Goal: Task Accomplishment & Management: Use online tool/utility

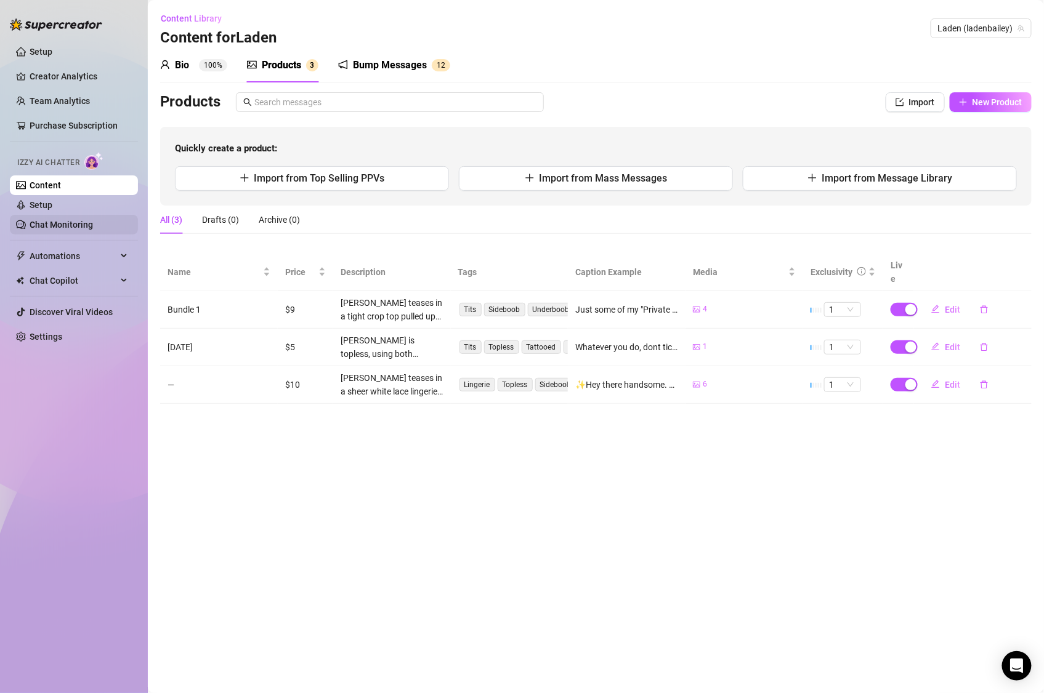
click at [42, 224] on link "Chat Monitoring" at bounding box center [61, 225] width 63 height 10
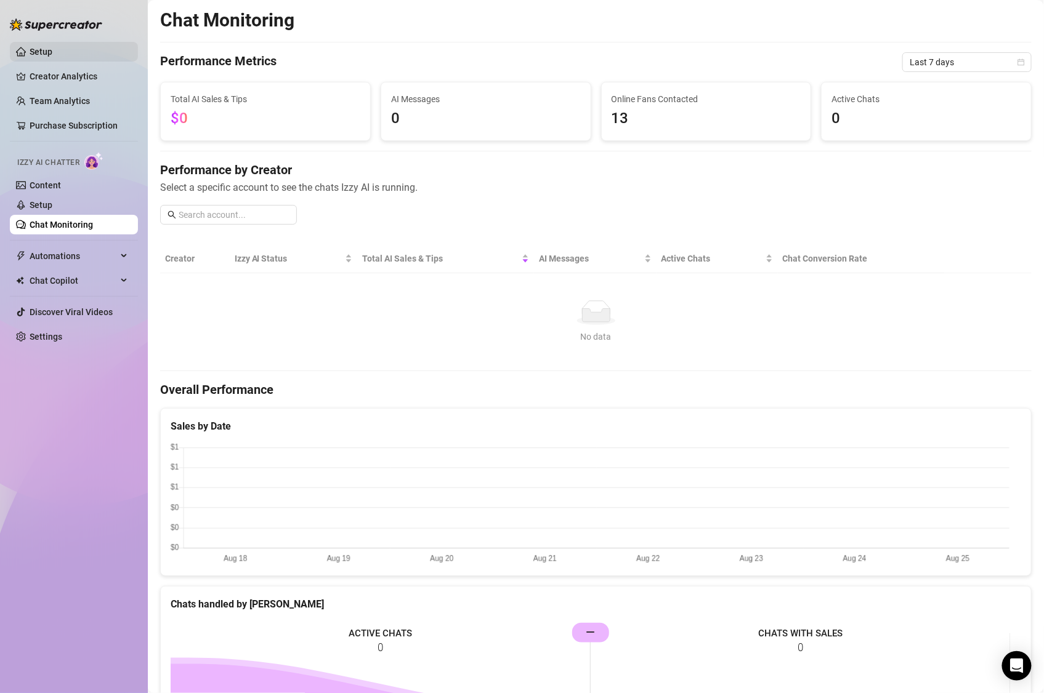
click at [38, 49] on link "Setup" at bounding box center [41, 52] width 23 height 10
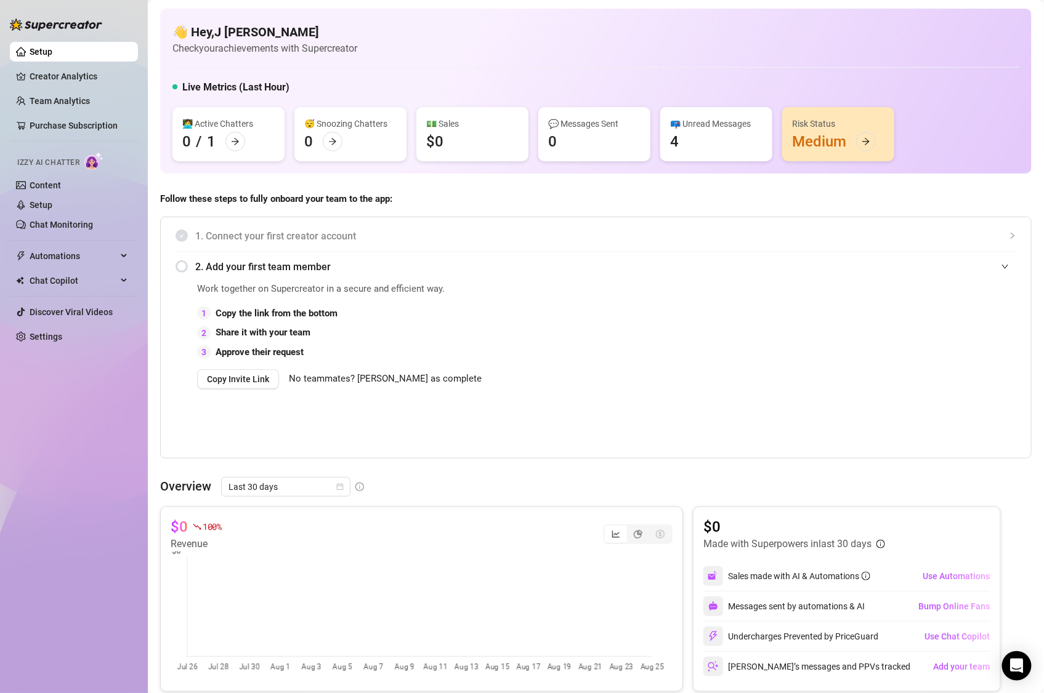
click at [689, 140] on div "📪 Unread Messages 4" at bounding box center [716, 134] width 112 height 54
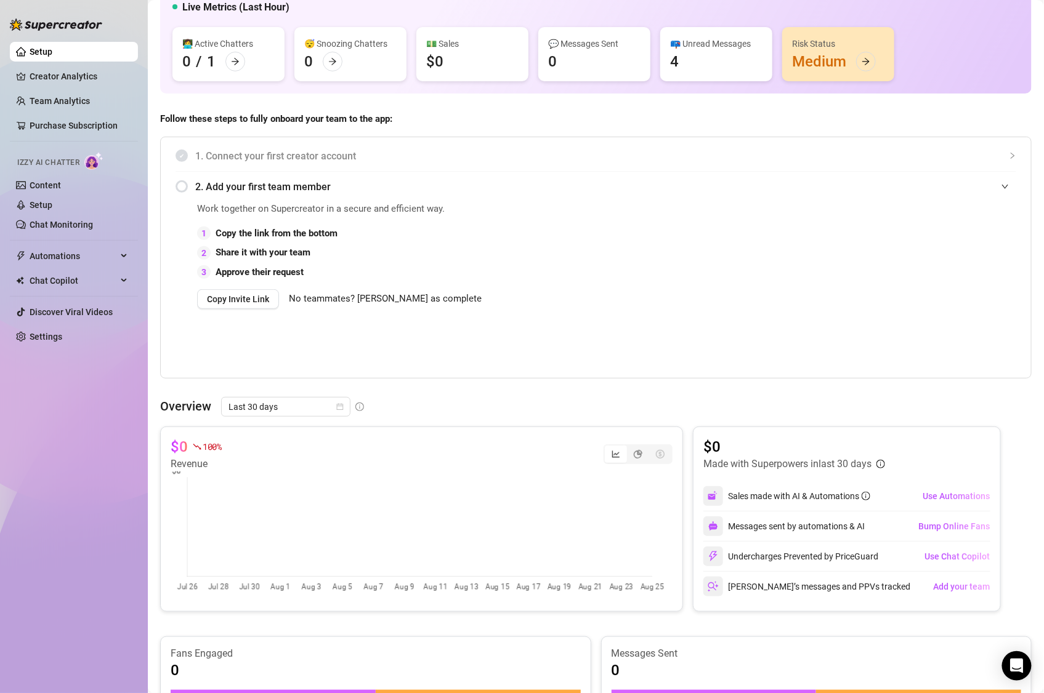
scroll to position [116, 0]
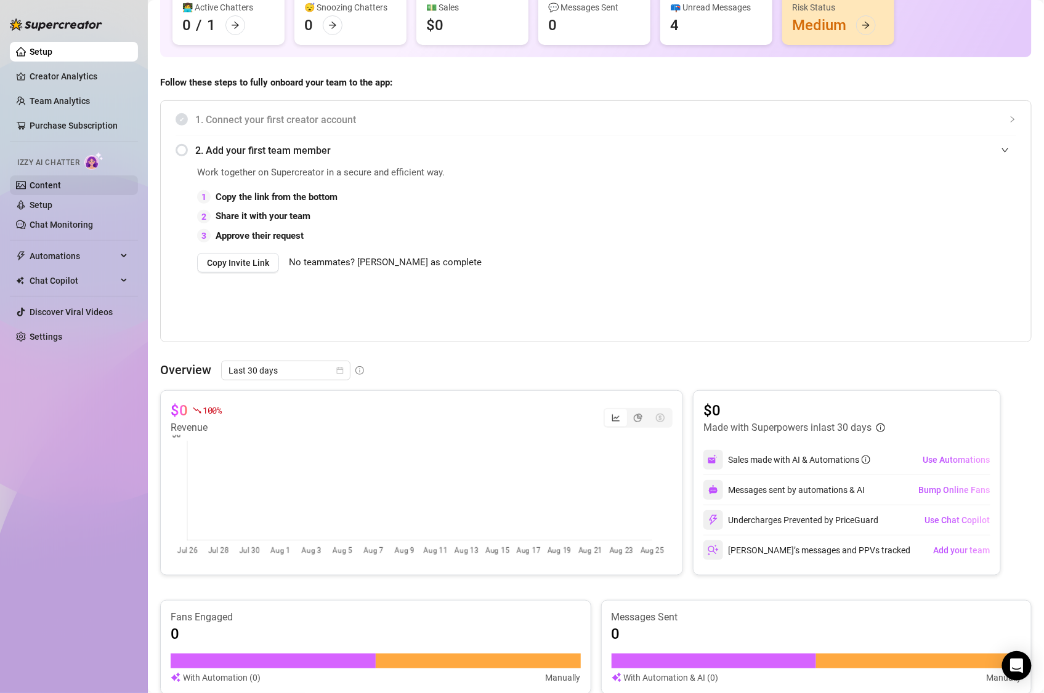
click at [55, 182] on link "Content" at bounding box center [45, 185] width 31 height 10
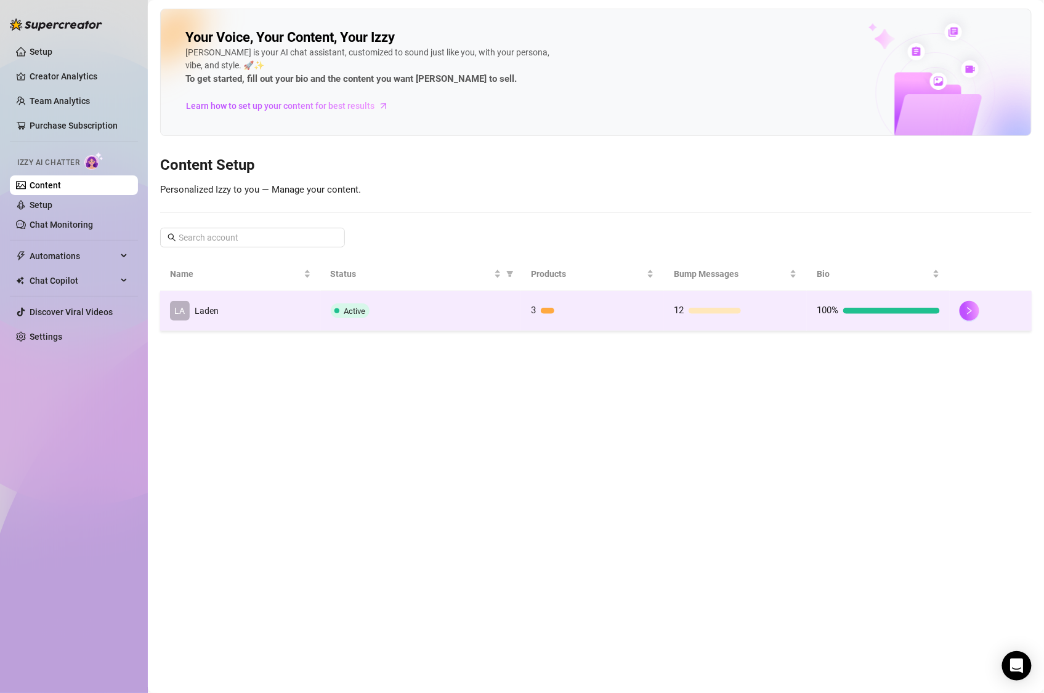
click at [238, 310] on td "LA Laden" at bounding box center [240, 311] width 161 height 40
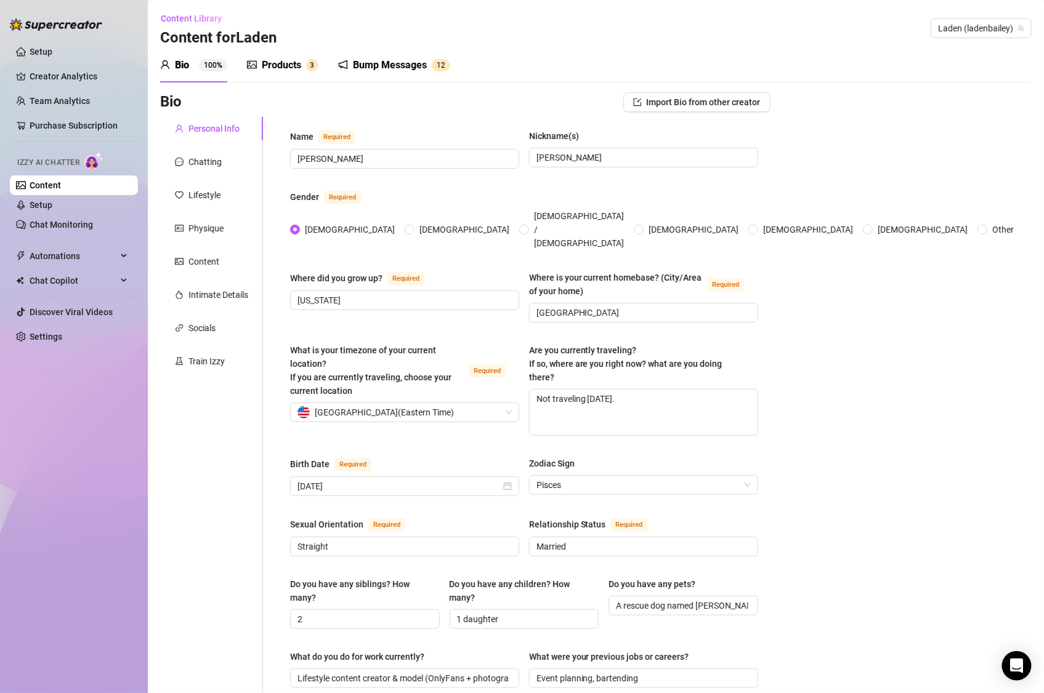
click at [374, 70] on div "Bump Messages" at bounding box center [390, 65] width 74 height 15
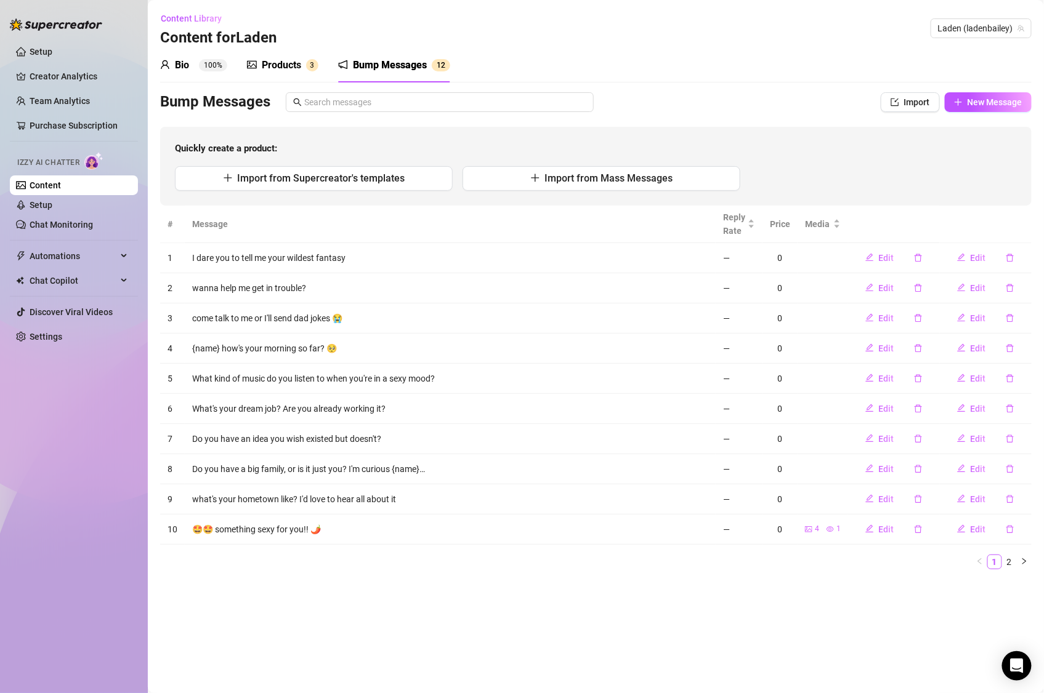
click at [276, 63] on div "Products" at bounding box center [281, 65] width 39 height 15
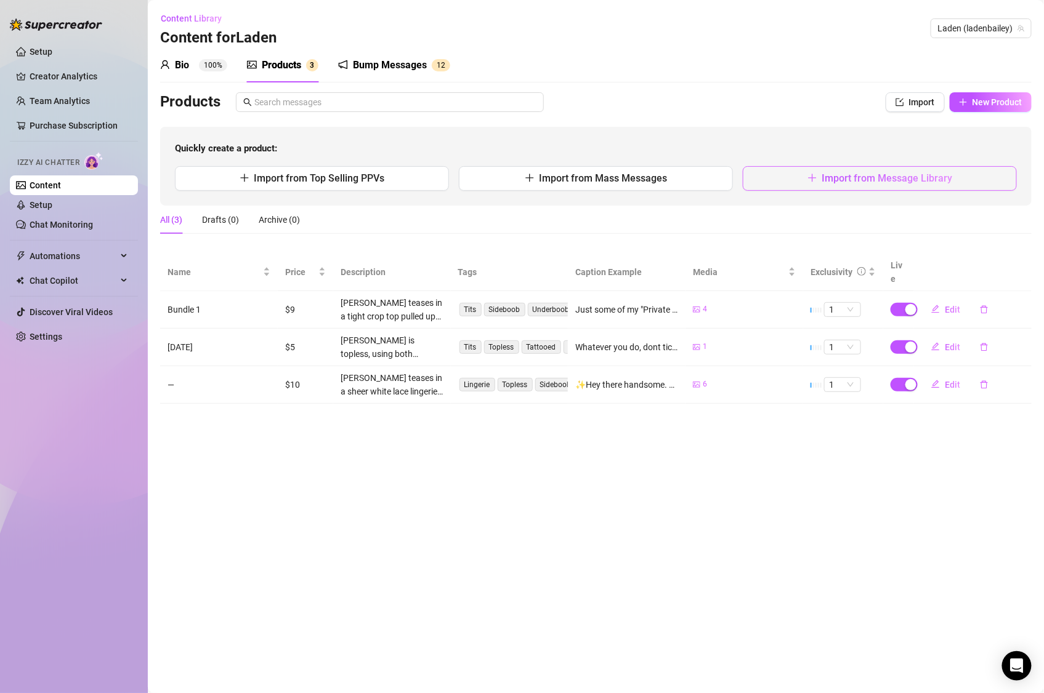
click at [810, 172] on span "button" at bounding box center [812, 178] width 10 height 12
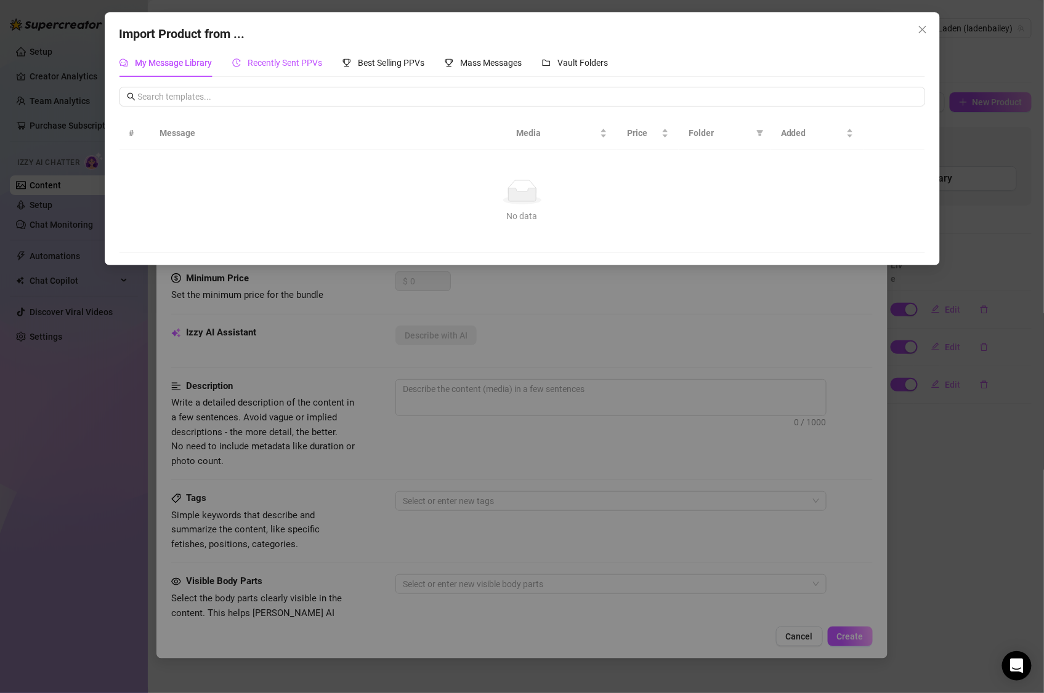
click at [286, 68] on span "Recently Sent PPVs" at bounding box center [285, 63] width 74 height 10
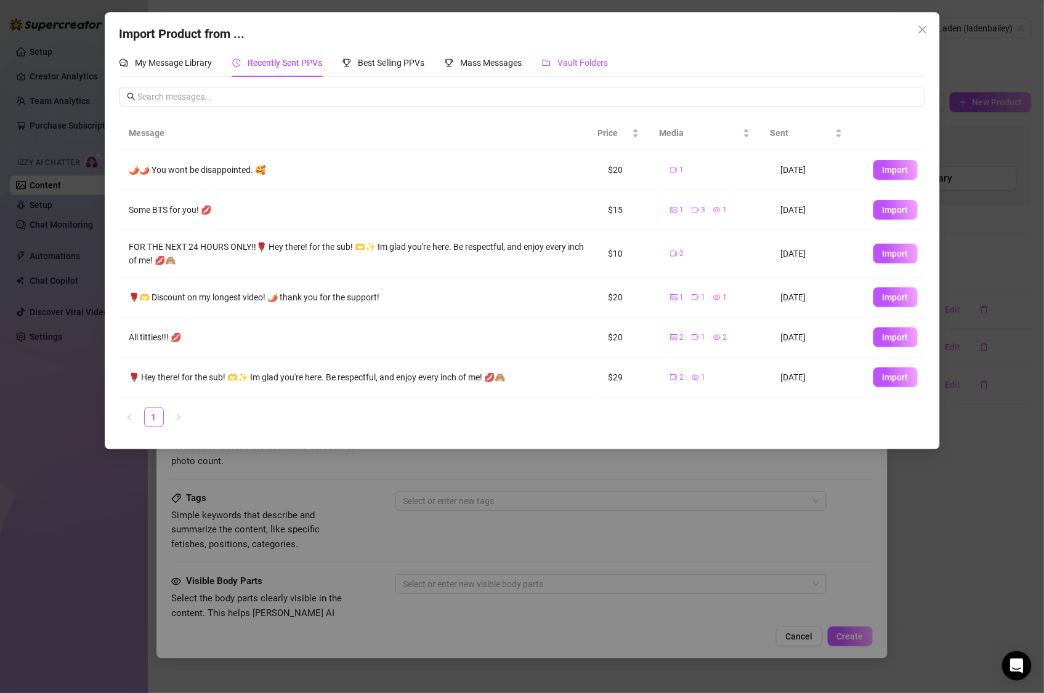
click at [585, 68] on div "Vault Folders" at bounding box center [575, 63] width 66 height 14
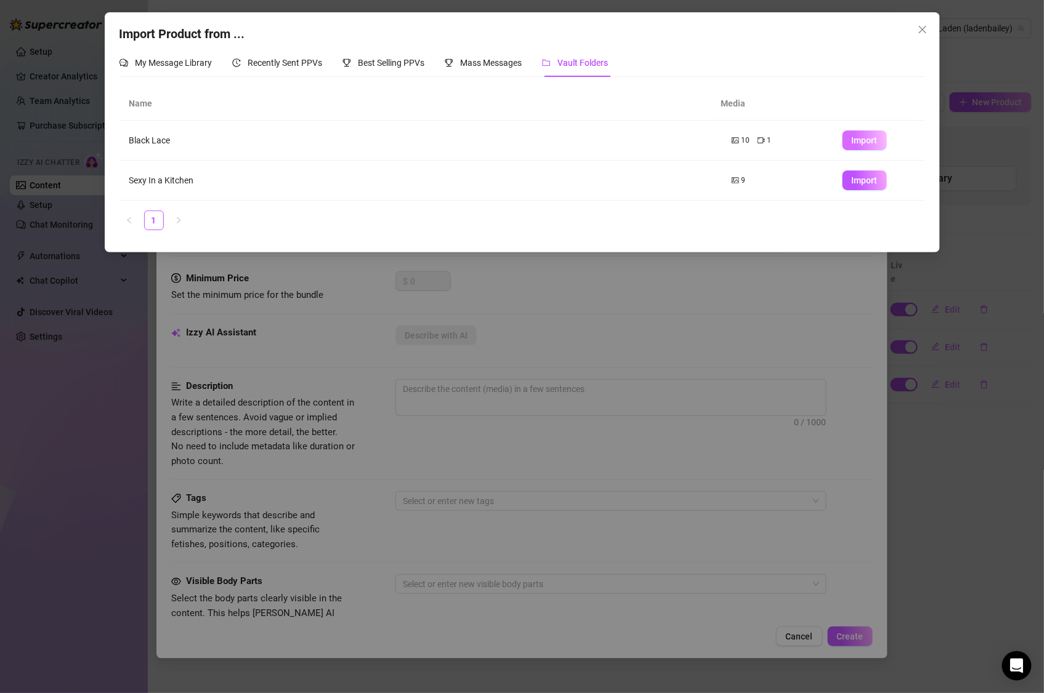
click at [851, 137] on span "Import" at bounding box center [864, 140] width 26 height 10
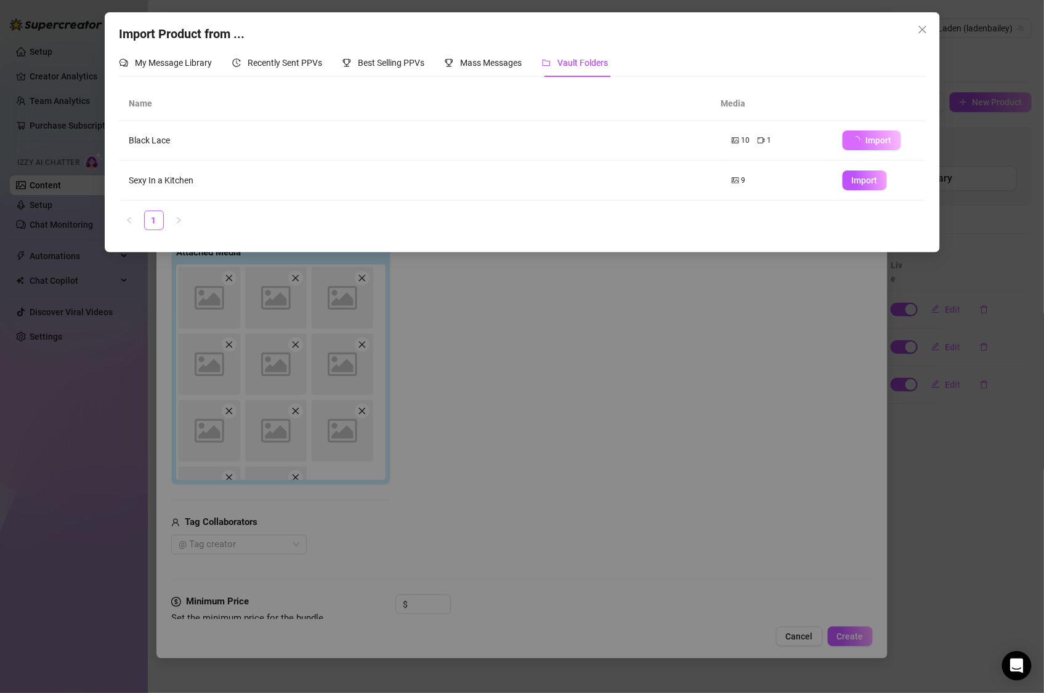
type textarea "Type your message here..."
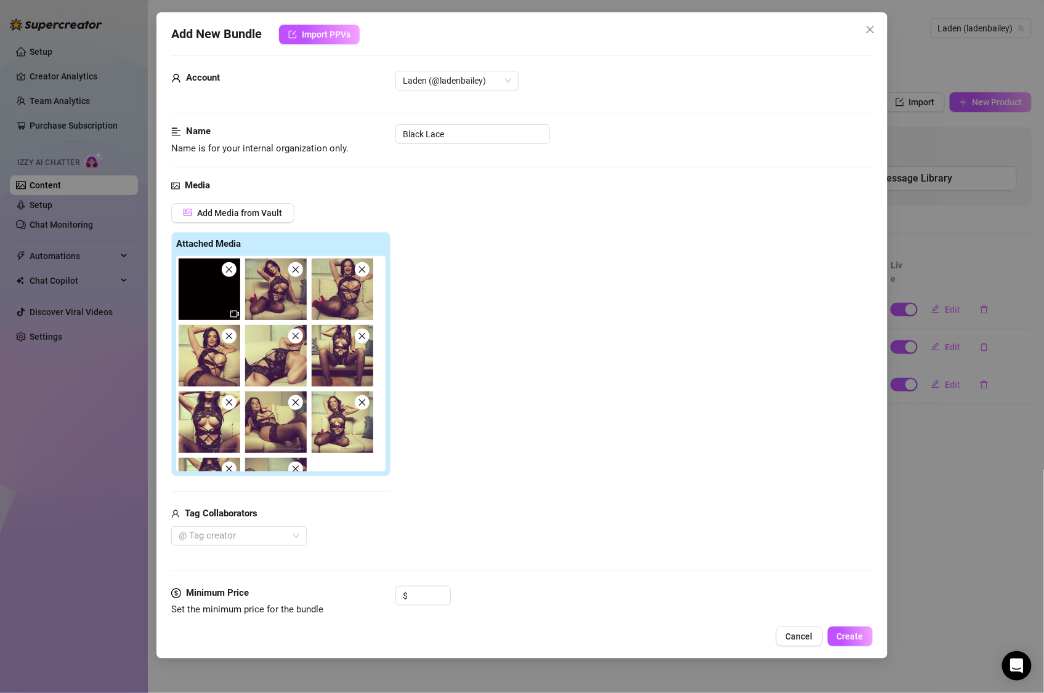
scroll to position [174, 0]
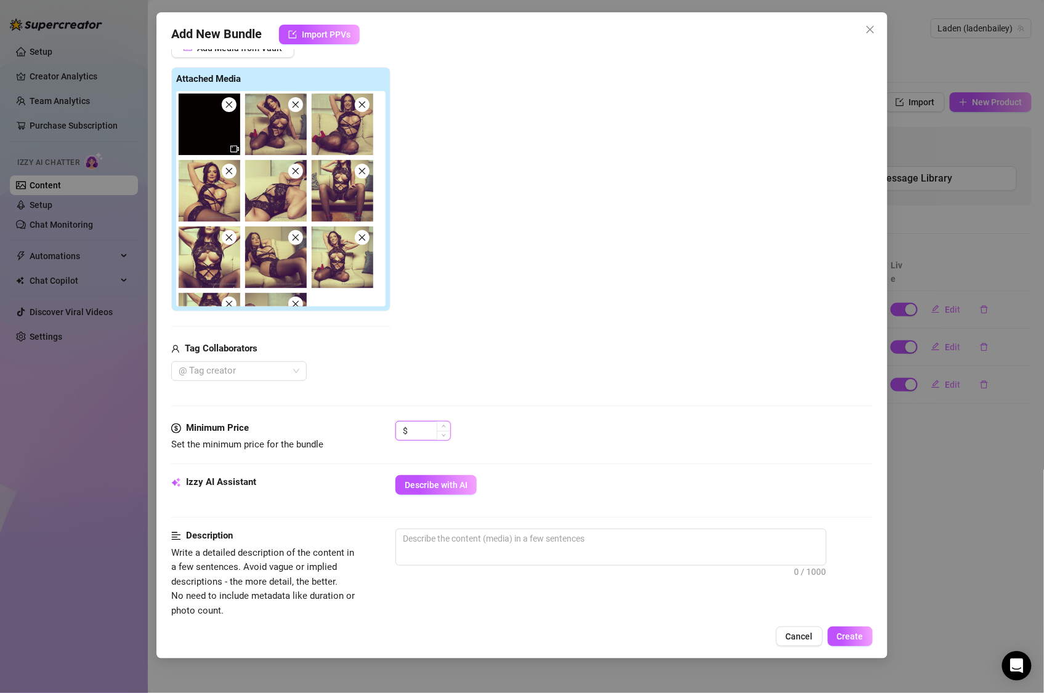
click at [429, 437] on input at bounding box center [430, 431] width 40 height 18
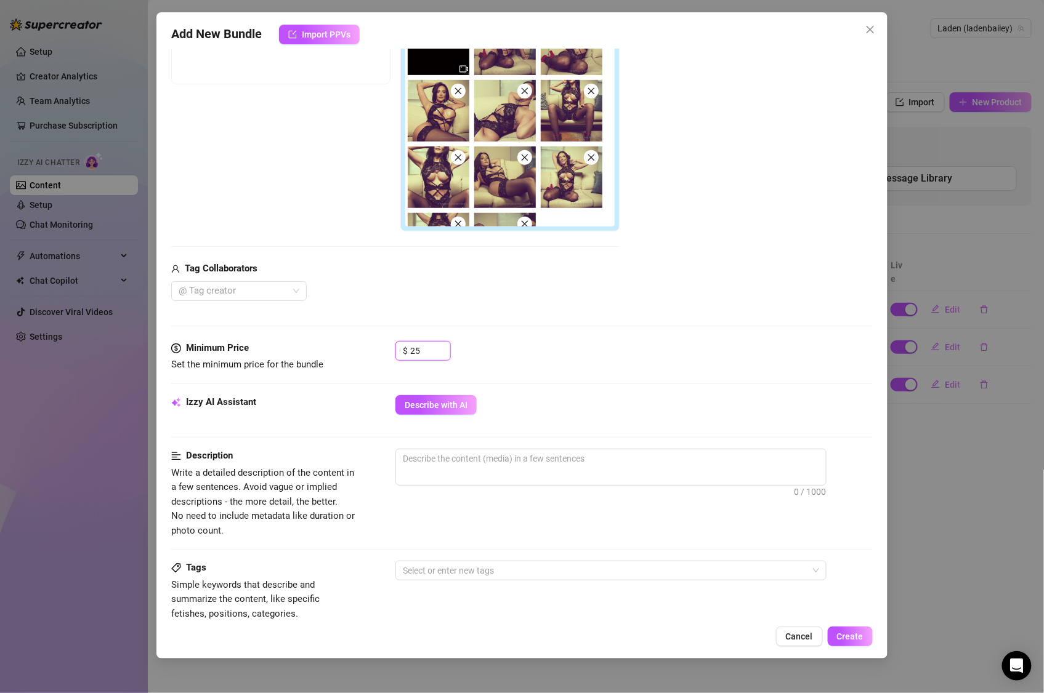
scroll to position [273, 0]
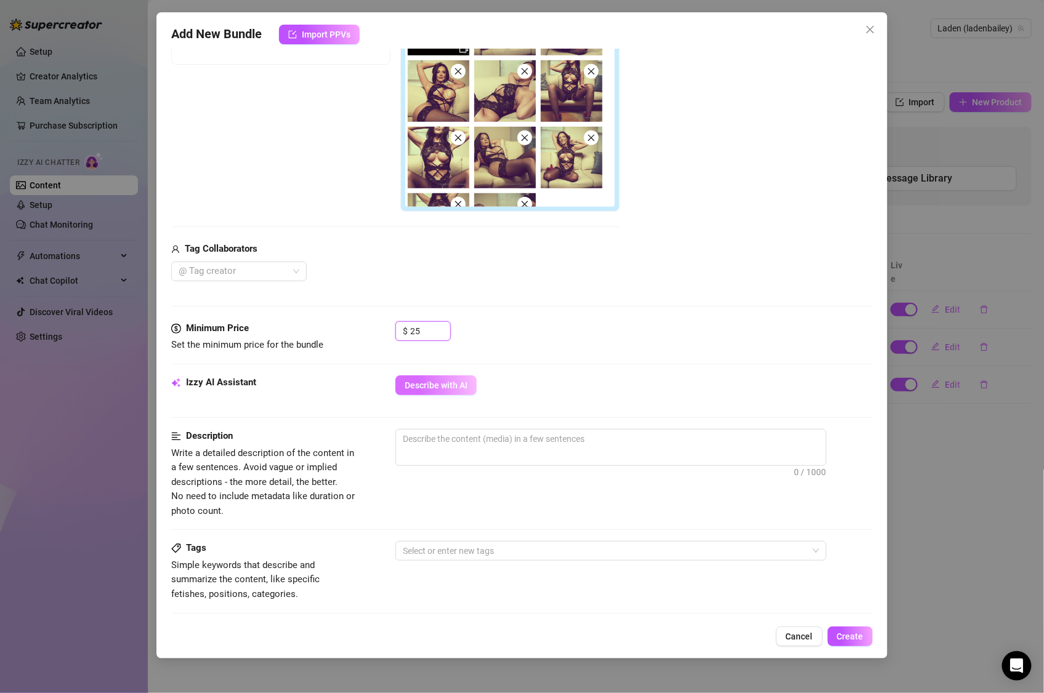
type input "25"
click at [449, 379] on button "Describe with AI" at bounding box center [435, 386] width 81 height 20
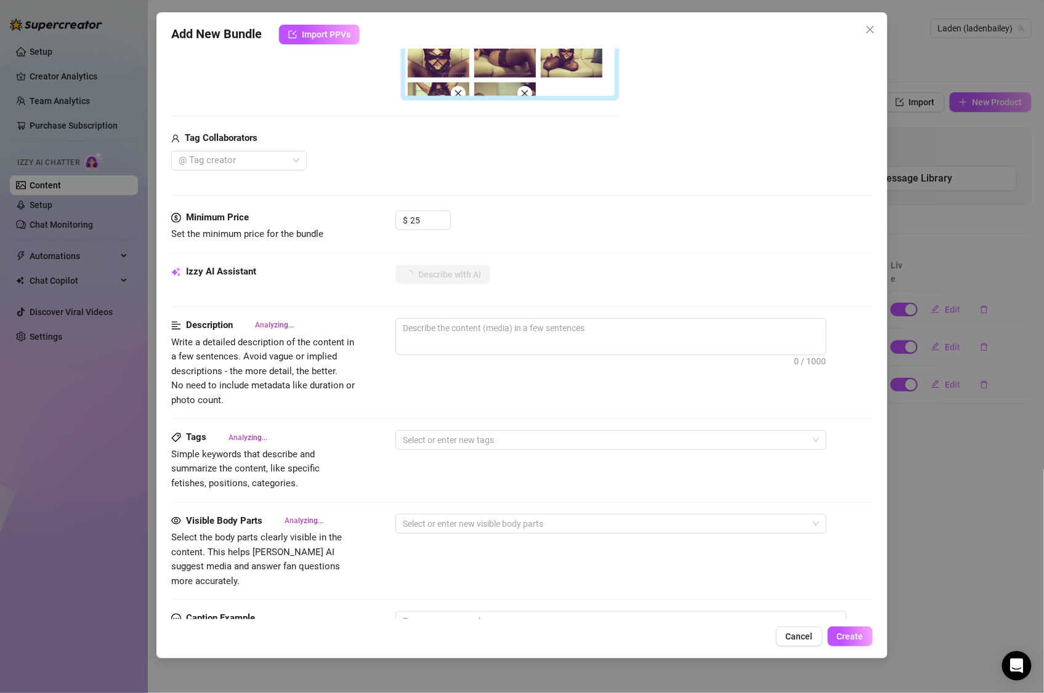
scroll to position [393, 0]
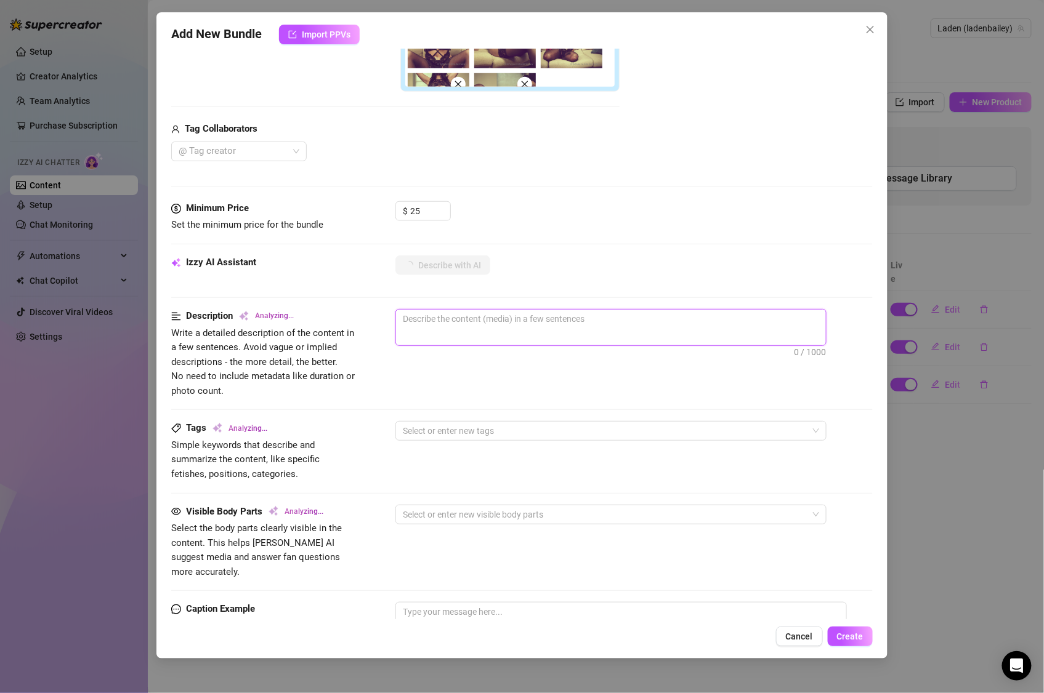
click at [463, 323] on textarea at bounding box center [611, 319] width 430 height 18
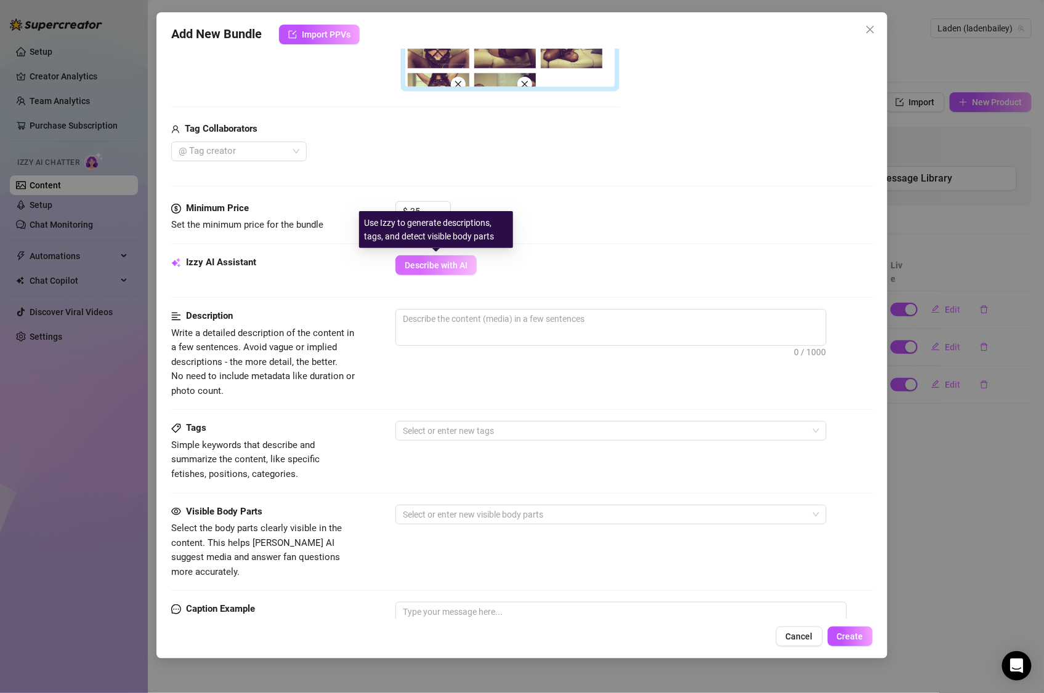
click at [448, 260] on button "Describe with AI" at bounding box center [435, 266] width 81 height 20
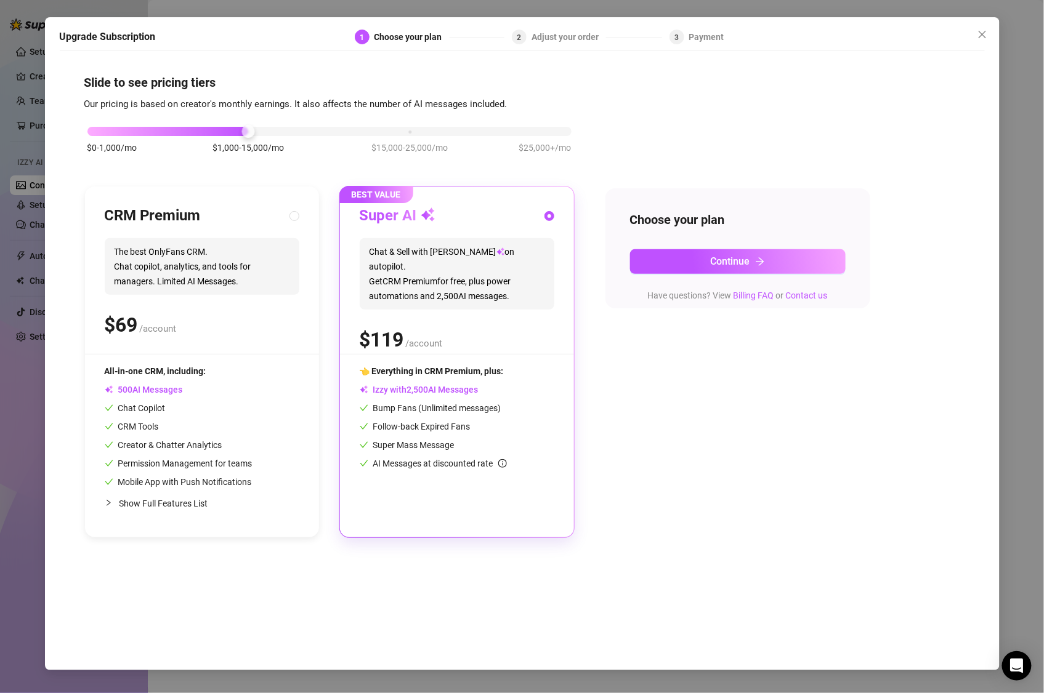
click at [414, 128] on div "$0-1,000/mo $1,000-15,000/mo $15,000-25,000/mo $25,000+/mo" at bounding box center [329, 127] width 484 height 7
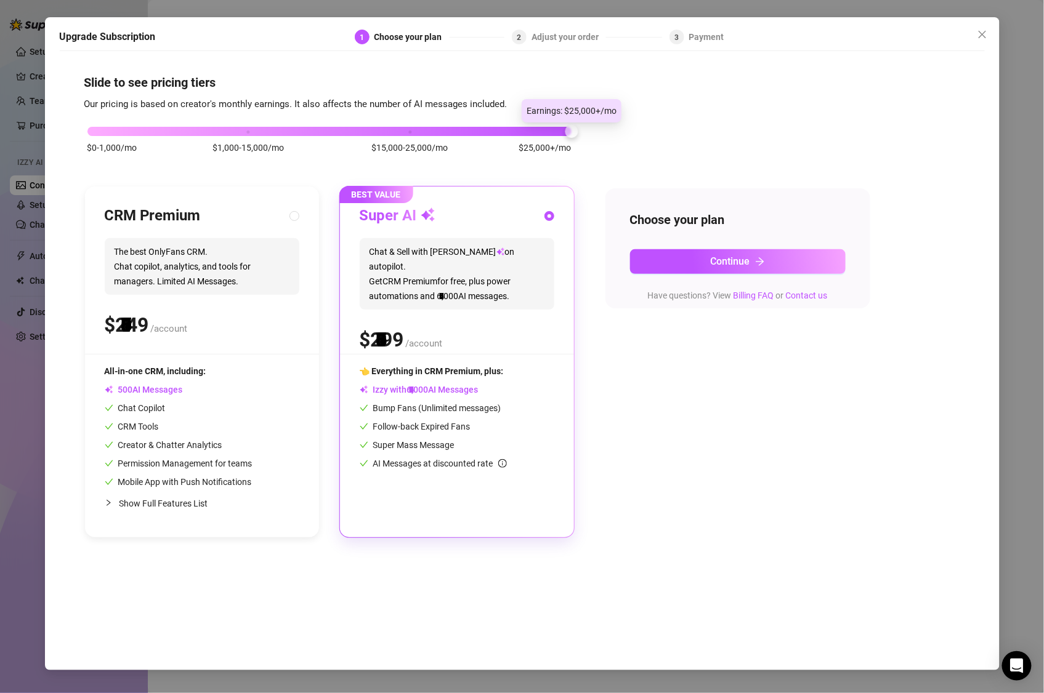
drag, startPoint x: 430, startPoint y: 133, endPoint x: 512, endPoint y: 138, distance: 82.0
click at [512, 138] on div "$0-1,000/mo $1,000-15,000/mo $15,000-25,000/mo $25,000+/mo" at bounding box center [329, 146] width 490 height 70
drag, startPoint x: 558, startPoint y: 137, endPoint x: 251, endPoint y: 115, distance: 308.6
click at [251, 115] on div "$0-1,000/mo $1,000-15,000/mo $15,000-25,000/mo $25,000+/mo" at bounding box center [329, 146] width 490 height 70
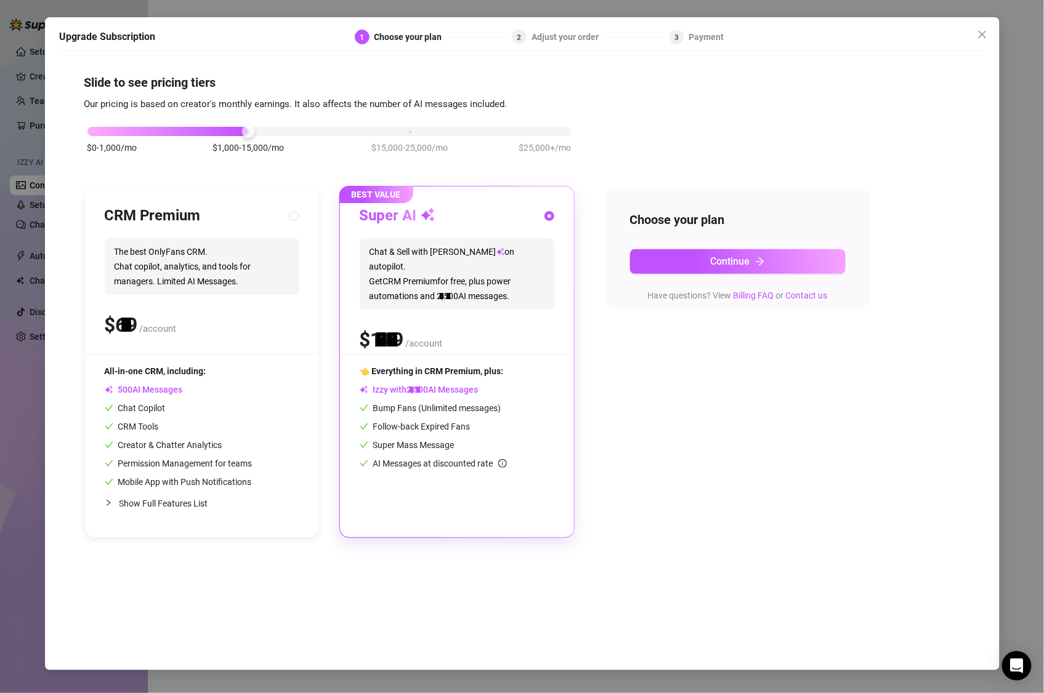
click at [235, 127] on div at bounding box center [167, 131] width 161 height 9
click at [413, 127] on div "$0-1,000/mo $1,000-15,000/mo $15,000-25,000/mo $25,000+/mo" at bounding box center [329, 127] width 484 height 7
click at [251, 130] on div "$0-1,000/mo $1,000-15,000/mo $15,000-25,000/mo $25,000+/mo" at bounding box center [329, 127] width 484 height 7
click at [779, 265] on button "Continue" at bounding box center [737, 261] width 215 height 25
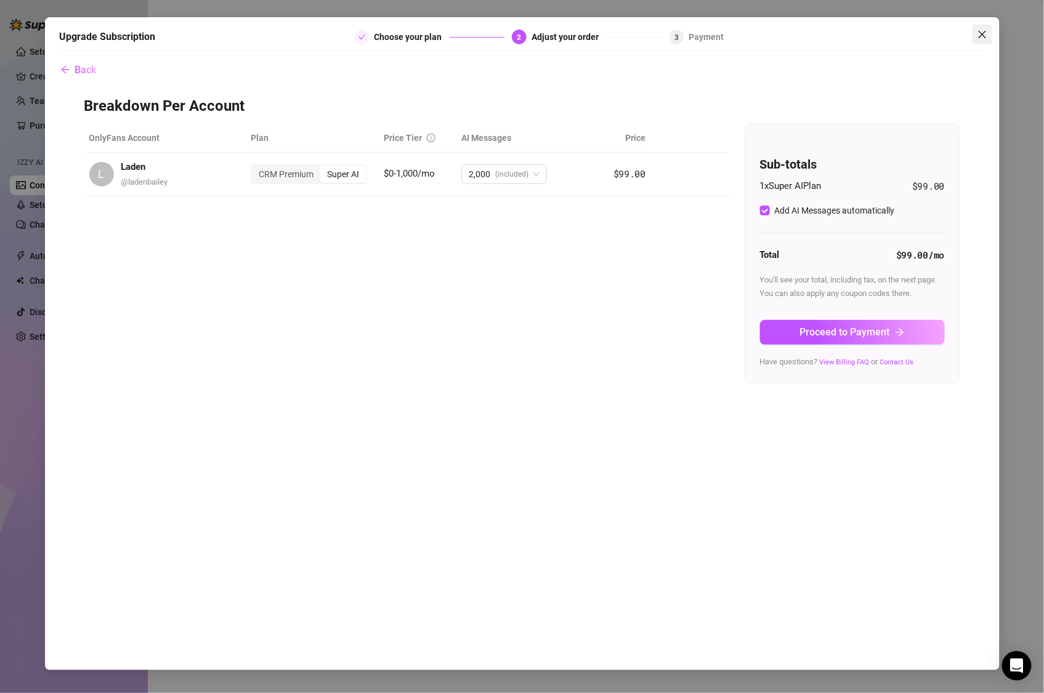
click at [977, 36] on icon "close" at bounding box center [982, 35] width 10 height 10
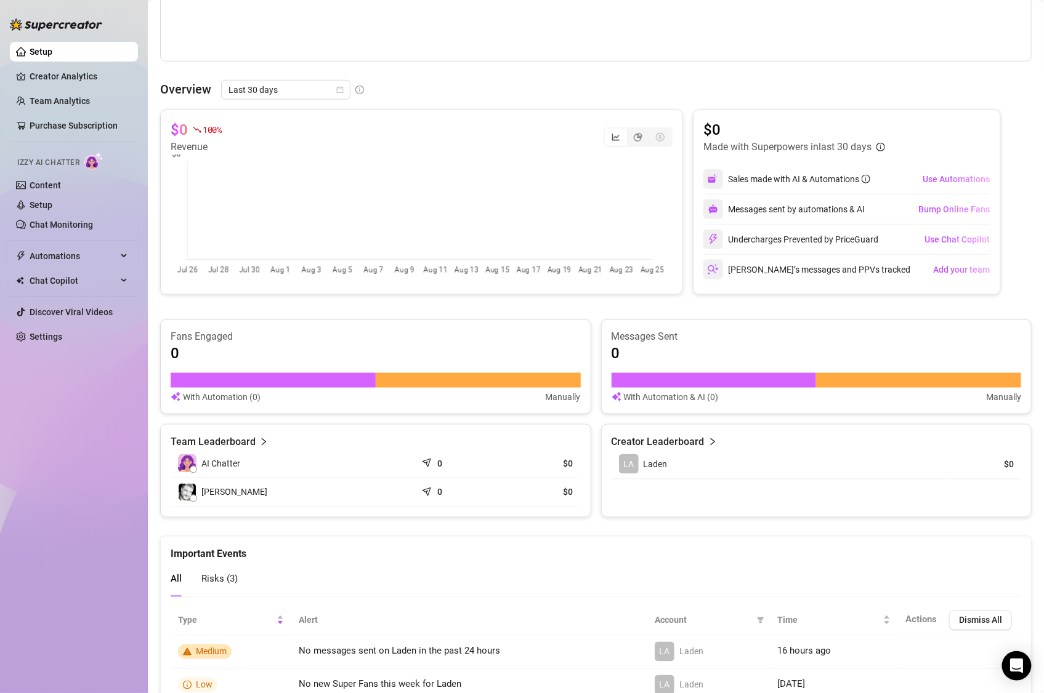
scroll to position [488, 0]
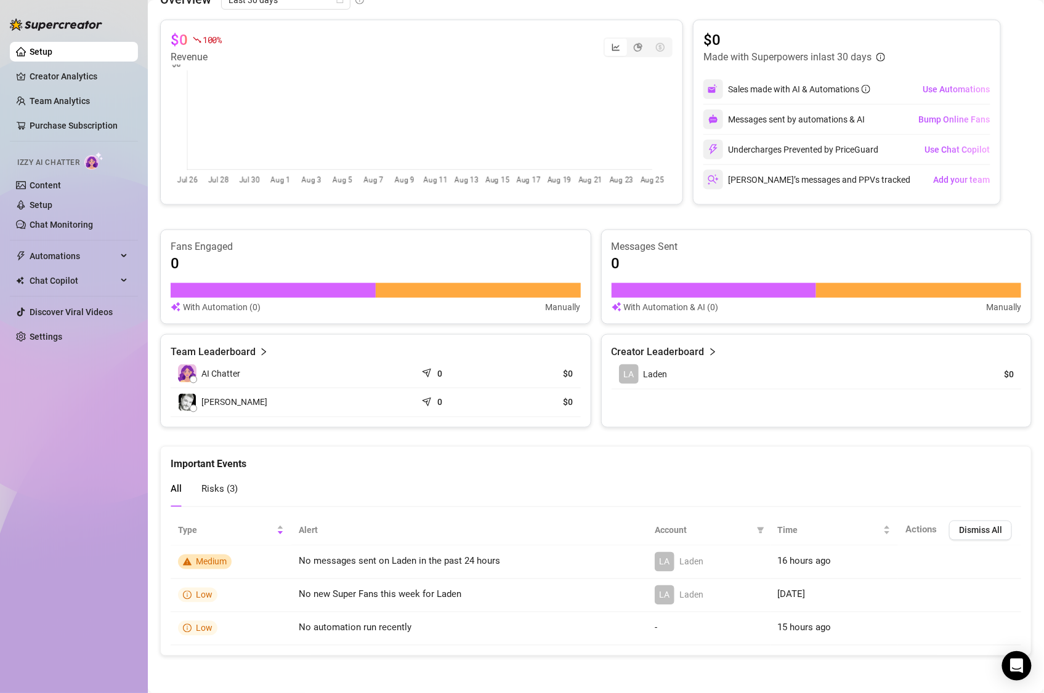
click at [223, 493] on span "Risks ( 3 )" at bounding box center [219, 489] width 36 height 11
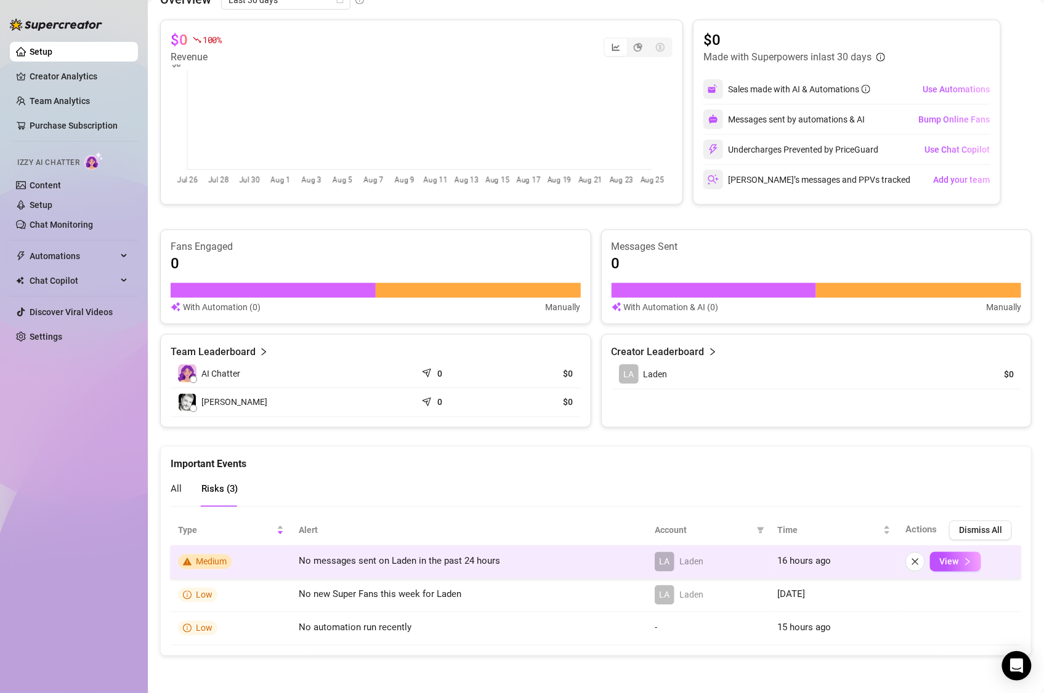
click at [403, 566] on span "No messages sent on Laden in the past 24 hours" at bounding box center [399, 561] width 201 height 11
click at [939, 560] on span "View" at bounding box center [948, 562] width 19 height 10
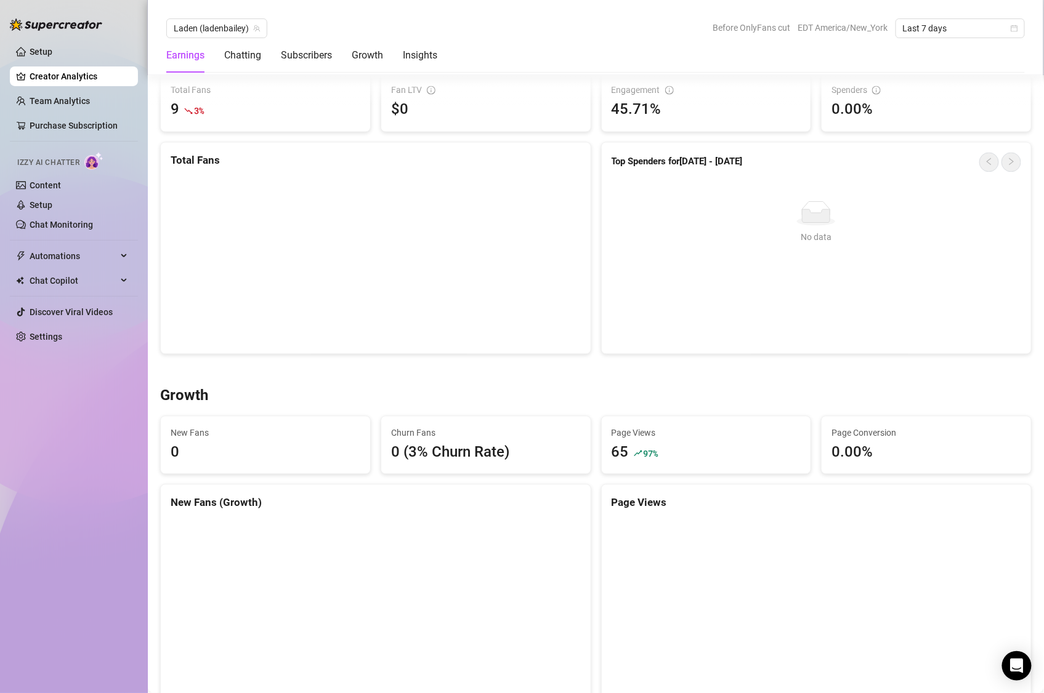
scroll to position [701, 0]
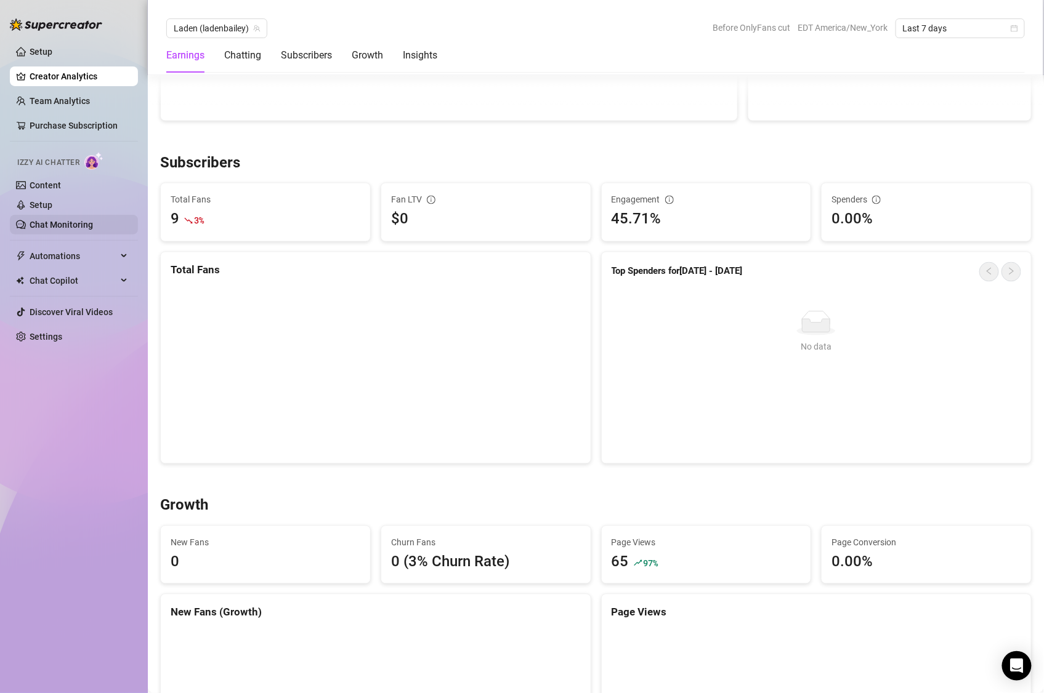
click at [64, 228] on link "Chat Monitoring" at bounding box center [61, 225] width 63 height 10
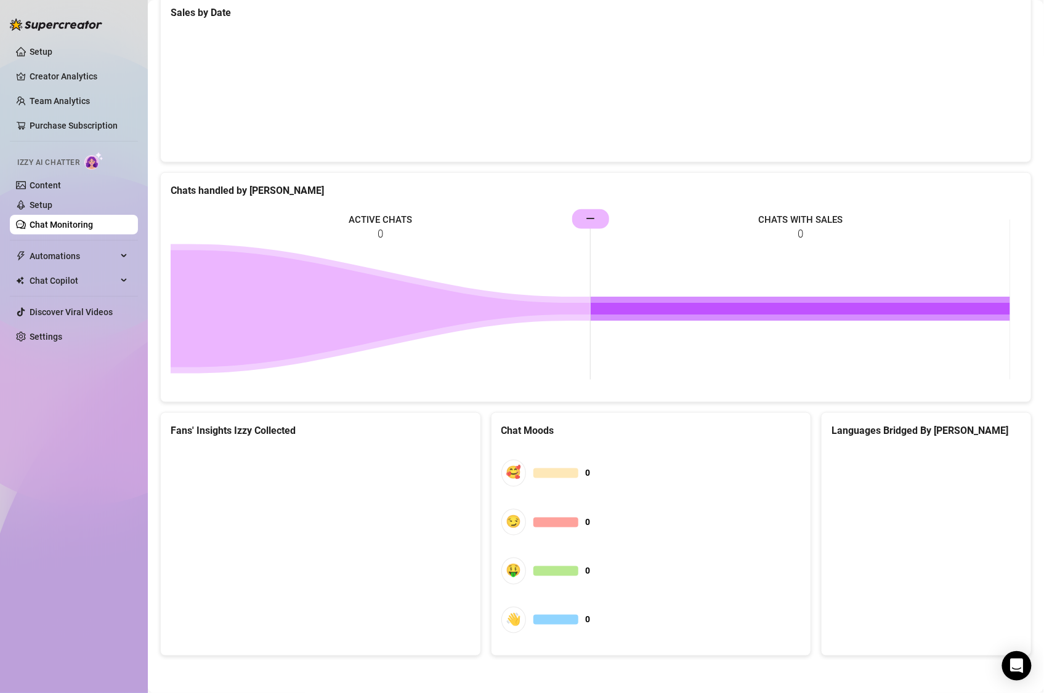
scroll to position [416, 0]
click at [45, 208] on link "Setup" at bounding box center [41, 205] width 23 height 10
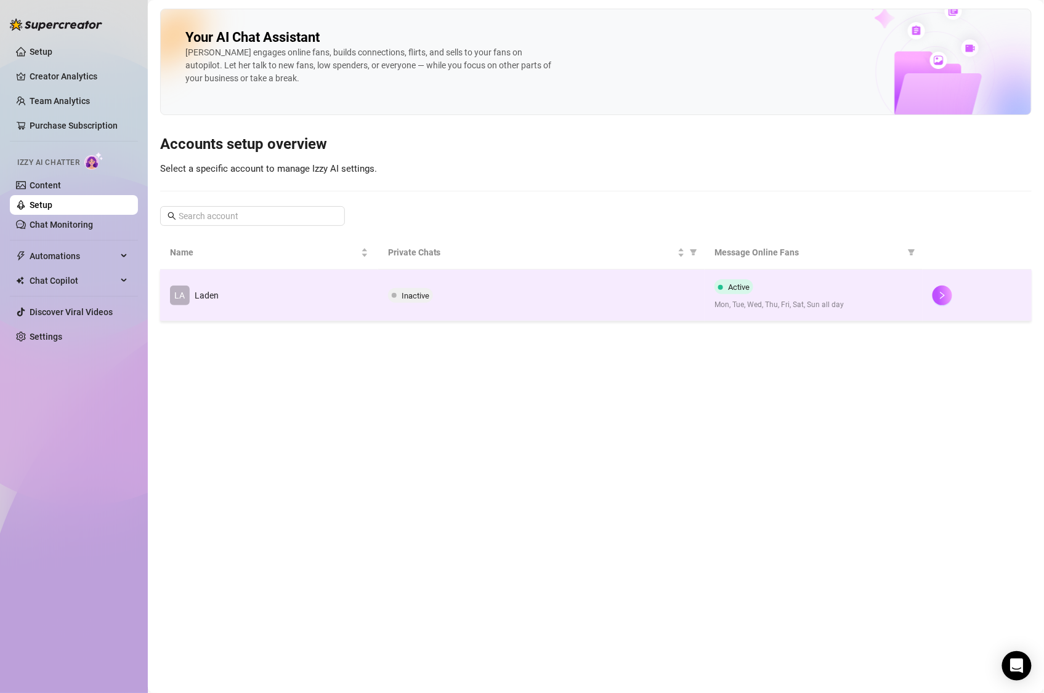
click at [250, 286] on td "LA Laden" at bounding box center [269, 296] width 218 height 52
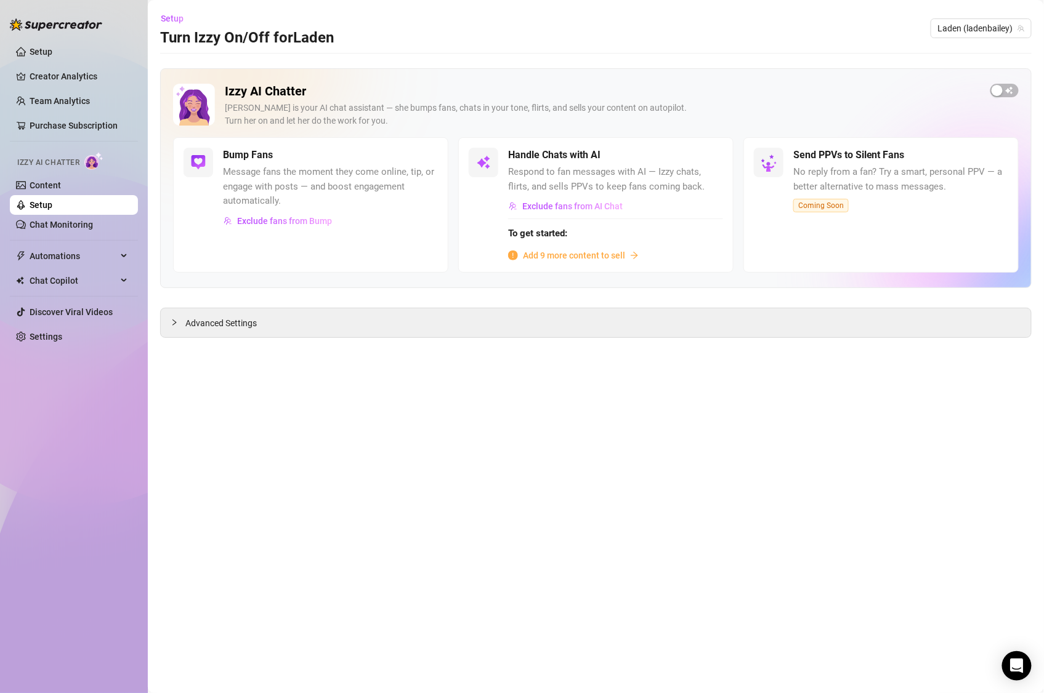
click at [331, 149] on div "Bump Fans" at bounding box center [330, 155] width 215 height 15
click at [619, 252] on span "Add 9 more content to sell" at bounding box center [574, 256] width 102 height 14
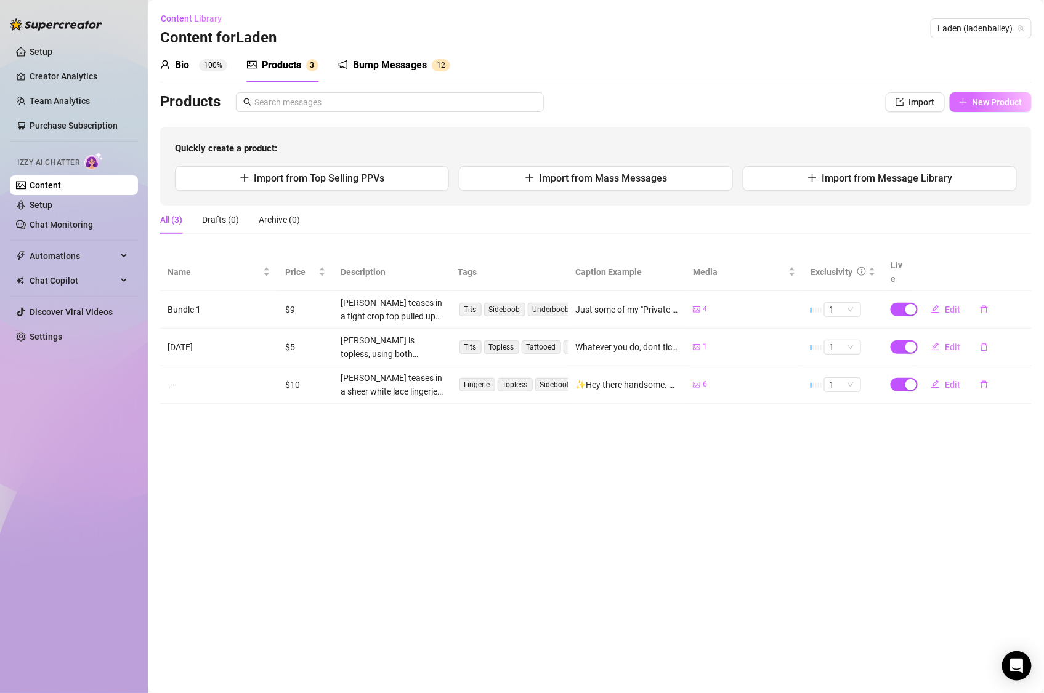
click at [989, 99] on span "New Product" at bounding box center [997, 102] width 50 height 10
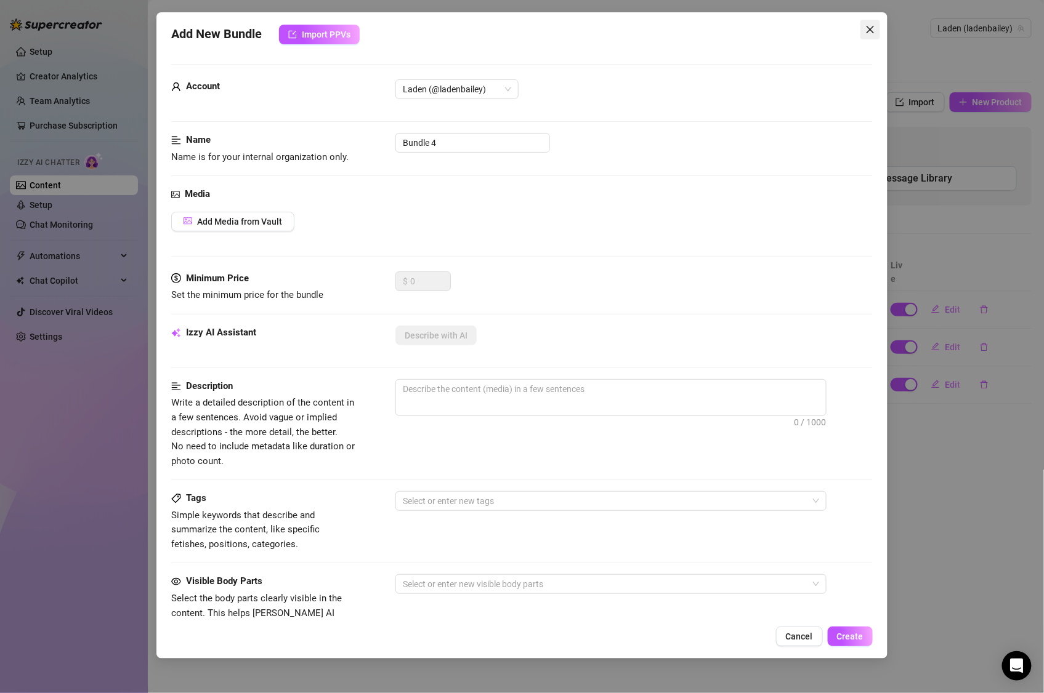
click at [873, 33] on icon "close" at bounding box center [869, 29] width 7 height 7
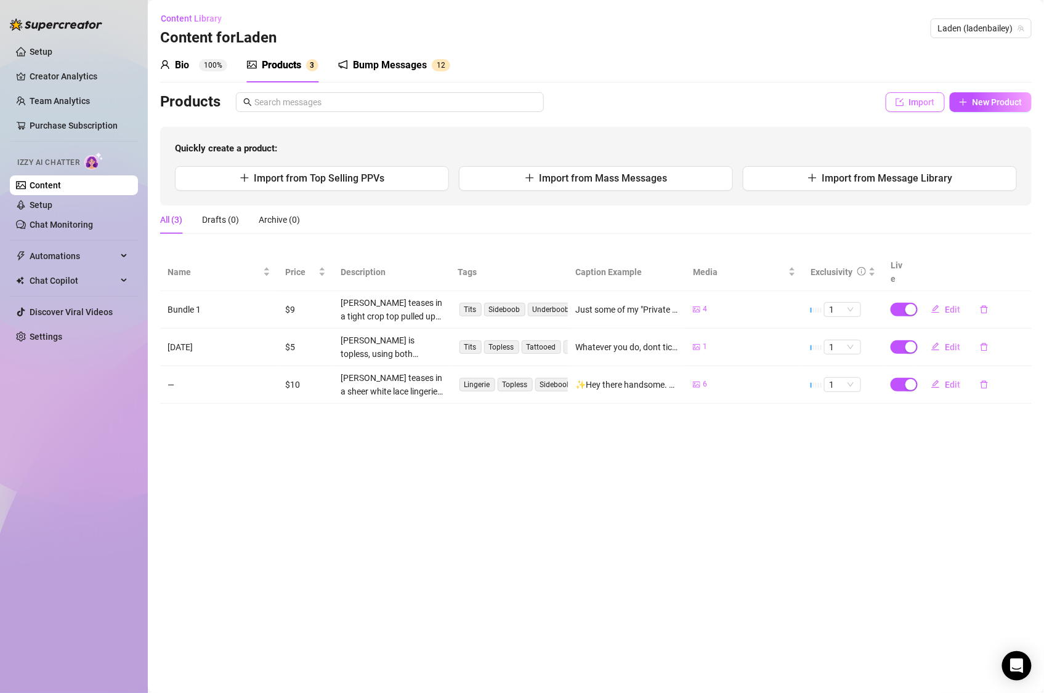
click at [908, 94] on button "Import" at bounding box center [914, 102] width 59 height 20
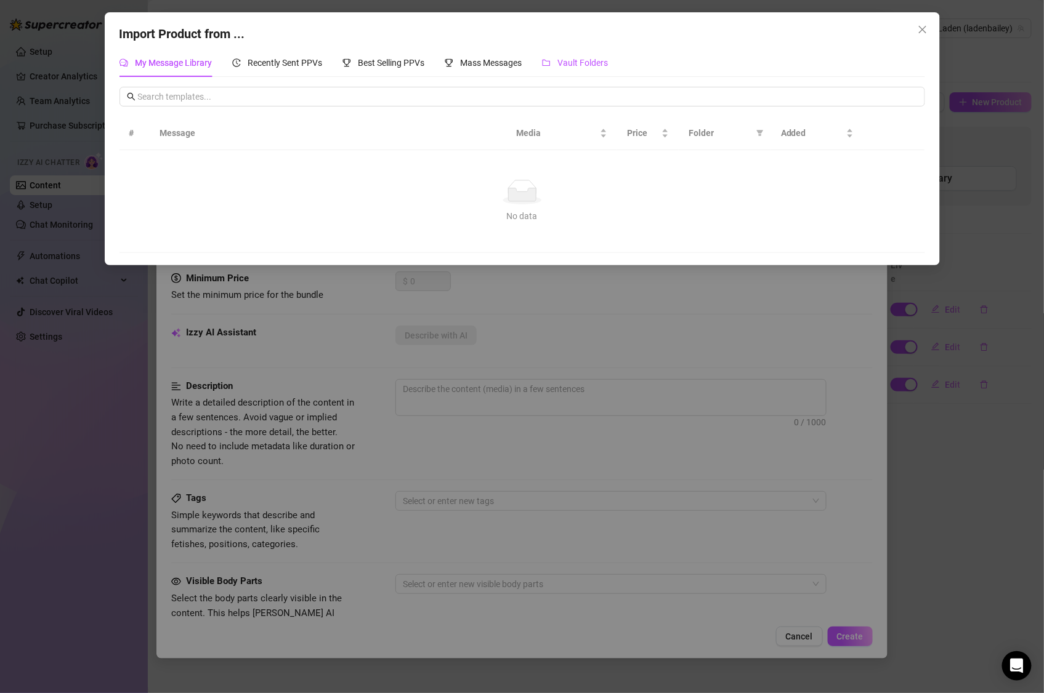
click at [589, 58] on span "Vault Folders" at bounding box center [583, 63] width 50 height 10
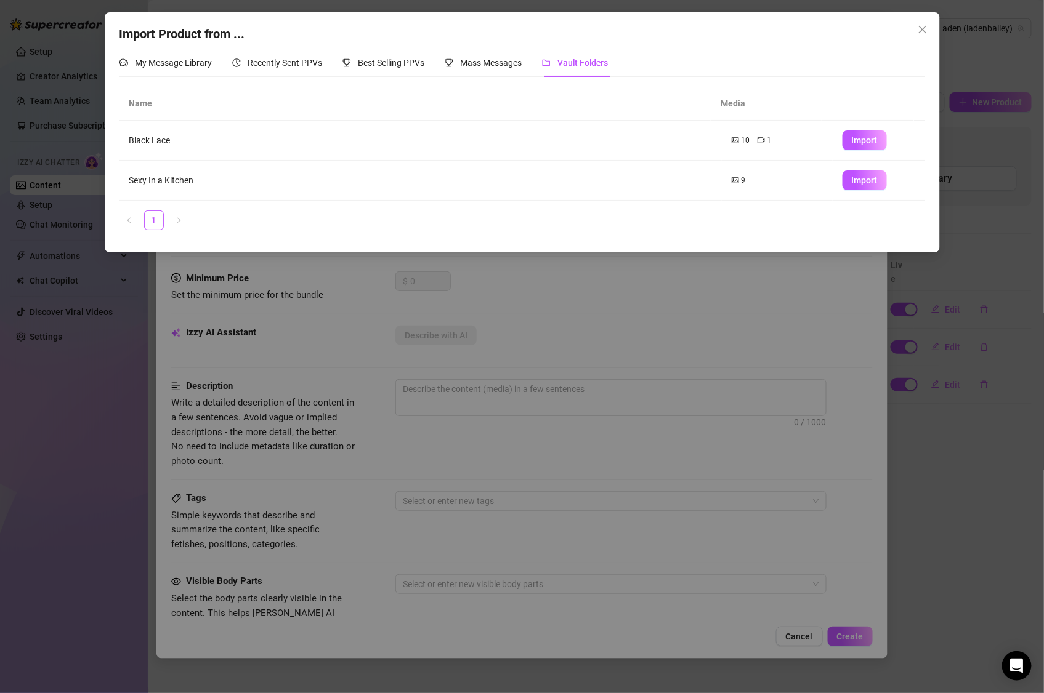
click at [749, 187] on td "9" at bounding box center [777, 181] width 111 height 40
click at [731, 181] on icon "picture" at bounding box center [734, 181] width 7 height 6
click at [672, 345] on div "Import Product from ... My Message Library Recently Sent PPVs Best Selling PPVs…" at bounding box center [522, 346] width 1044 height 693
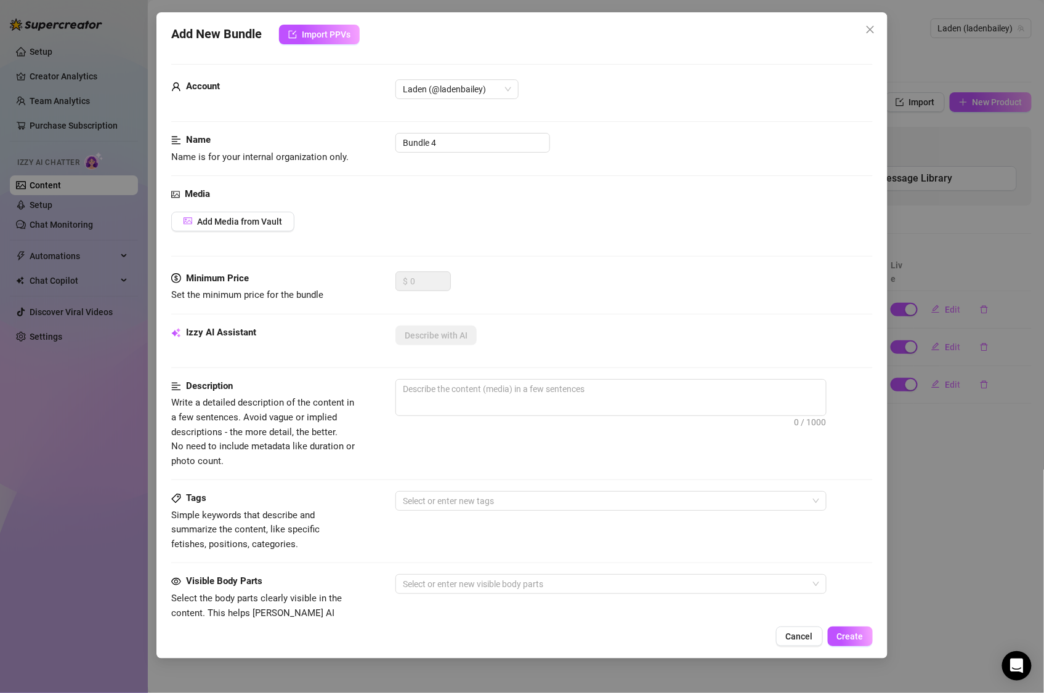
click at [610, 265] on div "Media Add Media from Vault" at bounding box center [521, 229] width 701 height 84
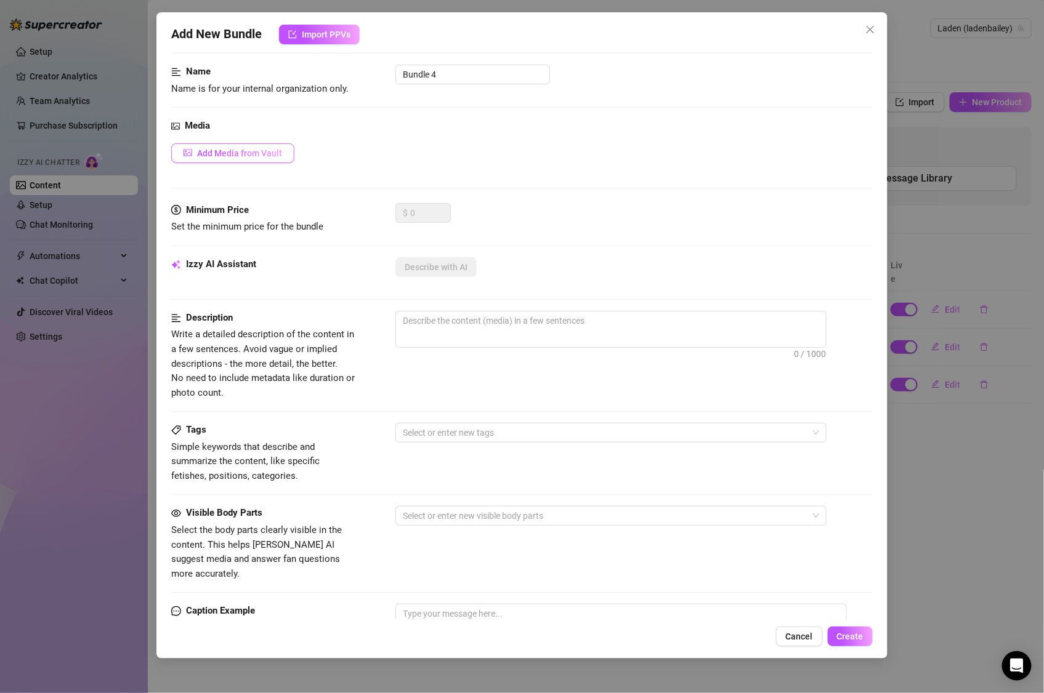
scroll to position [60, 0]
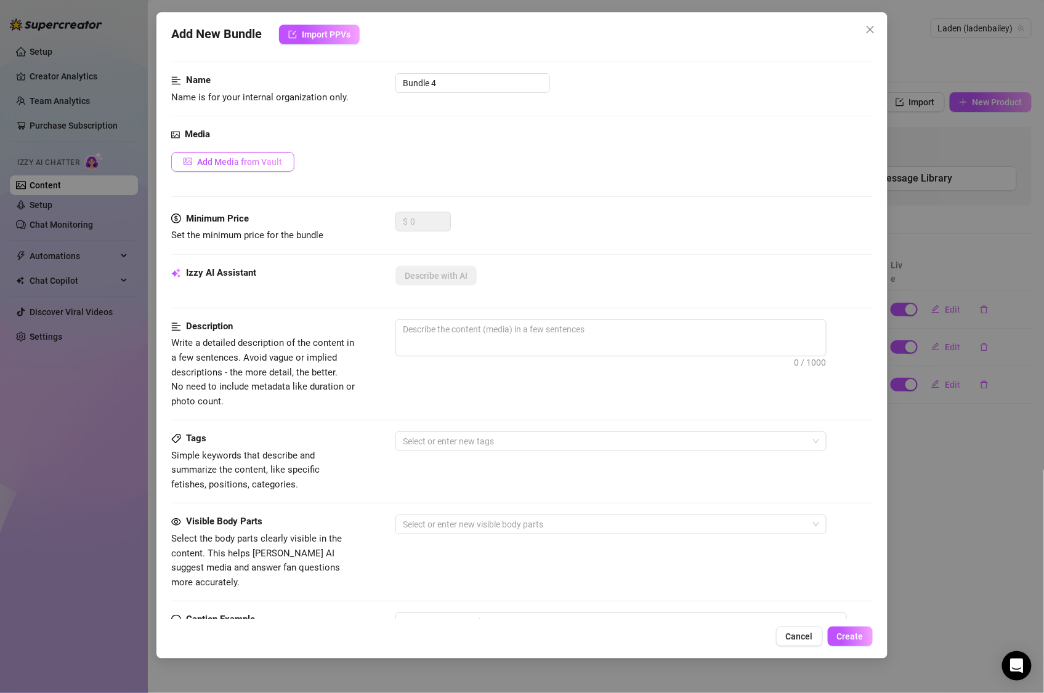
click at [264, 165] on span "Add Media from Vault" at bounding box center [239, 162] width 85 height 10
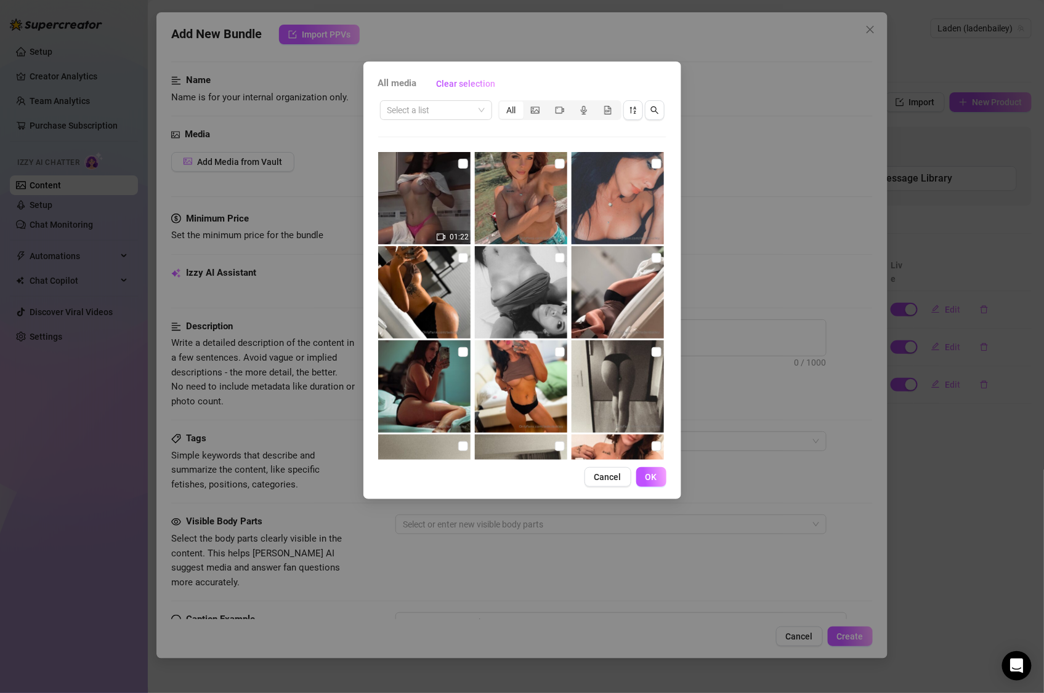
click at [276, 185] on div "All media Clear selection Select a list All 01:22 Cancel OK" at bounding box center [522, 346] width 1044 height 693
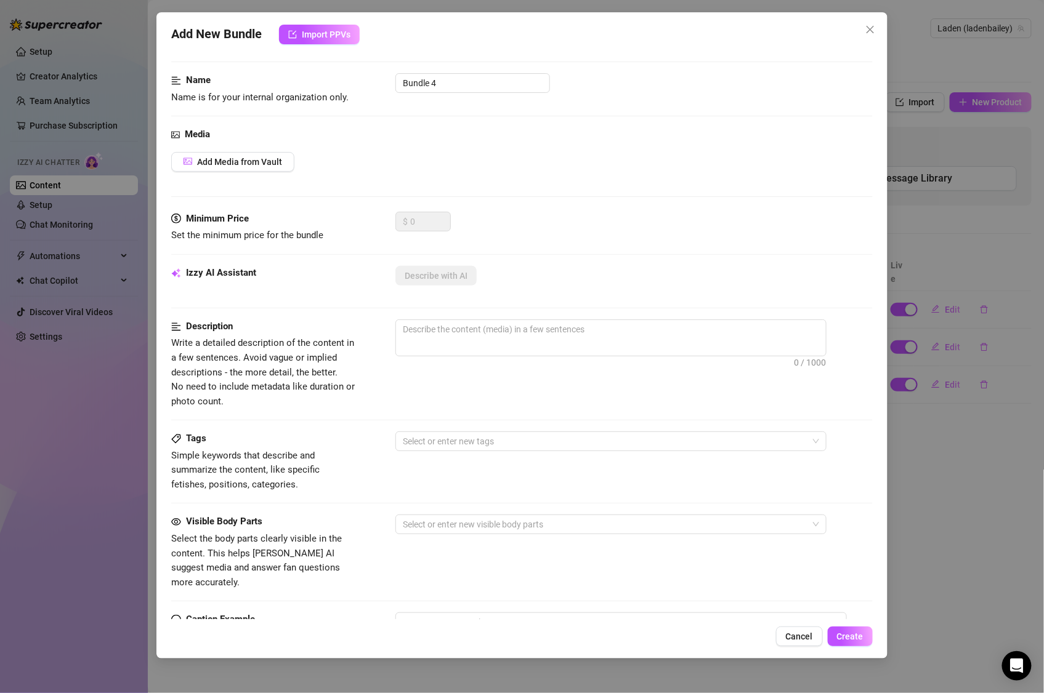
scroll to position [0, 0]
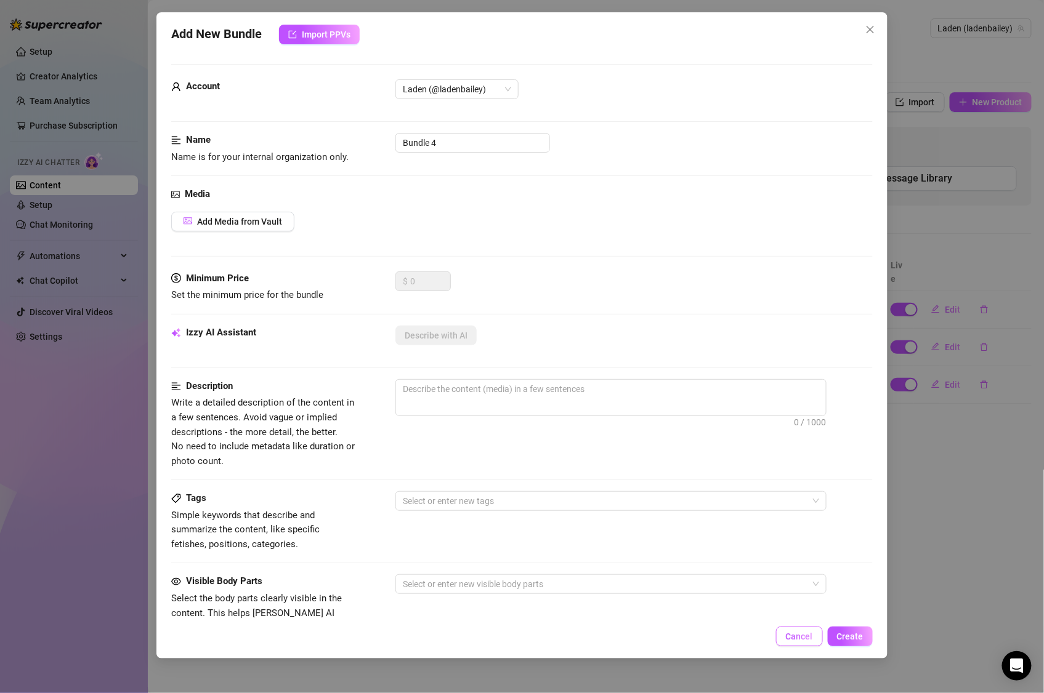
click at [802, 629] on button "Cancel" at bounding box center [799, 637] width 47 height 20
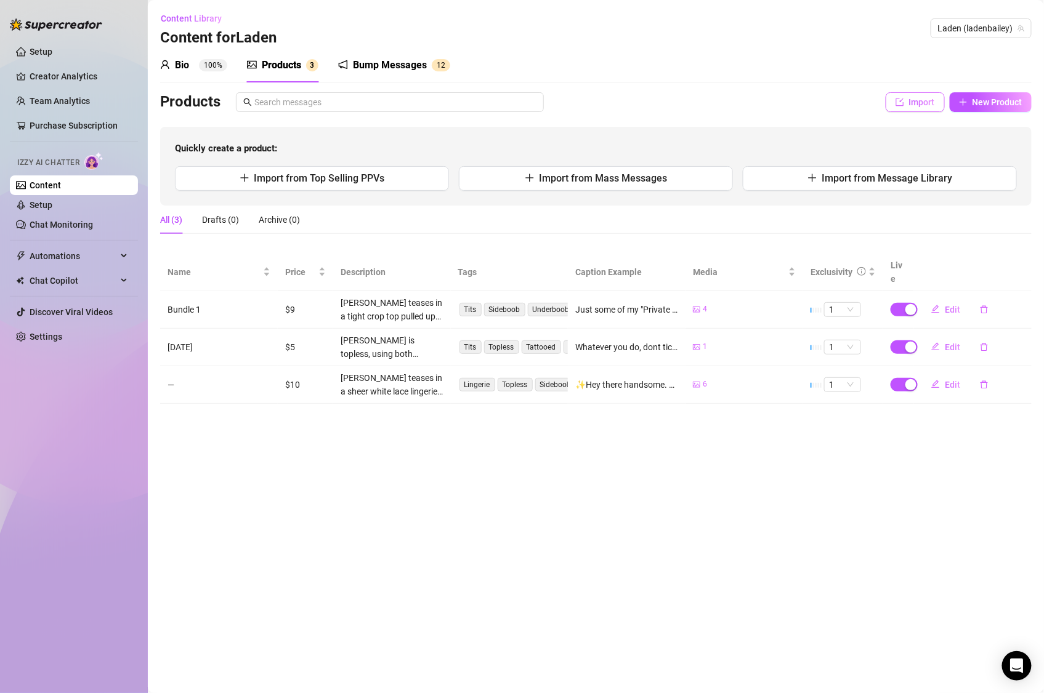
click at [919, 107] on span "Import" at bounding box center [922, 102] width 26 height 10
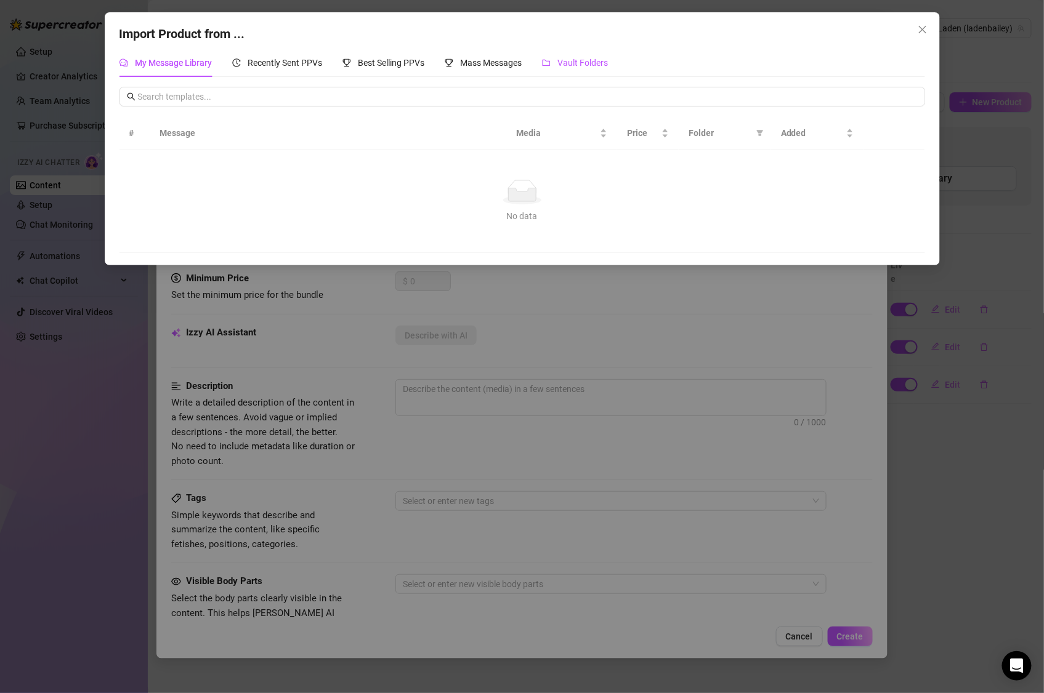
click at [581, 64] on span "Vault Folders" at bounding box center [583, 63] width 50 height 10
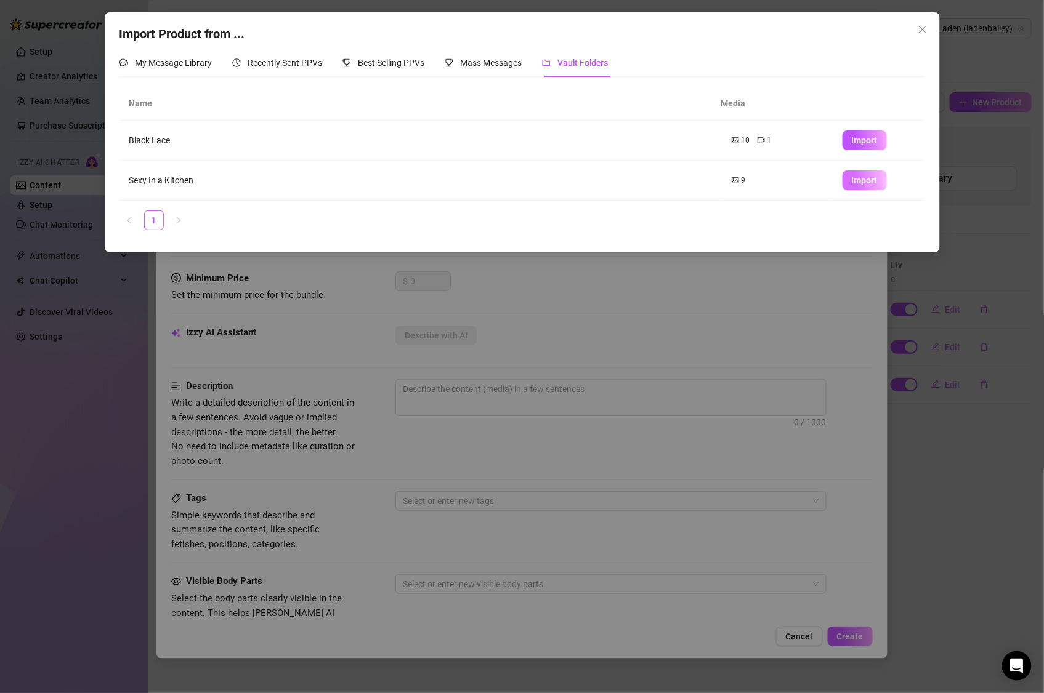
click at [851, 184] on span "Import" at bounding box center [864, 180] width 26 height 10
type textarea "Type your message here..."
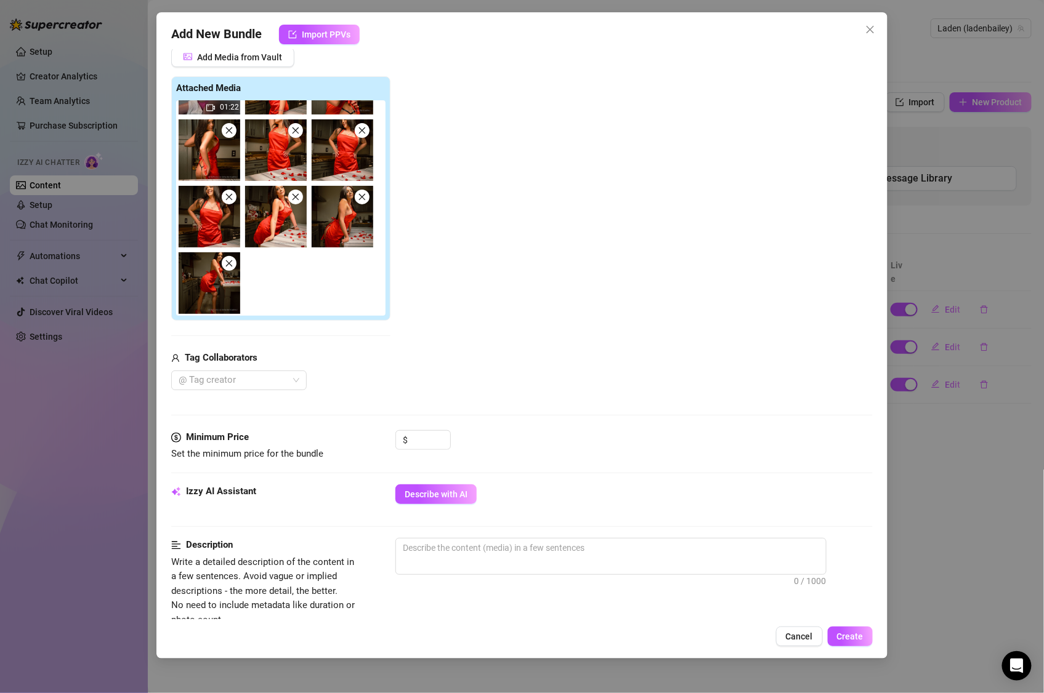
scroll to position [237, 0]
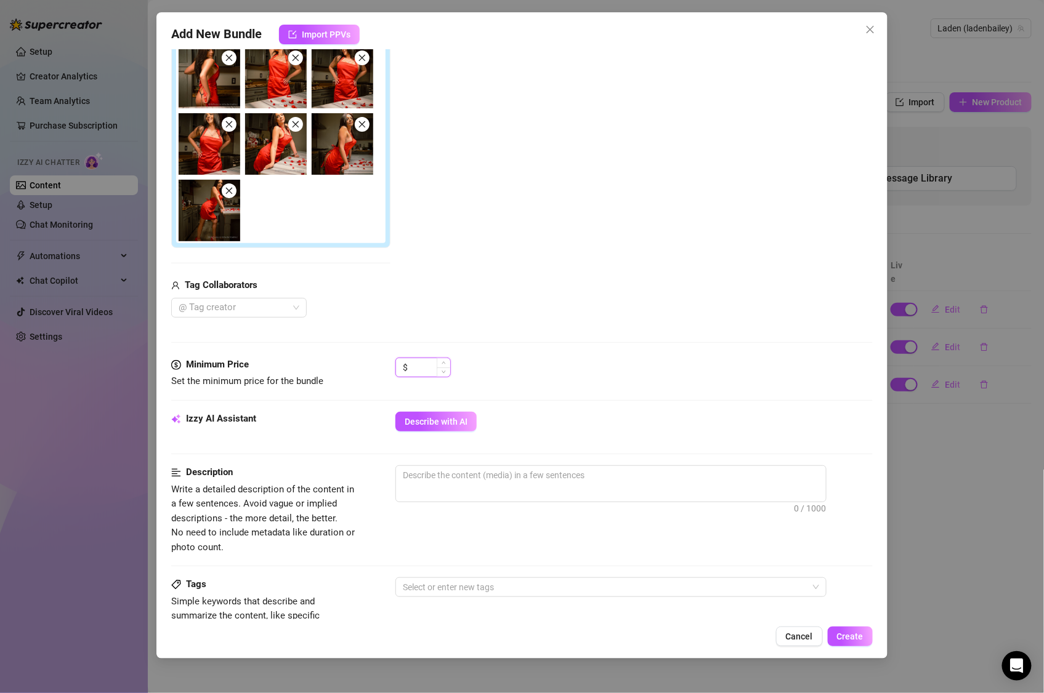
click at [430, 368] on input at bounding box center [430, 367] width 40 height 18
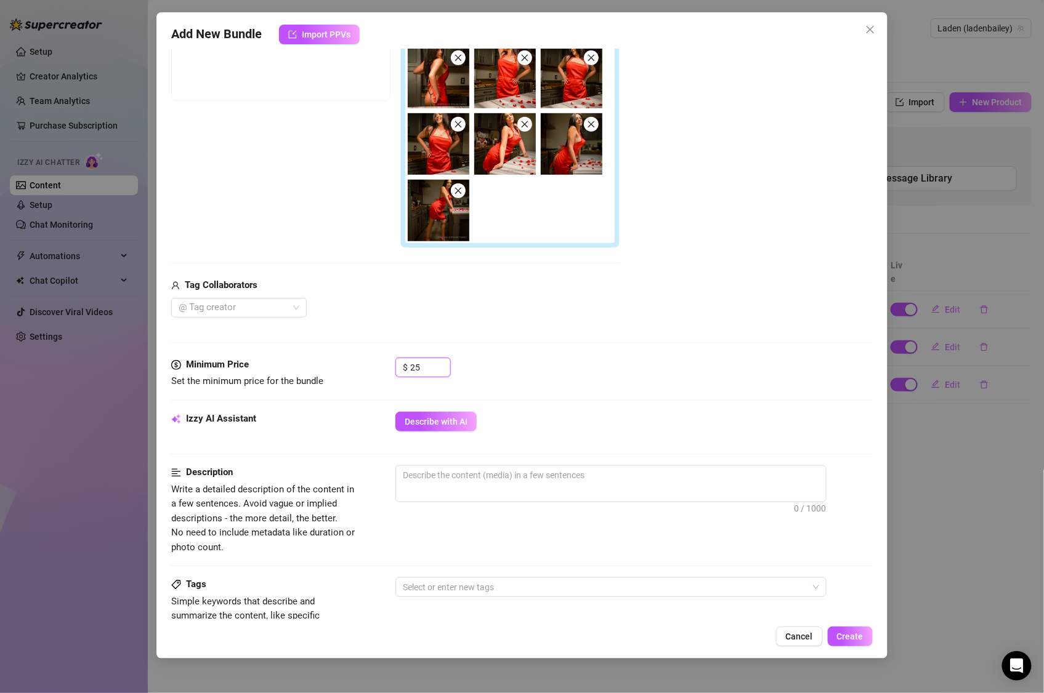
type input "25"
click at [531, 377] on div "$ 25" at bounding box center [633, 373] width 477 height 31
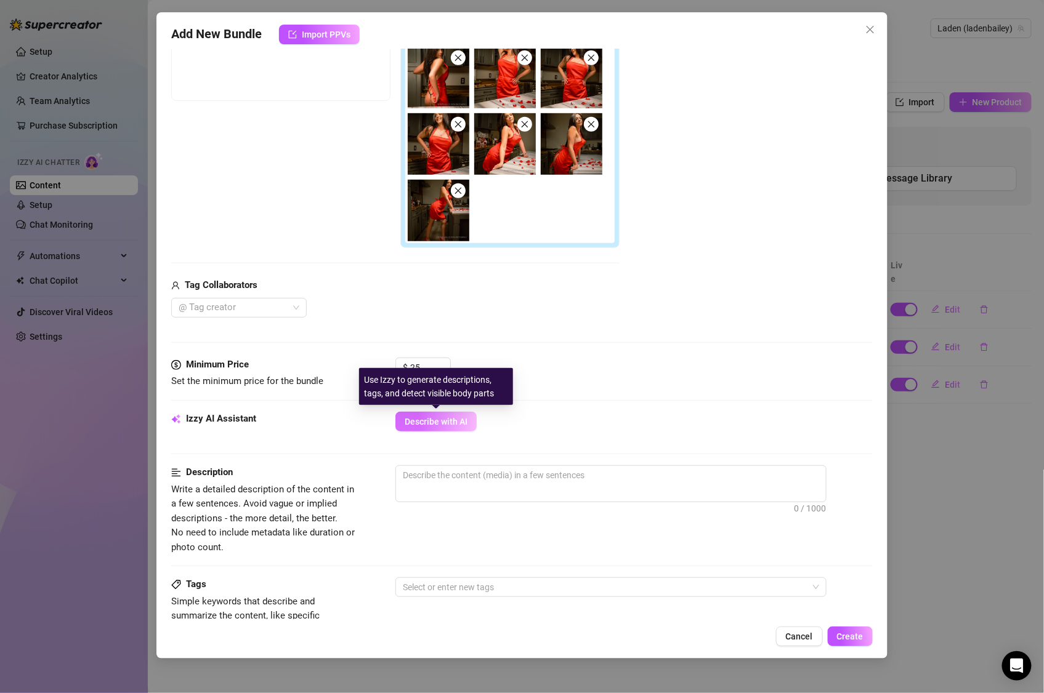
click at [467, 421] on span "Describe with AI" at bounding box center [435, 422] width 63 height 10
type textarea "[PERSON_NAME]"
type textarea "[PERSON_NAME] teases"
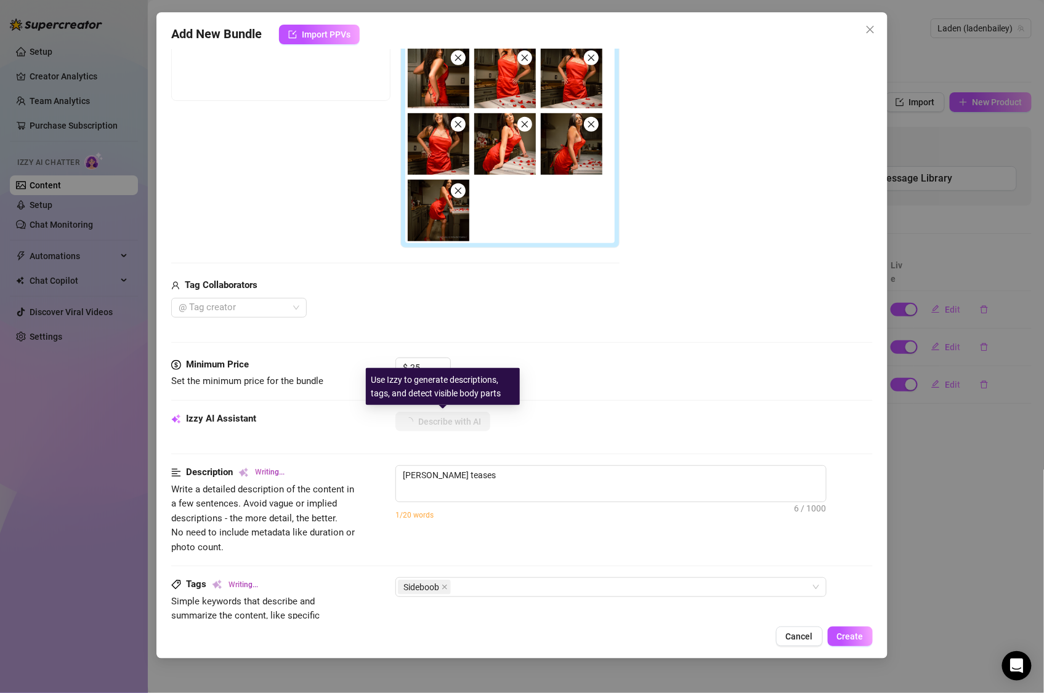
type textarea "[PERSON_NAME] teases in"
type textarea "[PERSON_NAME] teases in a"
type textarea "[PERSON_NAME] teases in a silky"
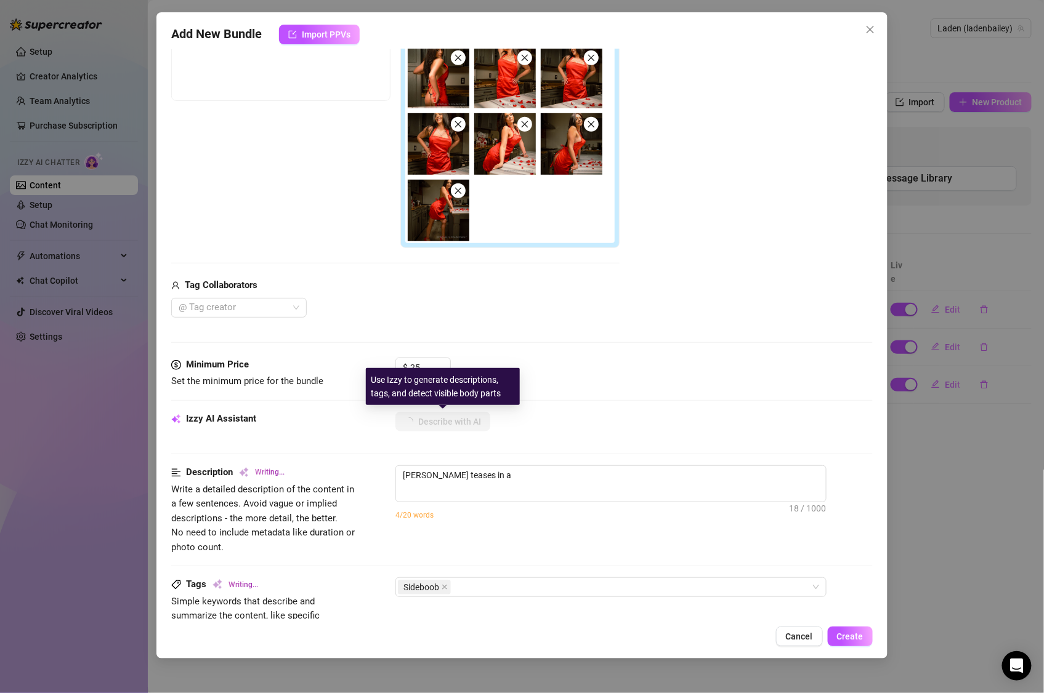
type textarea "[PERSON_NAME] teases in a silky"
type textarea "[PERSON_NAME] teases in a silky red"
type textarea "[PERSON_NAME] teases in a silky red apron"
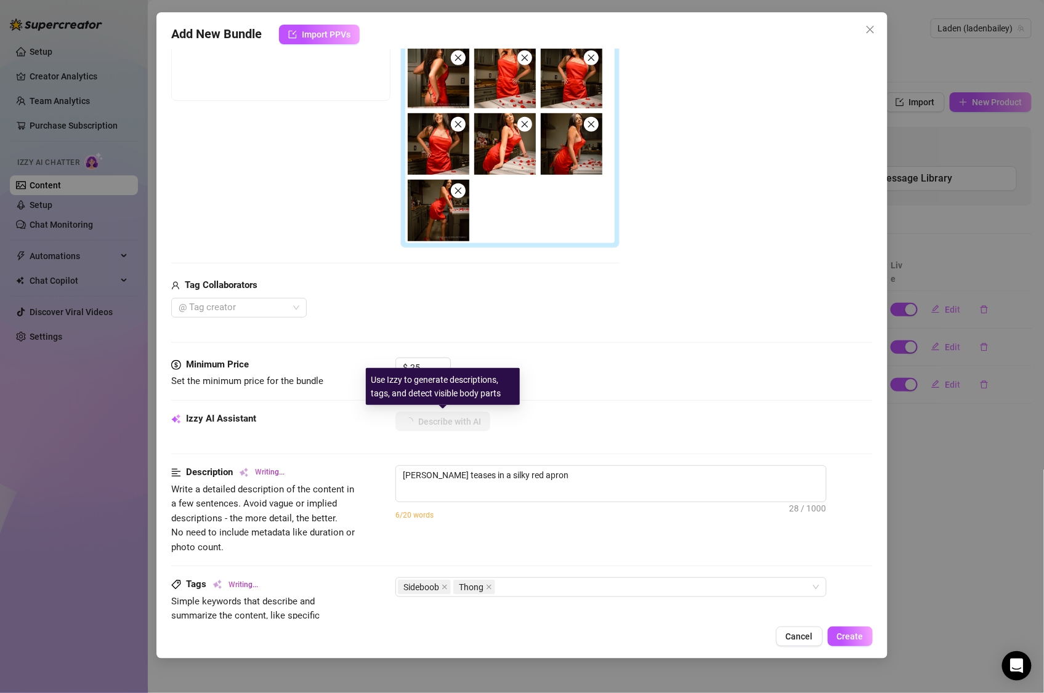
type textarea "[PERSON_NAME] teases in a silky red apron with"
type textarea "[PERSON_NAME] teases in a silky red apron with nothing"
type textarea "[PERSON_NAME] teases in a silky red apron with nothing underneath"
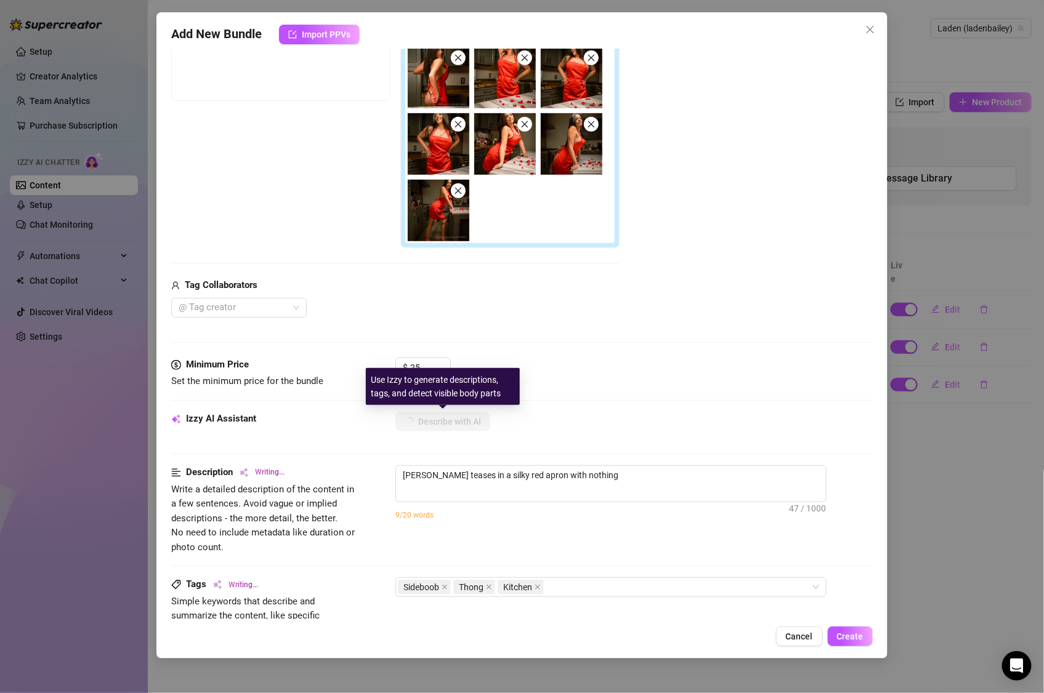
type textarea "[PERSON_NAME] teases in a silky red apron with nothing underneath"
type textarea "[PERSON_NAME] teases in a silky red apron with nothing underneath but"
type textarea "[PERSON_NAME] teases in a silky red apron with nothing underneath but a"
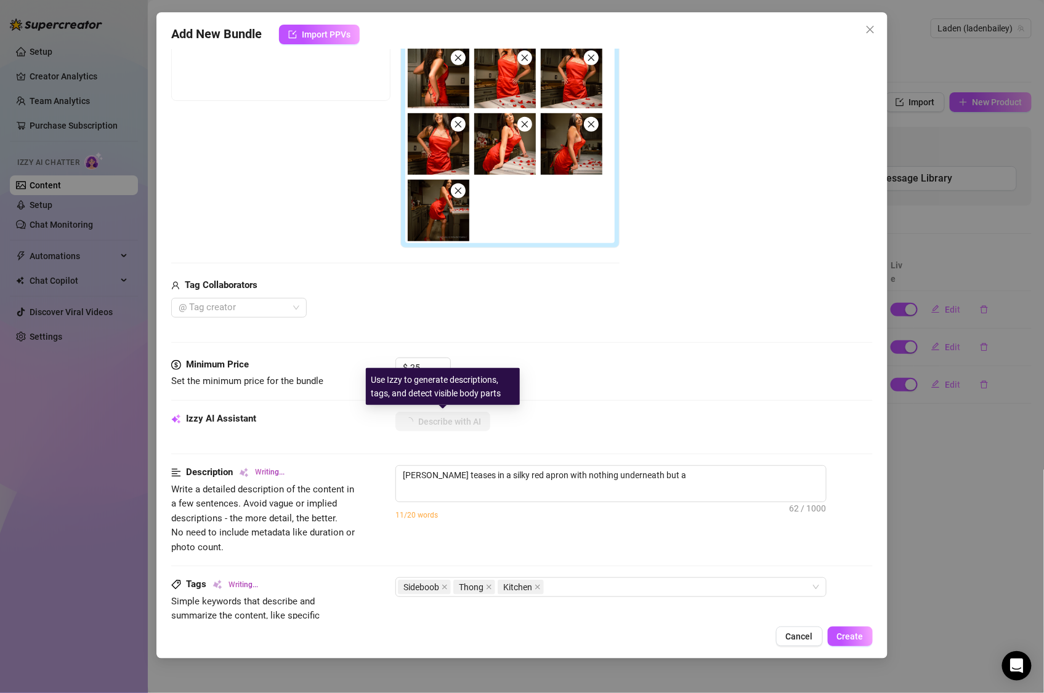
type textarea "[PERSON_NAME] teases in a silky red apron with nothing underneath but a black"
type textarea "[PERSON_NAME] teases in a silky red apron with nothing underneath but a black t…"
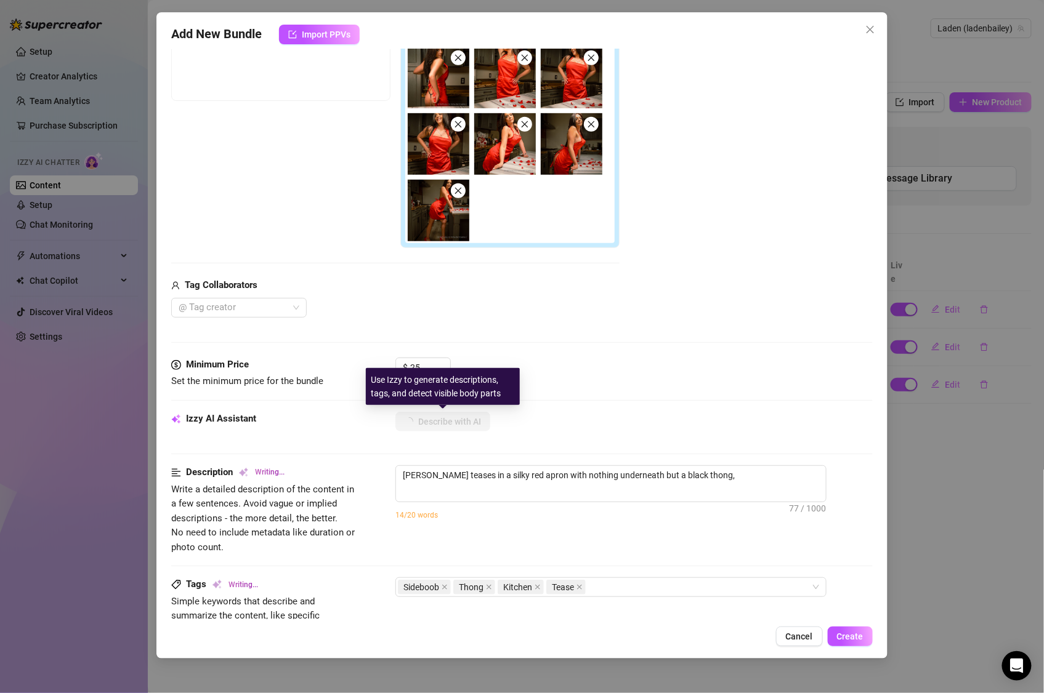
type textarea "[PERSON_NAME] teases in a silky red apron with nothing underneath but a black t…"
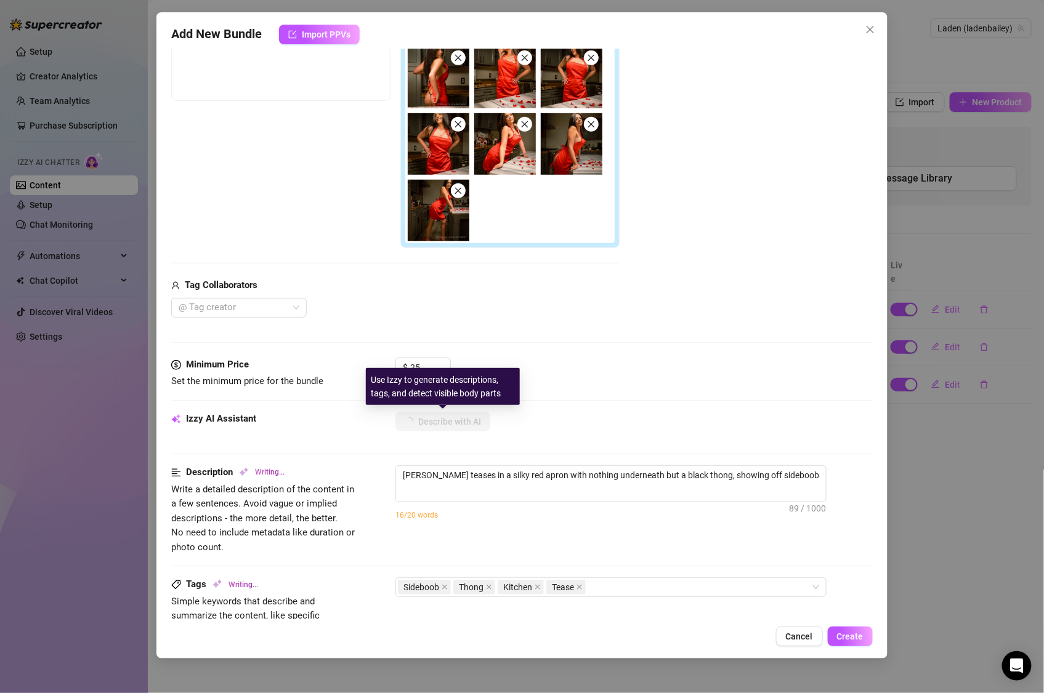
type textarea "[PERSON_NAME] teases in a silky red apron with nothing underneath but a black t…"
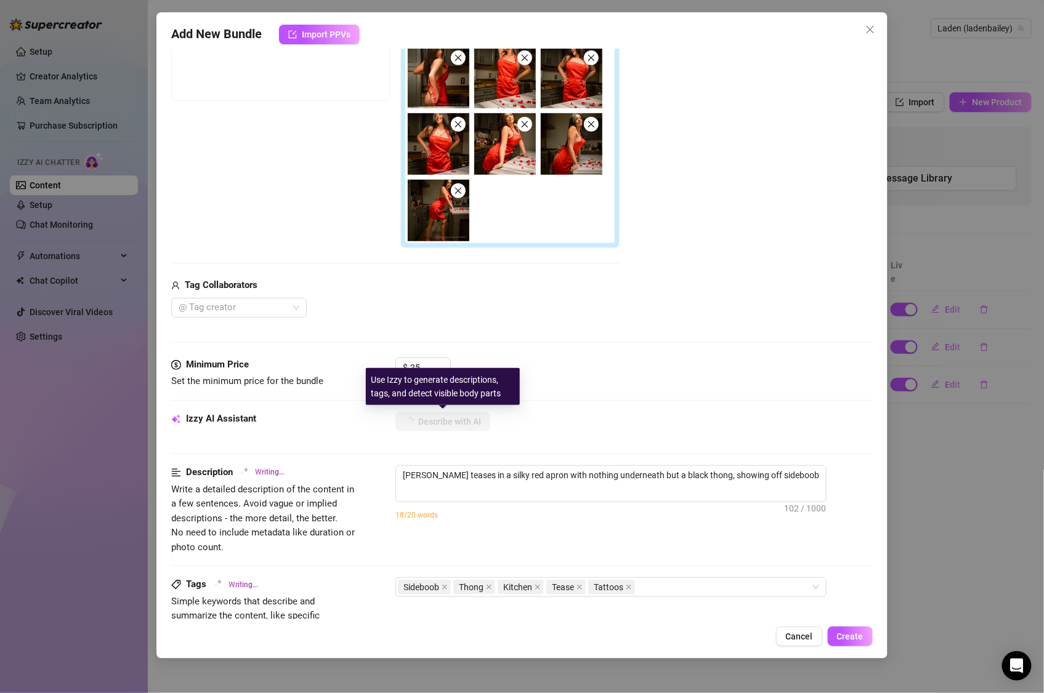
type textarea "[PERSON_NAME] teases in a silky red apron with nothing underneath but a black t…"
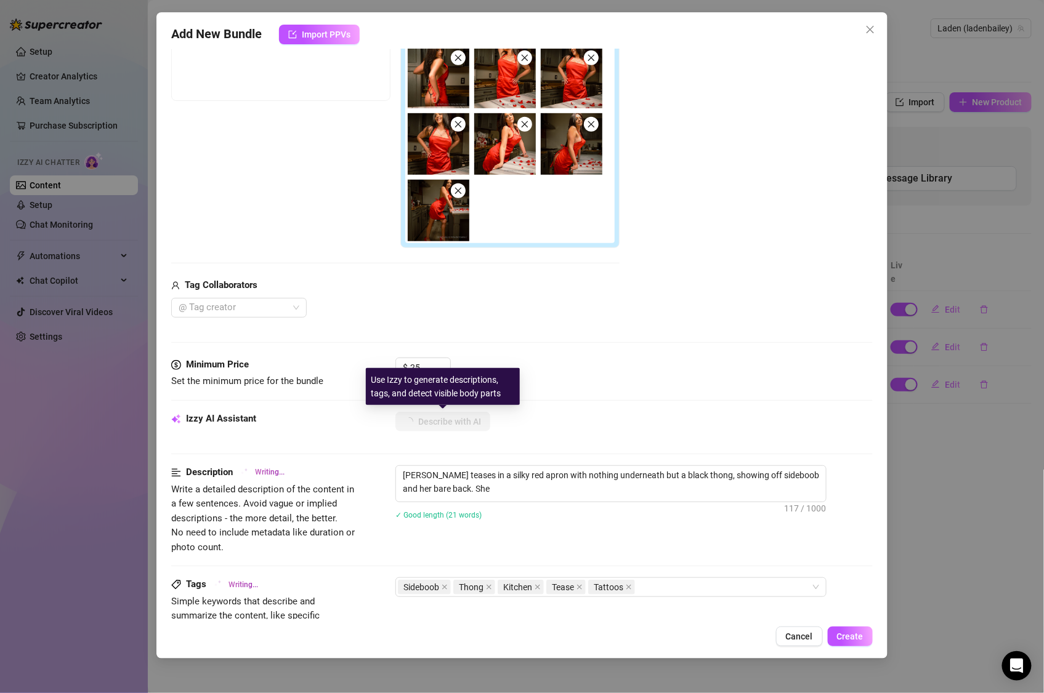
type textarea "[PERSON_NAME] teases in a silky red apron with nothing underneath but a black t…"
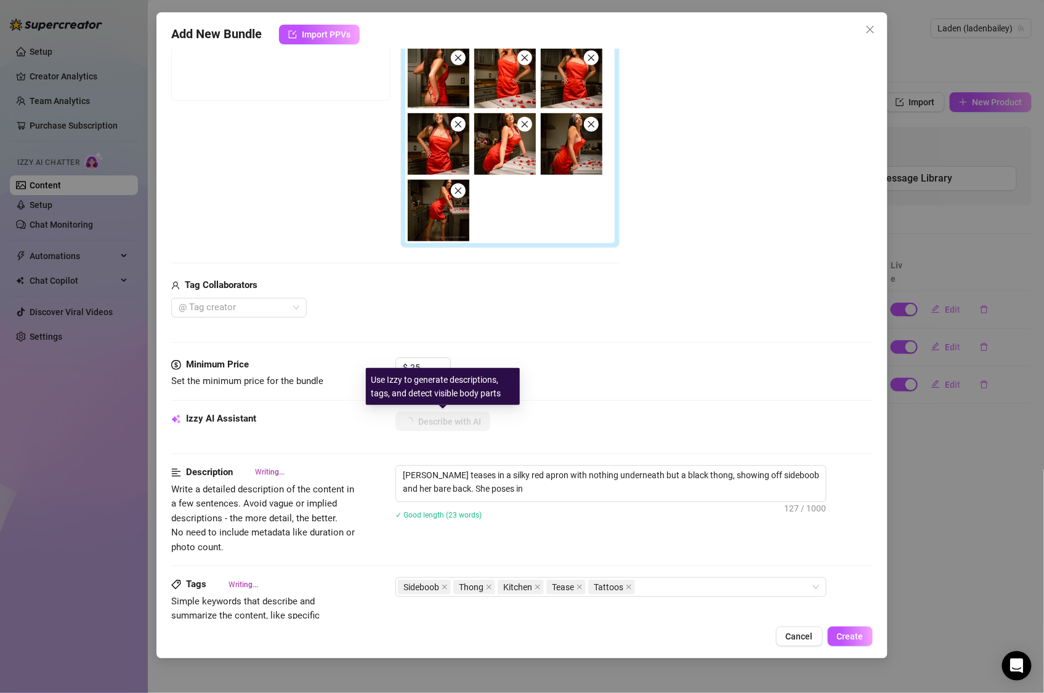
type textarea "[PERSON_NAME] teases in a silky red apron with nothing underneath but a black t…"
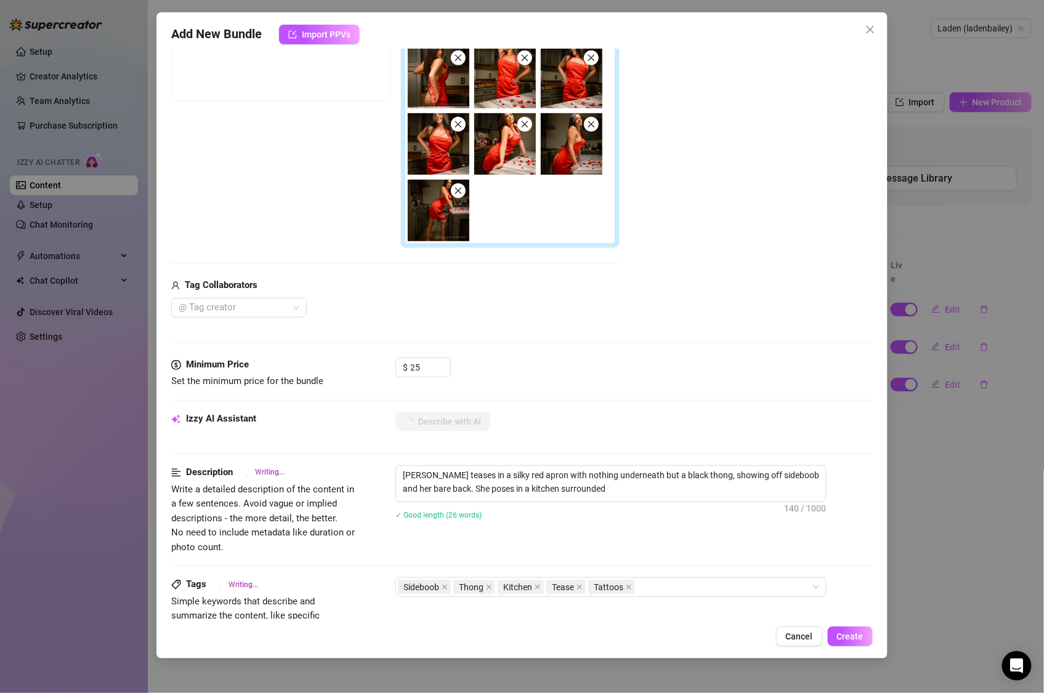
type textarea "[PERSON_NAME] teases in a silky red apron with nothing underneath but a black t…"
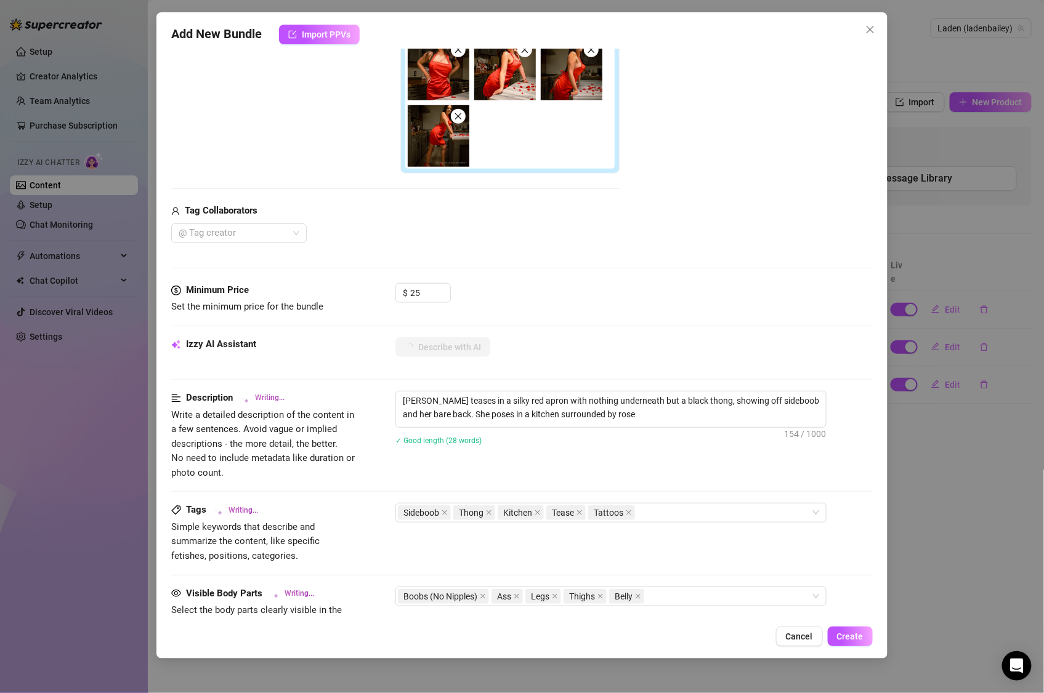
type textarea "[PERSON_NAME] teases in a silky red apron with nothing underneath but a black t…"
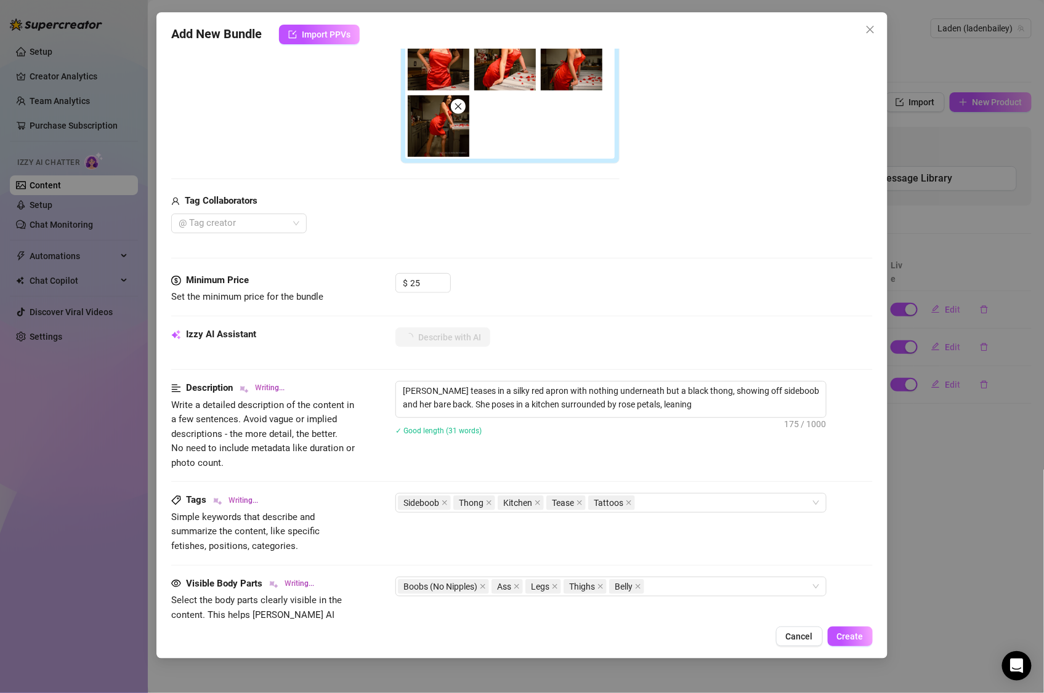
type textarea "[PERSON_NAME] teases in a silky red apron with nothing underneath but a black t…"
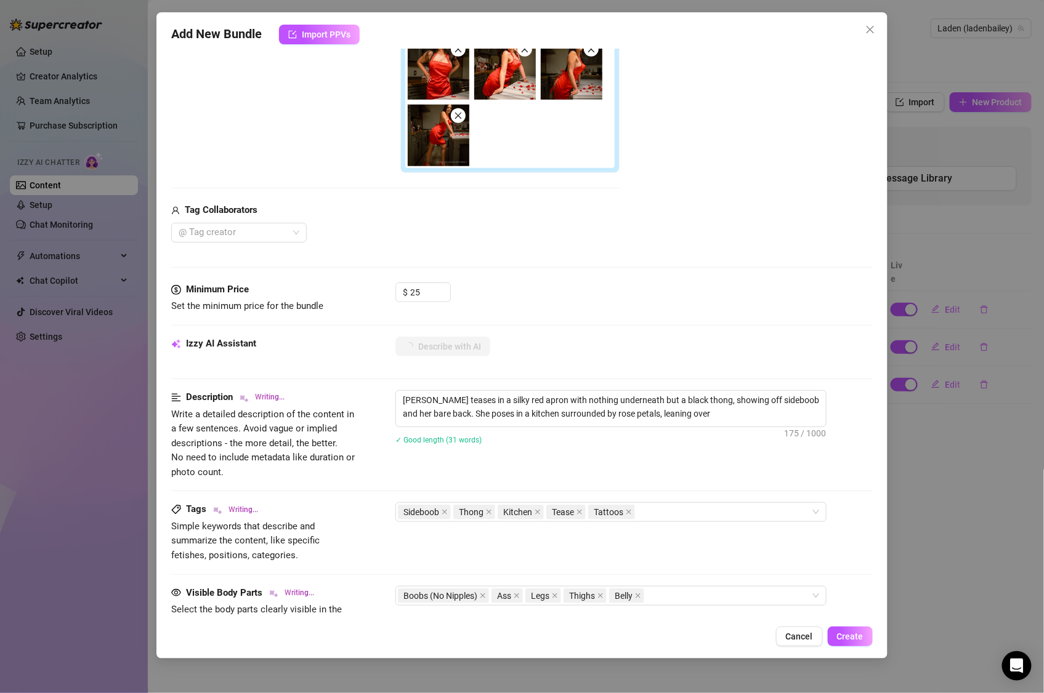
type textarea "[PERSON_NAME] teases in a silky red apron with nothing underneath but a black t…"
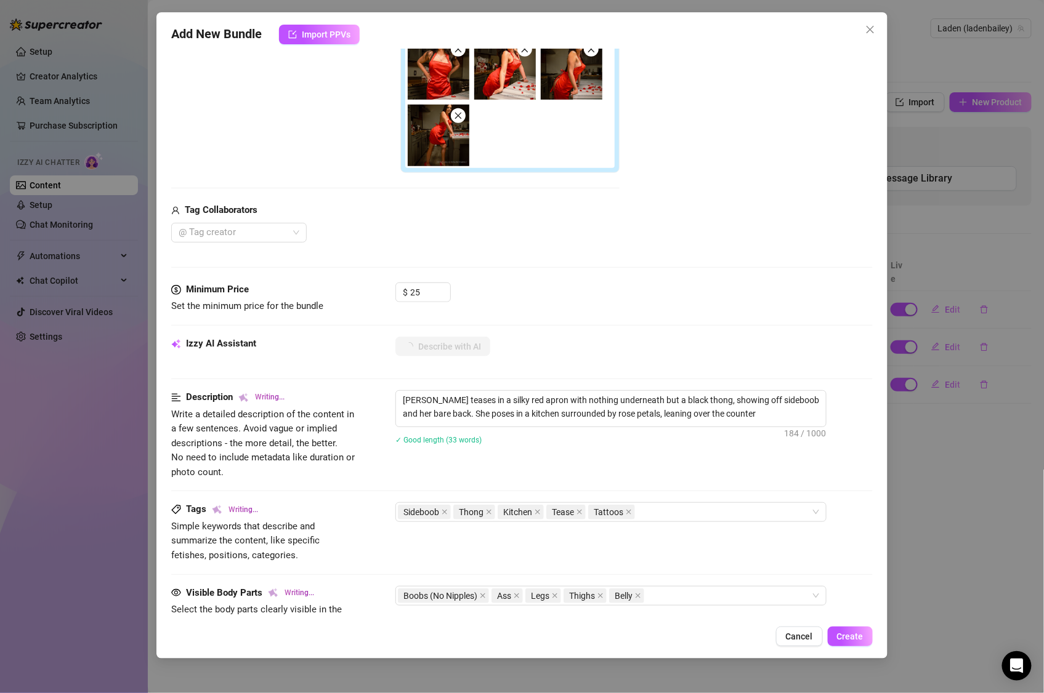
type textarea "[PERSON_NAME] teases in a silky red apron with nothing underneath but a black t…"
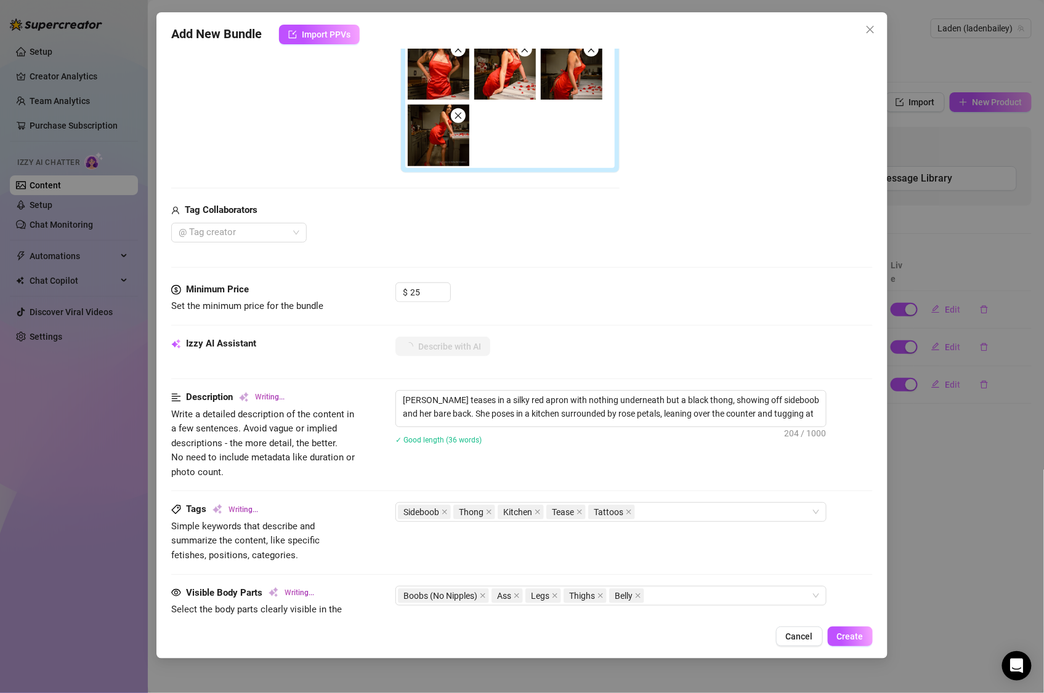
type textarea "[PERSON_NAME] teases in a silky red apron with nothing underneath but a black t…"
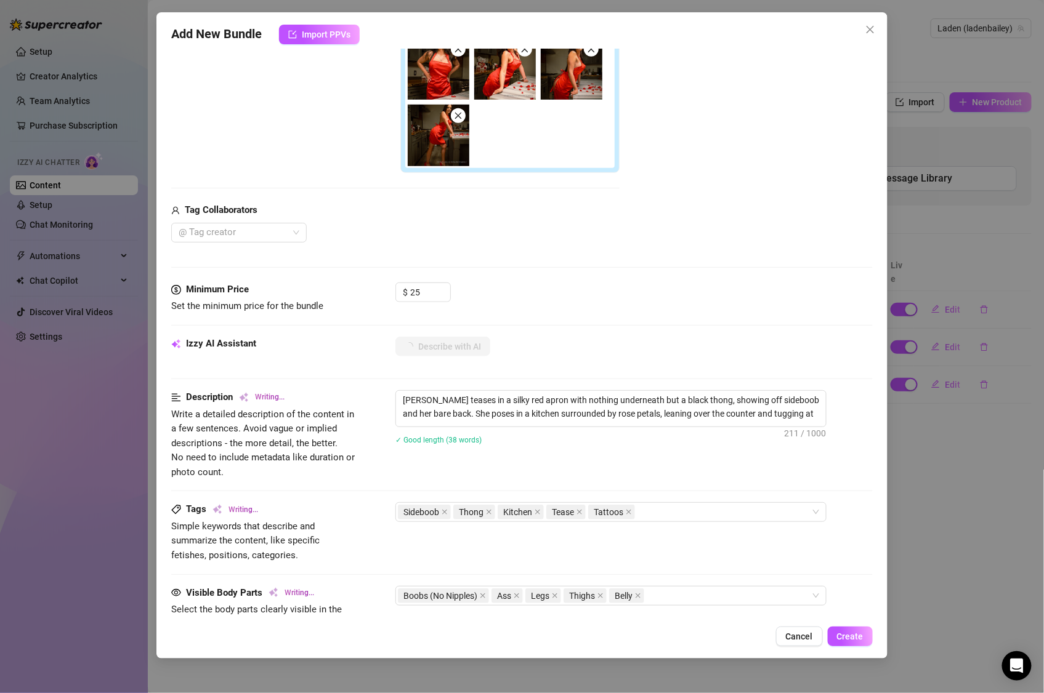
type textarea "[PERSON_NAME] teases in a silky red apron with nothing underneath but a black t…"
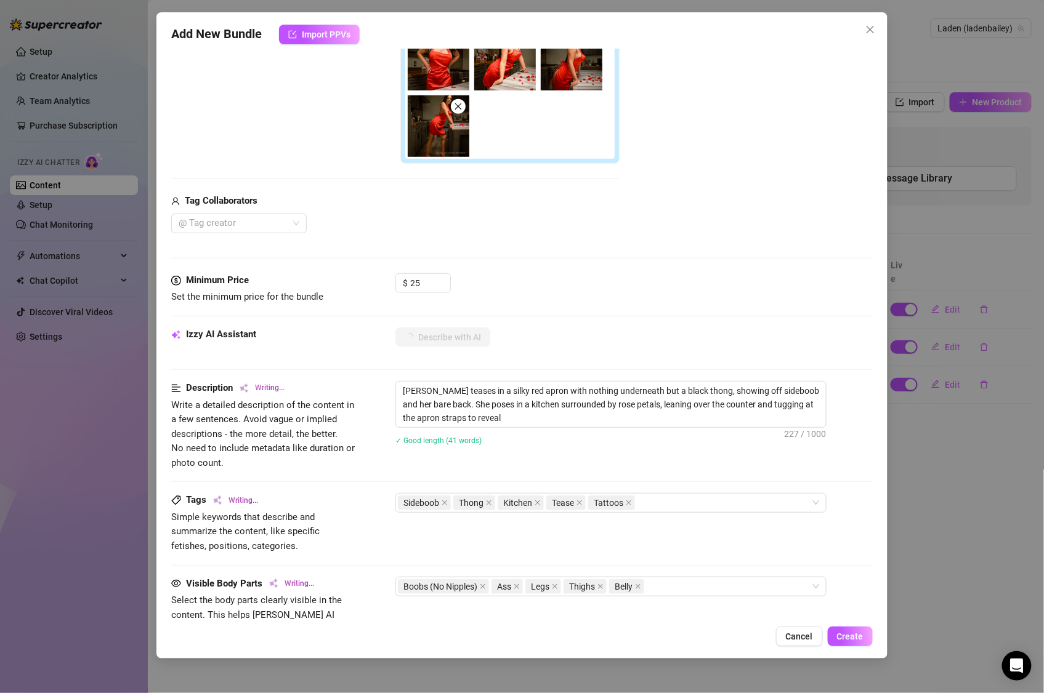
type textarea "[PERSON_NAME] teases in a silky red apron with nothing underneath but a black t…"
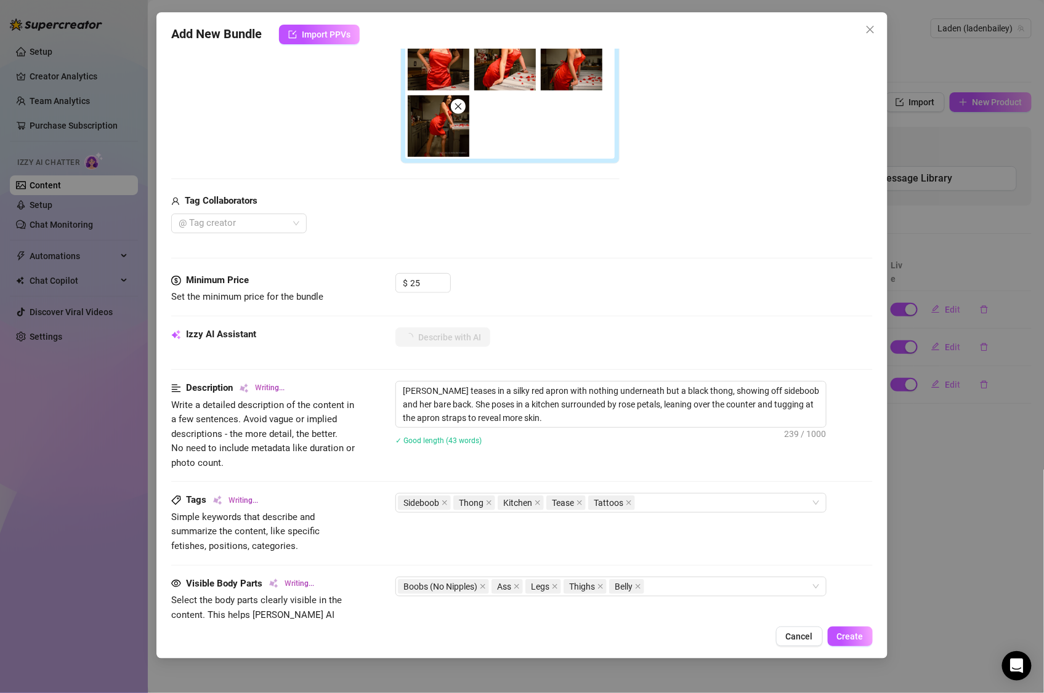
type textarea "[PERSON_NAME] teases in a silky red apron with nothing underneath but a black t…"
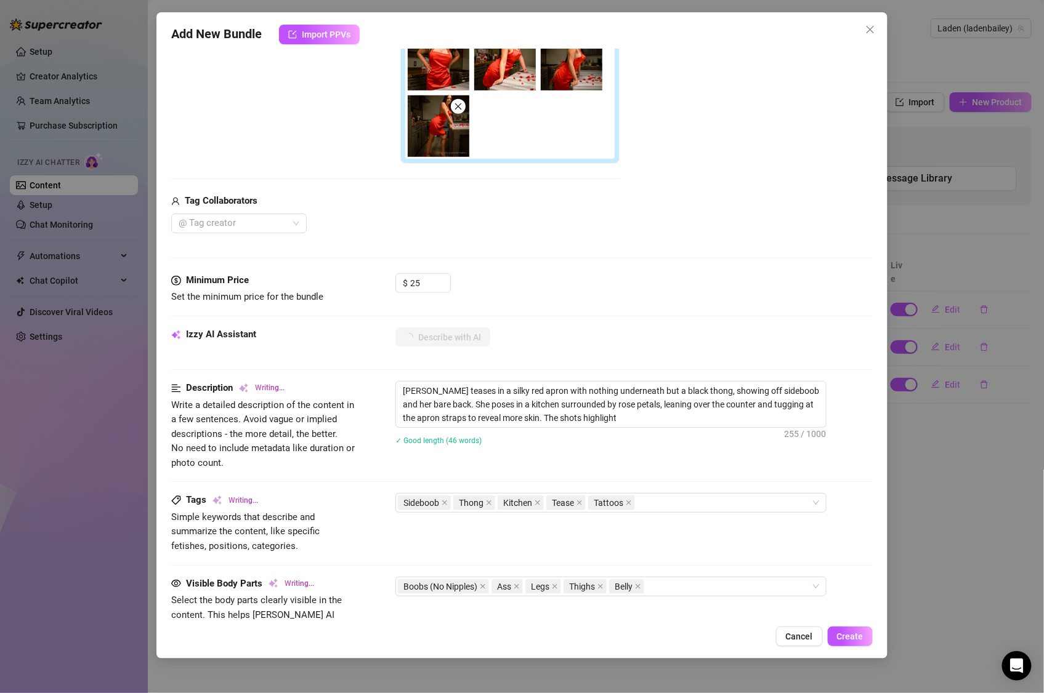
type textarea "[PERSON_NAME] teases in a silky red apron with nothing underneath but a black t…"
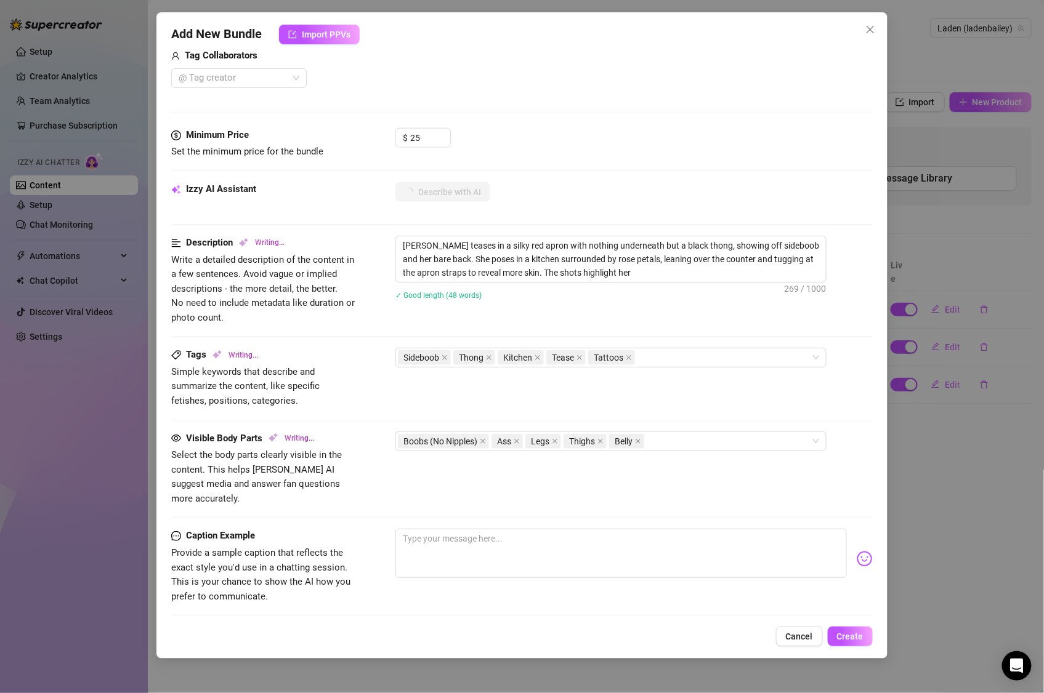
type textarea "[PERSON_NAME] teases in a silky red apron with nothing underneath but a black t…"
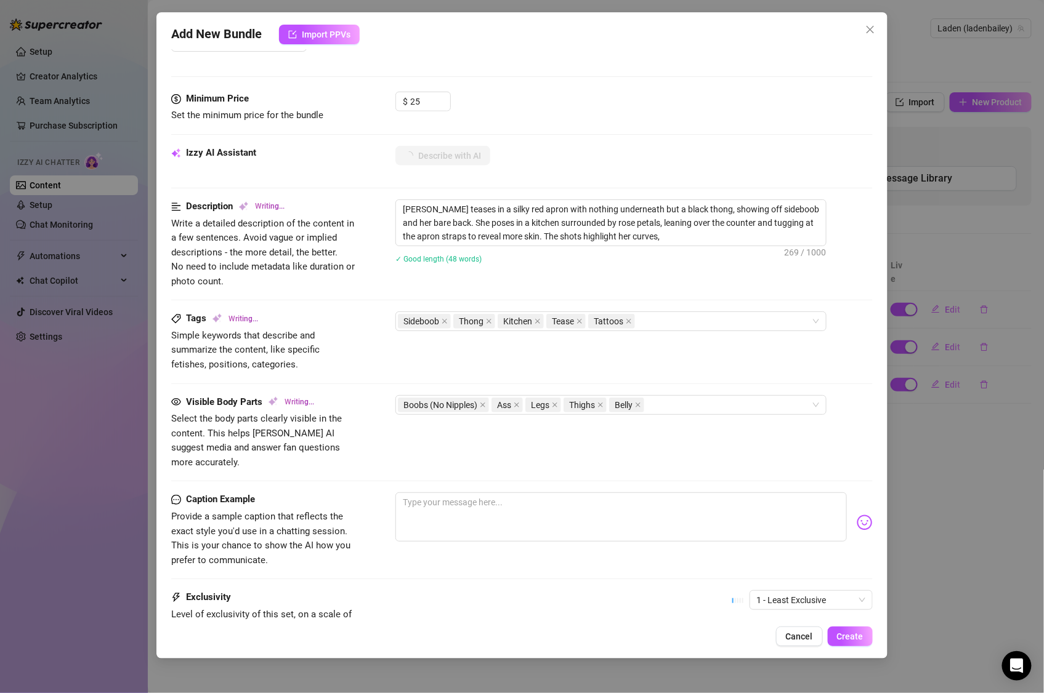
type textarea "[PERSON_NAME] teases in a silky red apron with nothing underneath but a black t…"
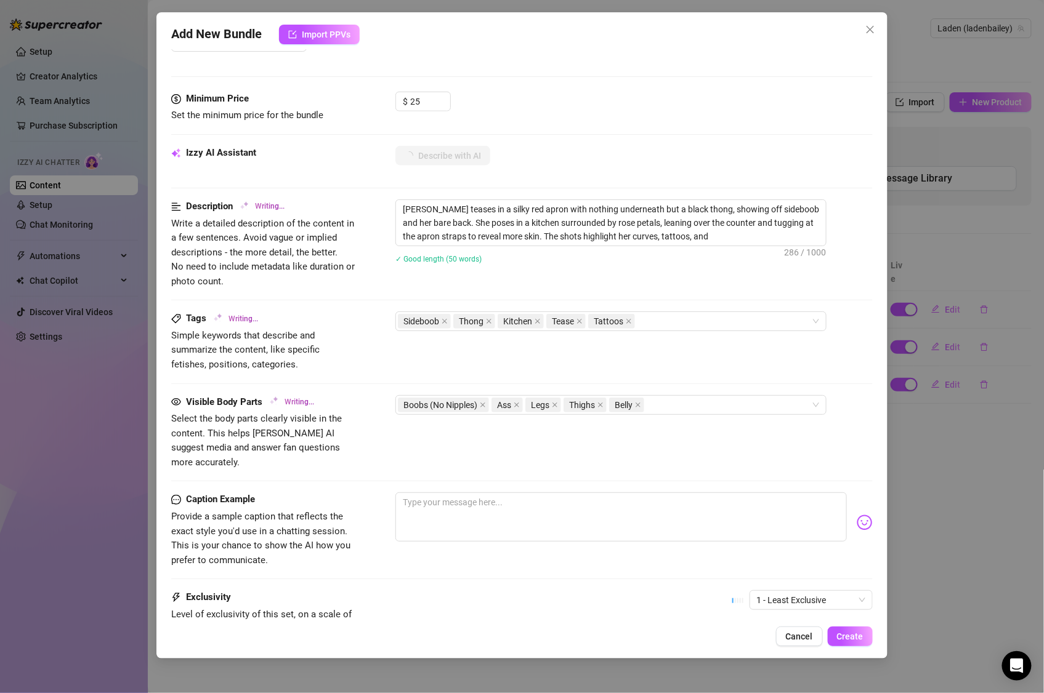
type textarea "[PERSON_NAME] teases in a silky red apron with nothing underneath but a black t…"
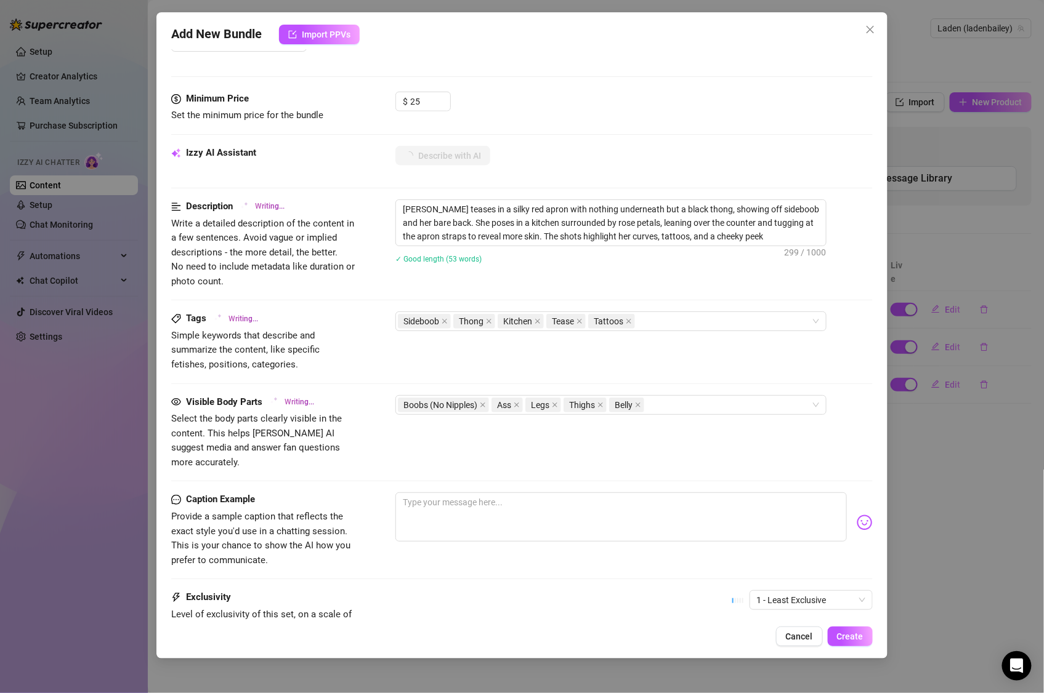
type textarea "[PERSON_NAME] teases in a silky red apron with nothing underneath but a black t…"
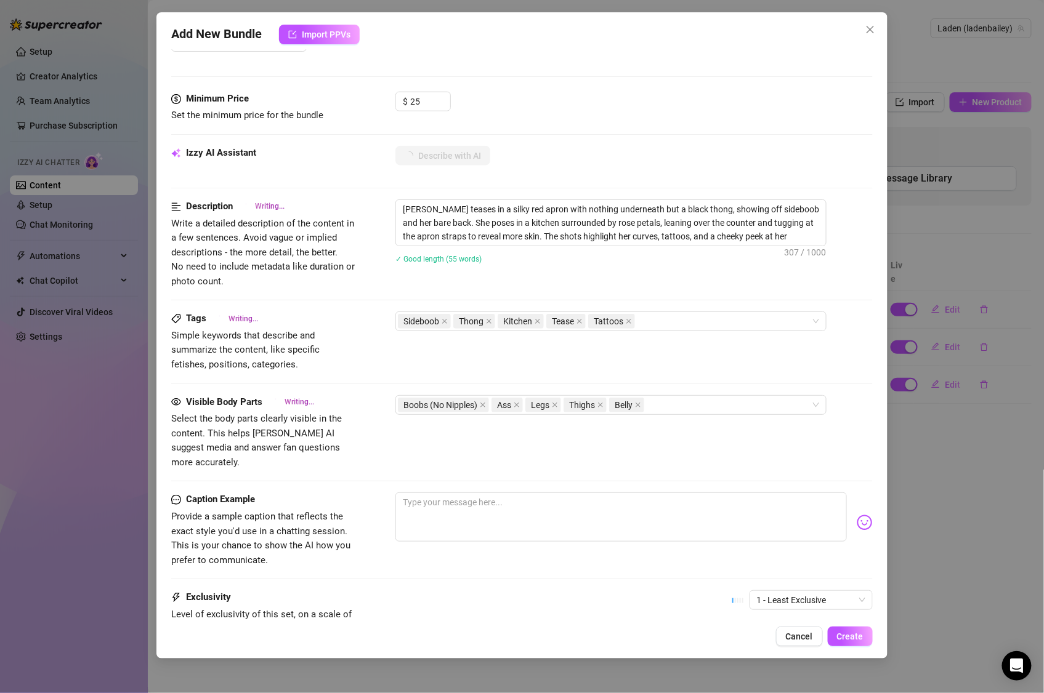
type textarea "[PERSON_NAME] teases in a silky red apron with nothing underneath but a black t…"
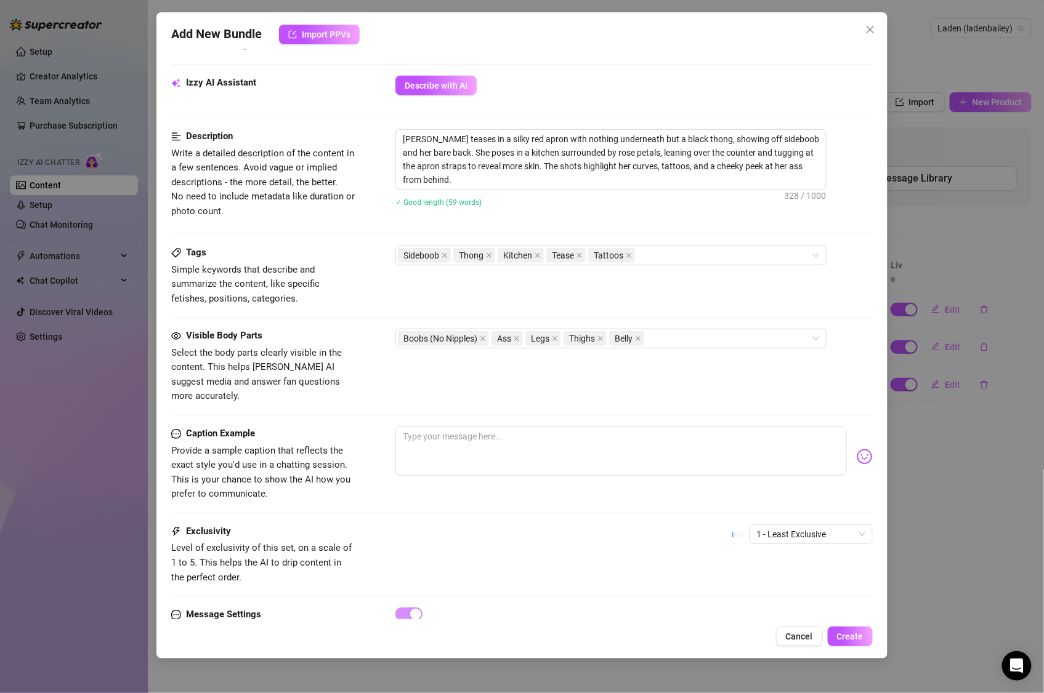
scroll to position [610, 0]
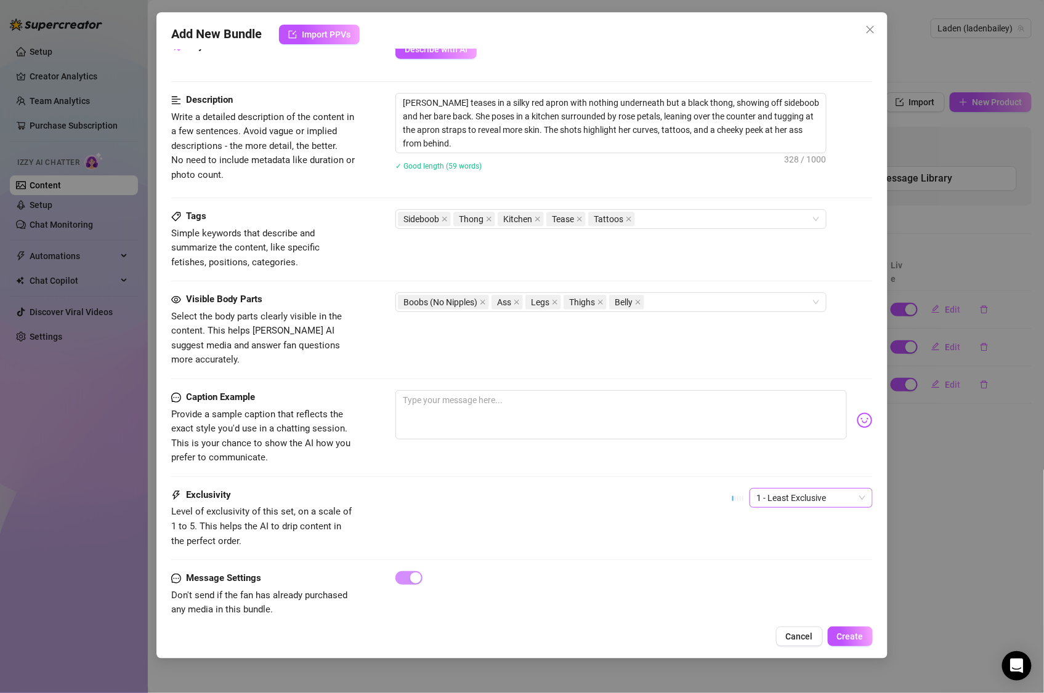
click at [811, 489] on span "1 - Least Exclusive" at bounding box center [811, 498] width 108 height 18
click at [813, 584] on div "5 - Most Exclusive 🔥" at bounding box center [799, 589] width 103 height 14
click at [762, 489] on span "5 - Most Exclusive 🔥" at bounding box center [811, 498] width 108 height 18
click at [777, 561] on div "4" at bounding box center [800, 570] width 118 height 20
click at [644, 491] on div "Exclusivity Level of exclusivity of this set, on a scale of 1 to 5. This helps …" at bounding box center [521, 518] width 701 height 60
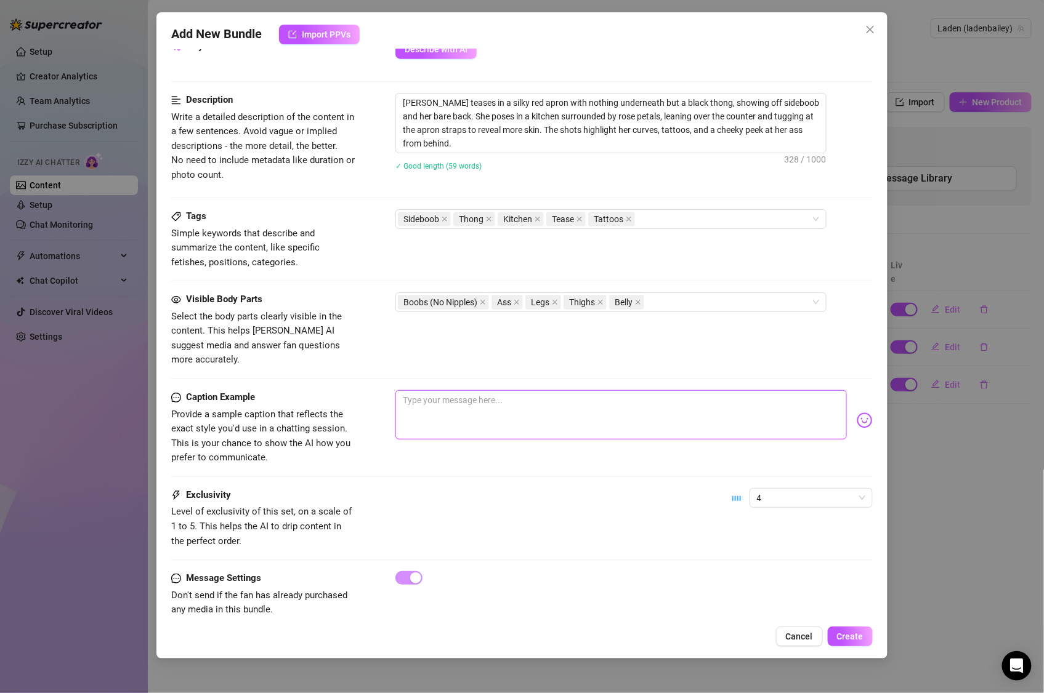
click at [490, 396] on textarea at bounding box center [620, 414] width 451 height 49
type textarea """
type textarea "Type your message here..."
type textarea "W"
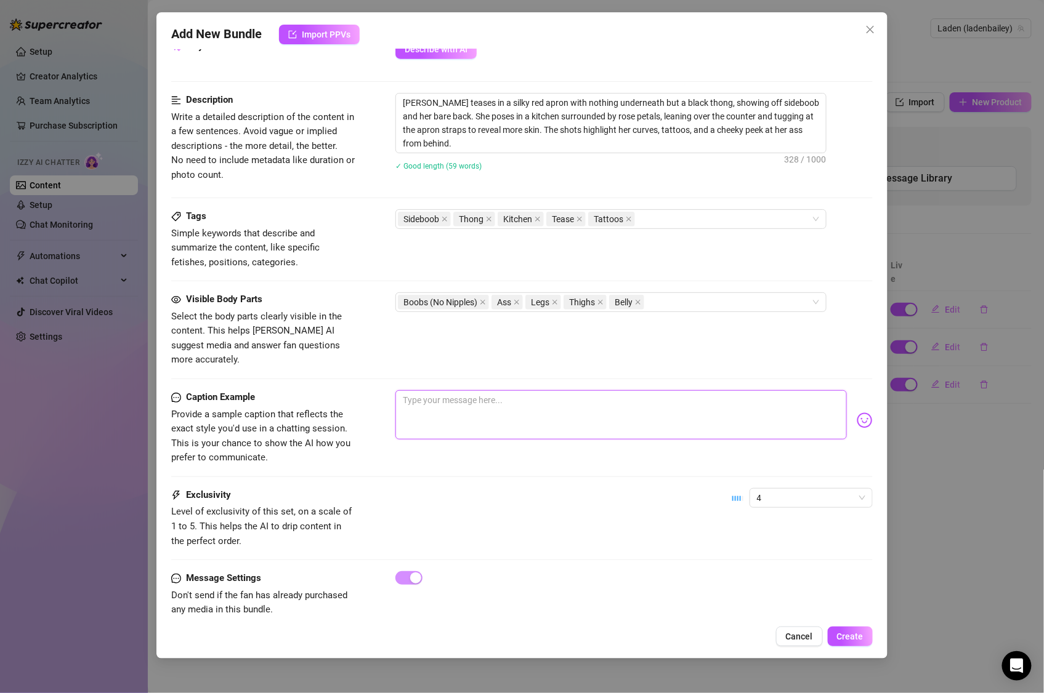
type textarea "W"
type textarea "Wh"
type textarea "Who"
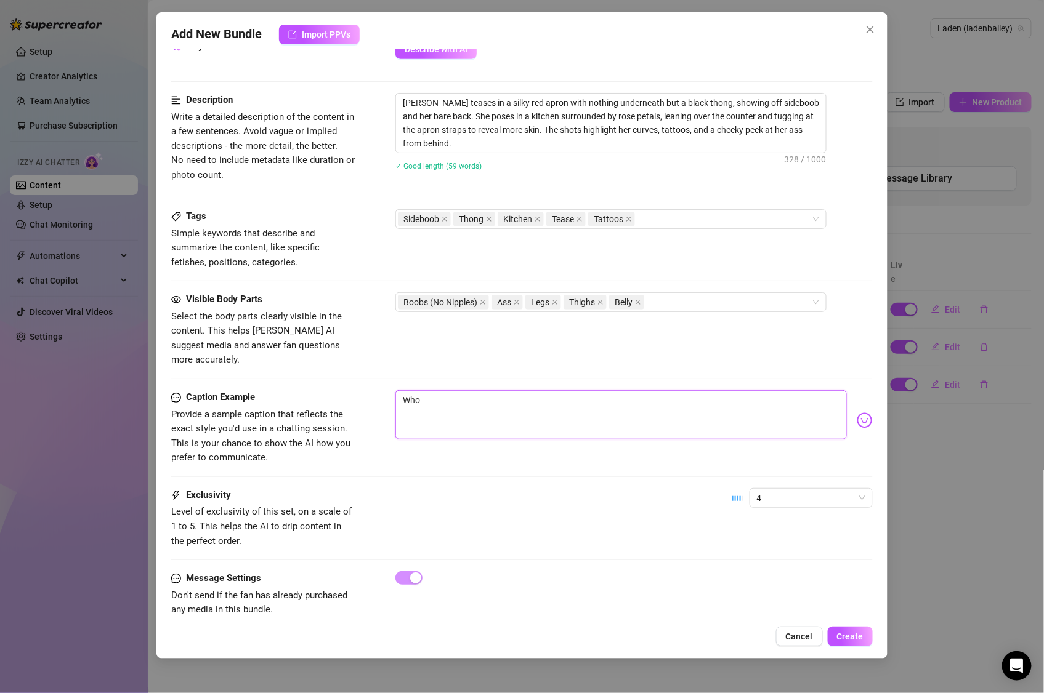
type textarea "Who'"
type textarea "Who's"
type textarea "Who's W"
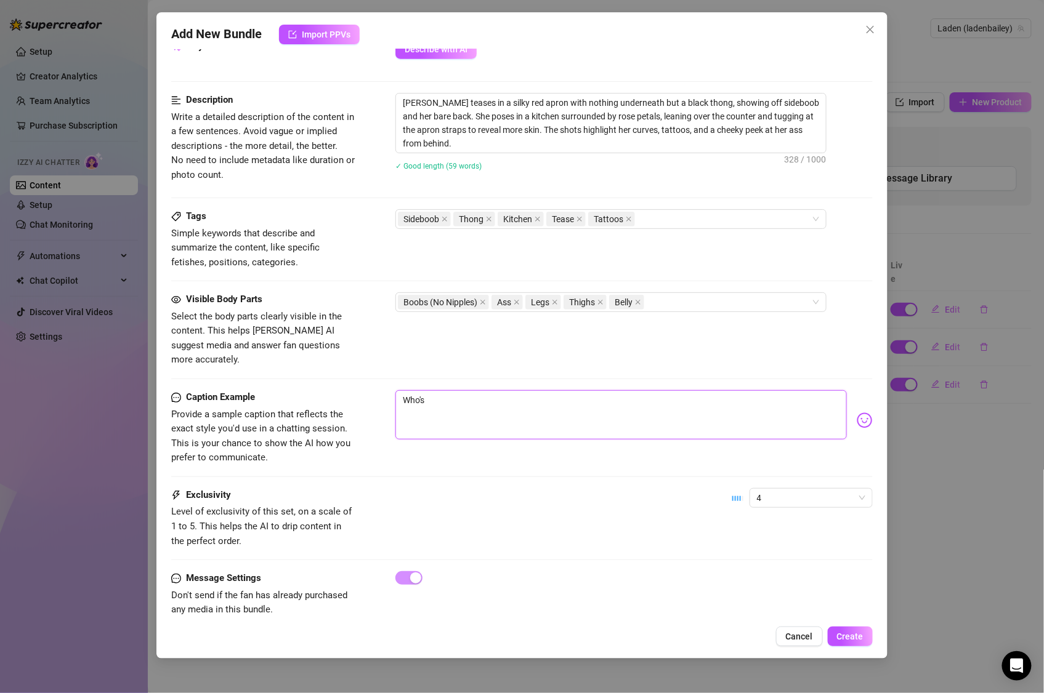
type textarea "Who's W"
type textarea "Who's We"
type textarea "Who's Wet"
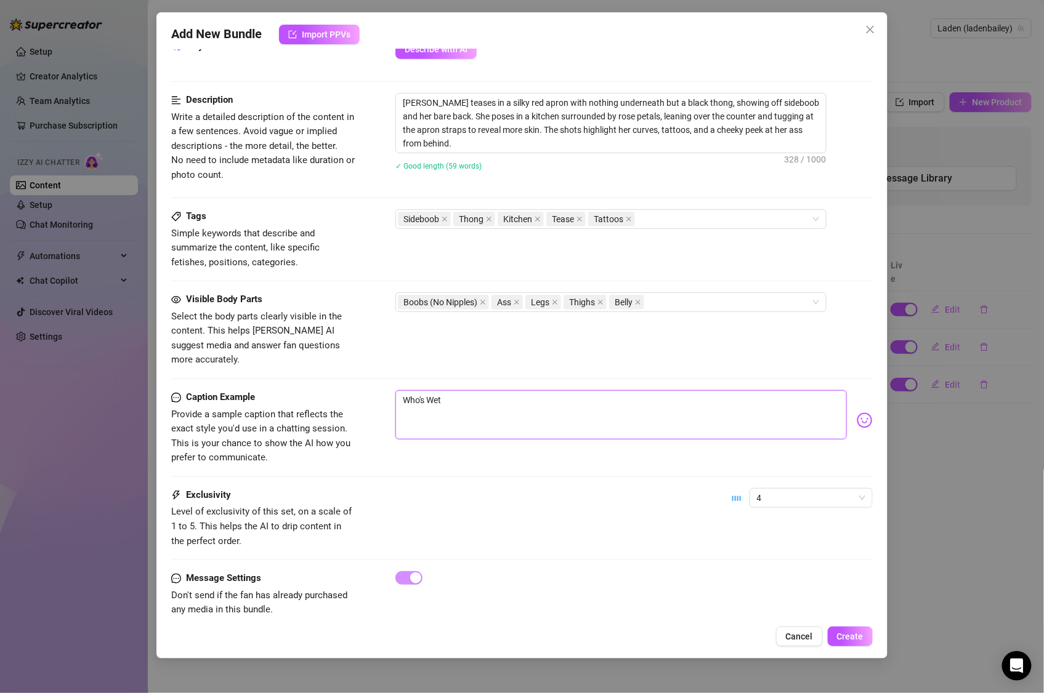
type textarea "Who's Wet"
type textarea "Who's Wet o"
type textarea "Who's Wet on"
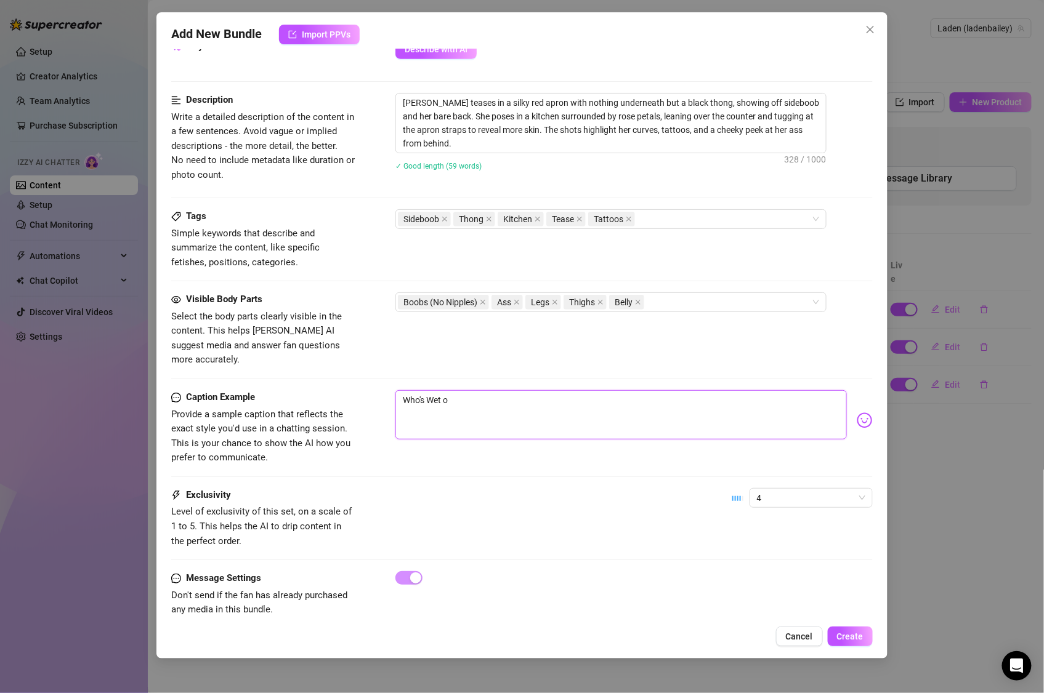
type textarea "Who's Wet on"
type textarea "Who's Wet on a"
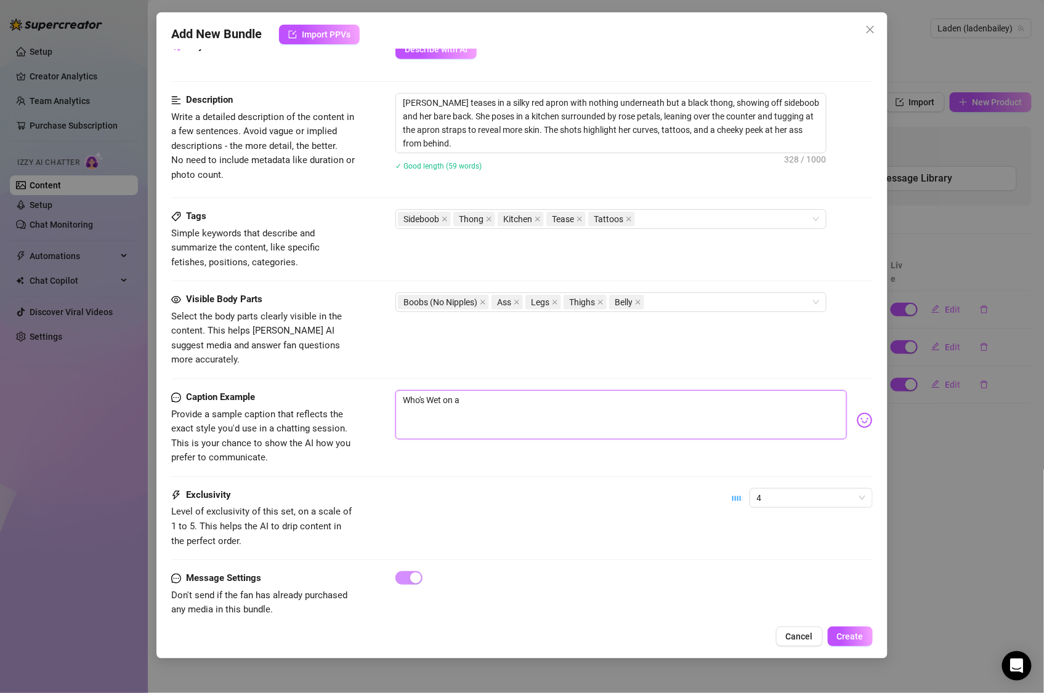
type textarea "Who's Wet on a"
type textarea "Who's Wet on a C"
type textarea "Who's Wet on a Co"
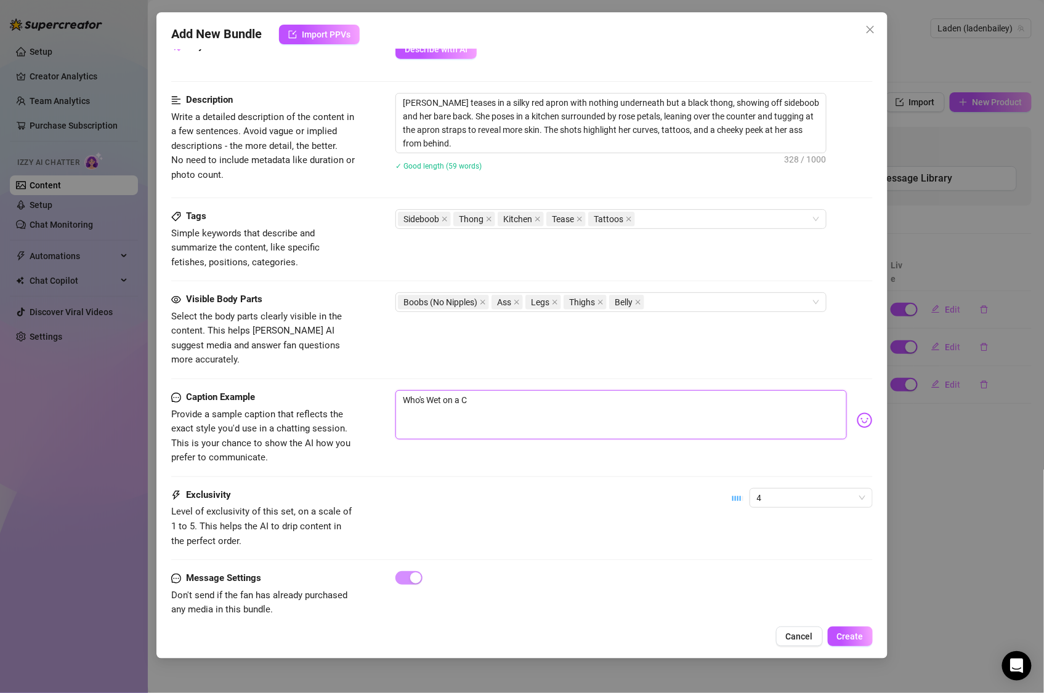
type textarea "Who's Wet on a Co"
type textarea "Who's Wet on a Cou"
type textarea "Who's Wet on a Coun"
type textarea "Who's Wet on a Count"
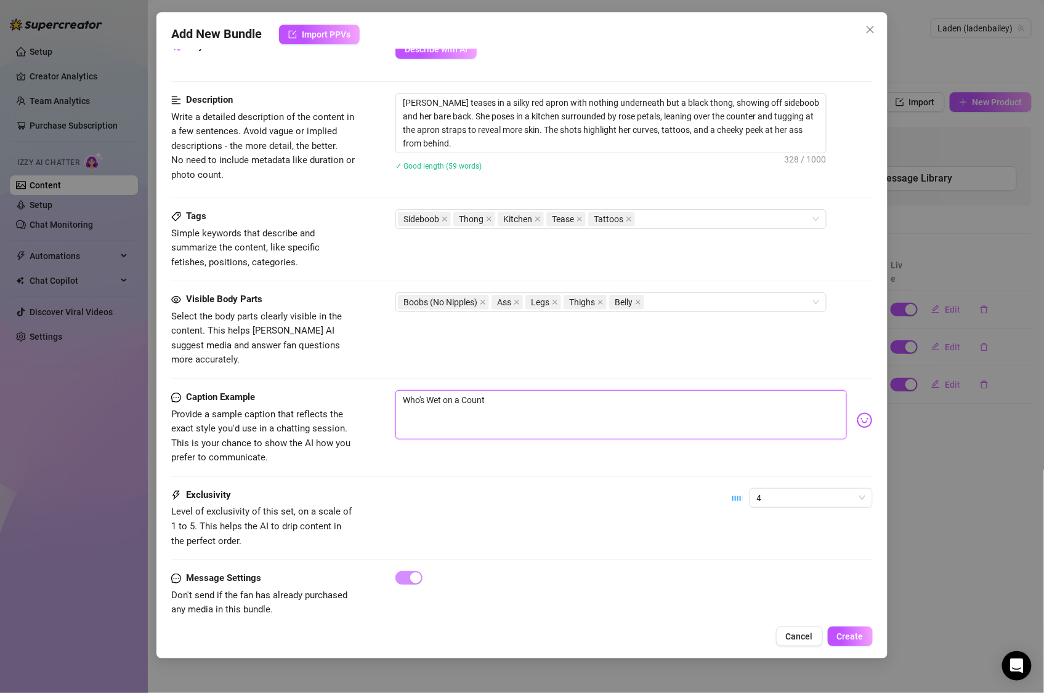
type textarea "Who's Wet on a Counte"
type textarea "Who's Wet on a CounteR"
type textarea "Who's Wet on a CounteR?"
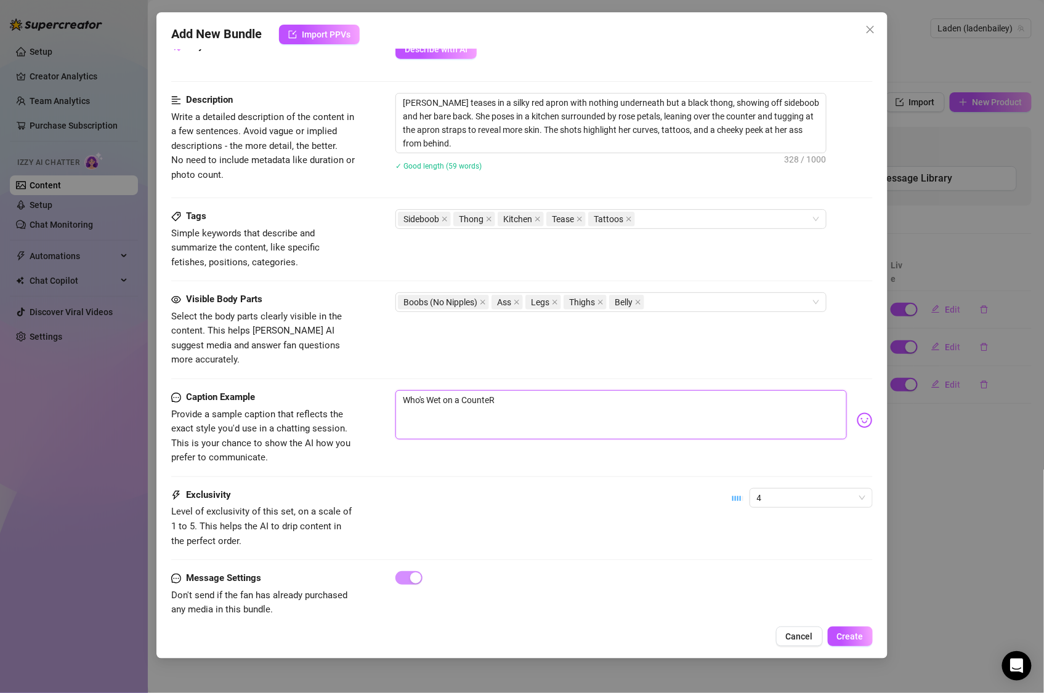
type textarea "Who's Wet on a CounteR?"
type textarea "Who's Wet on a CounteR"
type textarea "Who's Wet on a Counte"
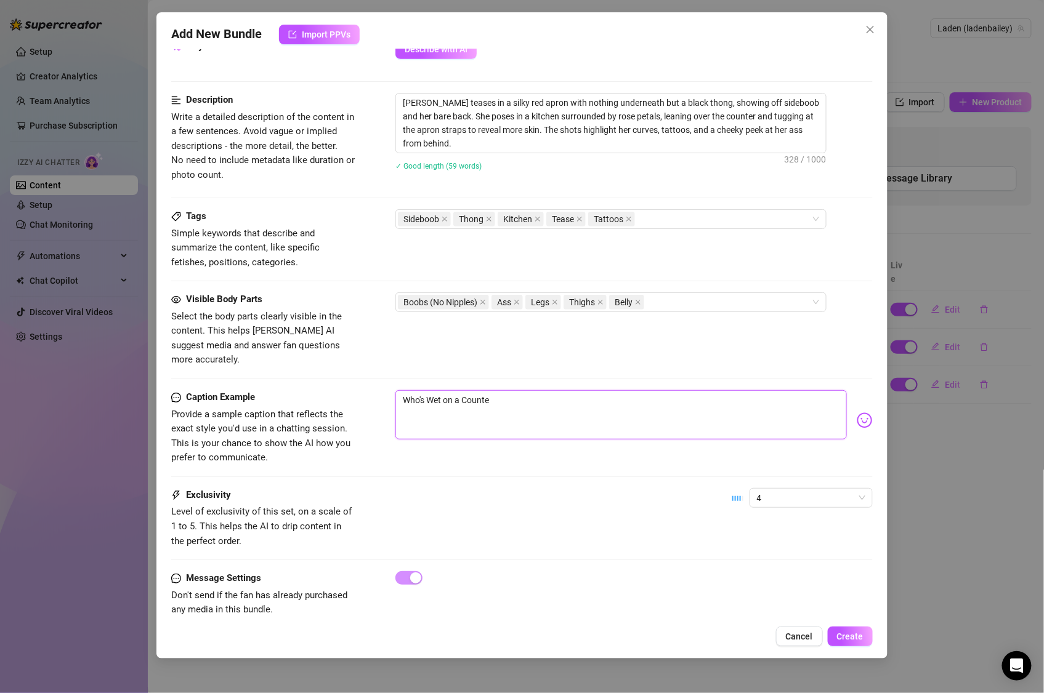
type textarea "Who's Wet on a Counter"
type textarea "Who's Wet on a Counter""
type textarea "Who's Wet on a Counter"
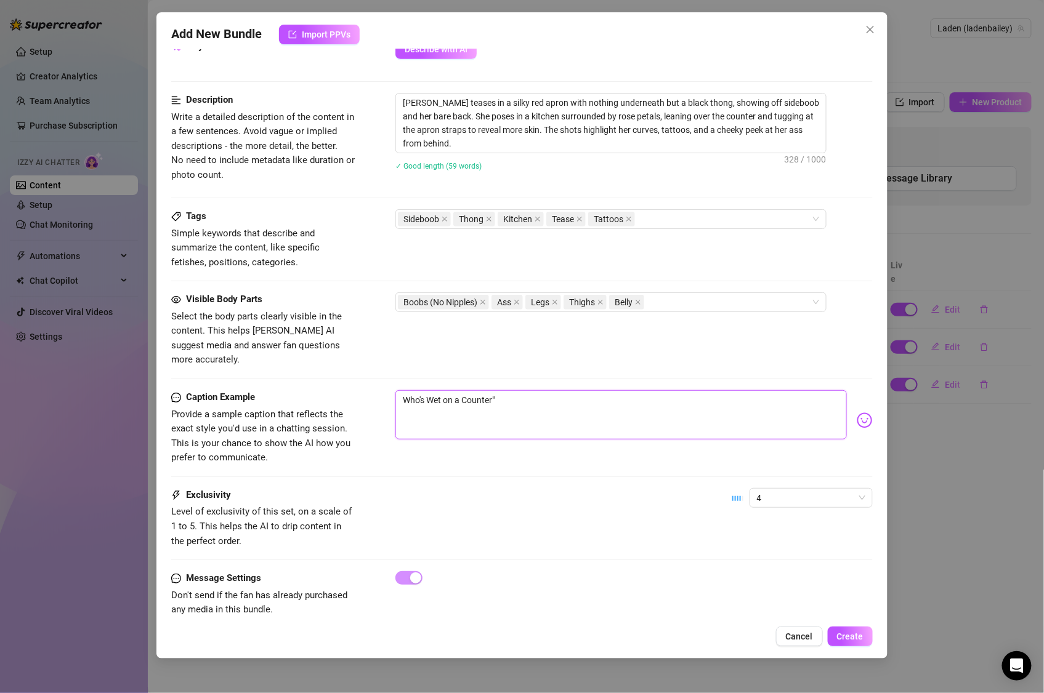
type textarea "Who's Wet on a Counter"
type textarea "Who's Wet on a Counter?"
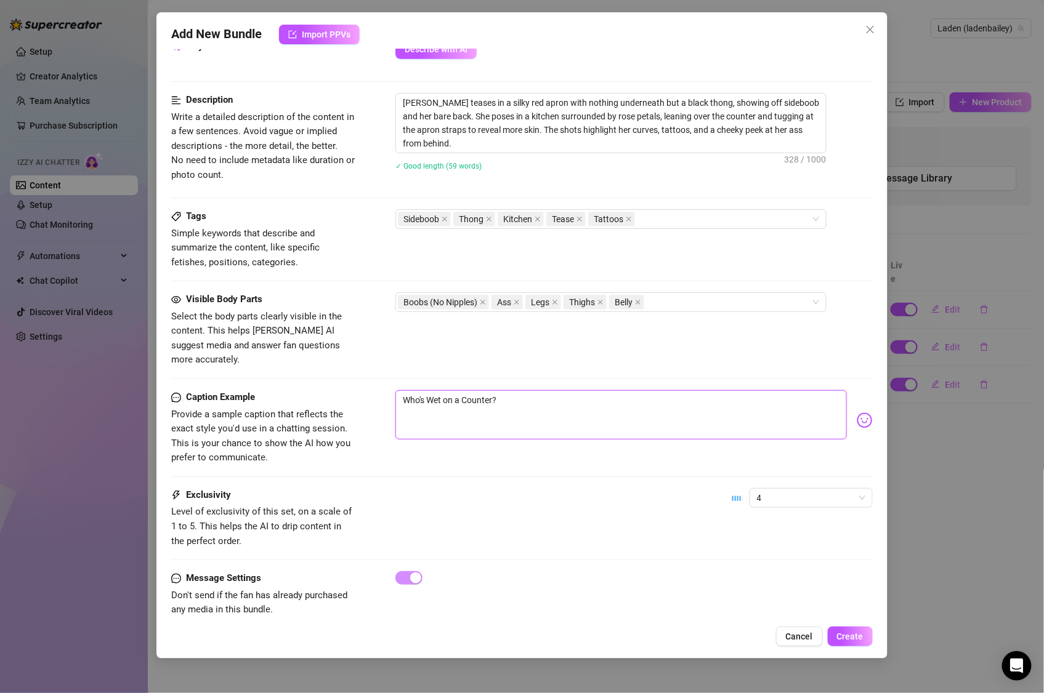
type textarea "Who's Wet on a Counter?"
click at [856, 412] on img at bounding box center [864, 420] width 16 height 16
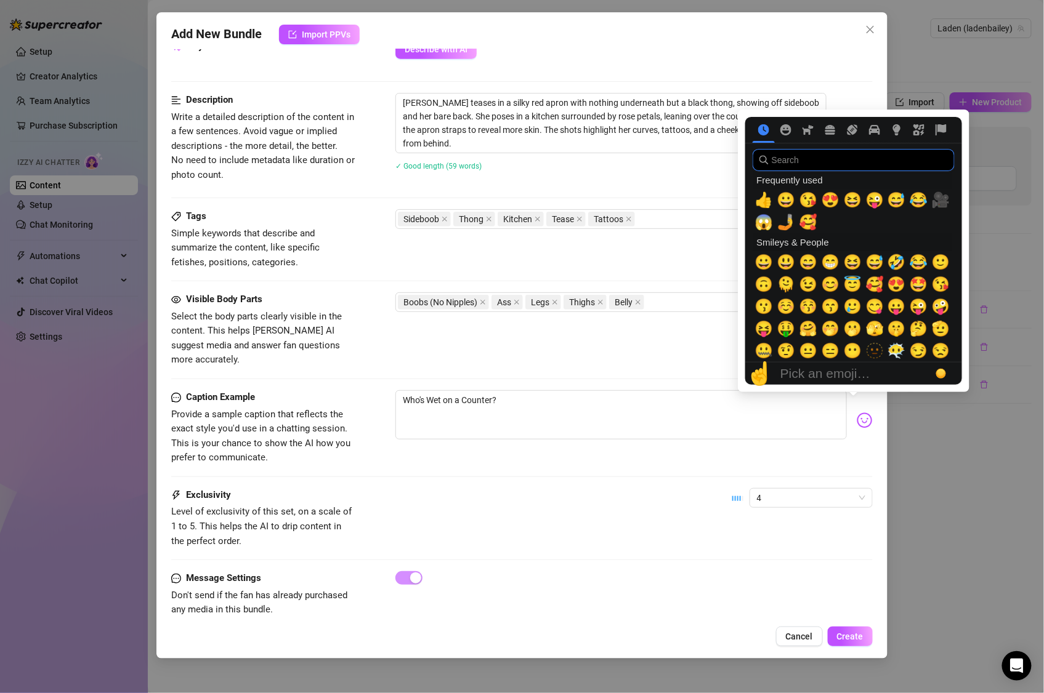
click at [770, 170] on input "search" at bounding box center [853, 160] width 202 height 22
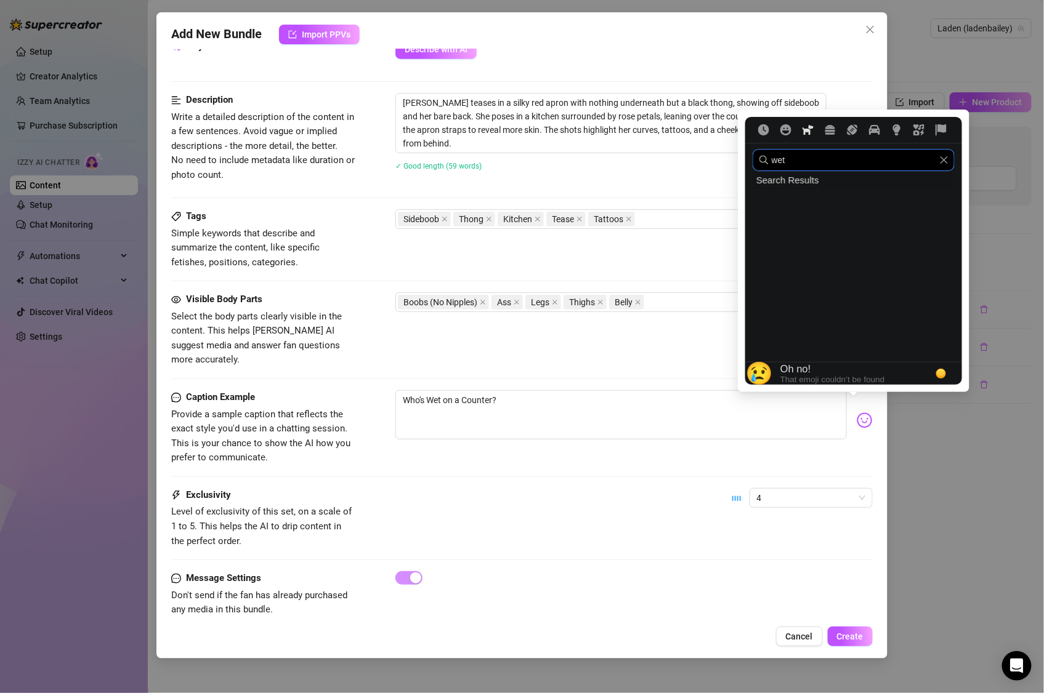
click at [808, 129] on icon "Animals & Nature" at bounding box center [807, 130] width 11 height 10
drag, startPoint x: 810, startPoint y: 174, endPoint x: 816, endPoint y: 158, distance: 17.2
click at [810, 174] on div "Search Results" at bounding box center [851, 180] width 199 height 18
drag, startPoint x: 816, startPoint y: 158, endPoint x: 736, endPoint y: 163, distance: 80.2
click at [736, 163] on body "Setup Creator Analytics Team Analytics Purchase Subscription Izzy AI Chatter Co…" at bounding box center [522, 346] width 1044 height 693
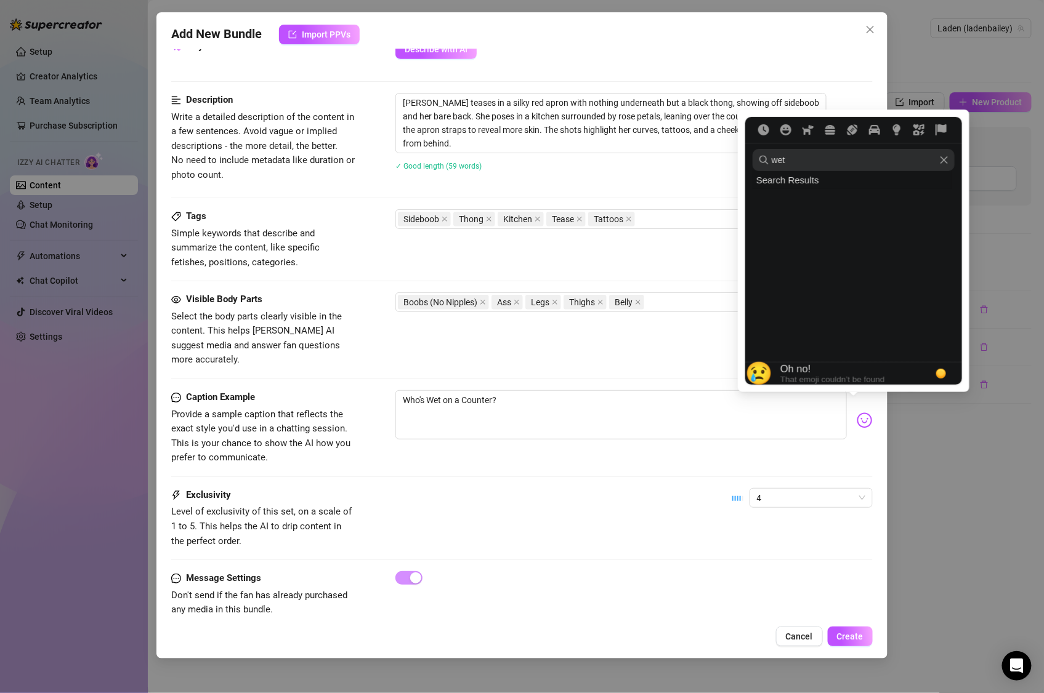
click at [856, 412] on img at bounding box center [864, 420] width 16 height 16
click at [806, 172] on div "Search Results" at bounding box center [851, 180] width 199 height 18
drag, startPoint x: 780, startPoint y: 162, endPoint x: 767, endPoint y: 159, distance: 13.9
click at [767, 159] on input "wet" at bounding box center [853, 160] width 202 height 22
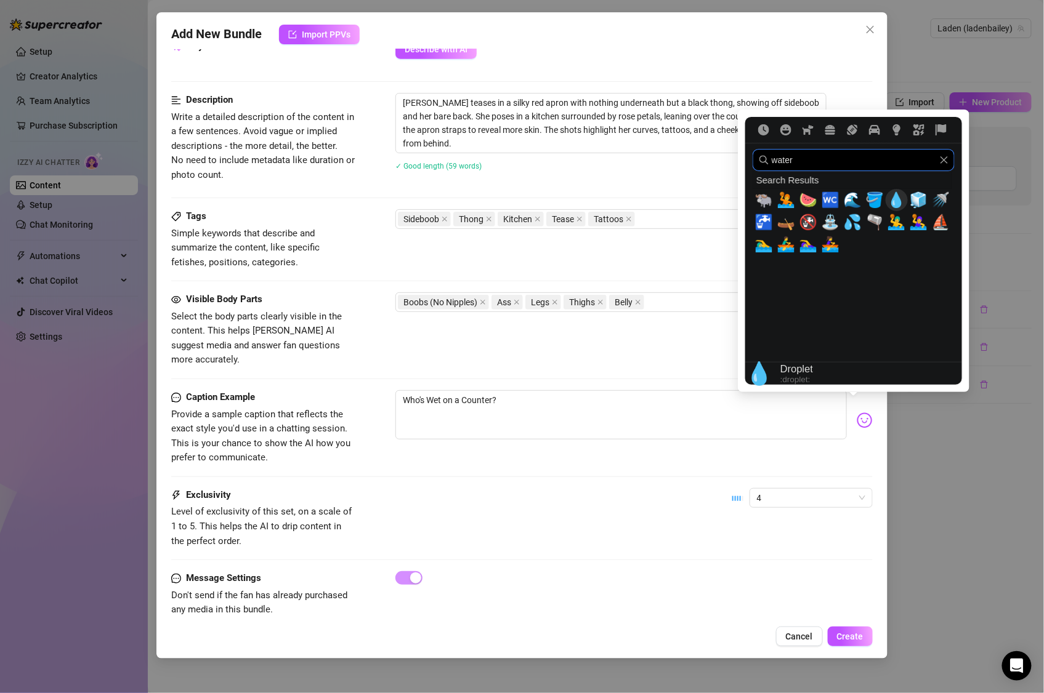
type input "water"
click at [895, 204] on span "💧" at bounding box center [896, 199] width 18 height 17
type textarea "Who's Wet on a Counter? 💧"
click at [791, 130] on icon "Smileys & People" at bounding box center [785, 129] width 11 height 11
click at [944, 161] on icon "Clear" at bounding box center [943, 159] width 7 height 7
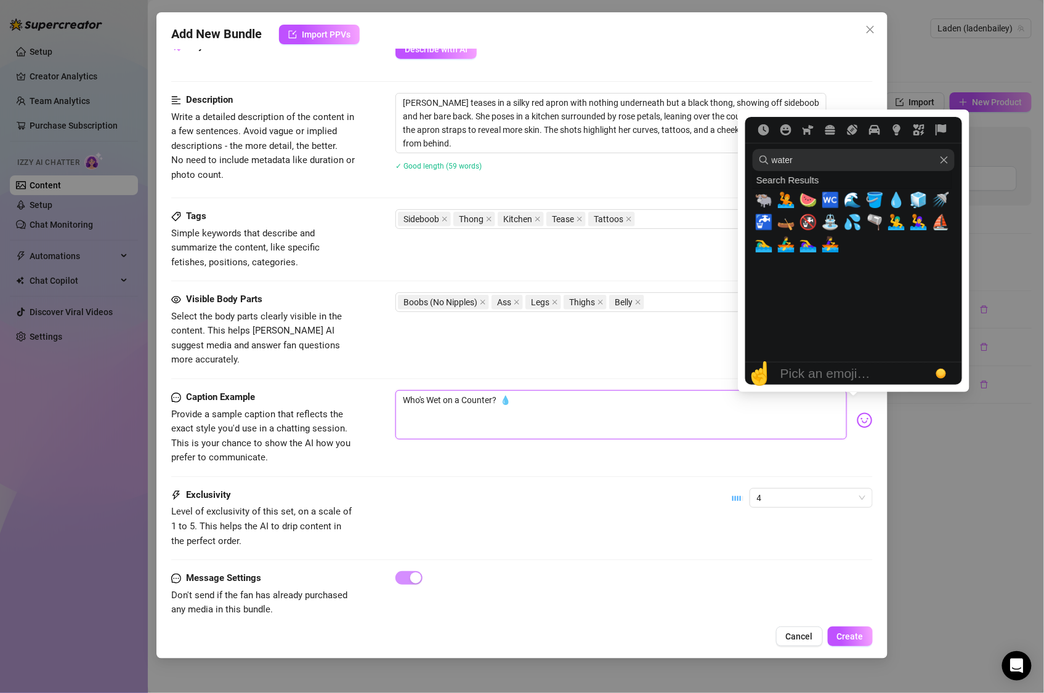
type textarea "Who's Wet on a Counter? 💧"
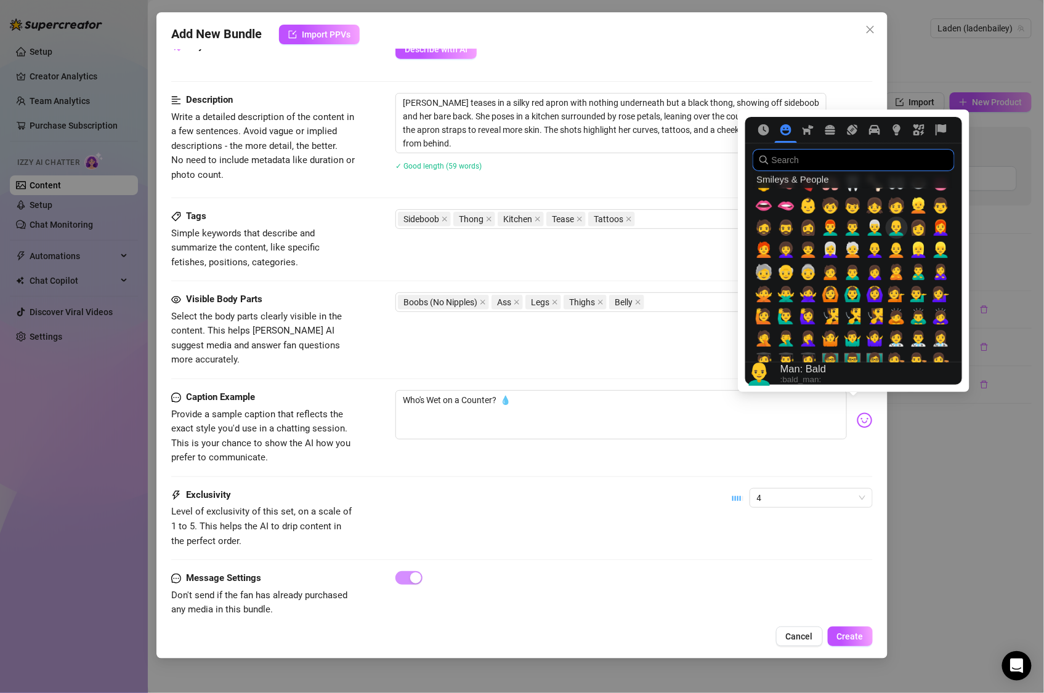
scroll to position [587, 0]
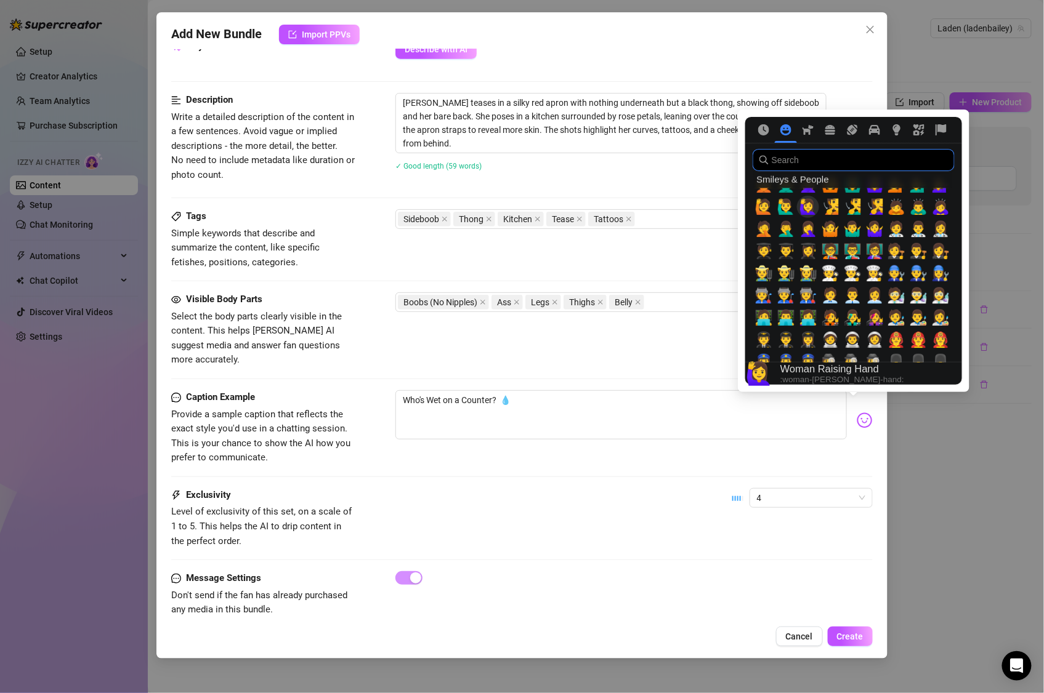
click at [815, 207] on span "🙋‍♀️" at bounding box center [808, 206] width 18 height 17
type textarea "Who's Wet on a Counter? 💧🙋‍♀️"
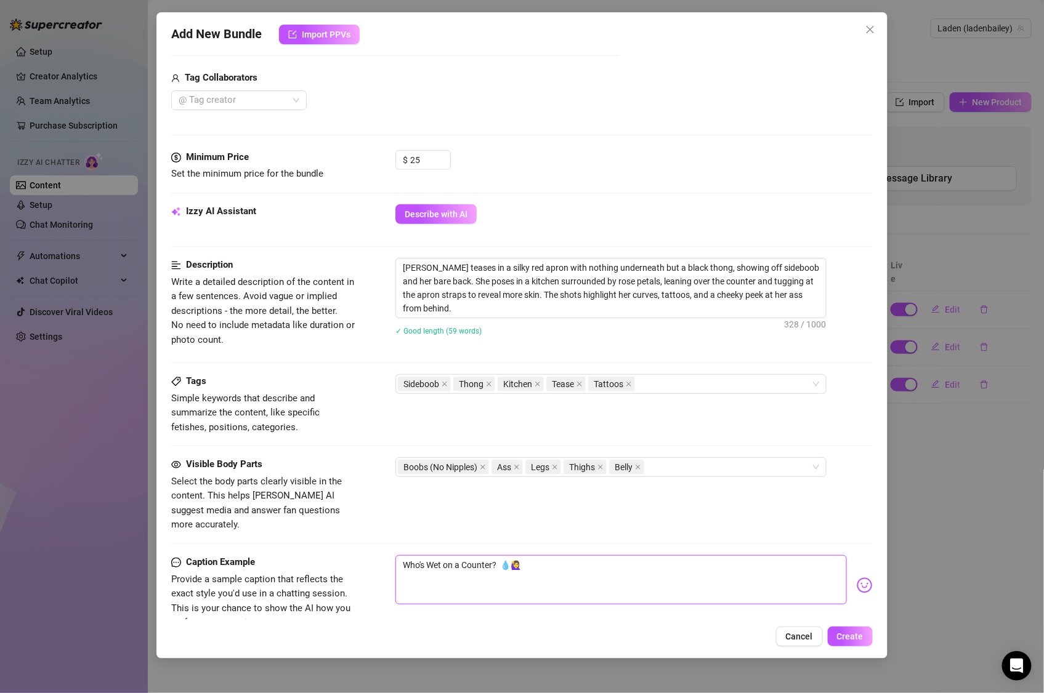
scroll to position [618, 0]
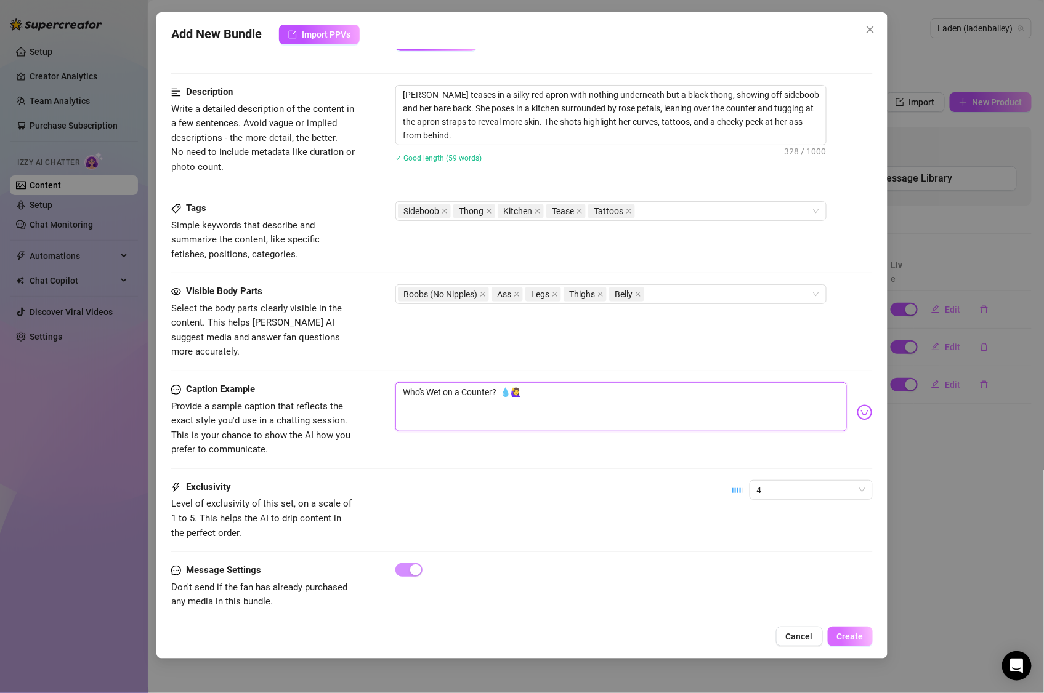
type textarea "Who's Wet on a Counter? 💧🙋‍♀️"
click at [855, 629] on button "Create" at bounding box center [849, 637] width 45 height 20
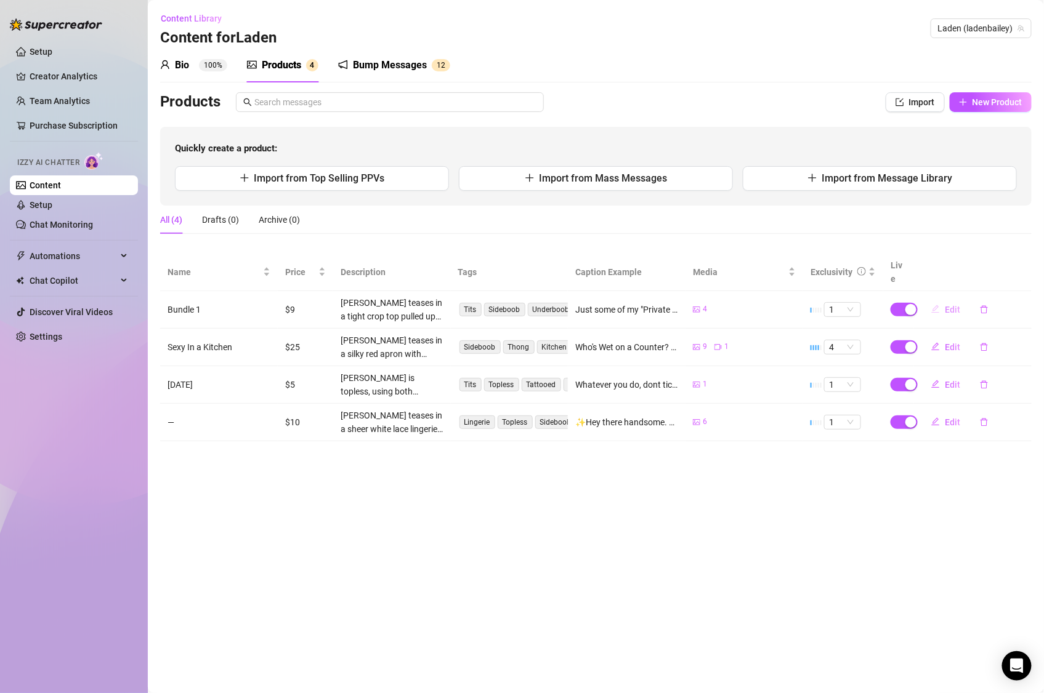
click at [930, 300] on button "Edit" at bounding box center [945, 310] width 49 height 20
type textarea "Just some of my "Private Camera Roll" 🤳🎥"
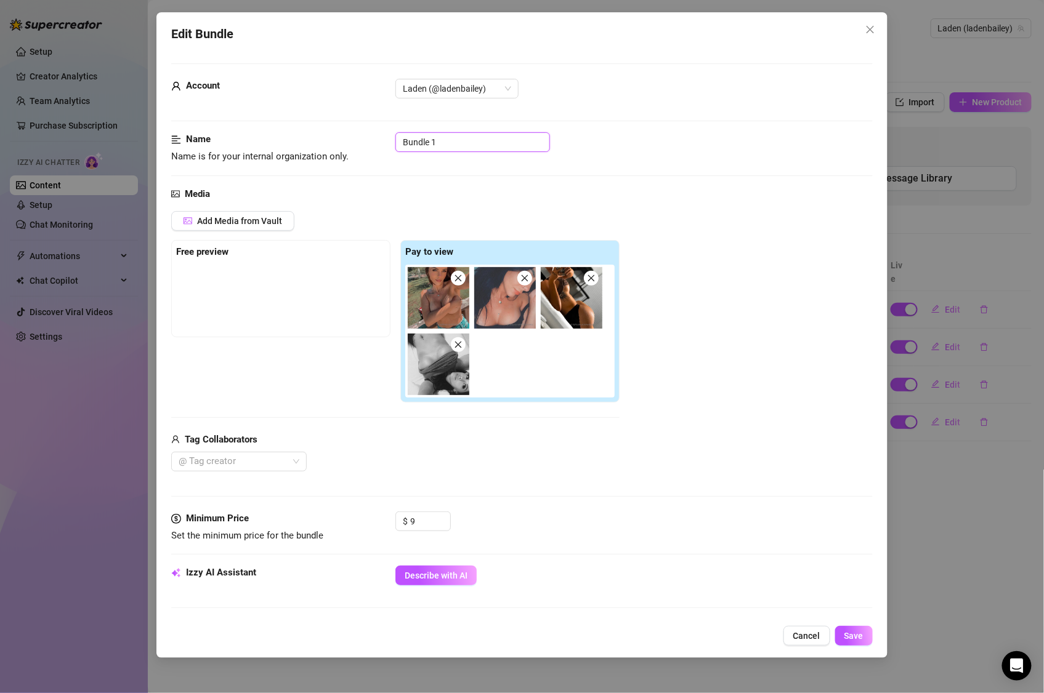
click at [459, 143] on input "Bundle 1" at bounding box center [472, 142] width 155 height 20
drag, startPoint x: 459, startPoint y: 143, endPoint x: 368, endPoint y: 136, distance: 91.4
click at [368, 136] on div "Name Name is for your internal organization only. Bundle 1" at bounding box center [521, 147] width 701 height 31
type input "UnderBoobs"
click at [858, 631] on span "Save" at bounding box center [853, 636] width 19 height 10
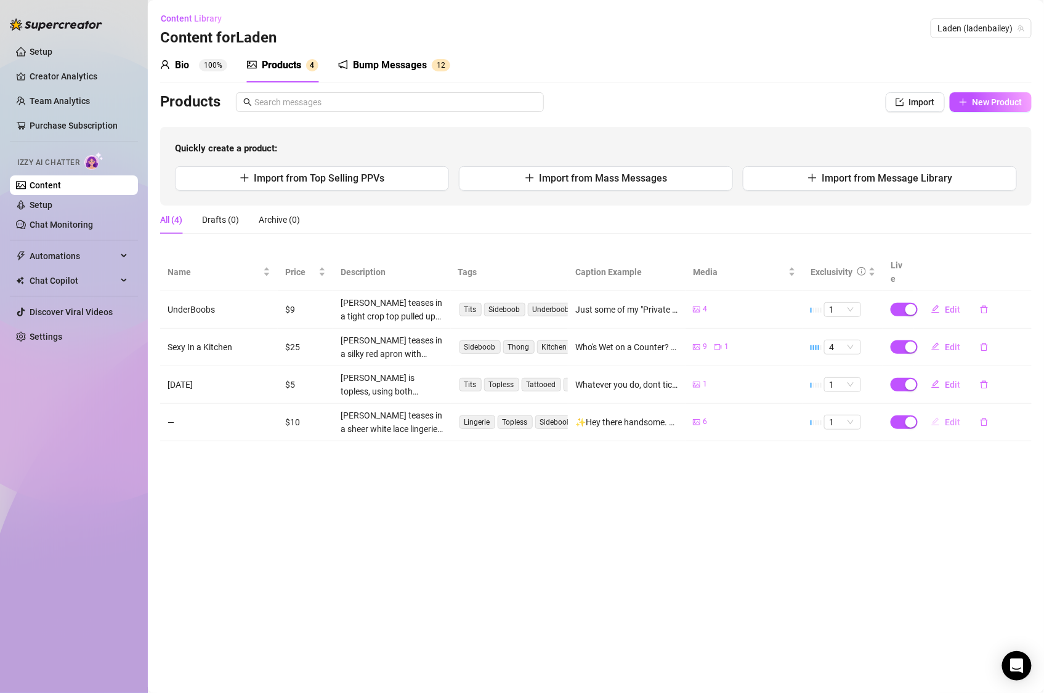
click at [951, 417] on span "Edit" at bounding box center [951, 422] width 15 height 10
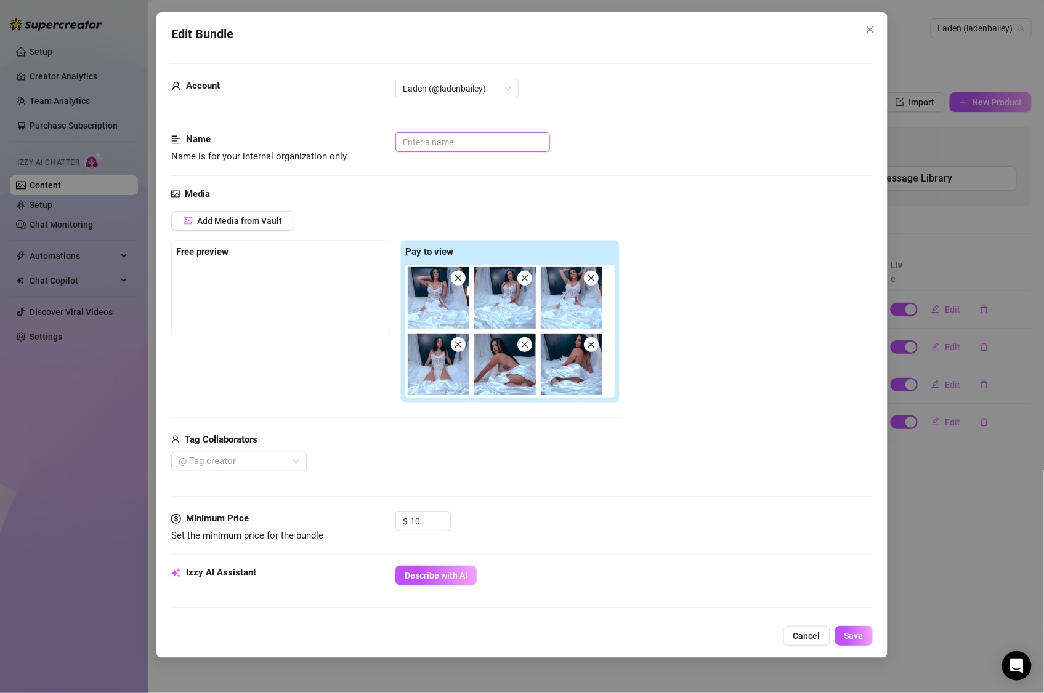
click at [505, 145] on input "text" at bounding box center [472, 142] width 155 height 20
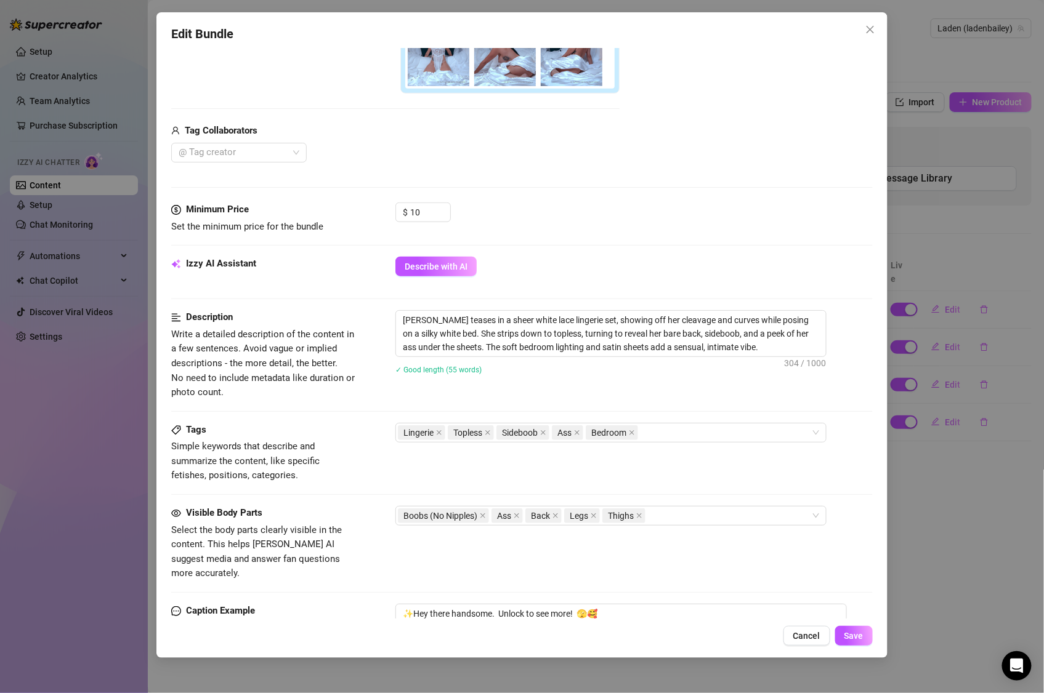
scroll to position [390, 0]
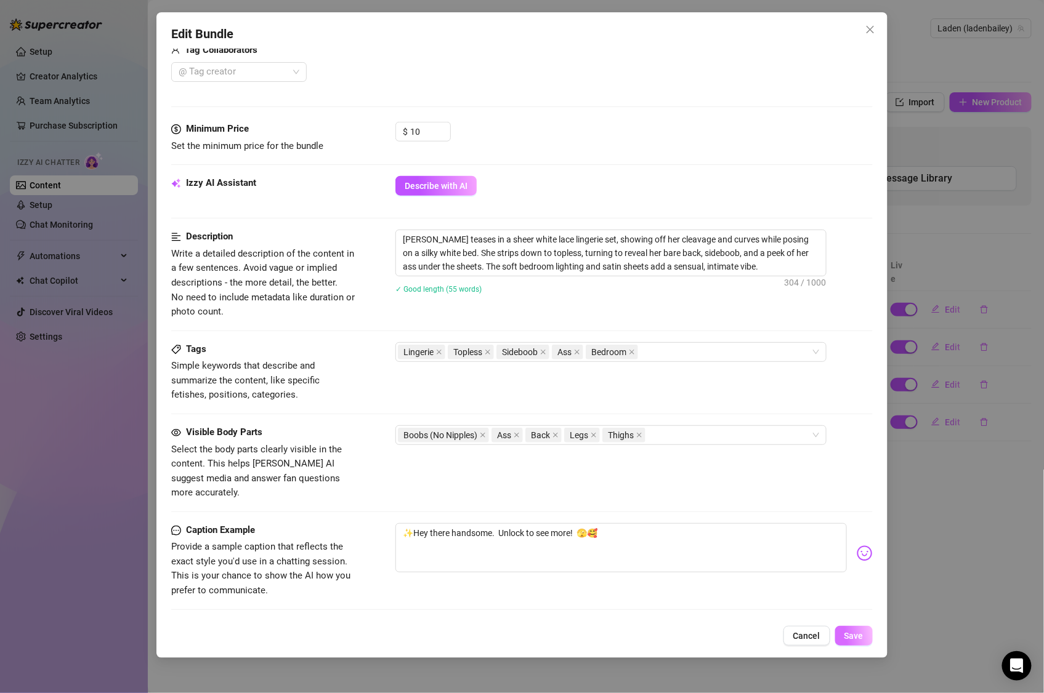
click at [856, 637] on span "Save" at bounding box center [853, 636] width 19 height 10
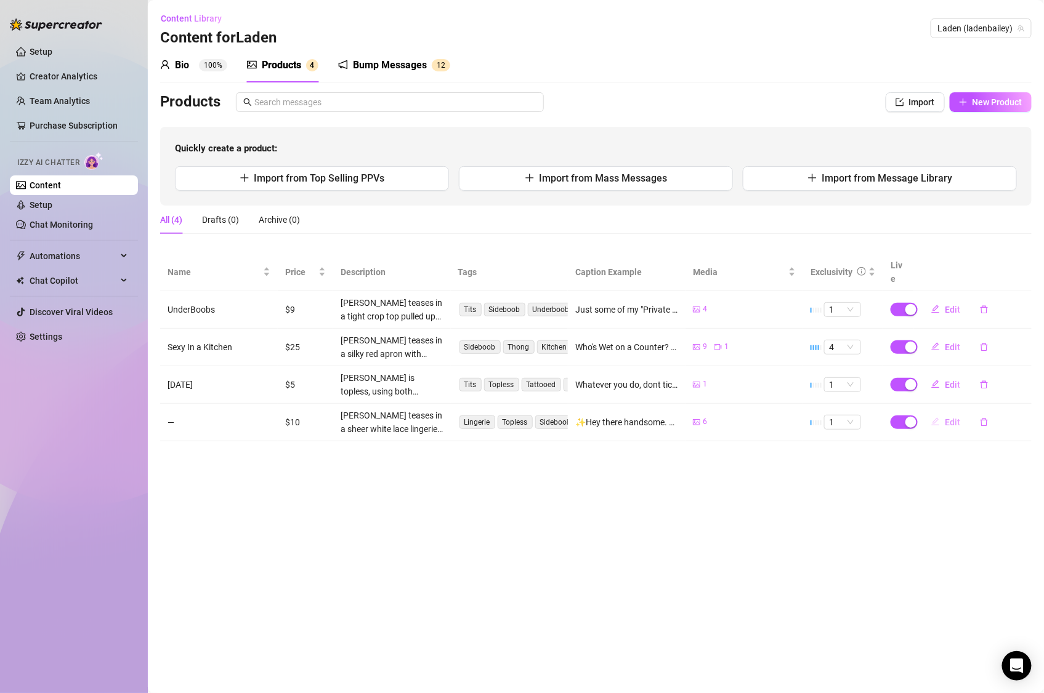
click at [953, 417] on span "Edit" at bounding box center [951, 422] width 15 height 10
type textarea "✨Hey there handsome. Unlock to see more! 🫣🥰"
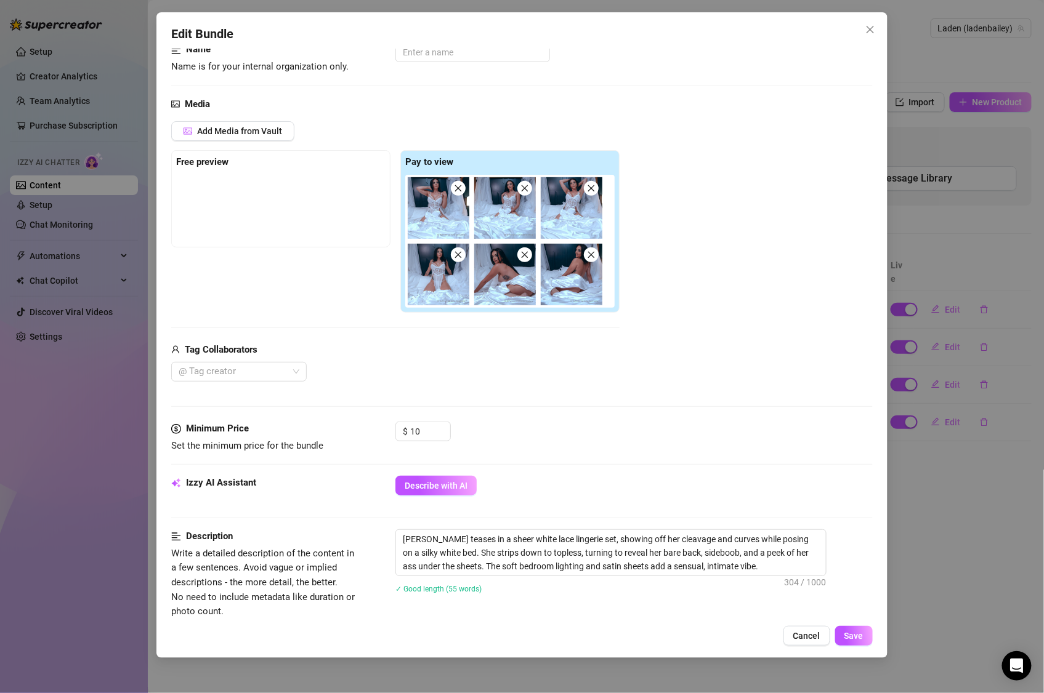
scroll to position [0, 0]
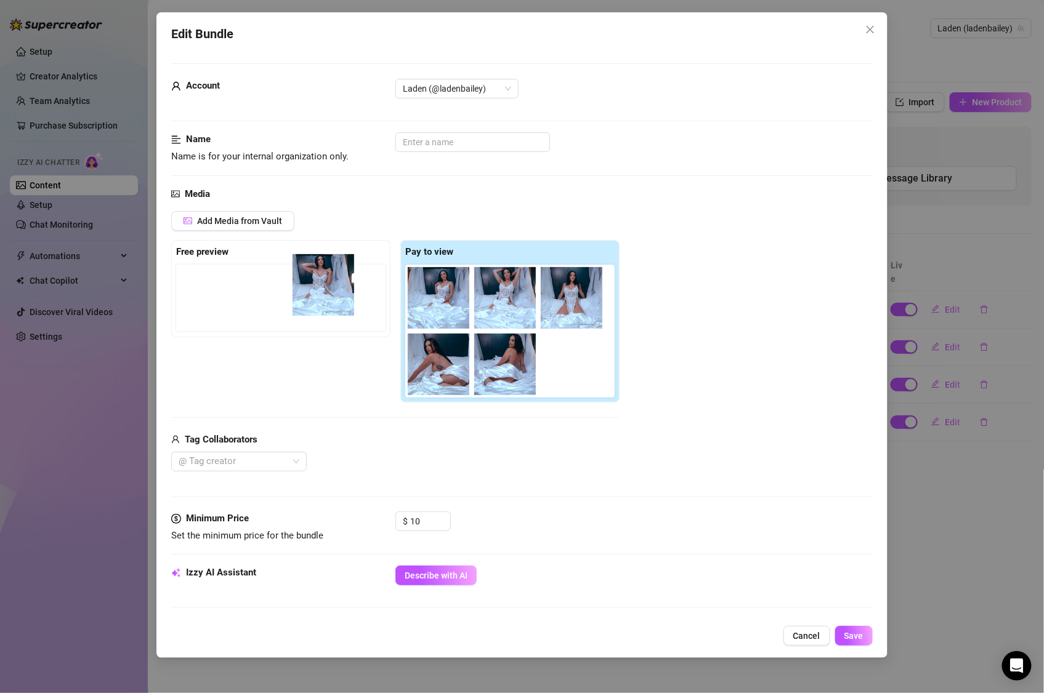
drag, startPoint x: 434, startPoint y: 297, endPoint x: 300, endPoint y: 281, distance: 134.5
click at [300, 281] on div "Free preview Pay to view" at bounding box center [395, 321] width 448 height 163
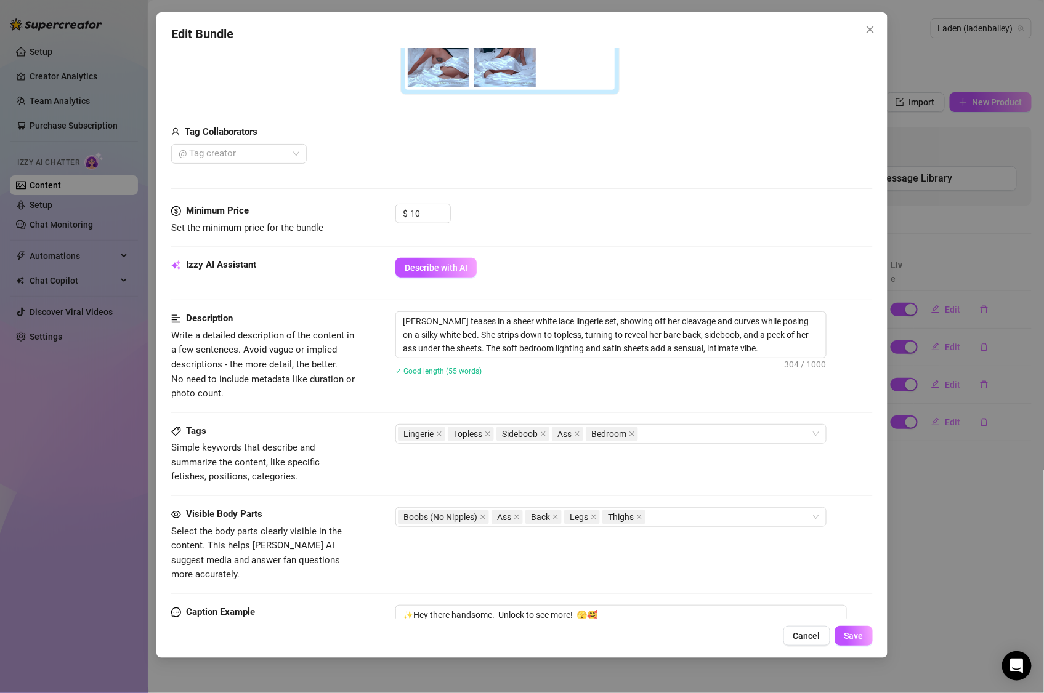
scroll to position [436, 0]
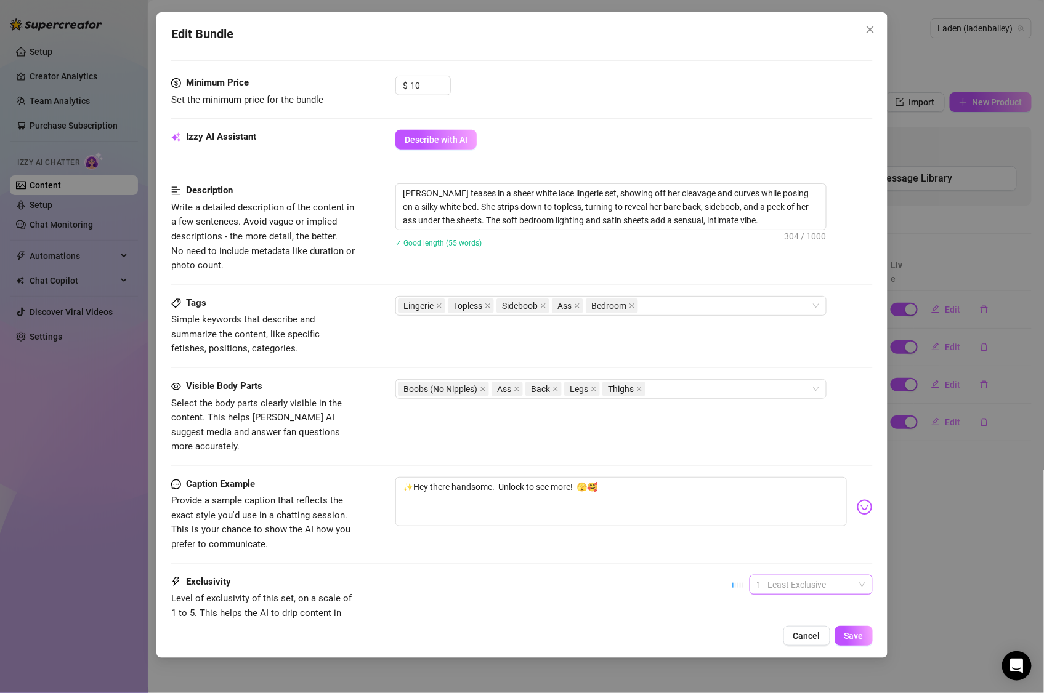
click at [791, 576] on span "1 - Least Exclusive" at bounding box center [811, 585] width 108 height 18
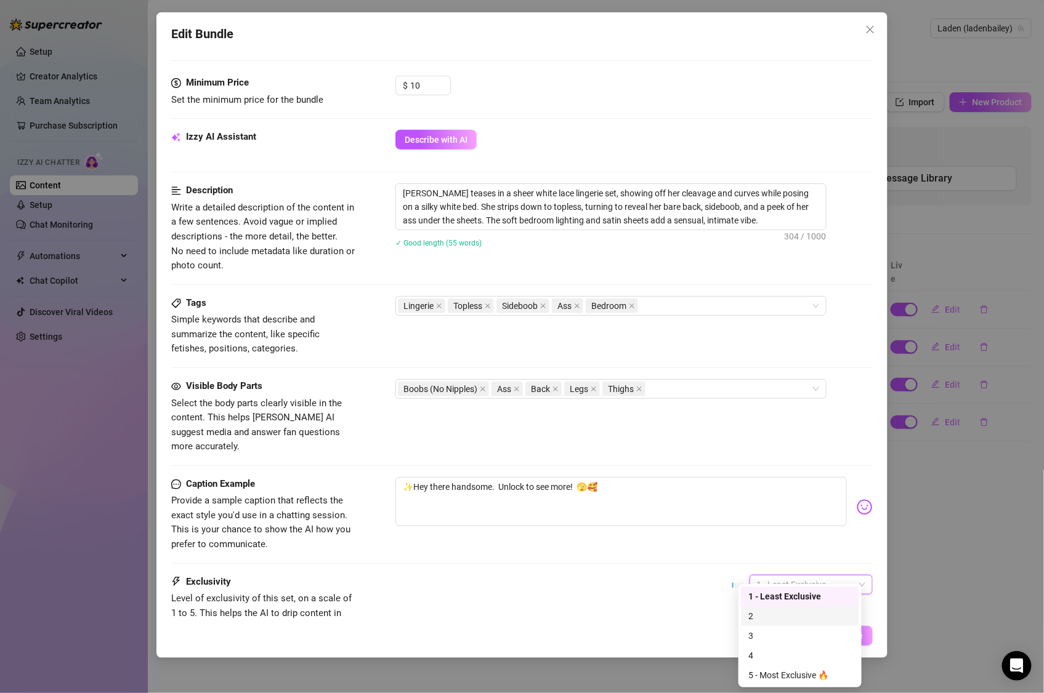
click at [779, 619] on div "2" at bounding box center [799, 617] width 103 height 14
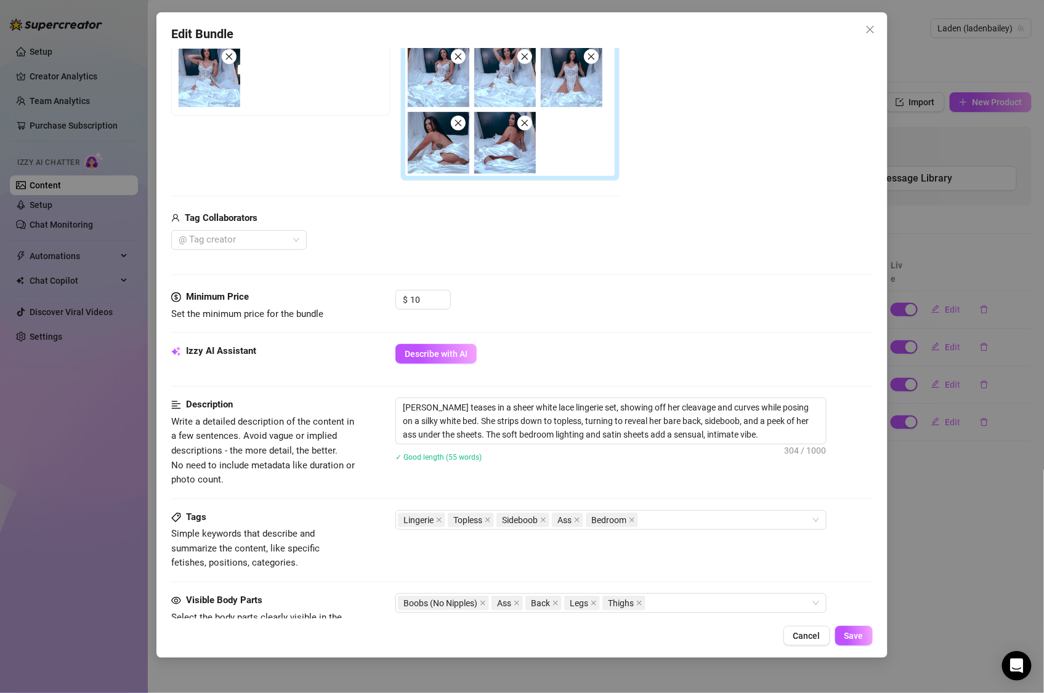
scroll to position [0, 0]
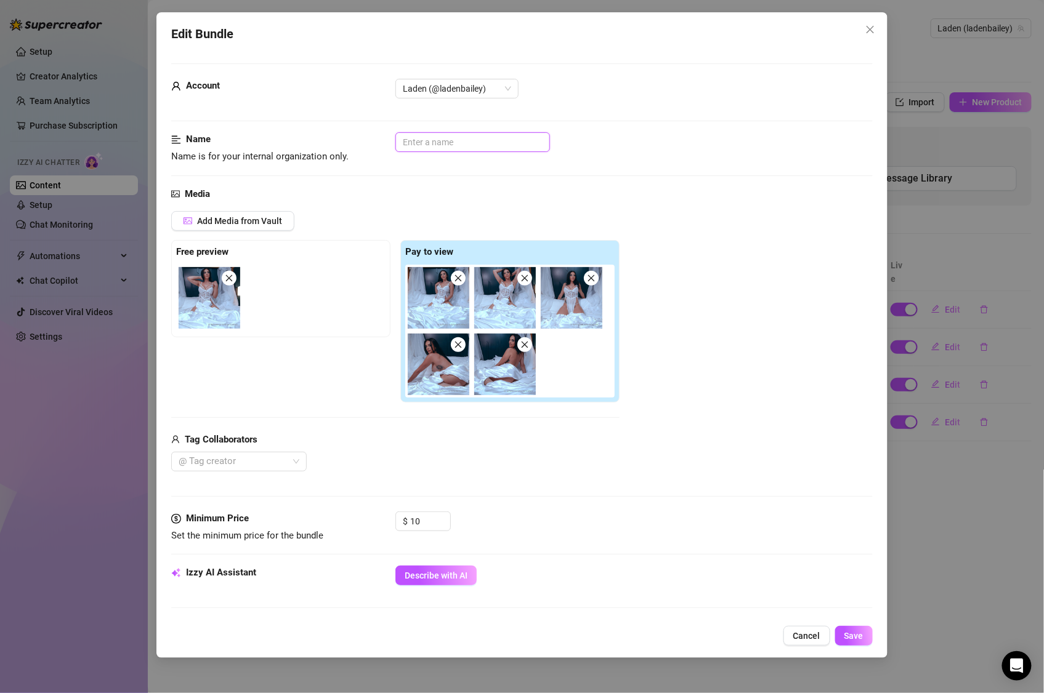
click at [476, 145] on input "text" at bounding box center [472, 142] width 155 height 20
click at [435, 135] on input "WHite Lace" at bounding box center [472, 142] width 155 height 20
drag, startPoint x: 435, startPoint y: 145, endPoint x: 385, endPoint y: 140, distance: 50.2
click at [385, 140] on div "Name Name is for your internal organization only. WHite Lace" at bounding box center [521, 147] width 701 height 31
type input "White Lace"
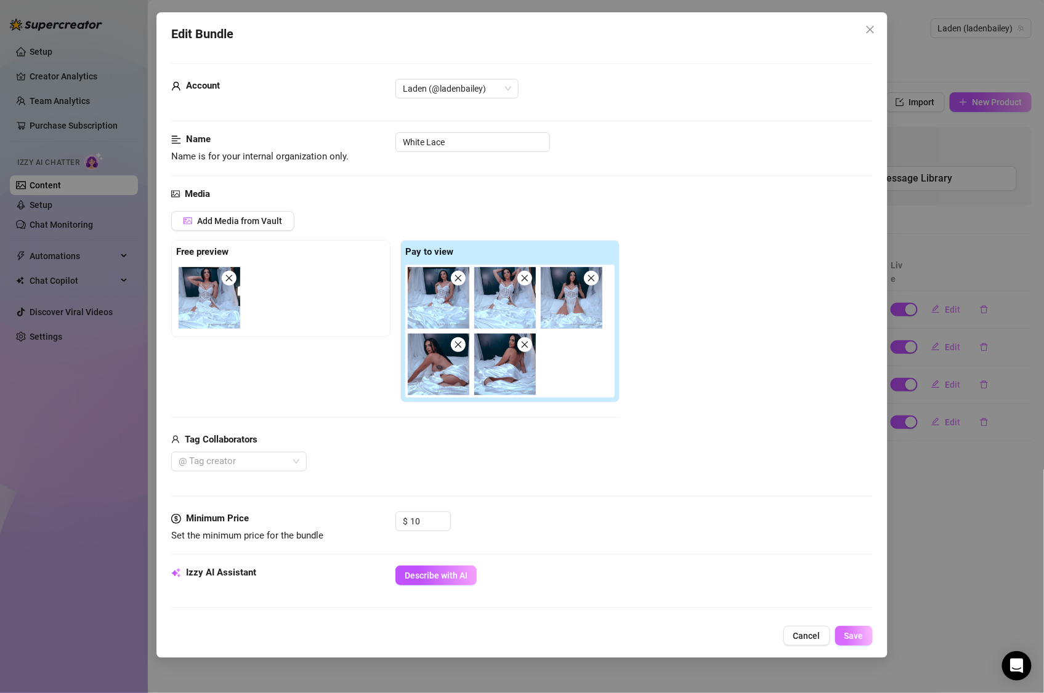
click at [848, 629] on button "Save" at bounding box center [854, 636] width 38 height 20
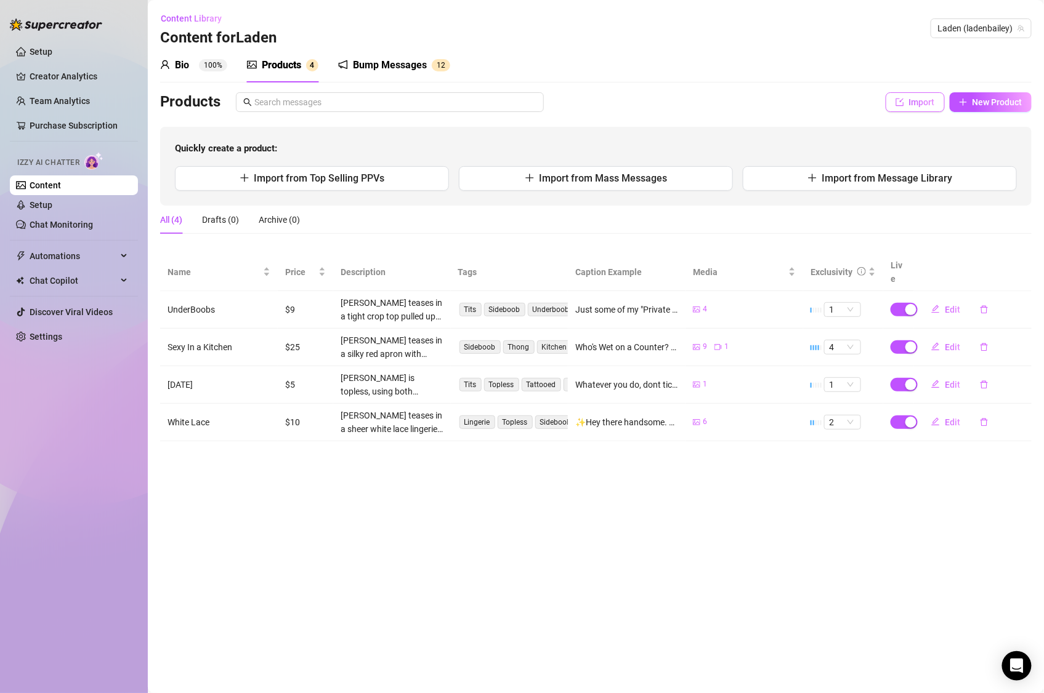
click at [913, 103] on span "Import" at bounding box center [922, 102] width 26 height 10
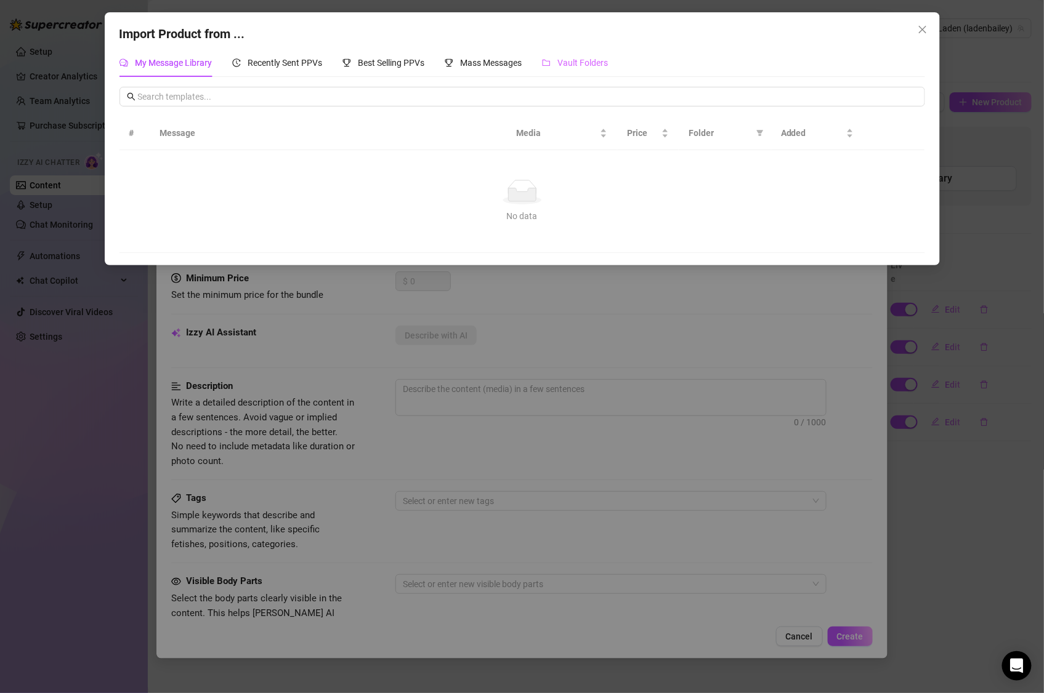
click at [572, 54] on div "Vault Folders" at bounding box center [575, 63] width 66 height 28
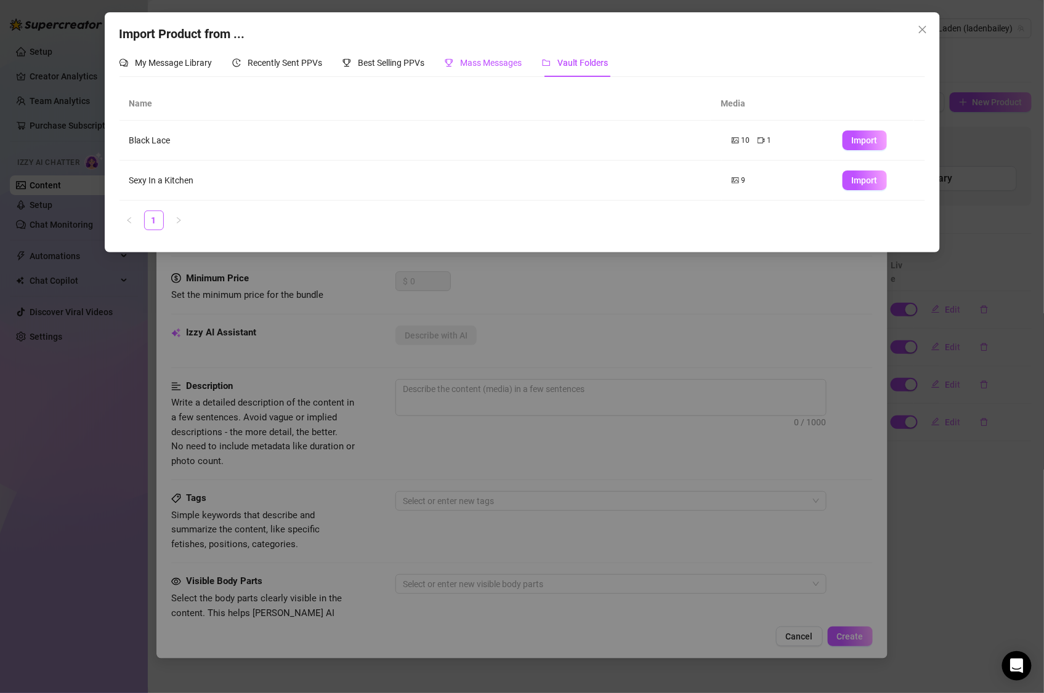
click at [488, 58] on span "Mass Messages" at bounding box center [492, 63] width 62 height 10
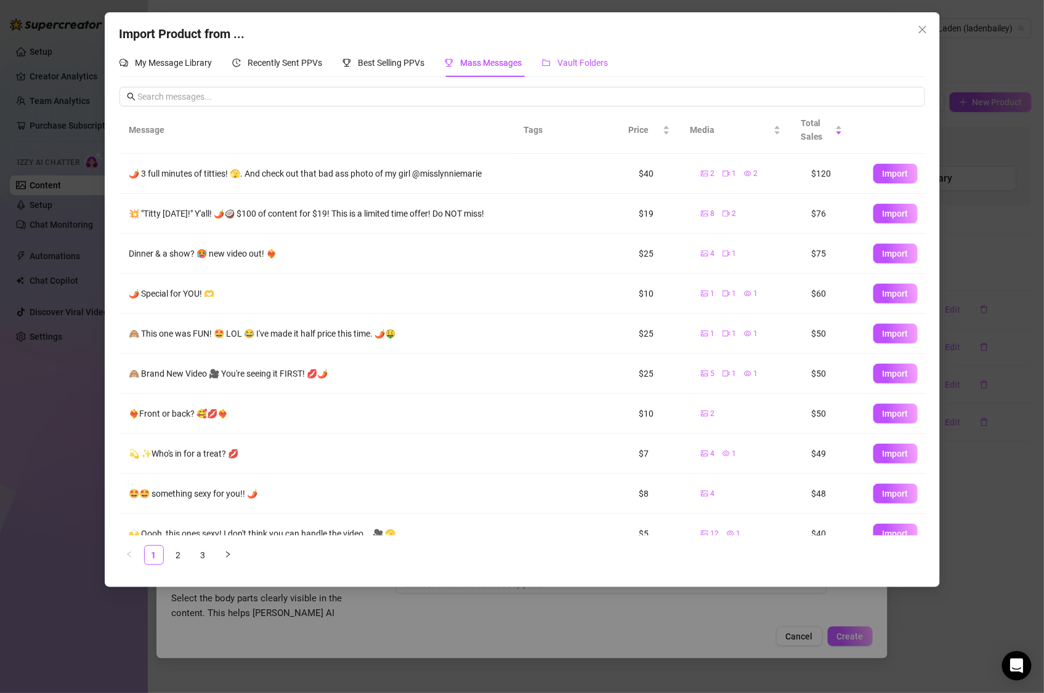
click at [585, 63] on span "Vault Folders" at bounding box center [583, 63] width 50 height 10
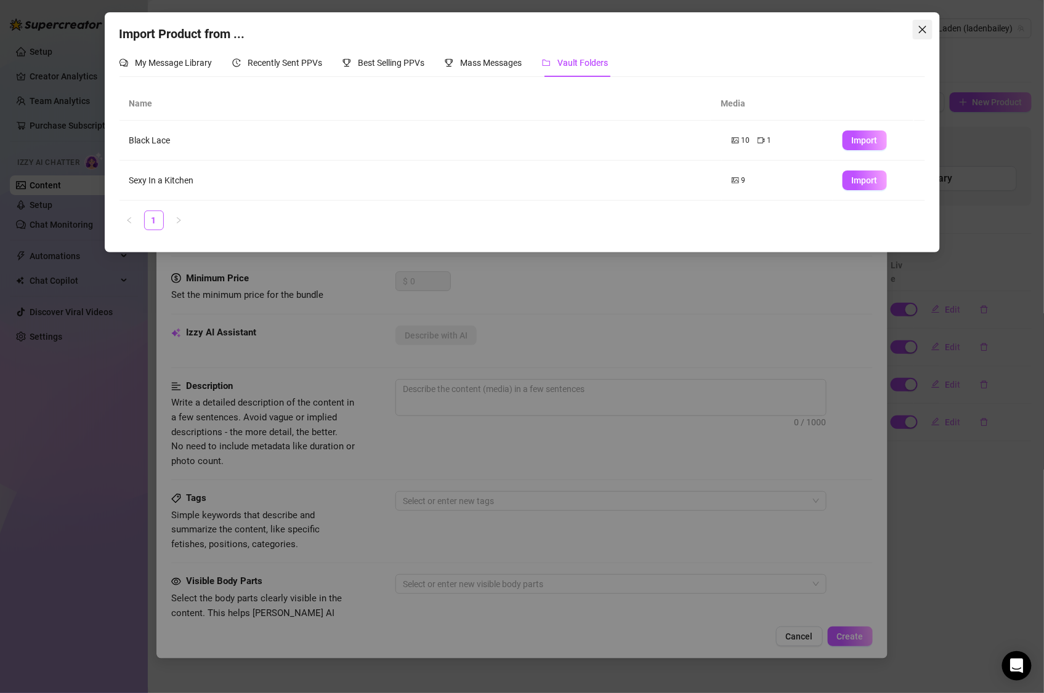
click at [928, 27] on span "Close" at bounding box center [922, 30] width 20 height 10
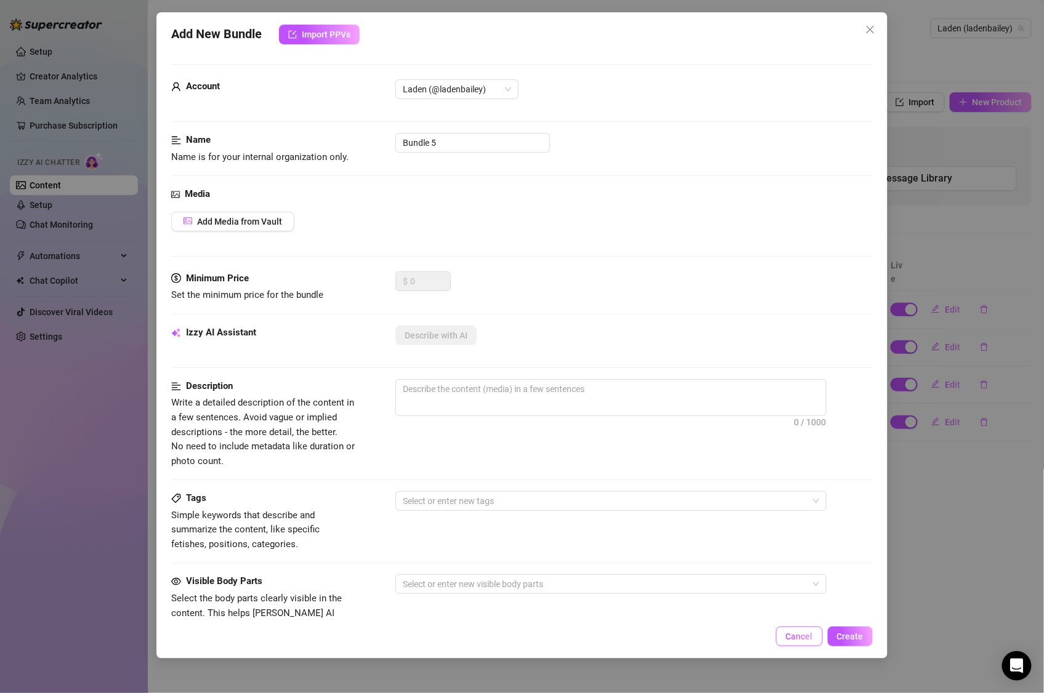
click at [813, 627] on button "Cancel" at bounding box center [799, 637] width 47 height 20
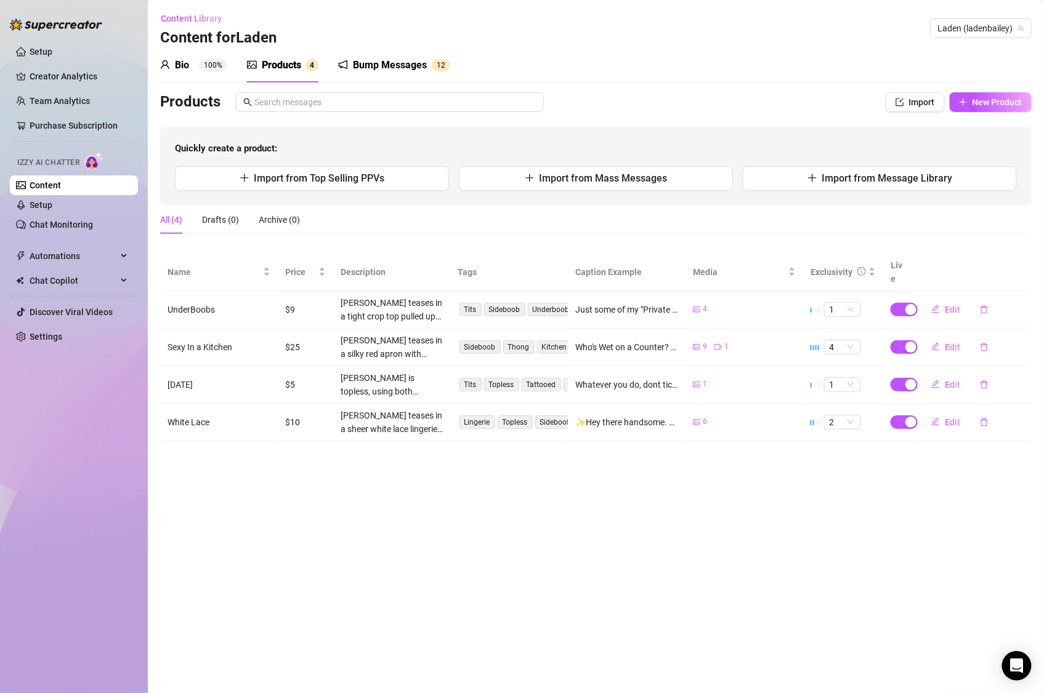
click at [879, 70] on div "Bio 100% Products 4 Bump Messages 1 2" at bounding box center [595, 65] width 871 height 34
click at [913, 98] on span "Import" at bounding box center [922, 102] width 26 height 10
type textarea "Type your message here..."
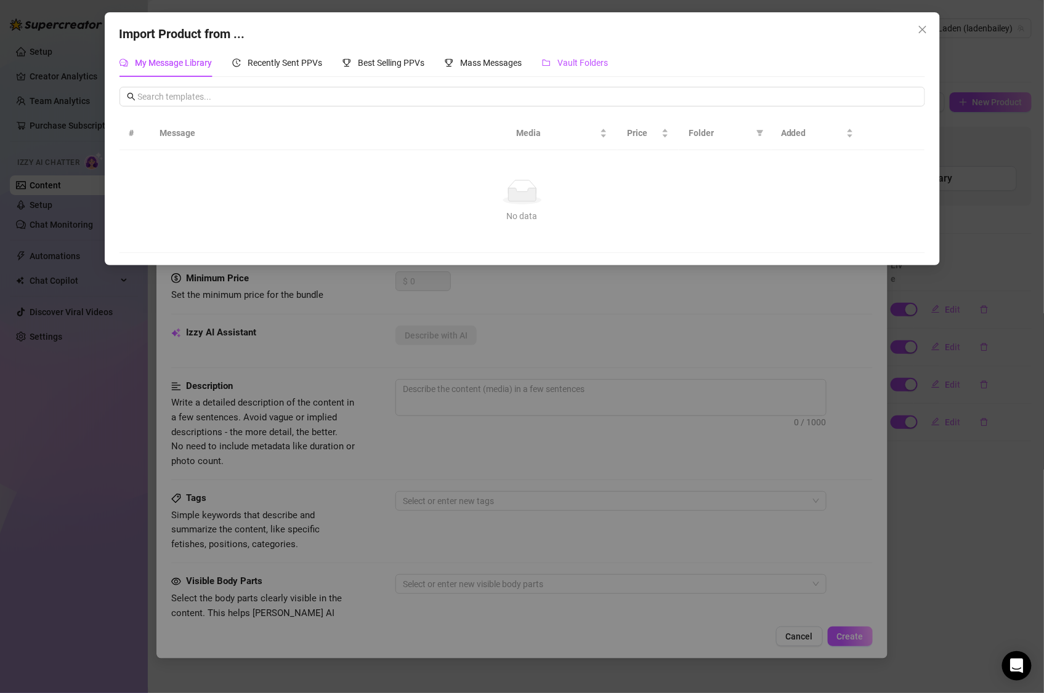
click at [589, 63] on span "Vault Folders" at bounding box center [583, 63] width 50 height 10
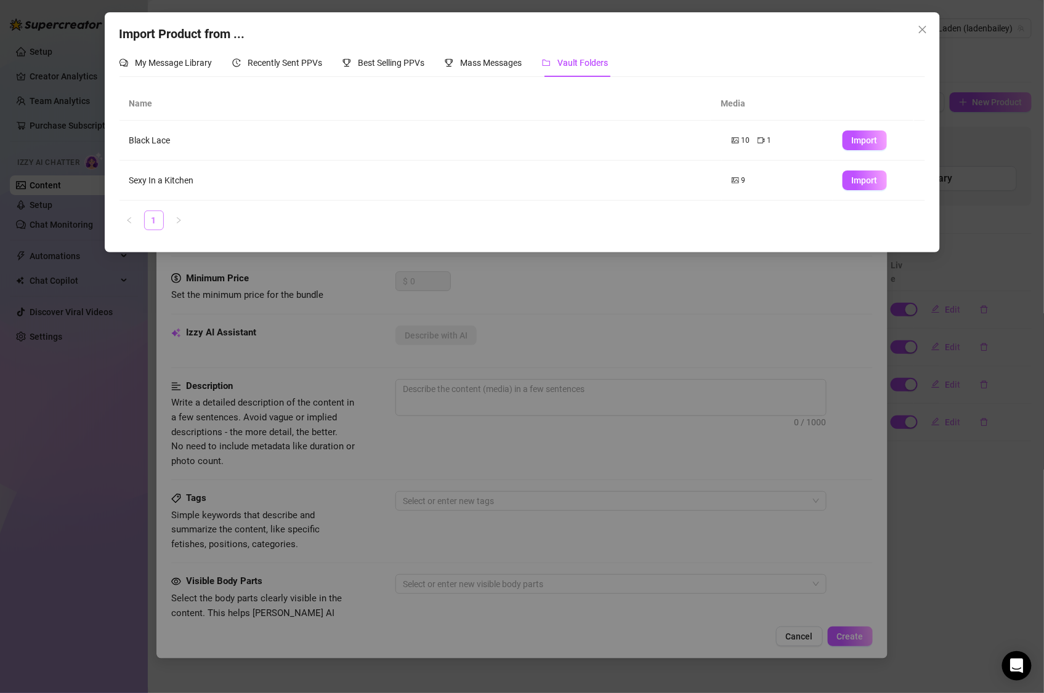
click at [155, 222] on link "1" at bounding box center [154, 220] width 18 height 18
click at [924, 32] on icon "close" at bounding box center [922, 30] width 10 height 10
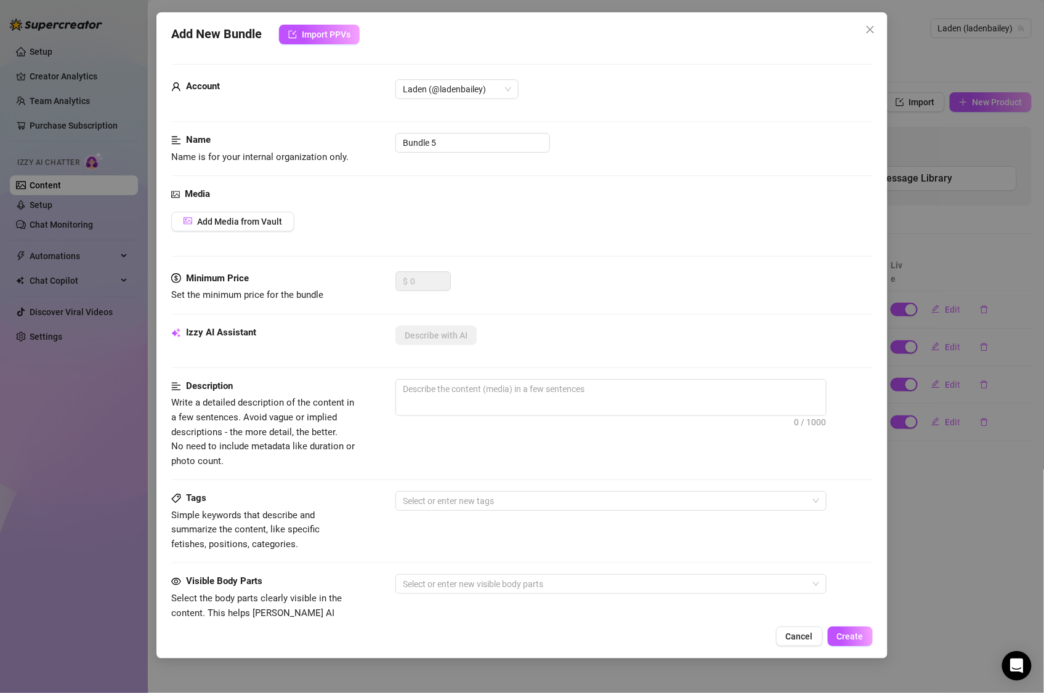
click at [818, 644] on button "Cancel" at bounding box center [799, 637] width 47 height 20
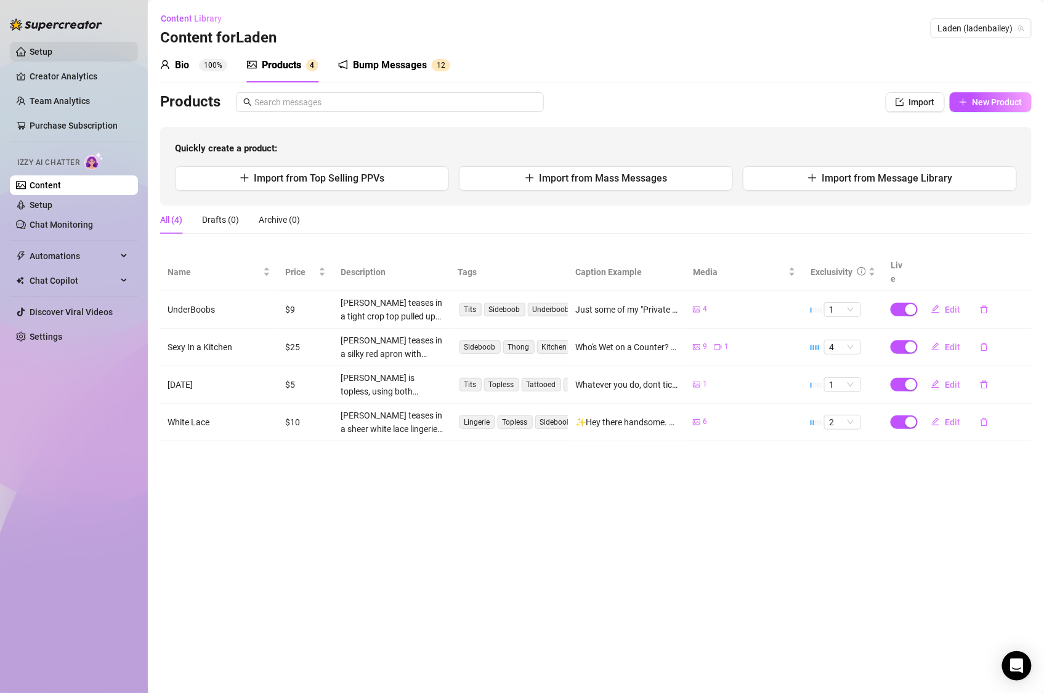
click at [33, 57] on link "Setup" at bounding box center [41, 52] width 23 height 10
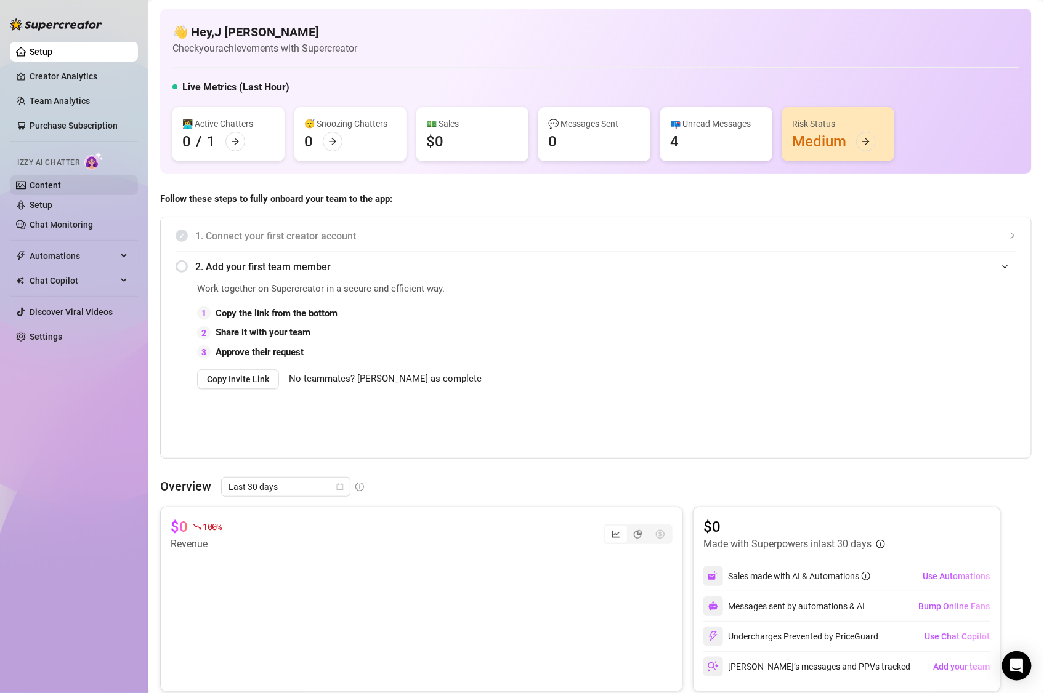
click at [43, 180] on link "Content" at bounding box center [45, 185] width 31 height 10
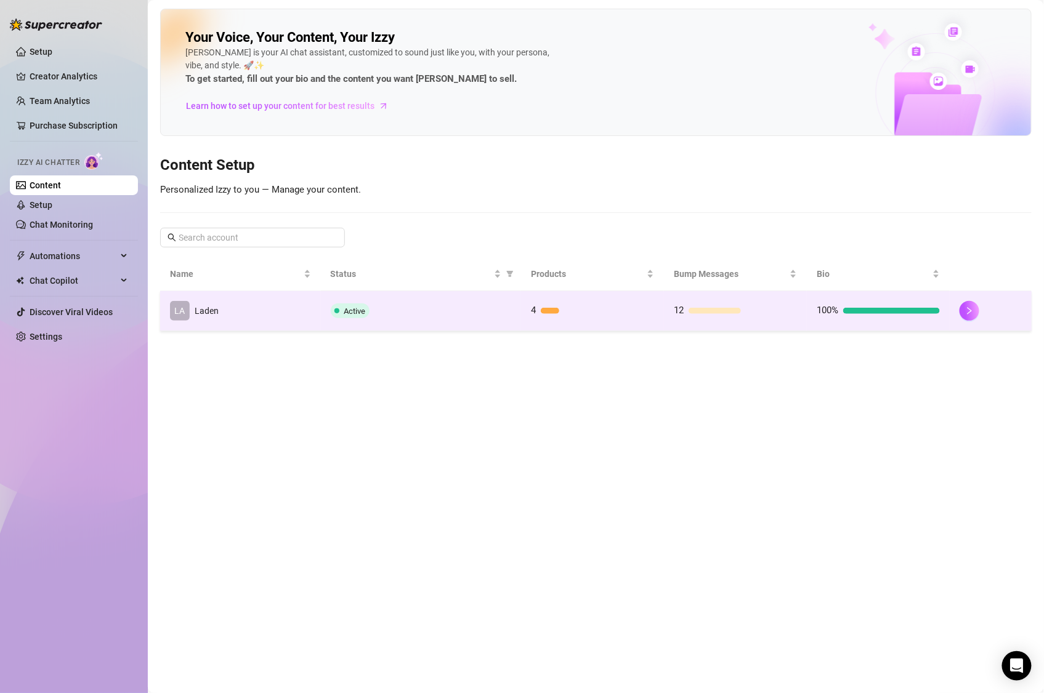
click at [804, 303] on td "12" at bounding box center [735, 311] width 143 height 40
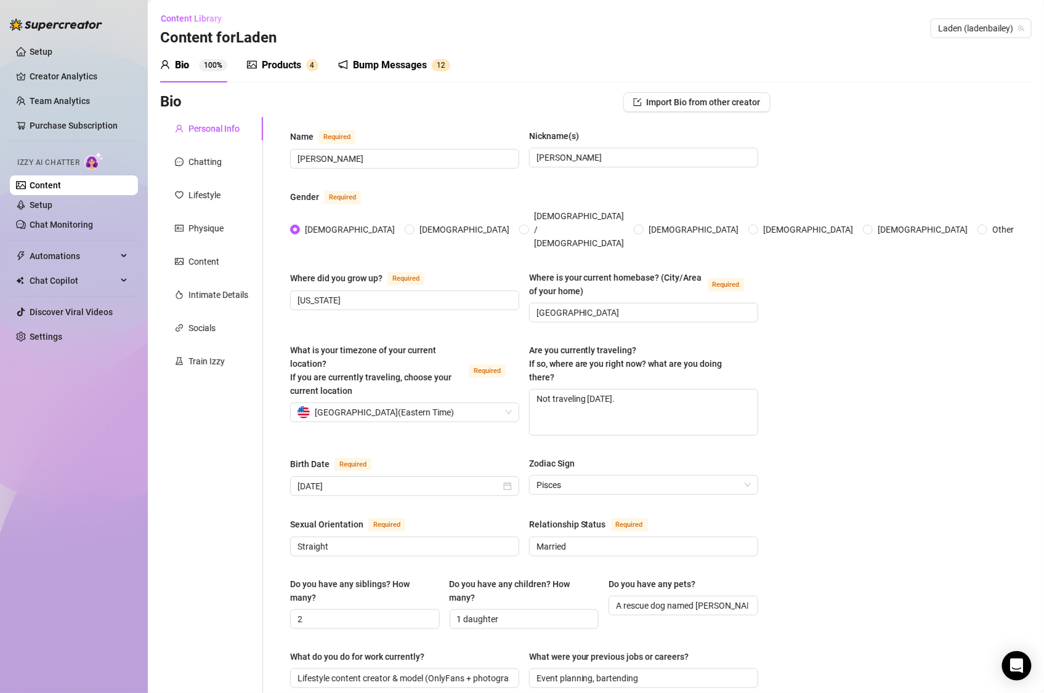
click at [291, 68] on div "Products" at bounding box center [281, 65] width 39 height 15
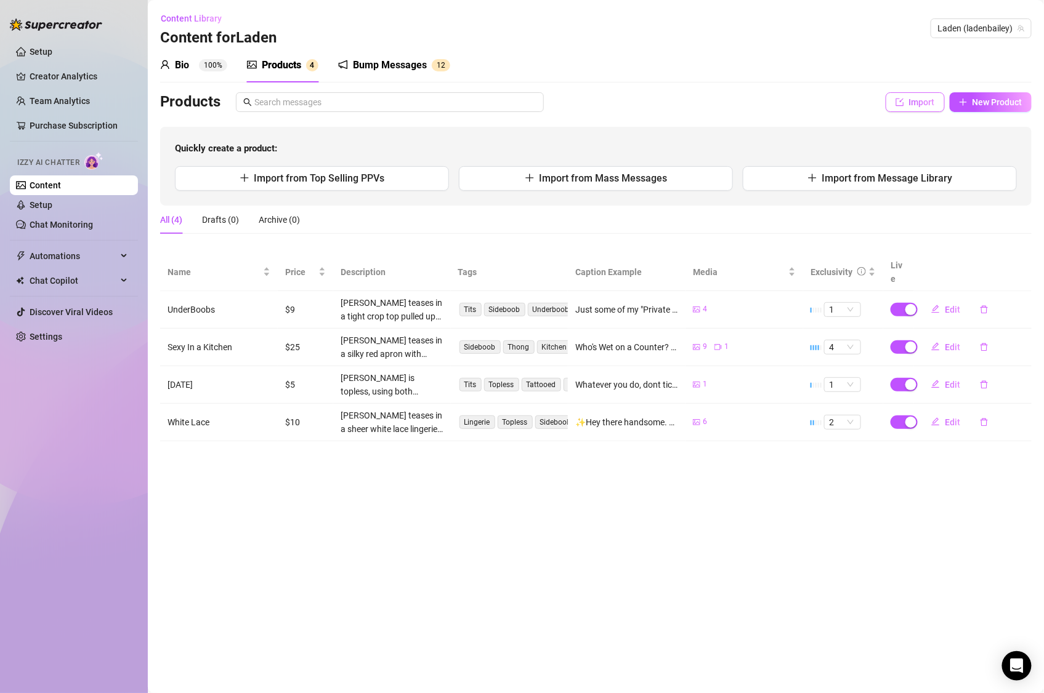
click at [915, 105] on span "Import" at bounding box center [922, 102] width 26 height 10
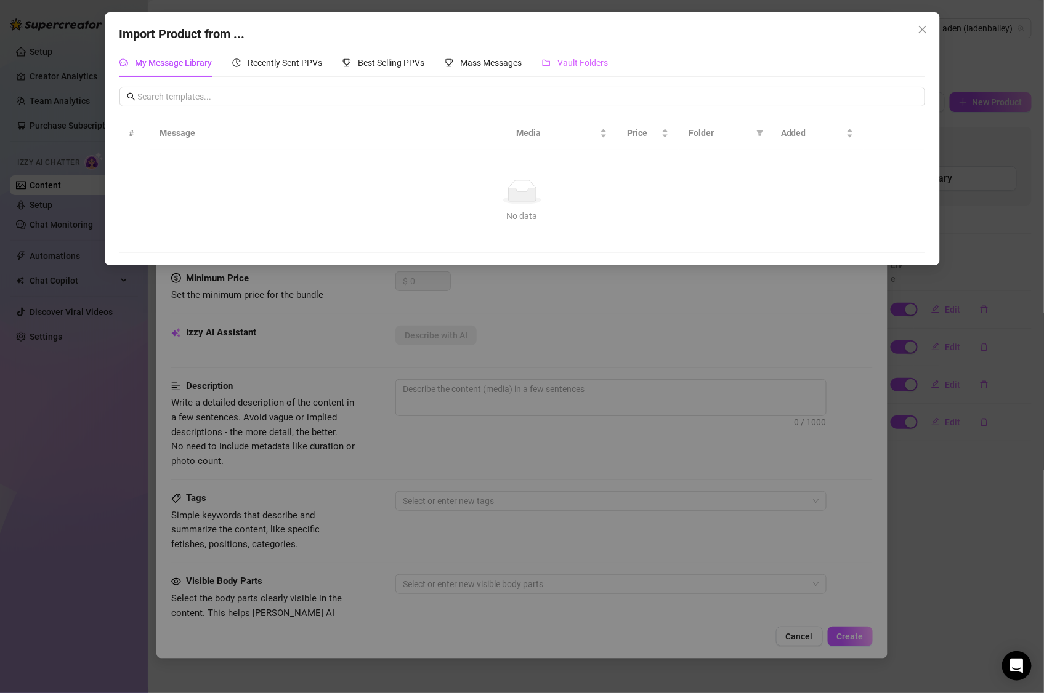
click at [574, 71] on div "Vault Folders" at bounding box center [575, 63] width 66 height 28
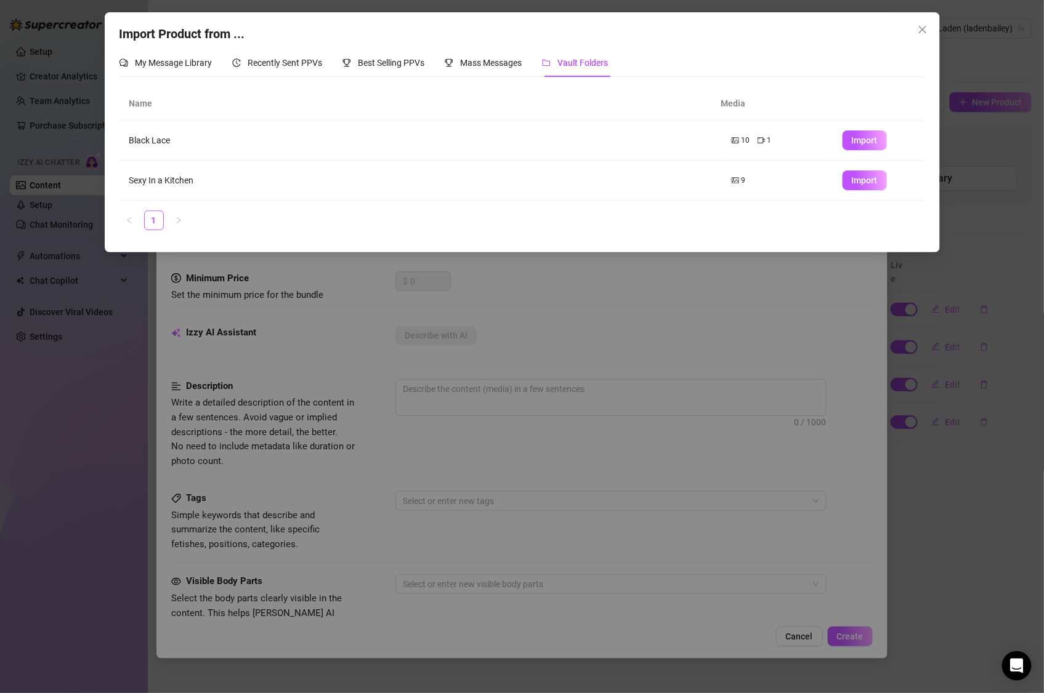
click at [143, 219] on ul "1" at bounding box center [521, 221] width 805 height 20
click at [921, 27] on icon "close" at bounding box center [922, 30] width 10 height 10
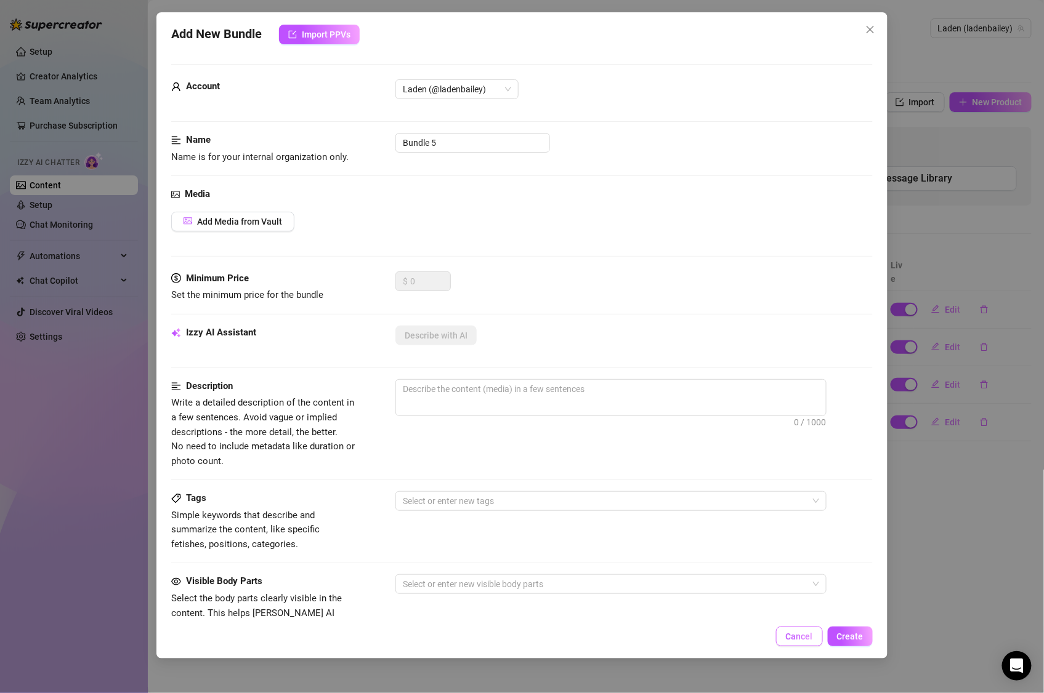
click at [813, 638] on span "Cancel" at bounding box center [799, 637] width 27 height 10
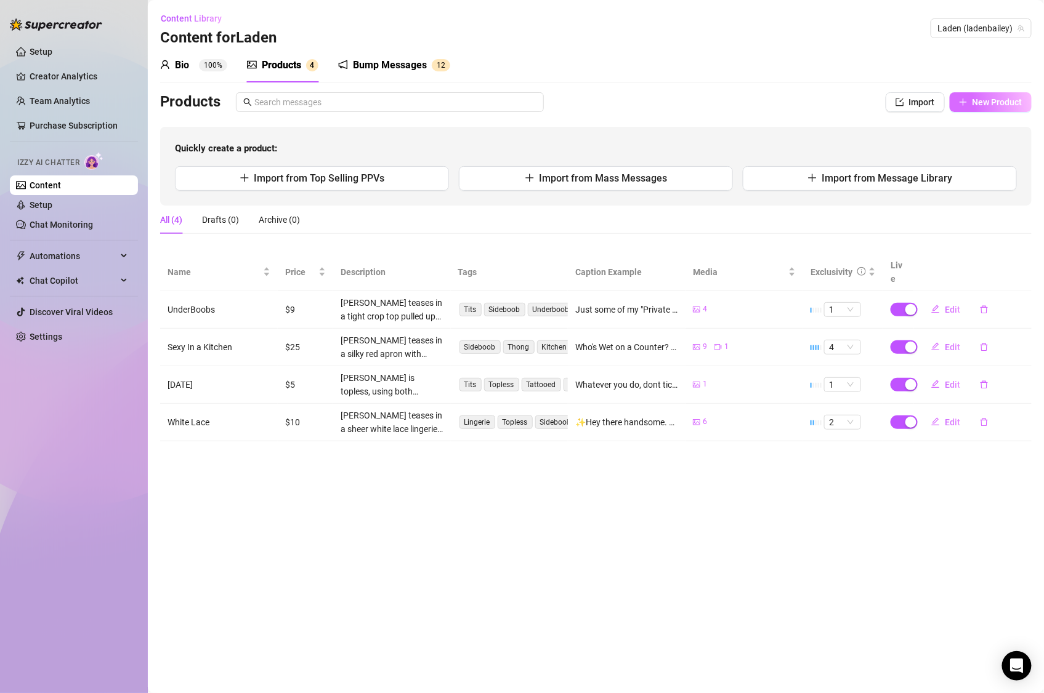
click at [956, 104] on button "New Product" at bounding box center [990, 102] width 82 height 20
type textarea "Type your message here..."
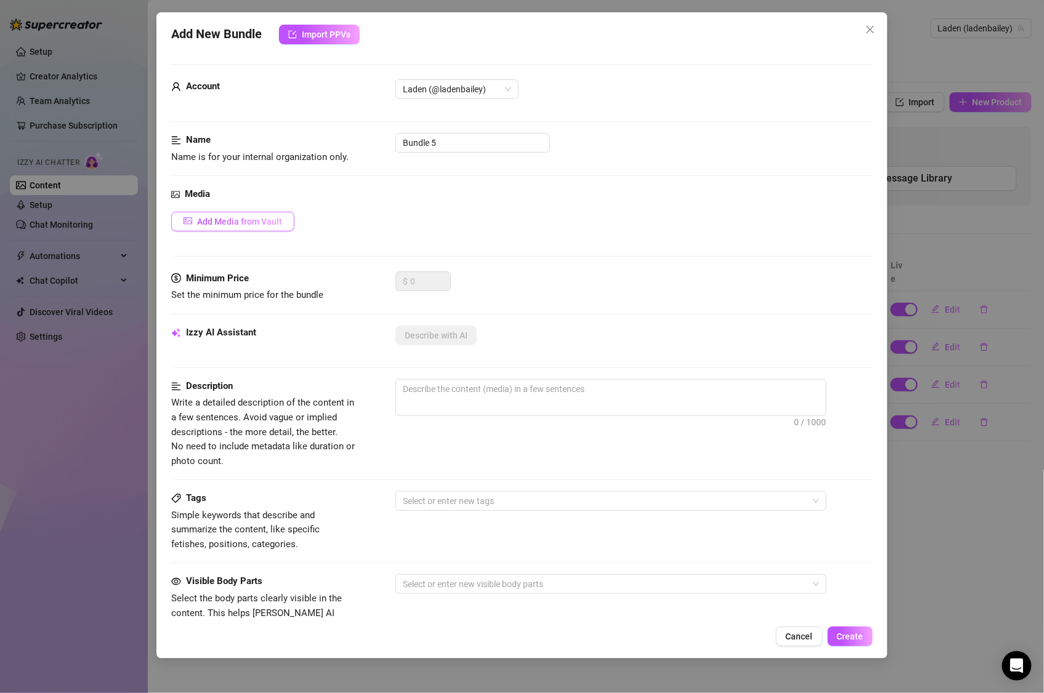
click at [270, 225] on span "Add Media from Vault" at bounding box center [239, 222] width 85 height 10
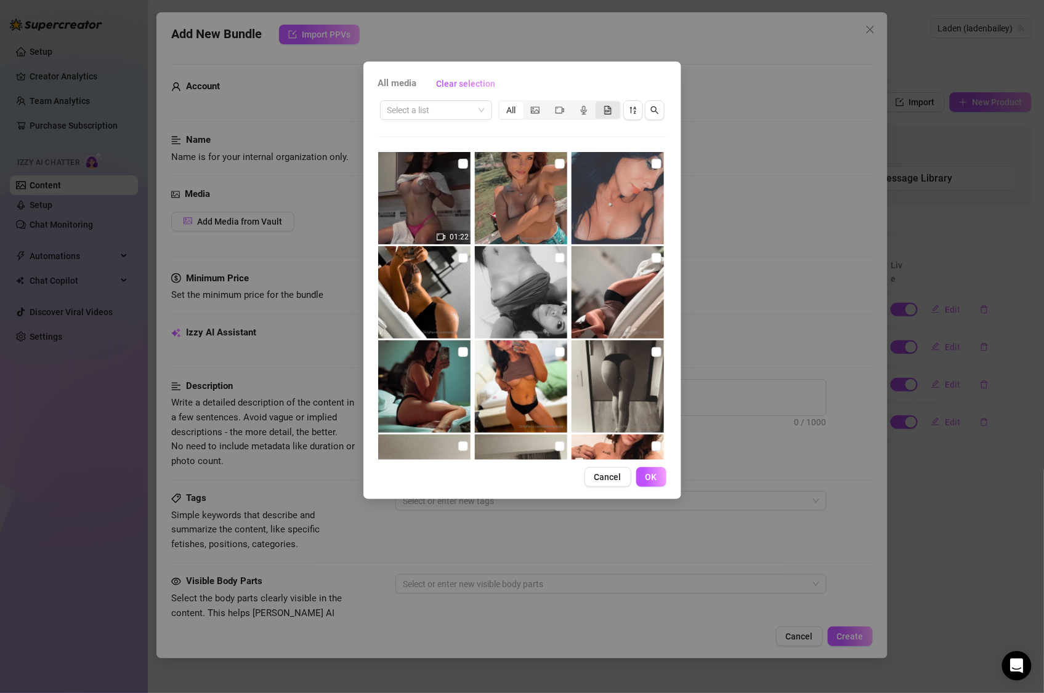
click at [606, 115] on span "segmented control" at bounding box center [607, 110] width 9 height 10
click at [598, 103] on input "segmented control" at bounding box center [598, 103] width 0 height 0
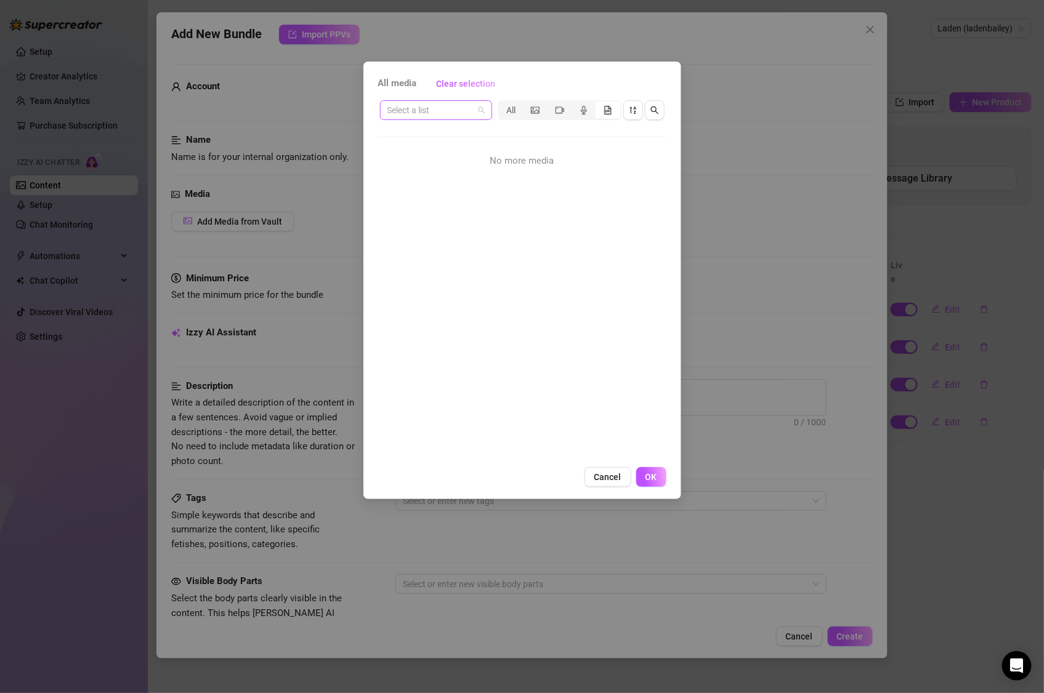
click at [488, 113] on div "Select a list" at bounding box center [436, 110] width 112 height 20
click at [437, 153] on div "Cowgirl [PERSON_NAME]" at bounding box center [438, 155] width 97 height 14
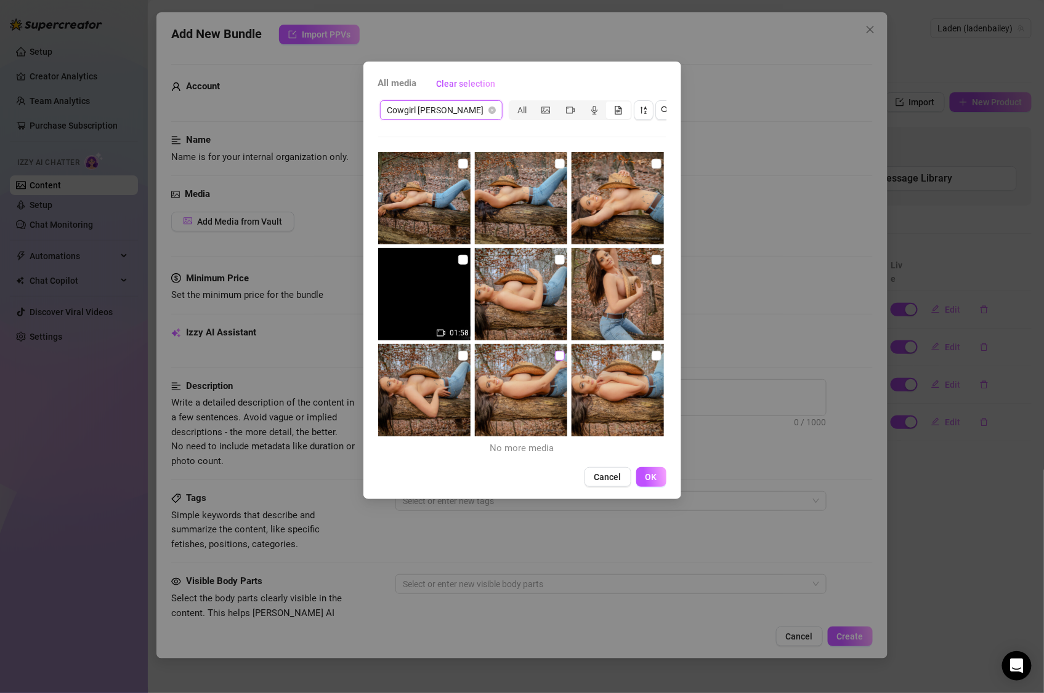
click at [555, 355] on input "checkbox" at bounding box center [560, 356] width 10 height 10
checkbox input "true"
click at [651, 262] on input "checkbox" at bounding box center [656, 260] width 10 height 10
checkbox input "true"
click at [556, 260] on input "checkbox" at bounding box center [560, 260] width 10 height 10
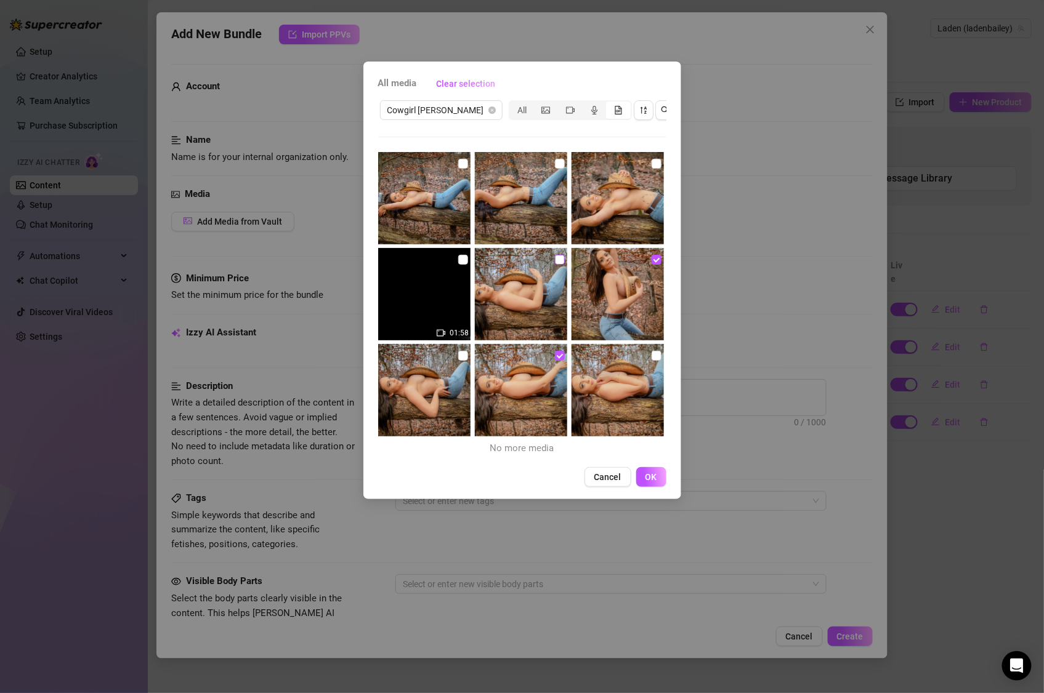
checkbox input "true"
click at [458, 164] on input "checkbox" at bounding box center [463, 164] width 10 height 10
checkbox input "true"
click at [555, 164] on input "checkbox" at bounding box center [560, 164] width 10 height 10
click at [653, 162] on input "checkbox" at bounding box center [656, 164] width 10 height 10
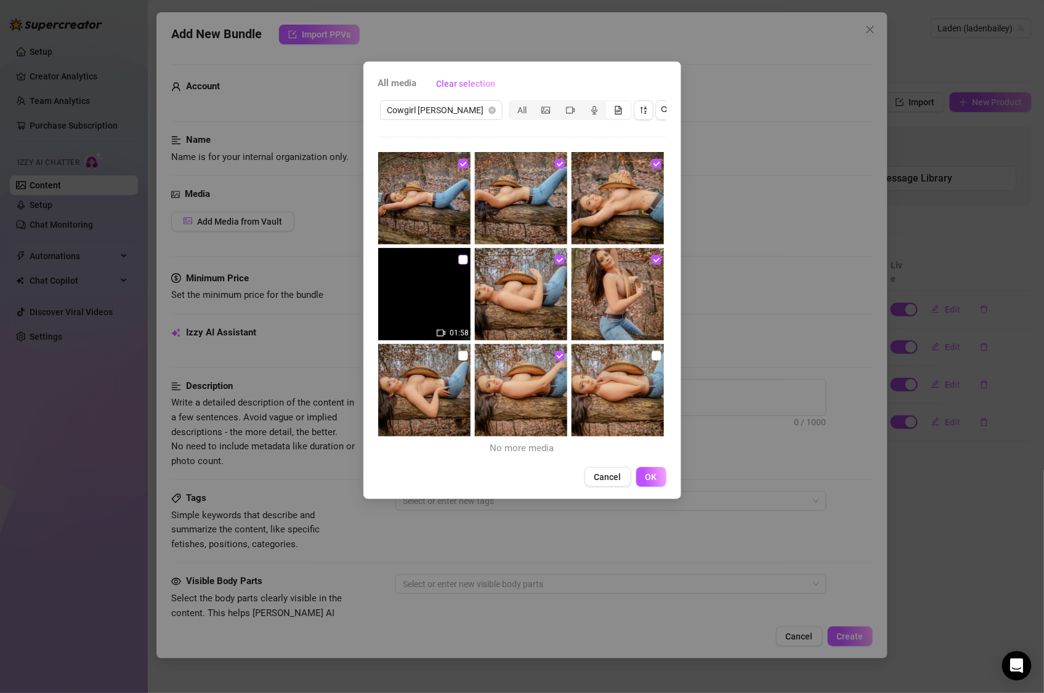
click at [458, 259] on input "checkbox" at bounding box center [463, 260] width 10 height 10
click at [460, 355] on input "checkbox" at bounding box center [463, 356] width 10 height 10
click at [650, 473] on span "OK" at bounding box center [651, 477] width 12 height 10
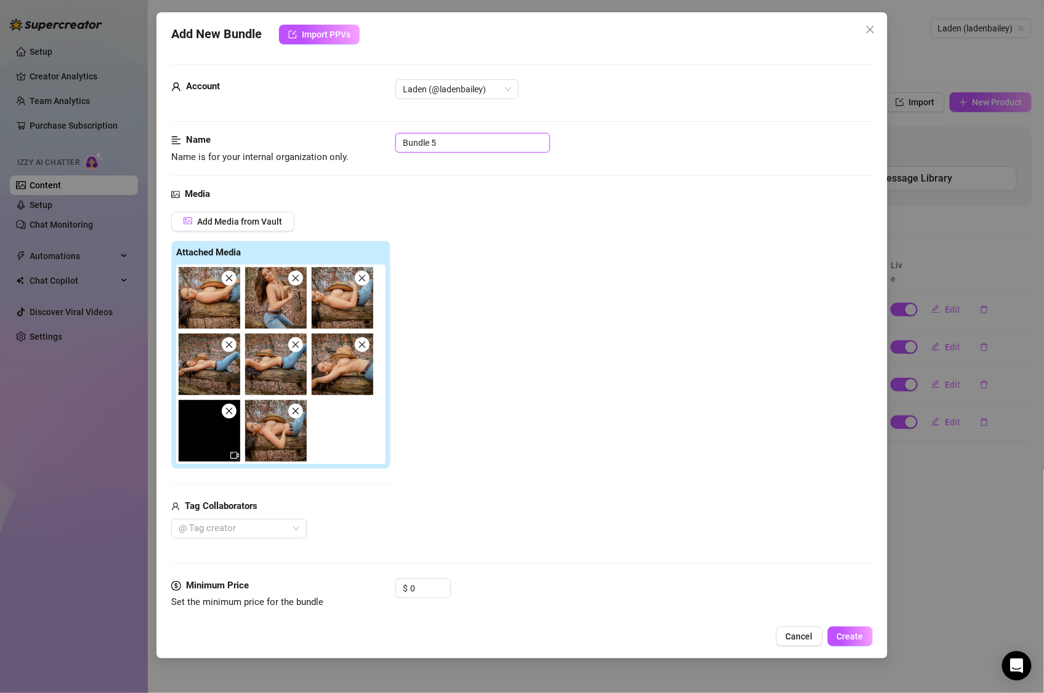
click at [470, 145] on input "Bundle 5" at bounding box center [472, 143] width 155 height 20
drag, startPoint x: 449, startPoint y: 143, endPoint x: 385, endPoint y: 140, distance: 64.7
click at [385, 140] on div "Name Name is for your internal organization only. Bundle 5" at bounding box center [521, 148] width 701 height 31
click at [653, 332] on div "Add Media from Vault Attached Media Tag Collaborators @ Tag creator" at bounding box center [521, 375] width 701 height 327
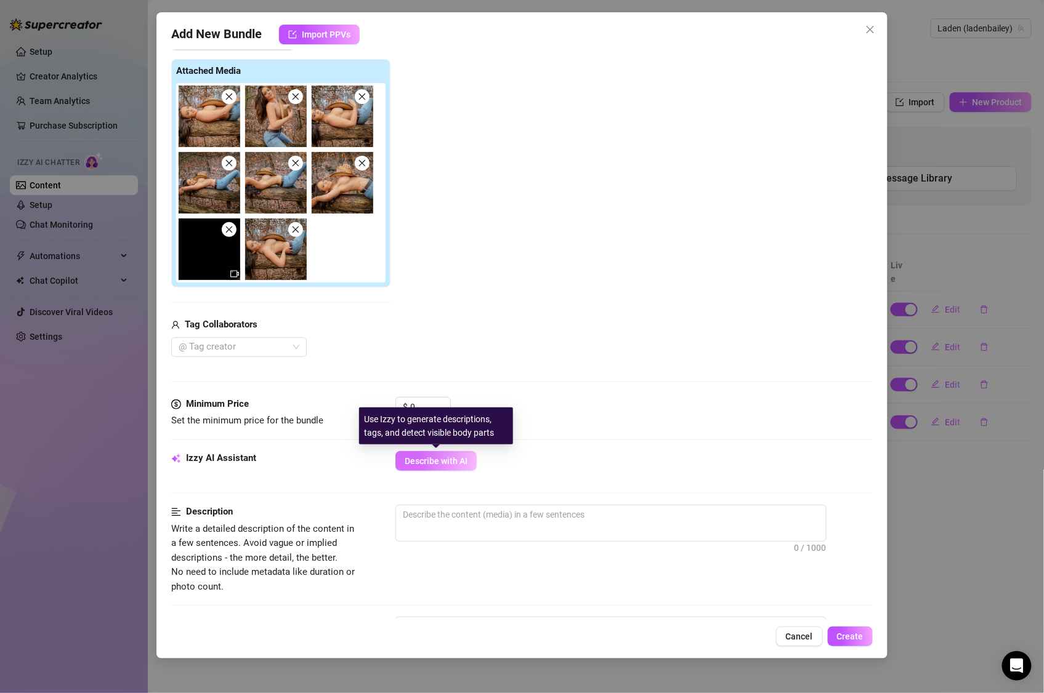
click at [451, 457] on span "Describe with AI" at bounding box center [435, 461] width 63 height 10
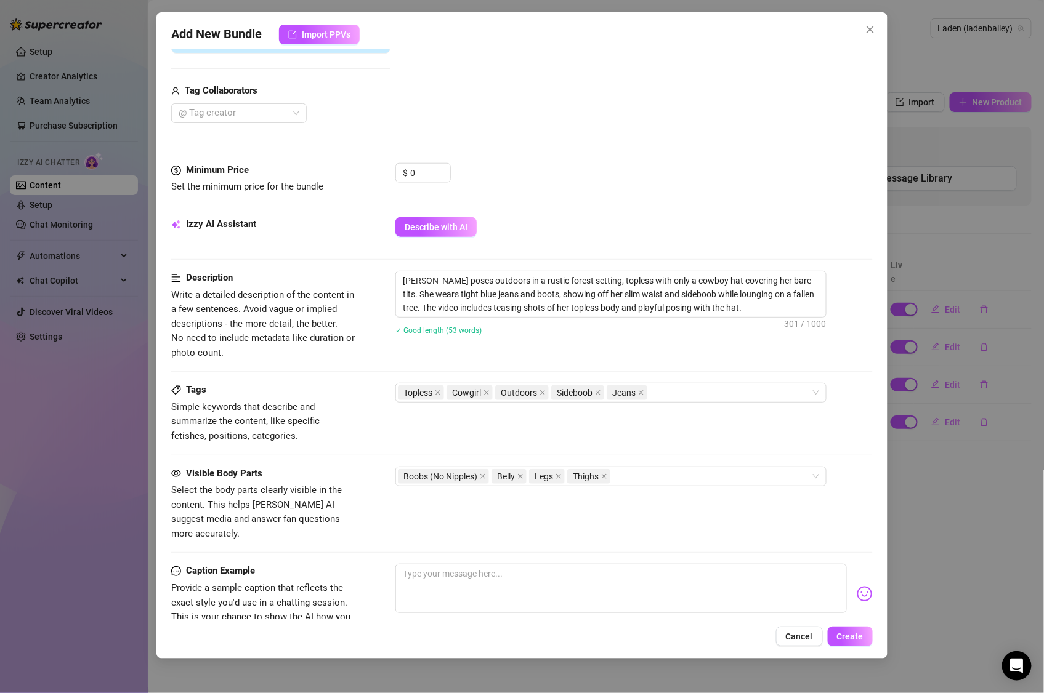
scroll to position [597, 0]
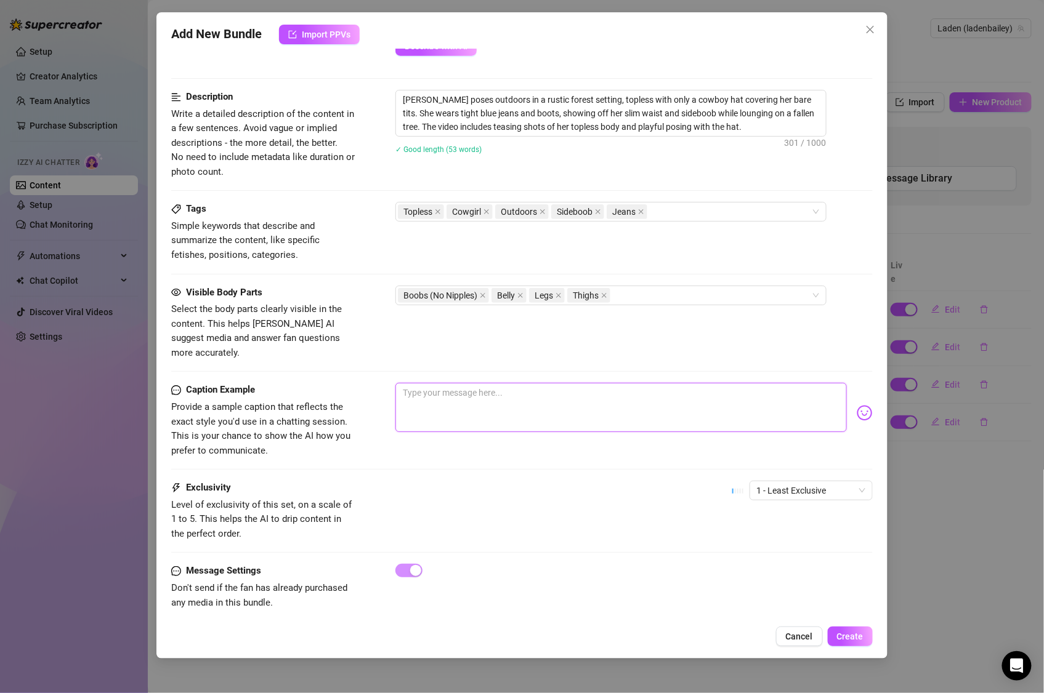
click at [621, 383] on textarea at bounding box center [620, 407] width 451 height 49
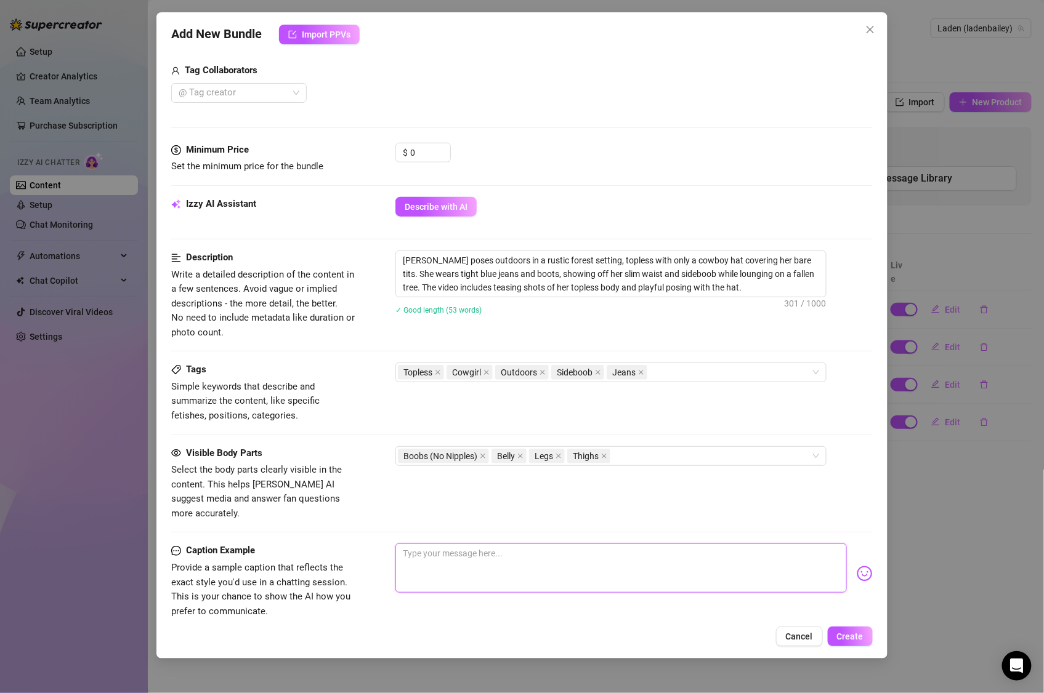
scroll to position [472, 0]
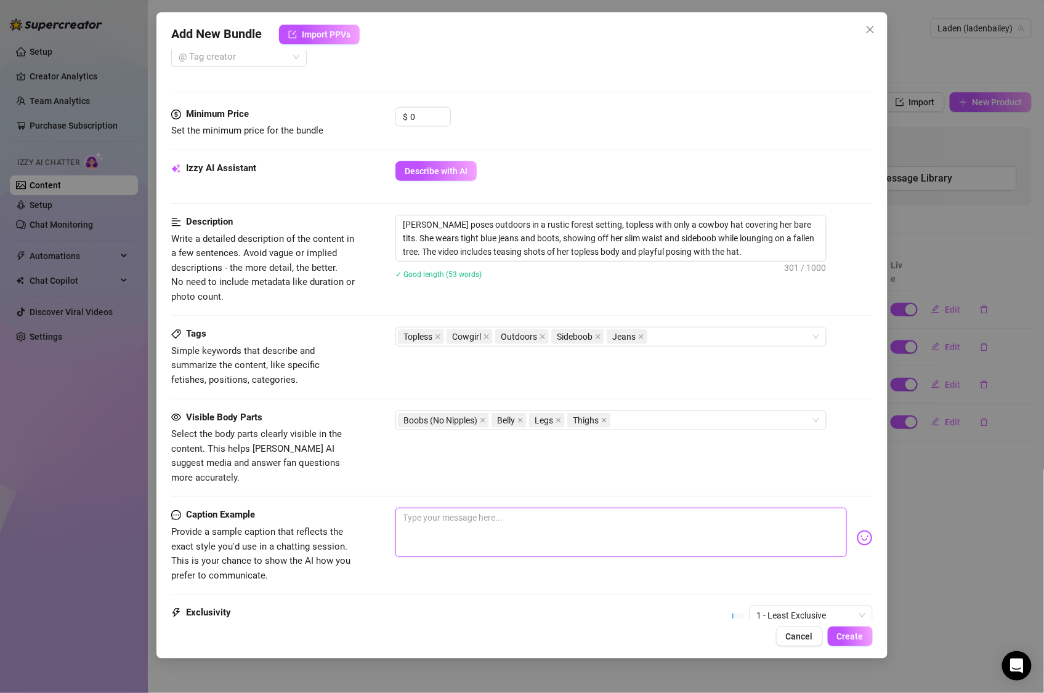
click at [531, 508] on textarea at bounding box center [620, 532] width 451 height 49
click at [844, 528] on div "Ya'll watch this. Hold my beer!" at bounding box center [633, 538] width 477 height 60
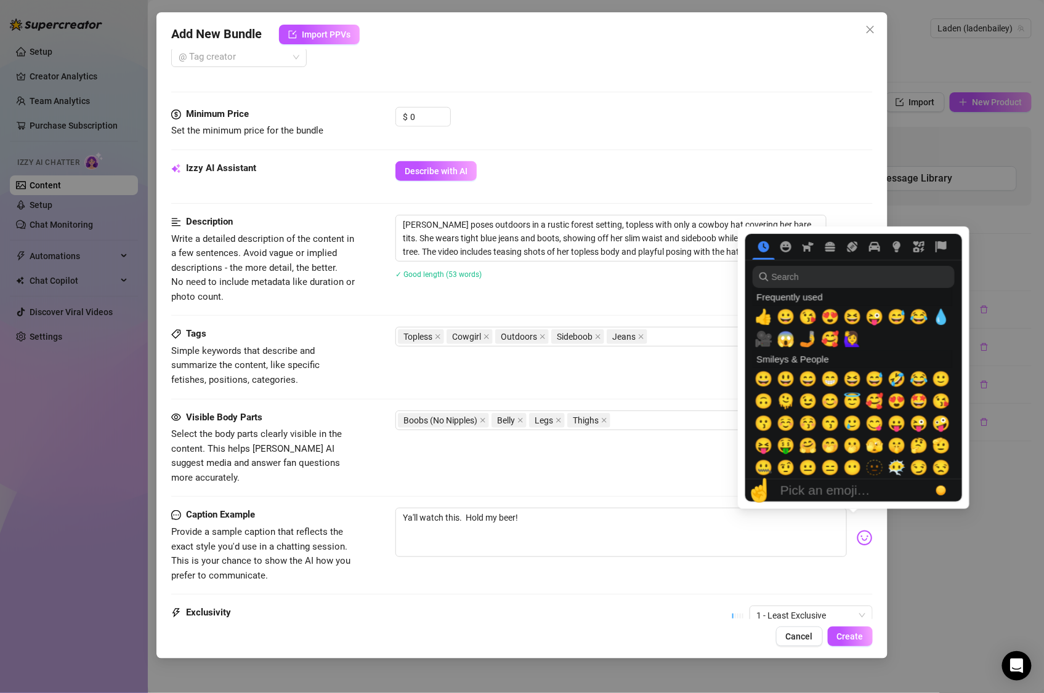
click at [856, 530] on img at bounding box center [864, 538] width 16 height 16
click at [903, 380] on span "🤣" at bounding box center [896, 379] width 18 height 17
click at [835, 342] on span "🥰" at bounding box center [830, 339] width 18 height 17
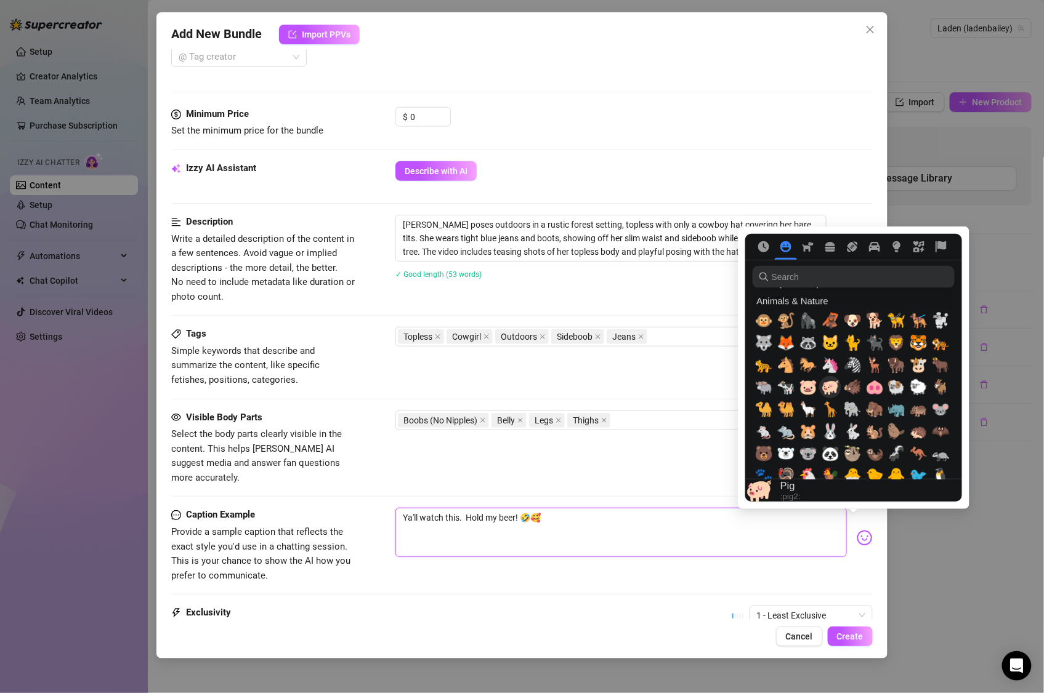
scroll to position [1394, 0]
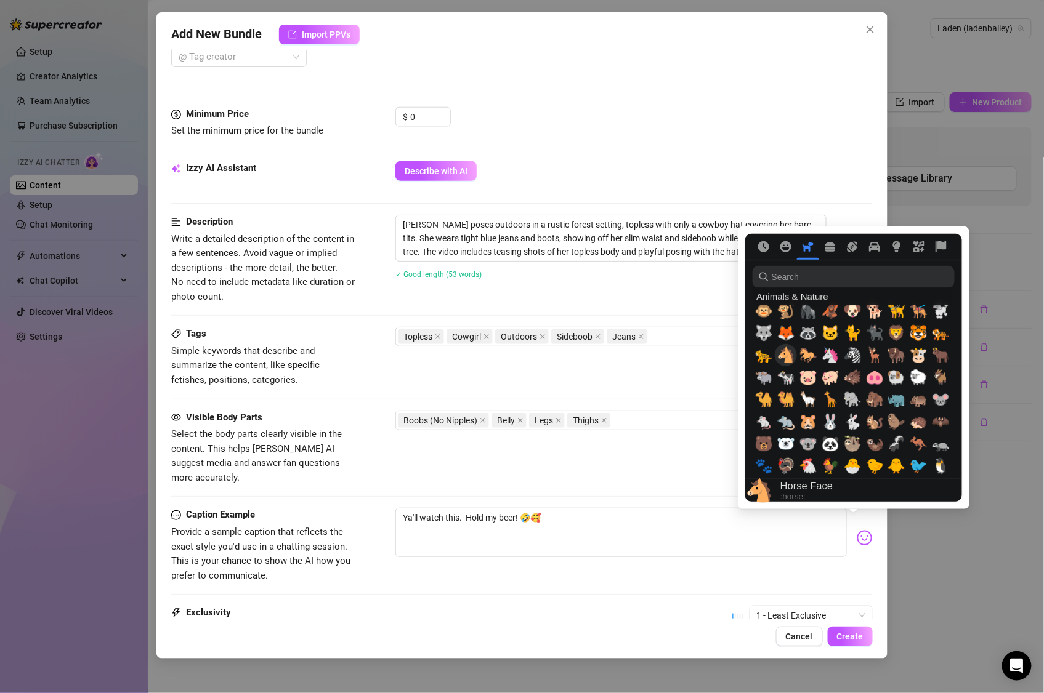
click at [791, 355] on span "🐴" at bounding box center [785, 355] width 18 height 17
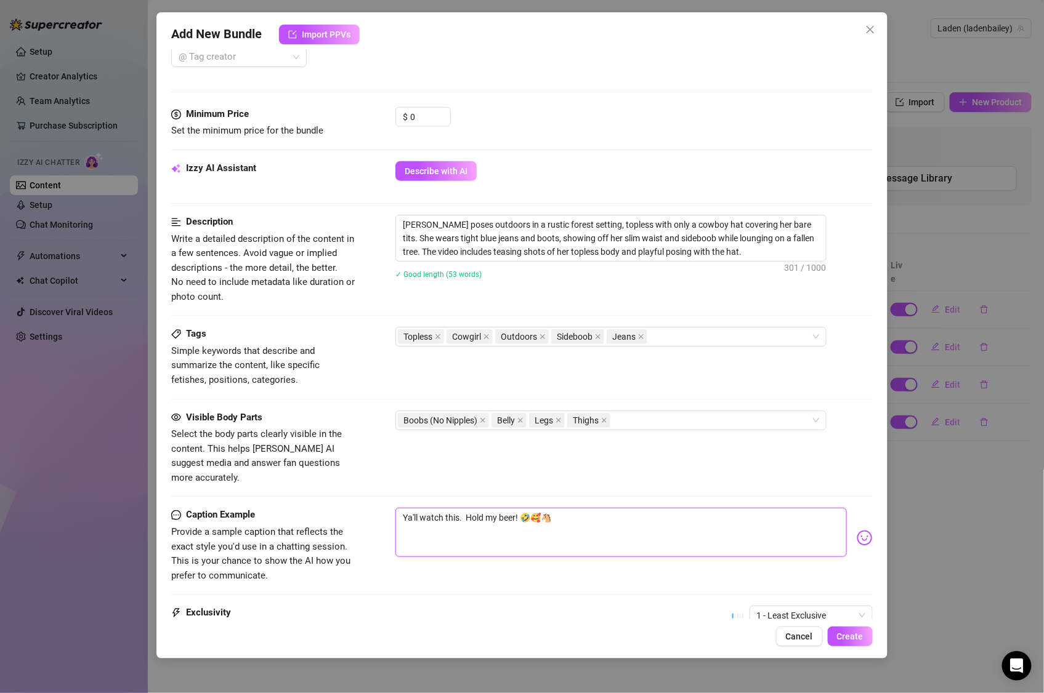
click at [602, 522] on textarea "Ya'll watch this. Hold my beer! 🤣🥰🐴" at bounding box center [620, 532] width 451 height 49
click at [778, 606] on span "1 - Least Exclusive" at bounding box center [811, 615] width 108 height 18
click at [779, 538] on div "3" at bounding box center [799, 538] width 103 height 14
click at [680, 575] on div "Caption Example Provide a sample caption that reflects the exact style you'd us…" at bounding box center [521, 557] width 701 height 98
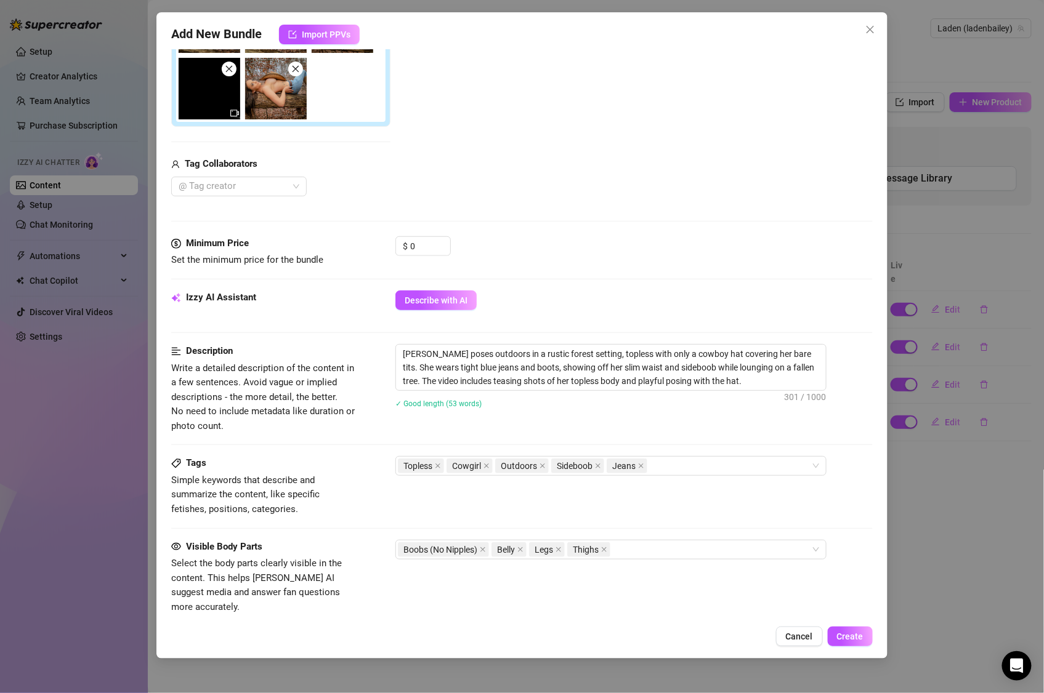
scroll to position [0, 0]
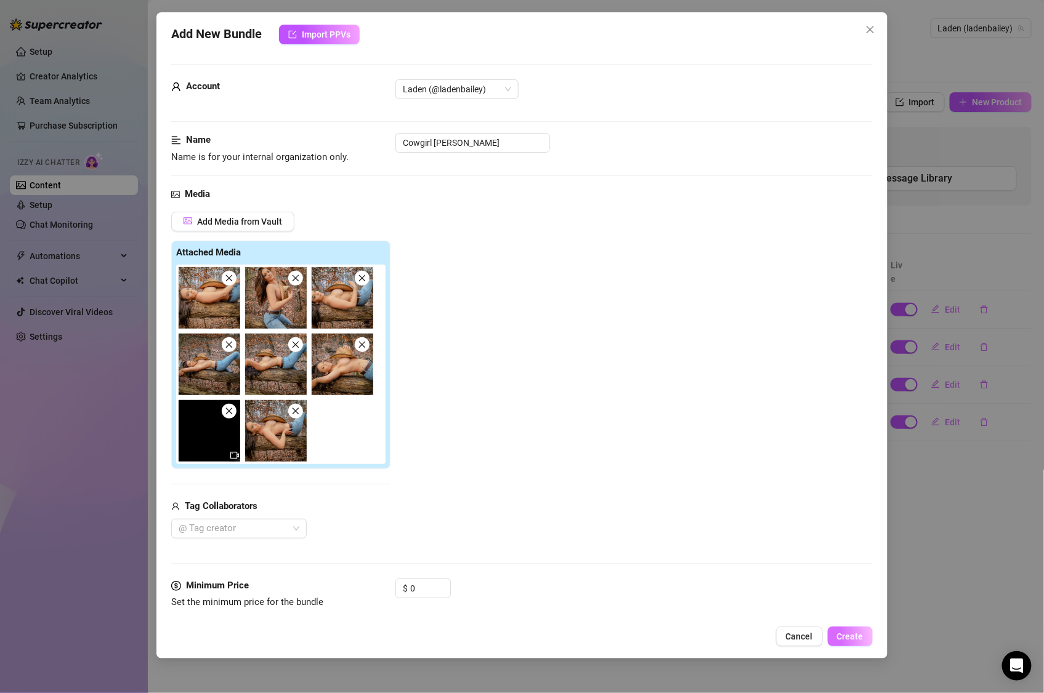
click at [847, 640] on span "Create" at bounding box center [850, 637] width 26 height 10
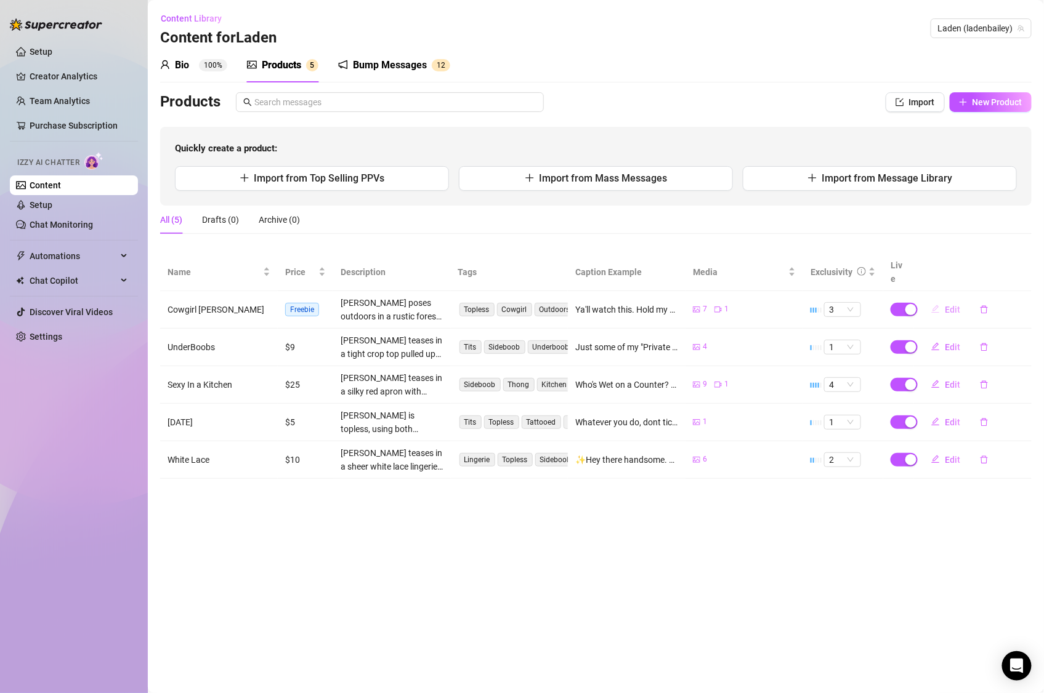
click at [948, 305] on span "Edit" at bounding box center [951, 310] width 15 height 10
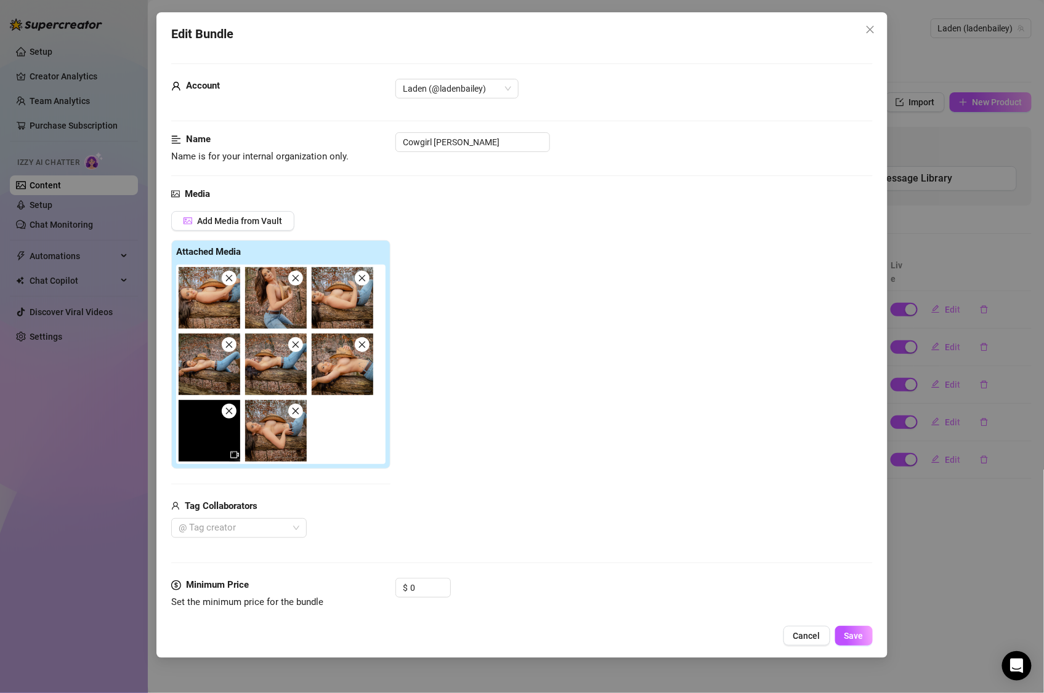
scroll to position [145, 0]
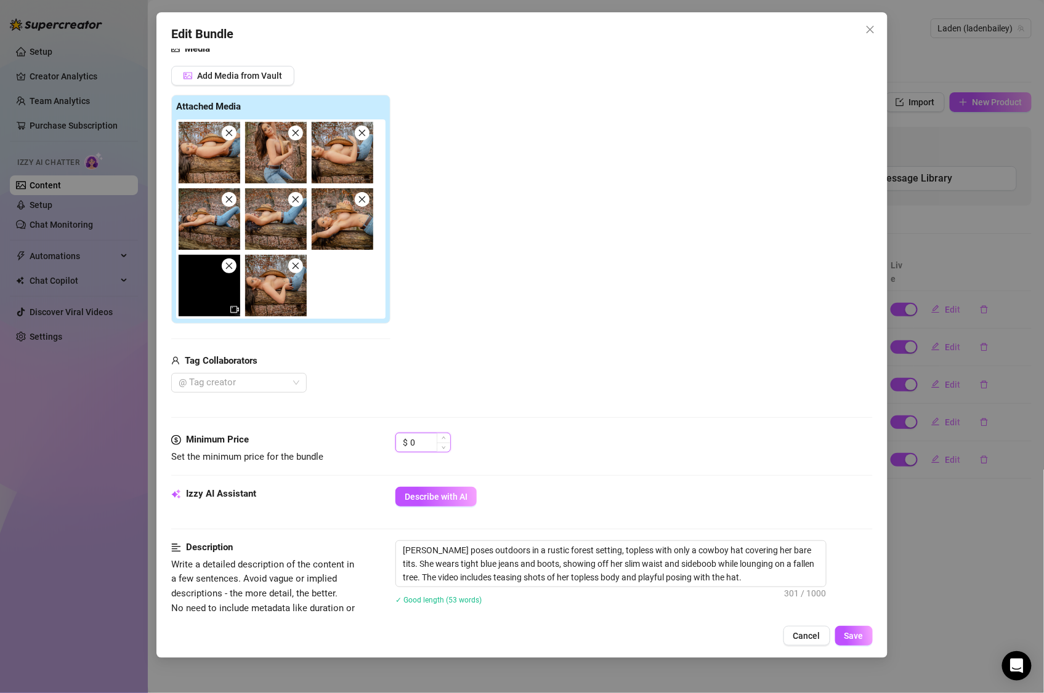
click at [422, 441] on input "0" at bounding box center [430, 442] width 40 height 18
drag, startPoint x: 422, startPoint y: 441, endPoint x: 408, endPoint y: 440, distance: 14.8
click at [408, 440] on div "$ 0" at bounding box center [422, 443] width 55 height 20
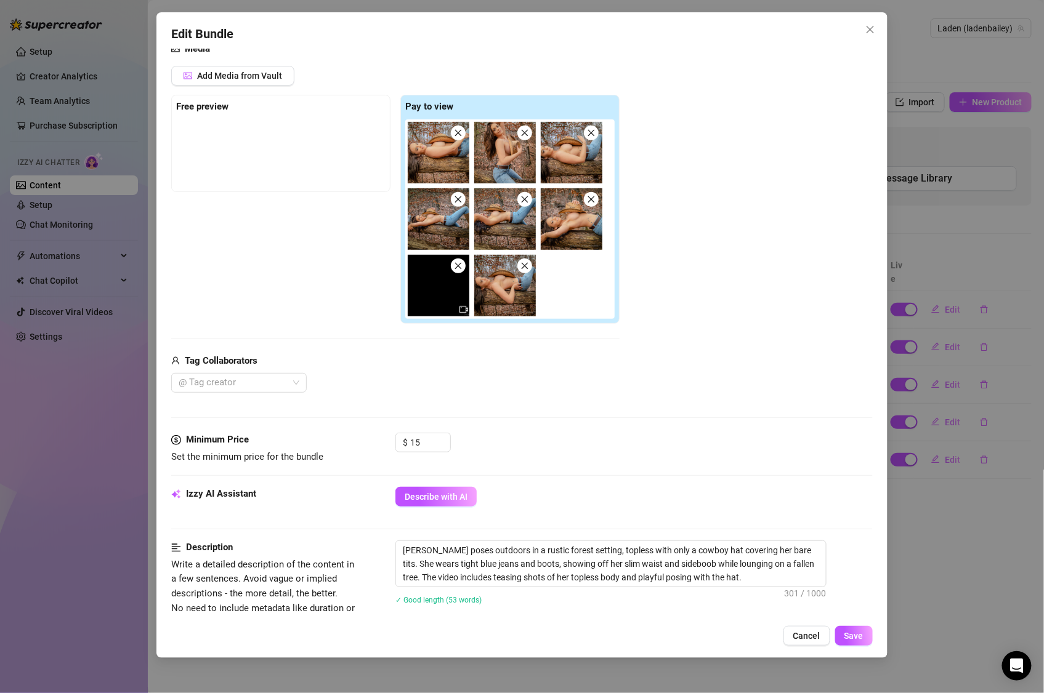
click at [610, 393] on div "@ Tag creator" at bounding box center [395, 383] width 448 height 20
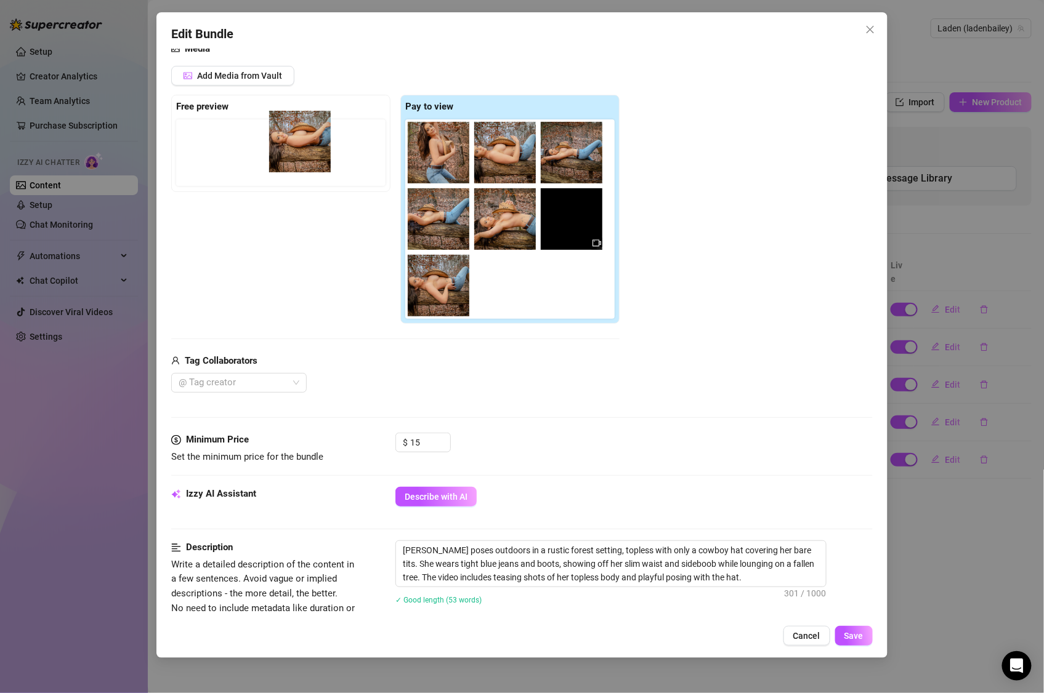
drag, startPoint x: 449, startPoint y: 162, endPoint x: 307, endPoint y: 151, distance: 143.2
click at [307, 151] on div "Free preview Pay to view" at bounding box center [395, 209] width 448 height 229
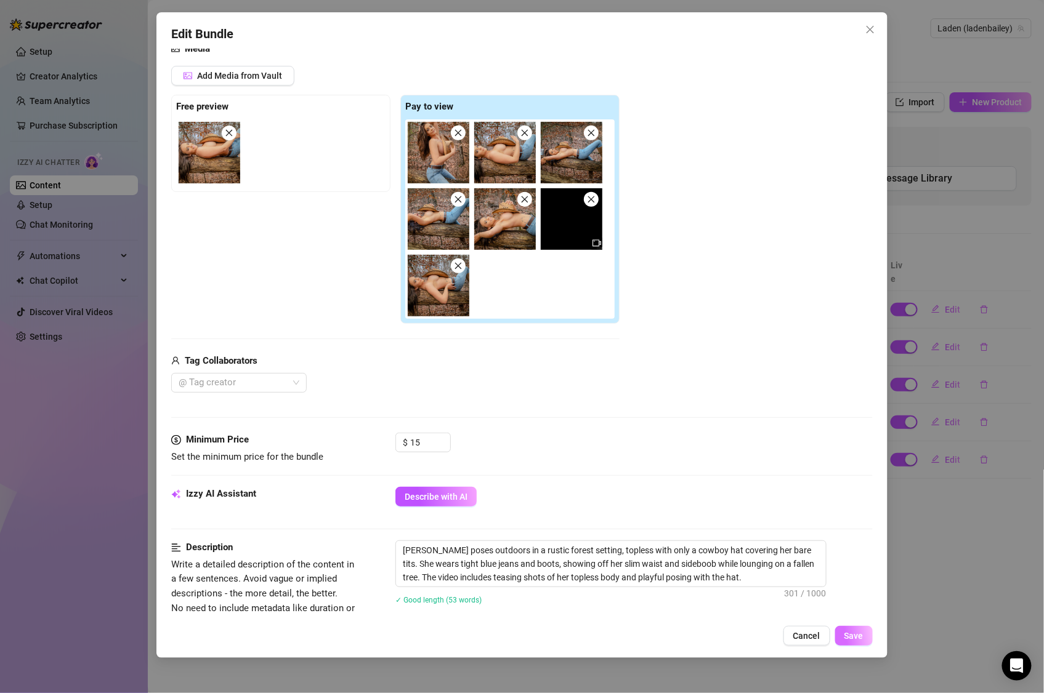
click at [858, 638] on span "Save" at bounding box center [853, 636] width 19 height 10
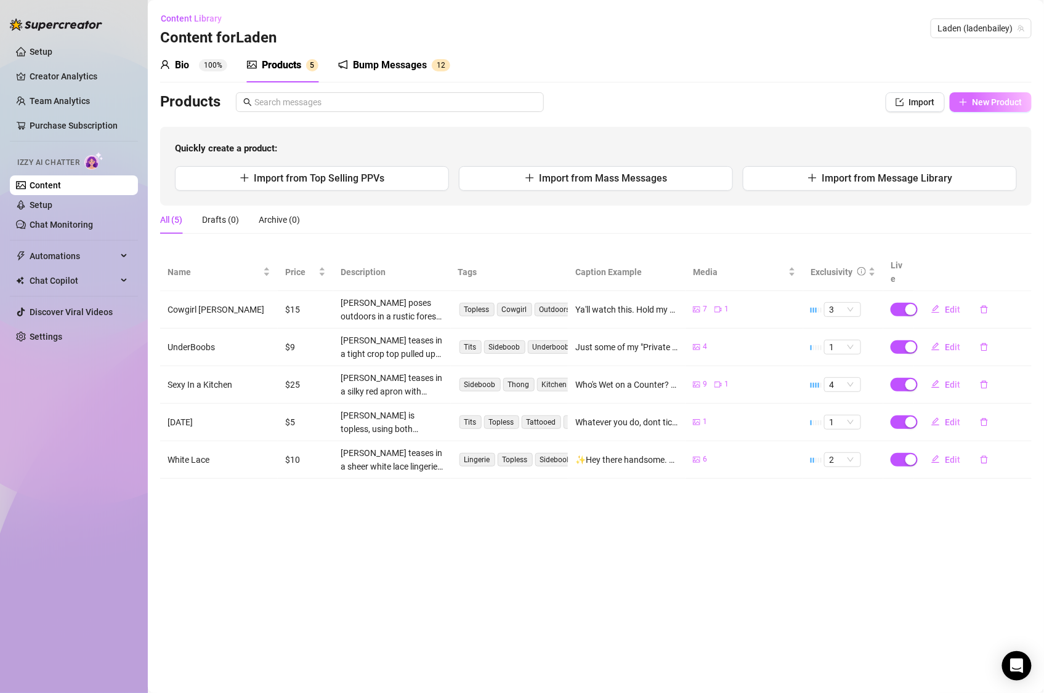
click at [992, 97] on span "New Product" at bounding box center [997, 102] width 50 height 10
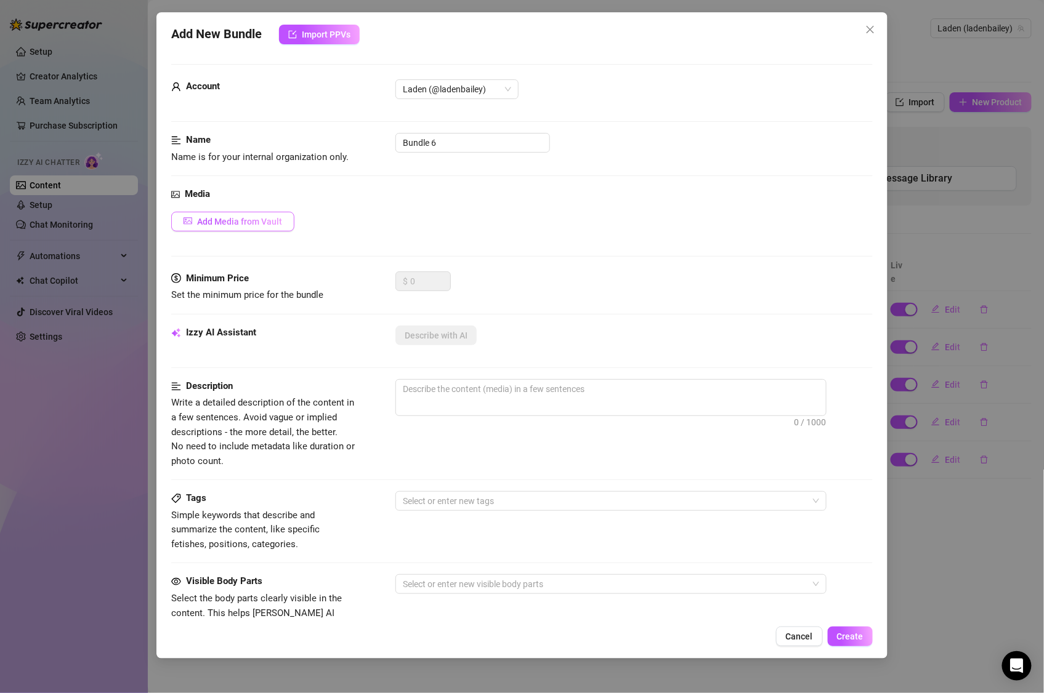
click at [278, 227] on span "Add Media from Vault" at bounding box center [239, 222] width 85 height 10
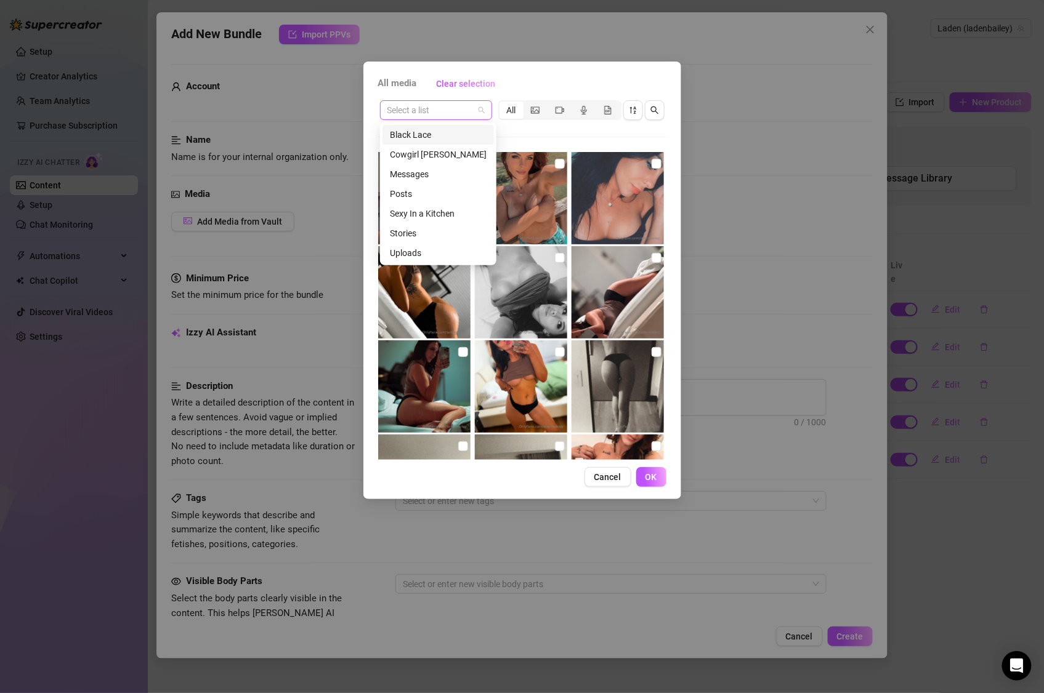
click at [486, 109] on div "Select a list" at bounding box center [436, 110] width 112 height 20
click at [752, 103] on div "All media Clear selection Select a list All 01:22 Cancel OK" at bounding box center [522, 346] width 1044 height 693
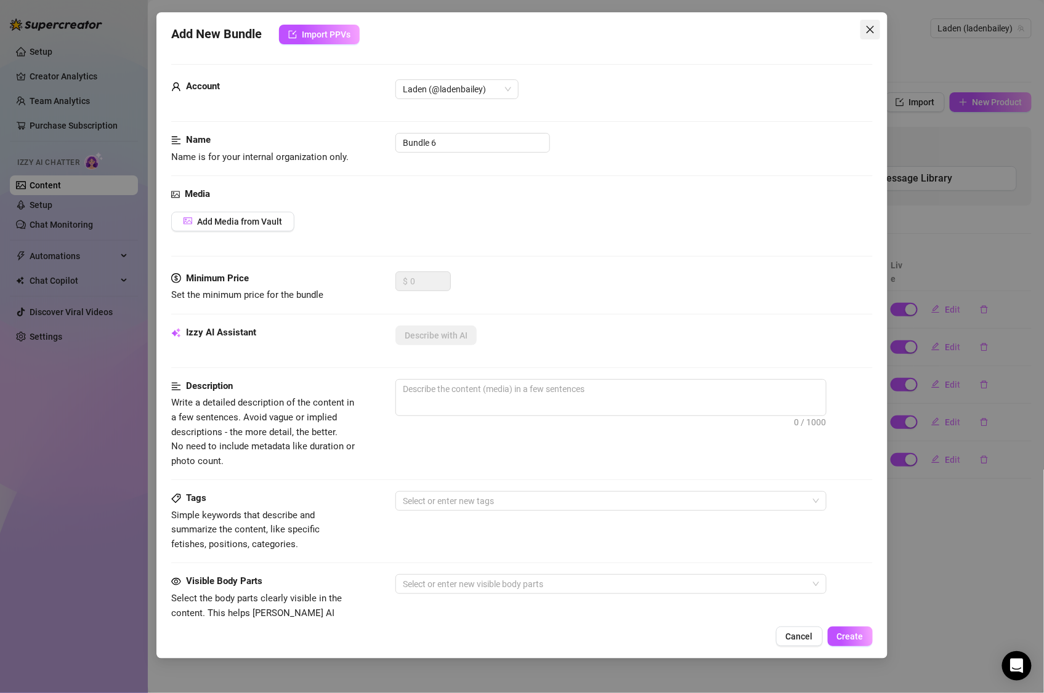
click at [867, 25] on icon "close" at bounding box center [870, 30] width 10 height 10
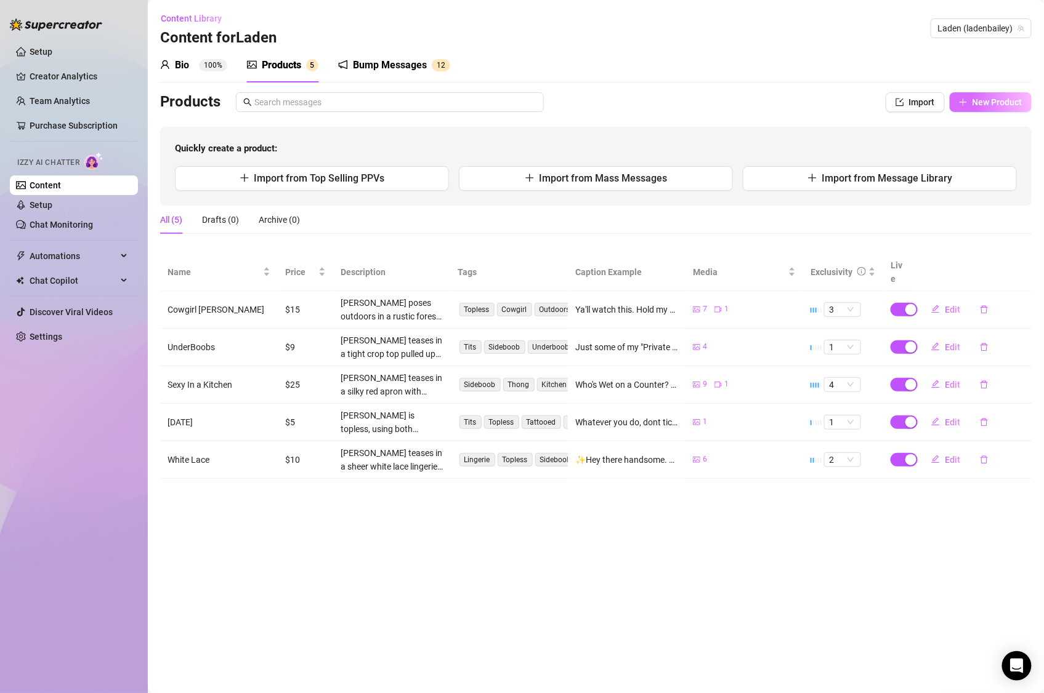
click at [978, 102] on span "New Product" at bounding box center [997, 102] width 50 height 10
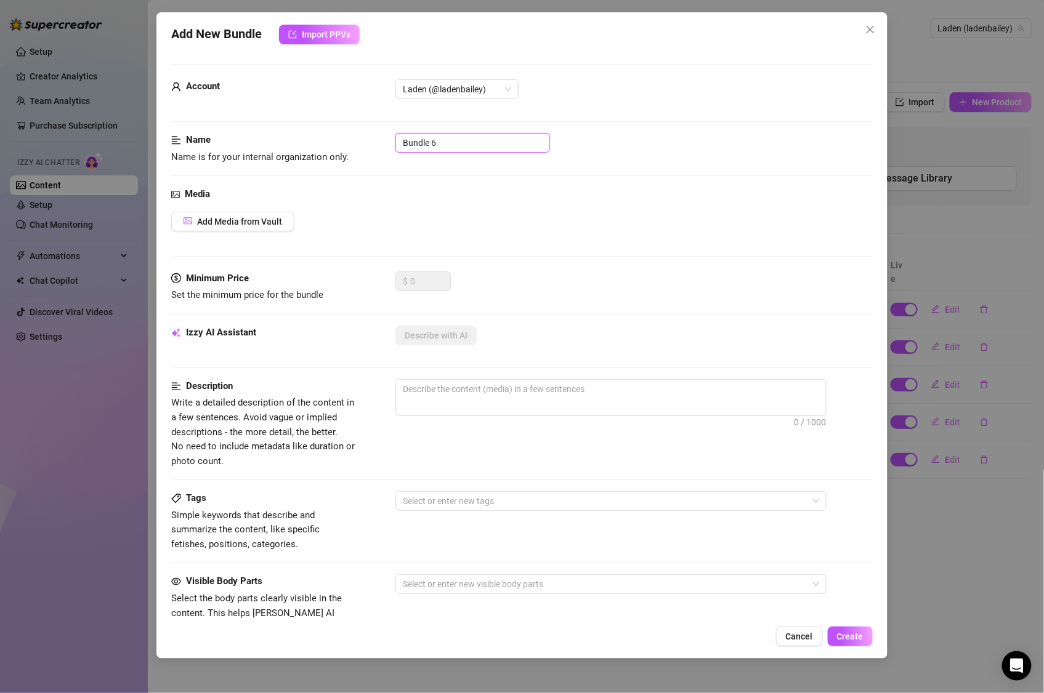
drag, startPoint x: 462, startPoint y: 145, endPoint x: 365, endPoint y: 135, distance: 97.2
click at [365, 135] on div "Name Name is for your internal organization only. Bundle 6" at bounding box center [521, 148] width 701 height 31
click at [249, 225] on span "Add Media from Vault" at bounding box center [239, 222] width 85 height 10
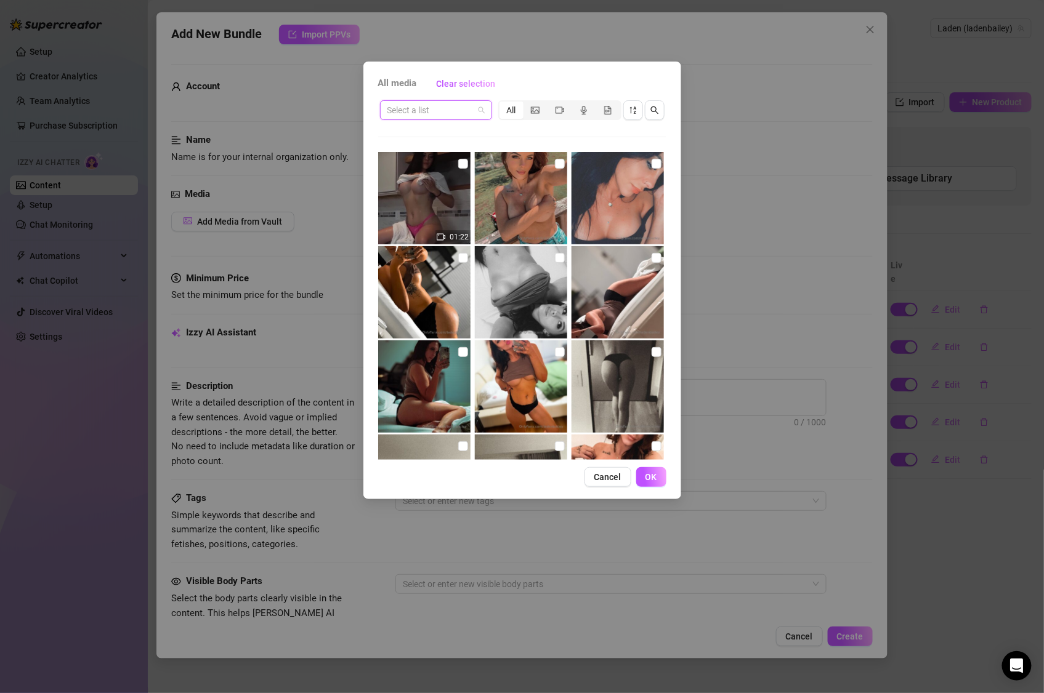
click at [433, 102] on input "search" at bounding box center [430, 110] width 86 height 18
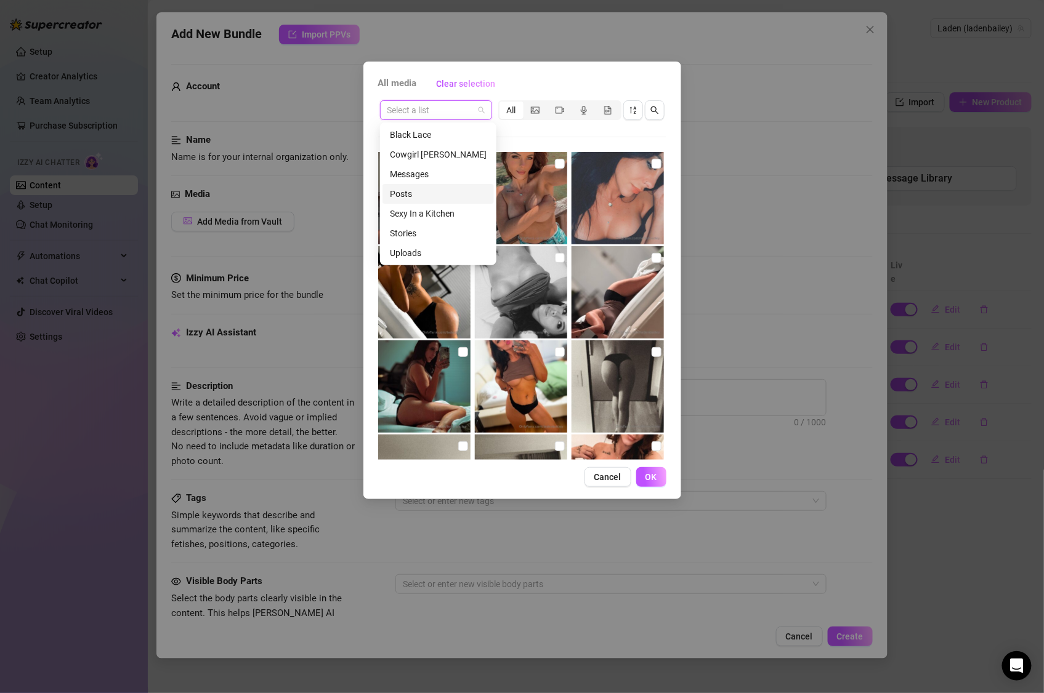
click at [342, 204] on div "All media Clear selection Select a list All 01:22 Cancel OK" at bounding box center [522, 346] width 1044 height 693
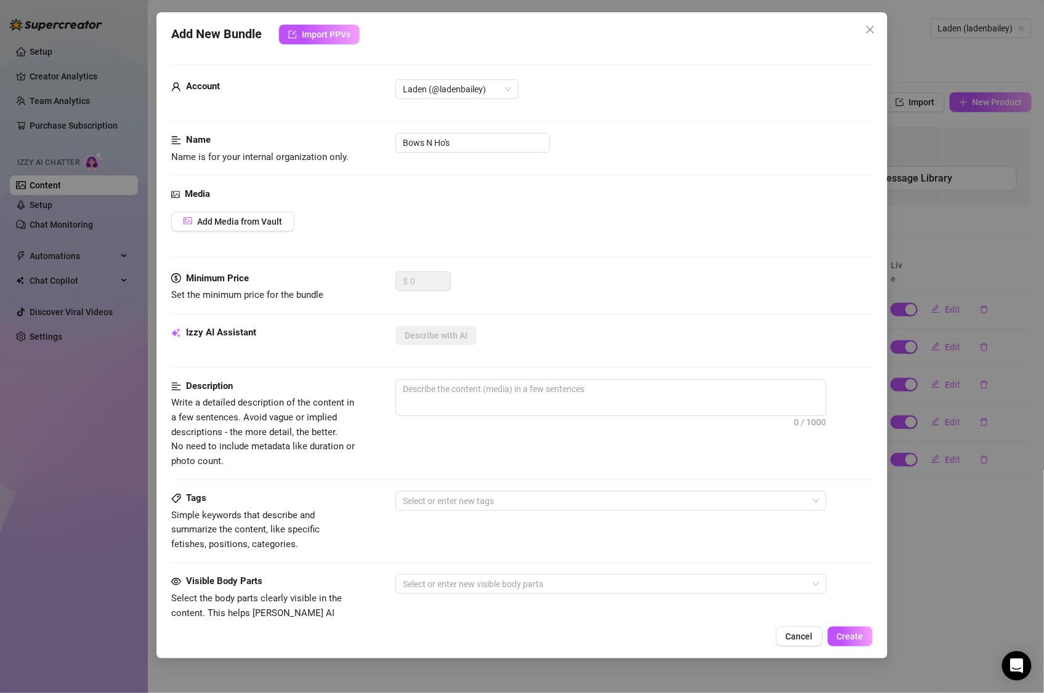
click at [804, 642] on span "Cancel" at bounding box center [799, 637] width 27 height 10
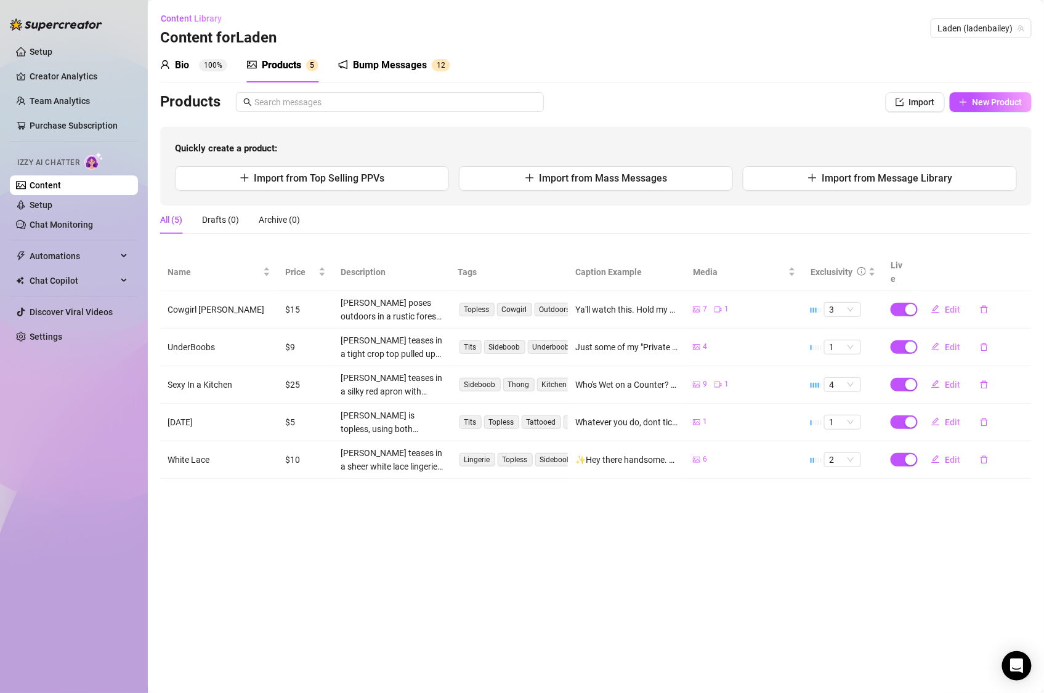
click at [819, 109] on div "Products" at bounding box center [497, 102] width 674 height 20
click at [991, 101] on span "New Product" at bounding box center [997, 102] width 50 height 10
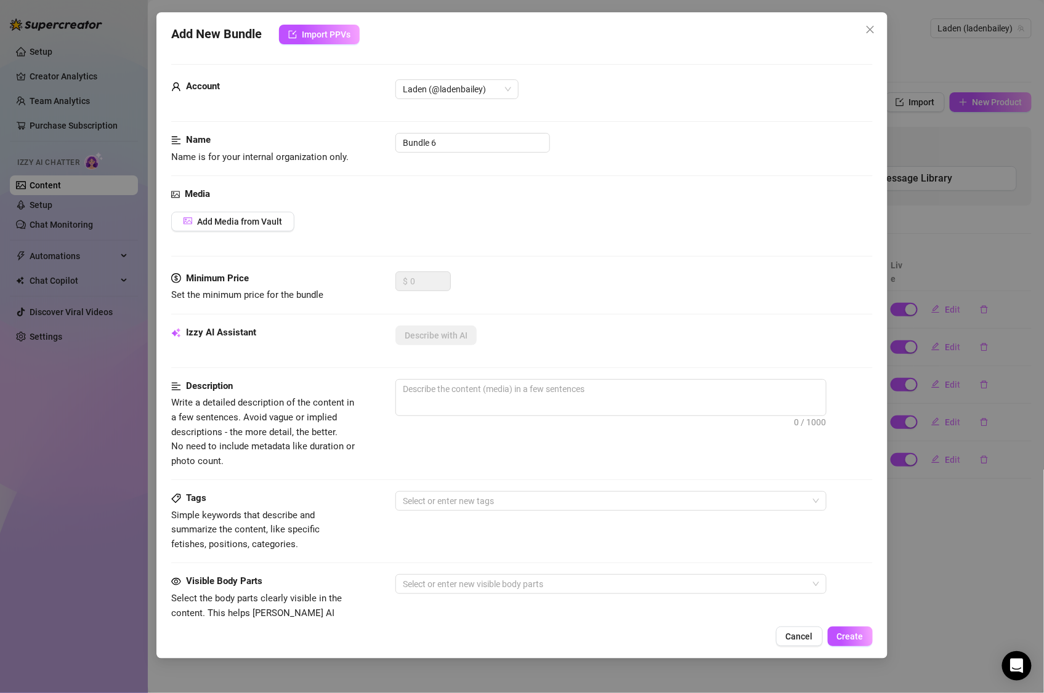
click at [273, 207] on div "Media Add Media from Vault" at bounding box center [521, 229] width 701 height 84
click at [273, 212] on button "Add Media from Vault" at bounding box center [232, 222] width 123 height 20
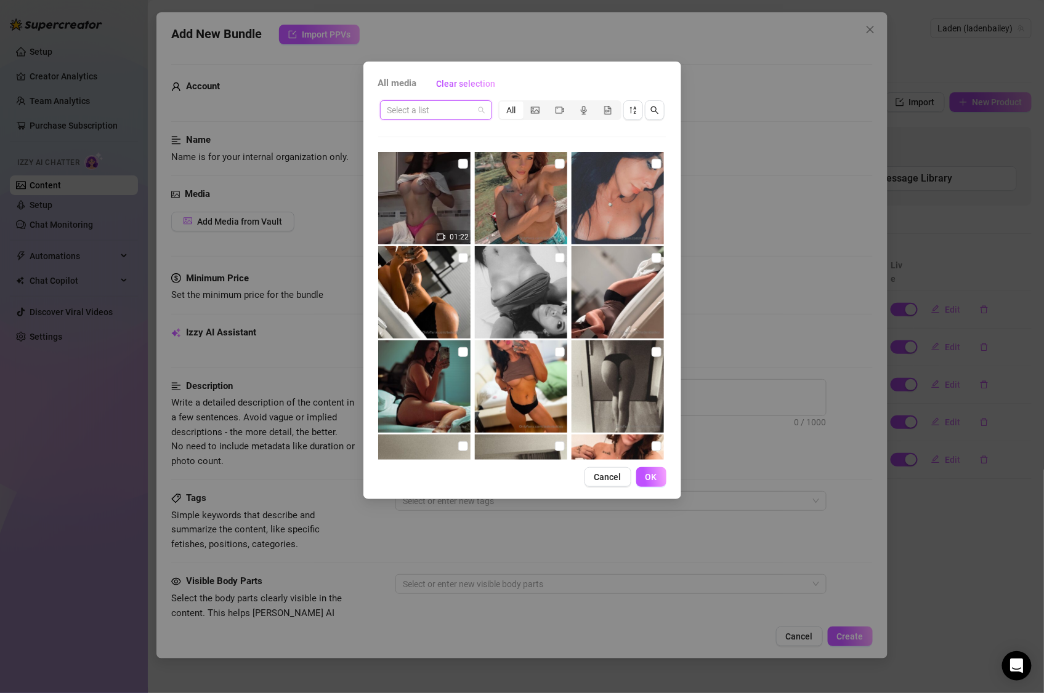
click at [438, 110] on input "search" at bounding box center [430, 110] width 86 height 18
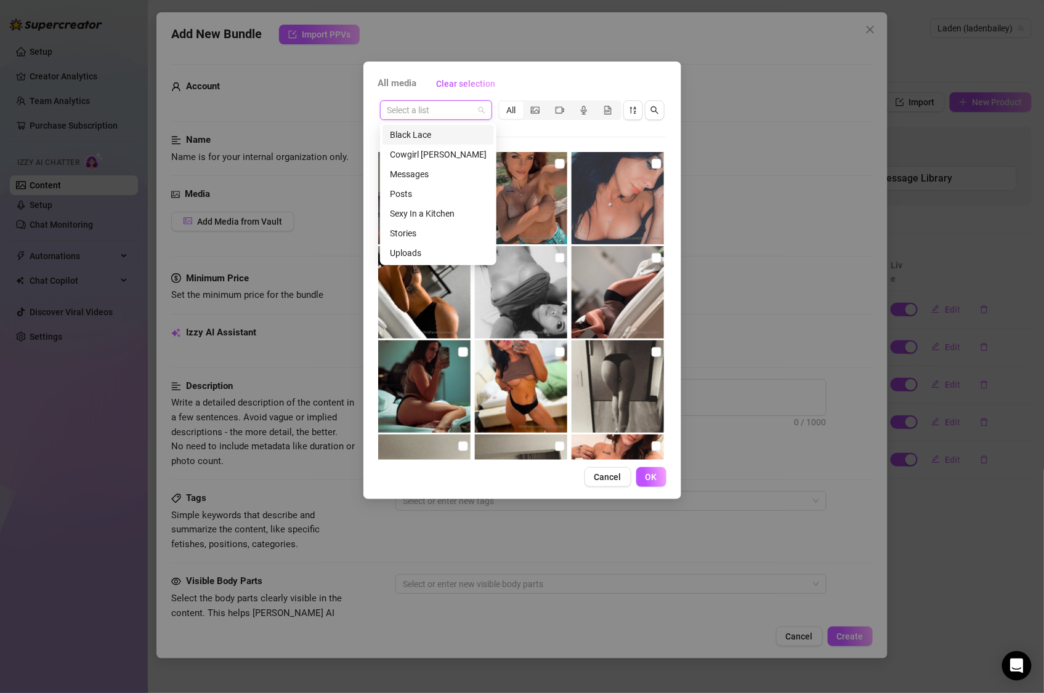
click at [429, 111] on input "search" at bounding box center [430, 110] width 86 height 18
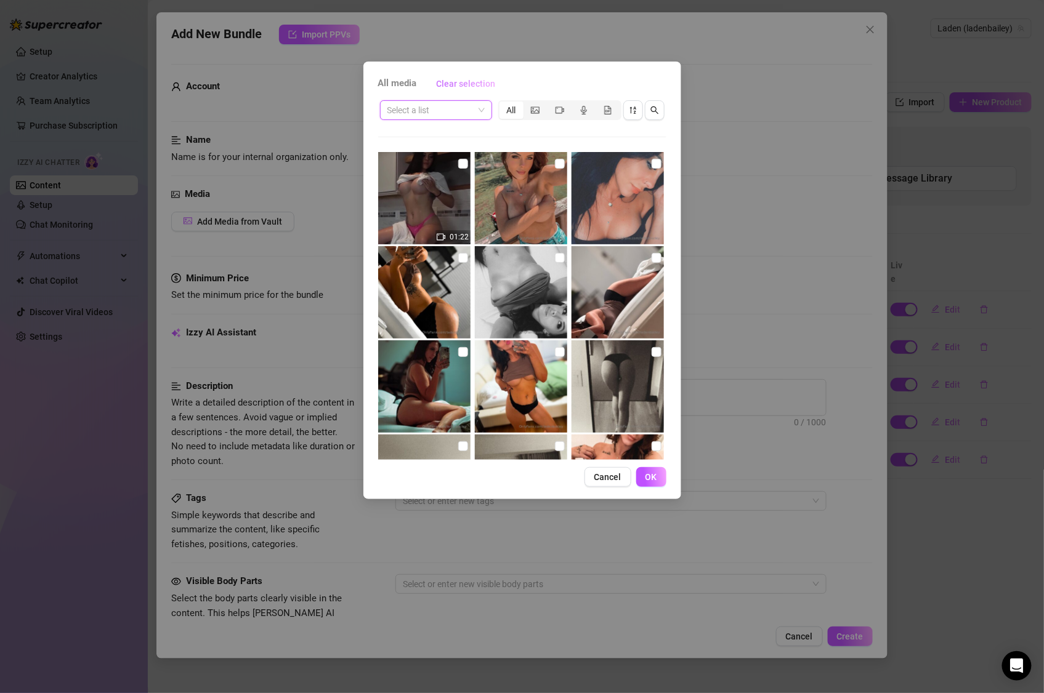
click at [491, 84] on span "Clear selection" at bounding box center [466, 84] width 59 height 10
click at [523, 112] on div "All" at bounding box center [559, 110] width 121 height 17
click at [550, 113] on div "segmented control" at bounding box center [559, 110] width 24 height 17
click at [550, 103] on input "segmented control" at bounding box center [550, 103] width 0 height 0
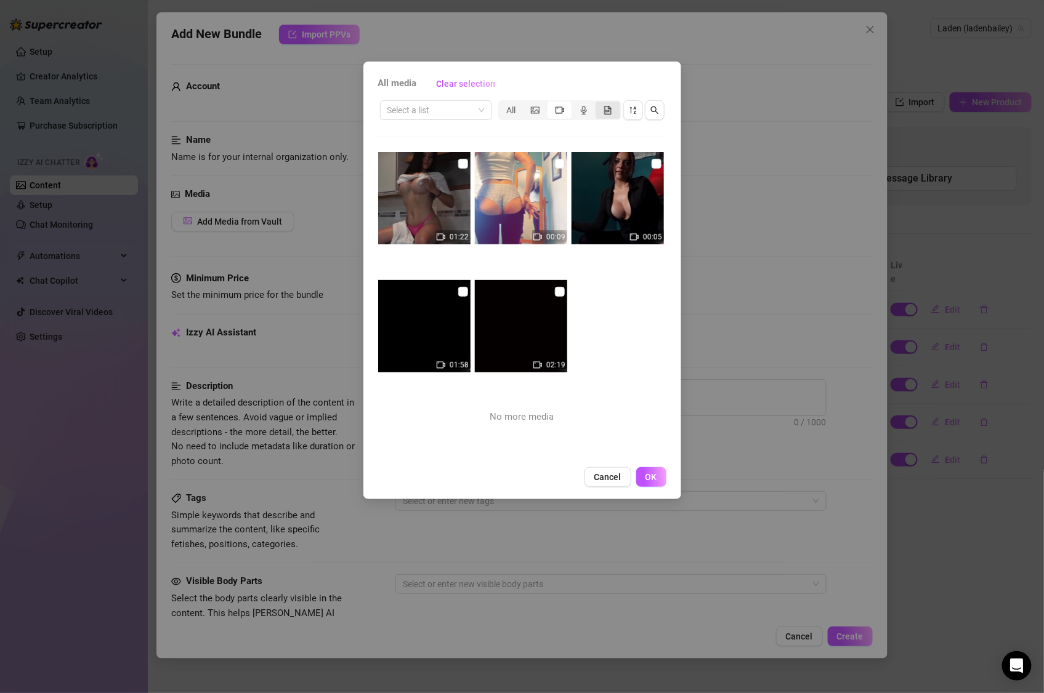
click at [615, 117] on div "segmented control" at bounding box center [607, 110] width 24 height 17
click at [598, 103] on input "segmented control" at bounding box center [598, 103] width 0 height 0
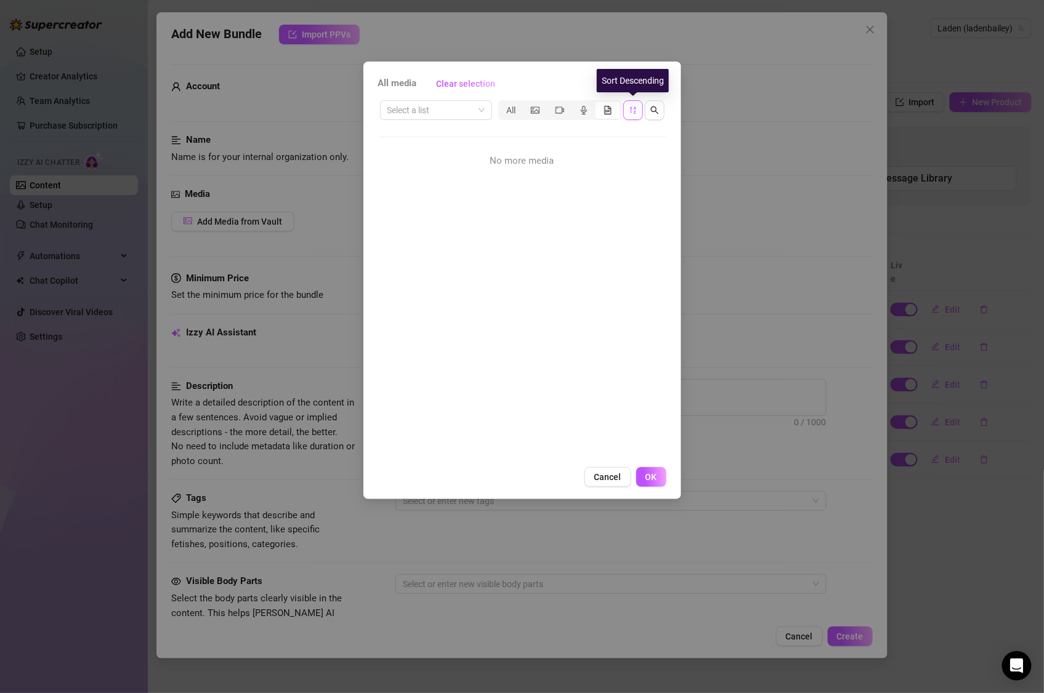
click at [633, 114] on icon "sort-descending" at bounding box center [633, 110] width 9 height 9
click at [507, 107] on div "All" at bounding box center [511, 110] width 24 height 17
click at [502, 103] on input "All" at bounding box center [502, 103] width 0 height 0
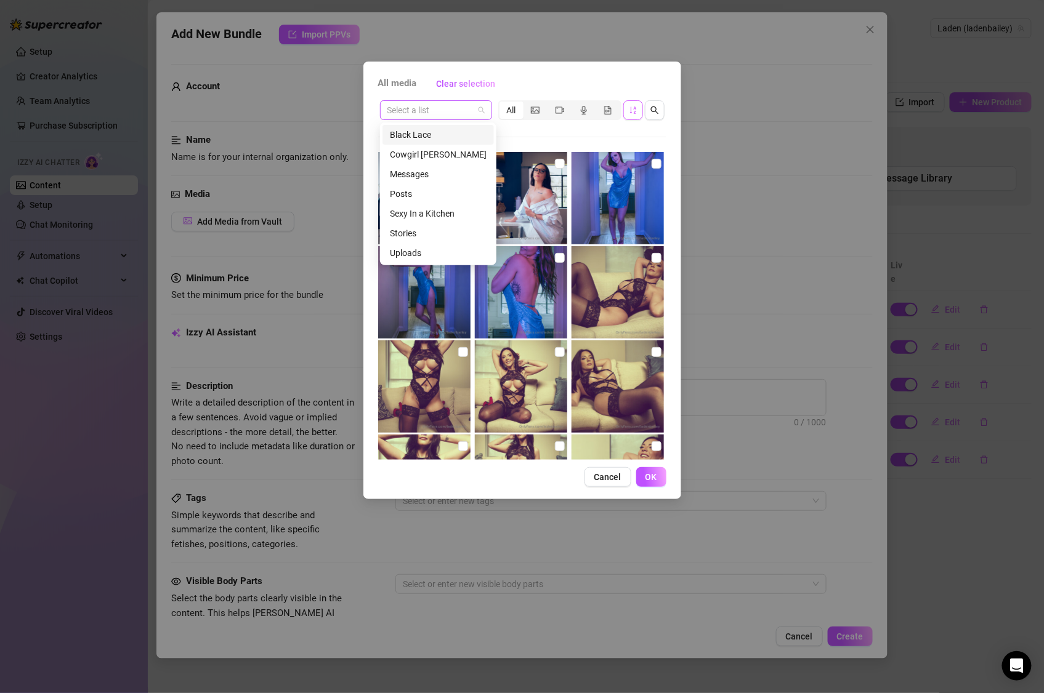
click at [483, 111] on span at bounding box center [435, 110] width 97 height 18
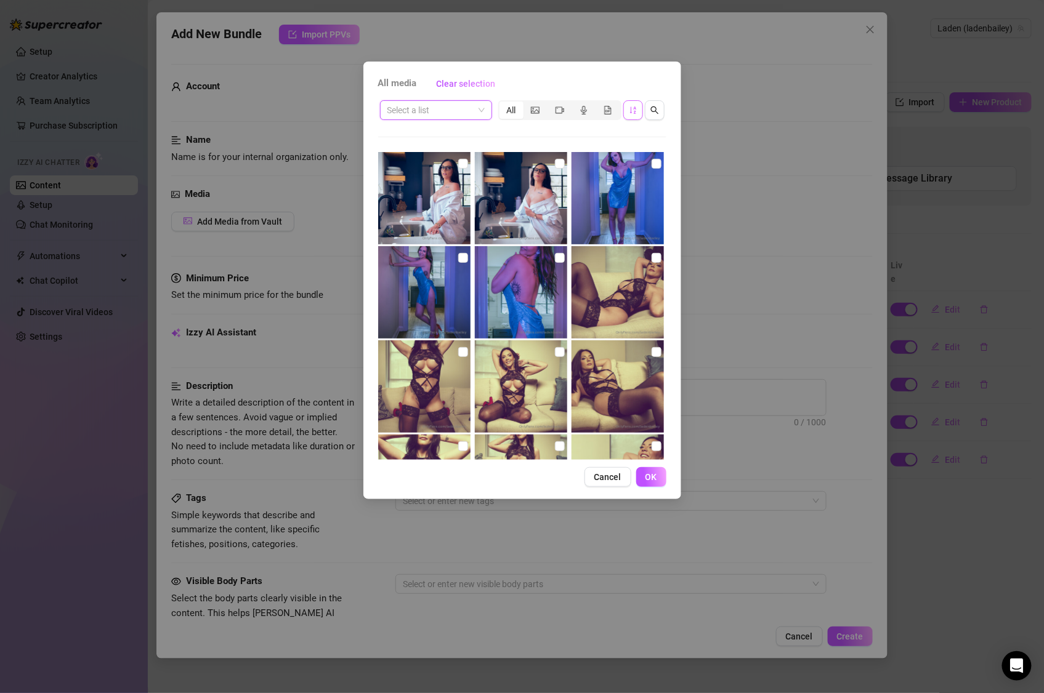
click at [482, 109] on span at bounding box center [435, 110] width 97 height 18
click at [650, 114] on icon "search" at bounding box center [654, 110] width 9 height 9
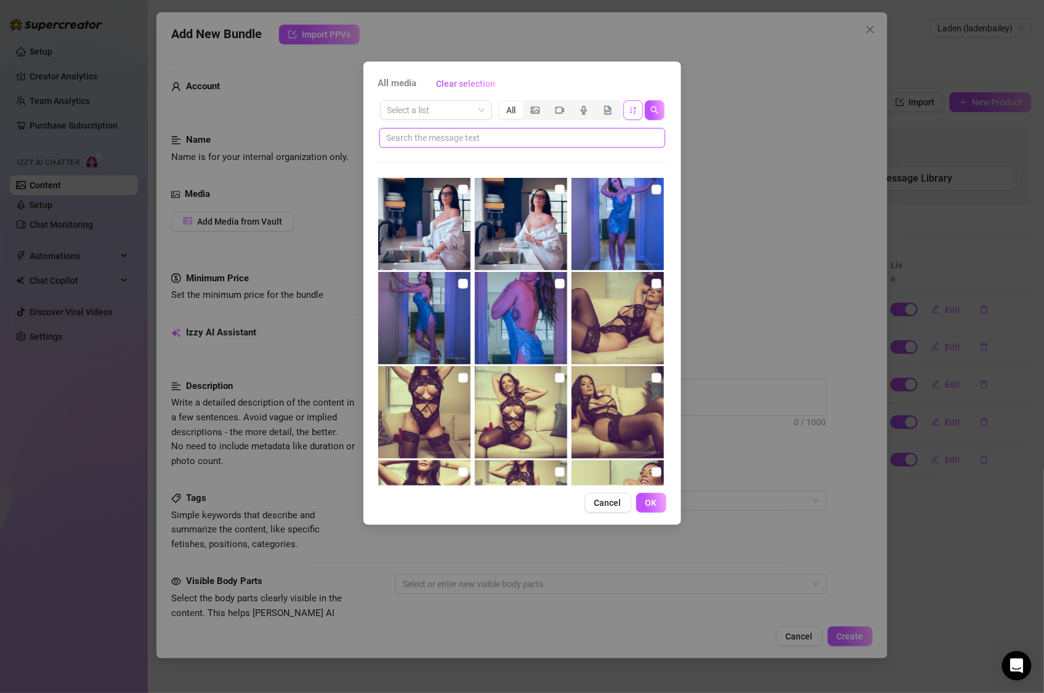
click at [584, 139] on input "text" at bounding box center [517, 138] width 261 height 14
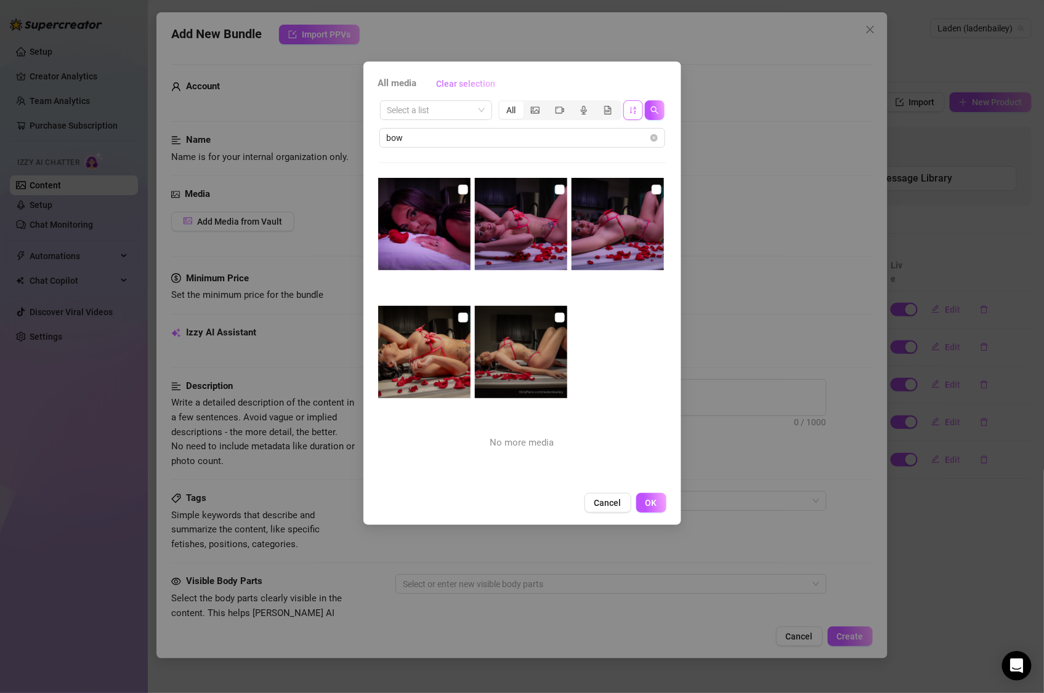
click at [465, 80] on span "Clear selection" at bounding box center [466, 84] width 59 height 10
click at [595, 495] on button "Cancel" at bounding box center [607, 503] width 47 height 20
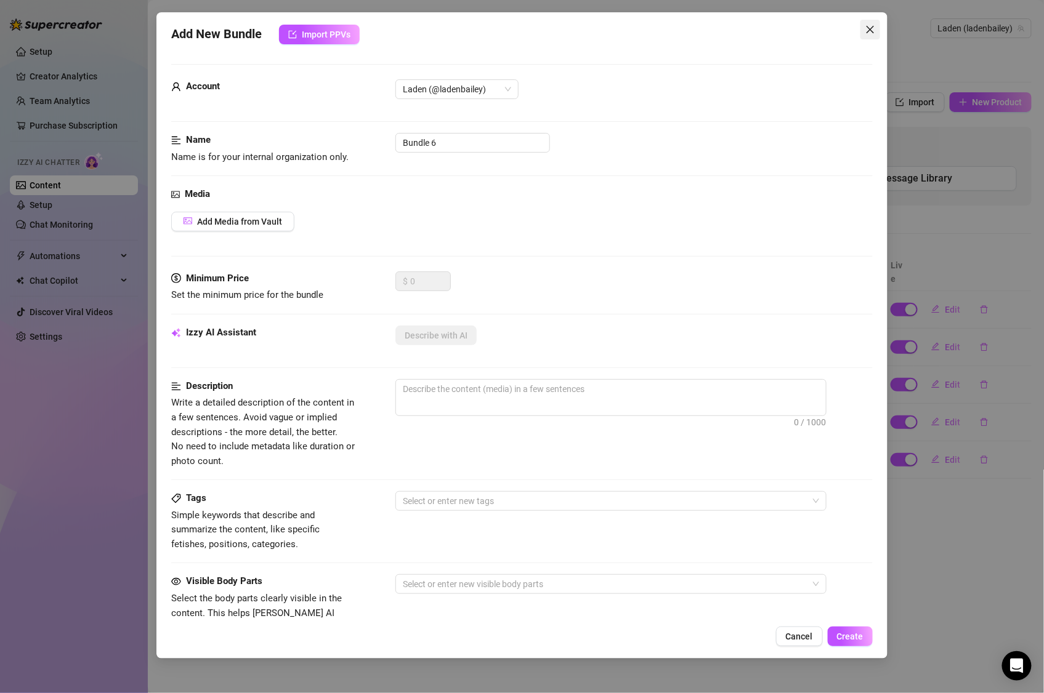
click at [874, 29] on icon "close" at bounding box center [870, 30] width 10 height 10
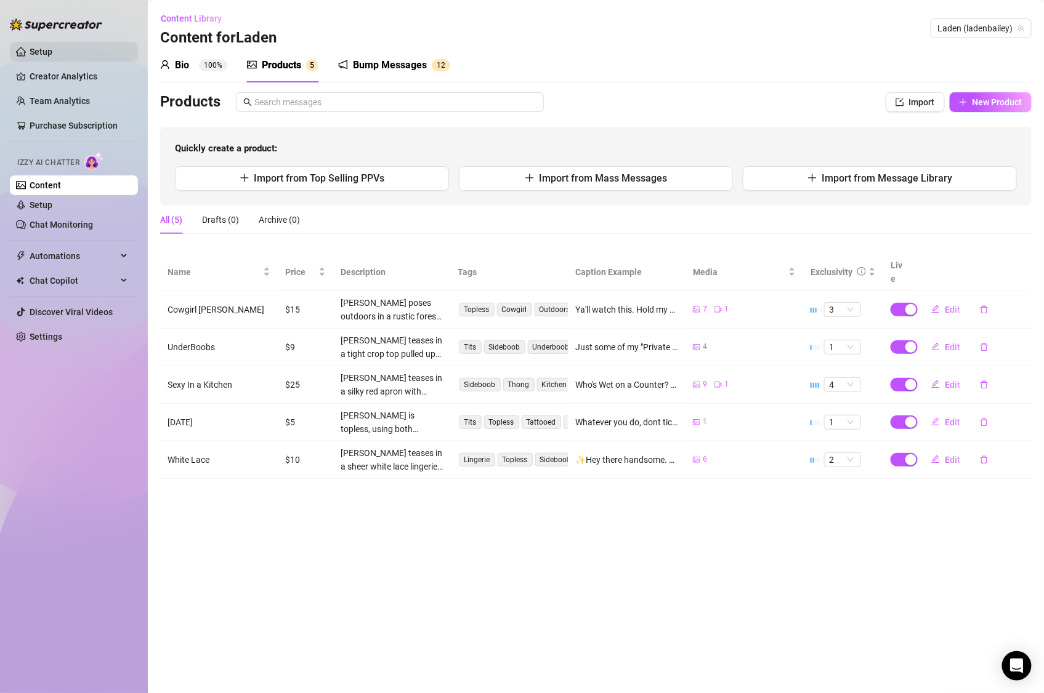
click at [52, 50] on link "Setup" at bounding box center [41, 52] width 23 height 10
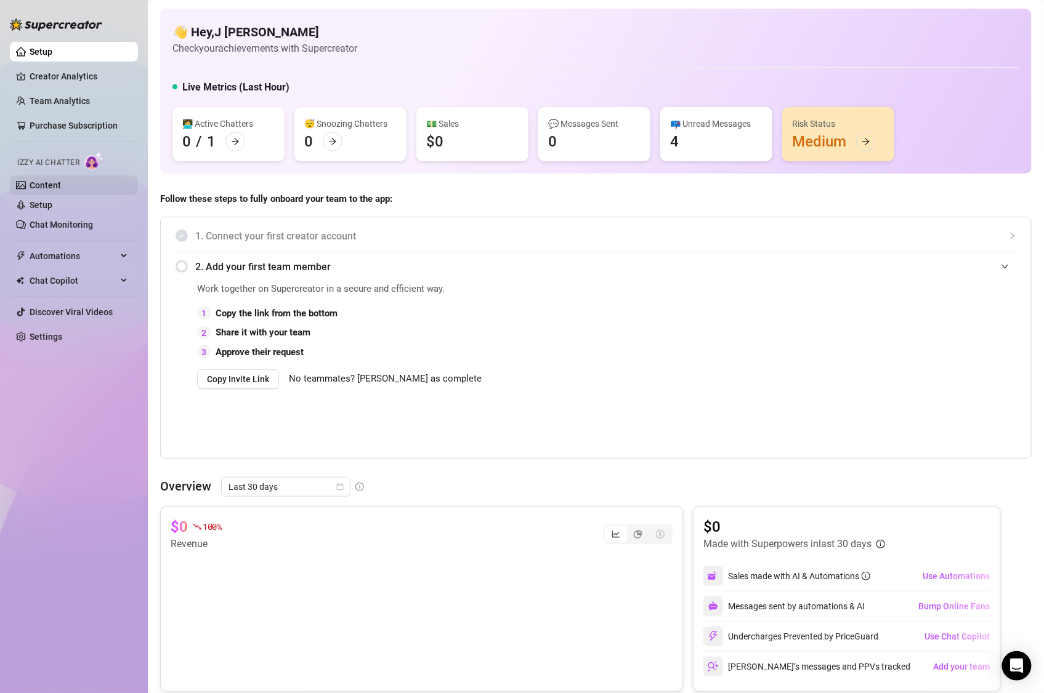
click at [41, 182] on link "Content" at bounding box center [45, 185] width 31 height 10
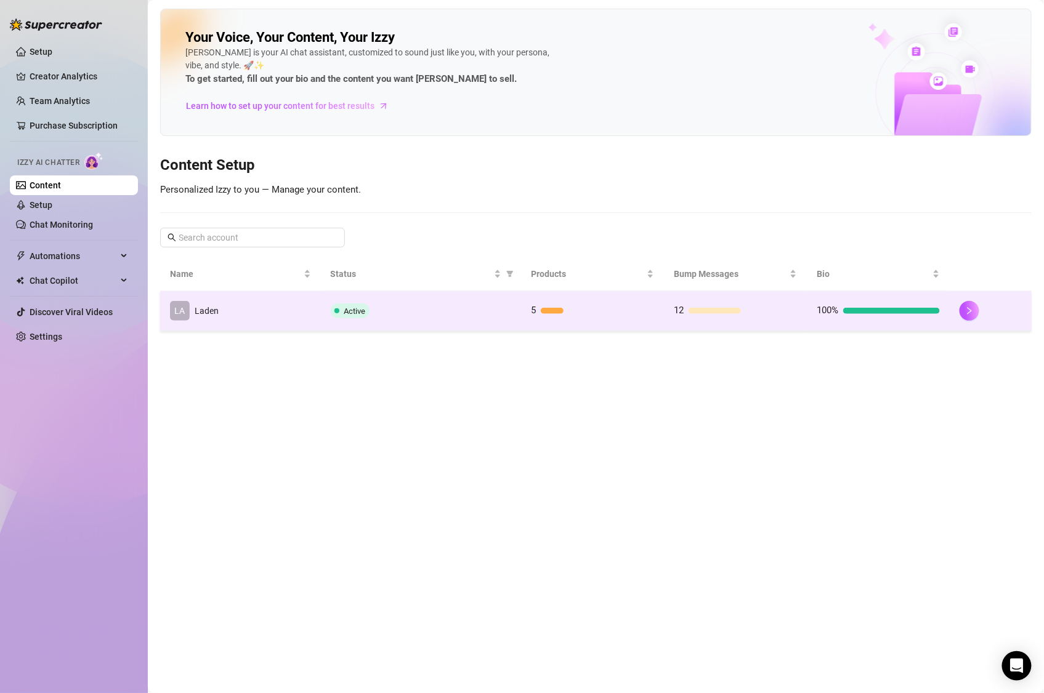
click at [278, 298] on td "LA Laden" at bounding box center [240, 311] width 161 height 40
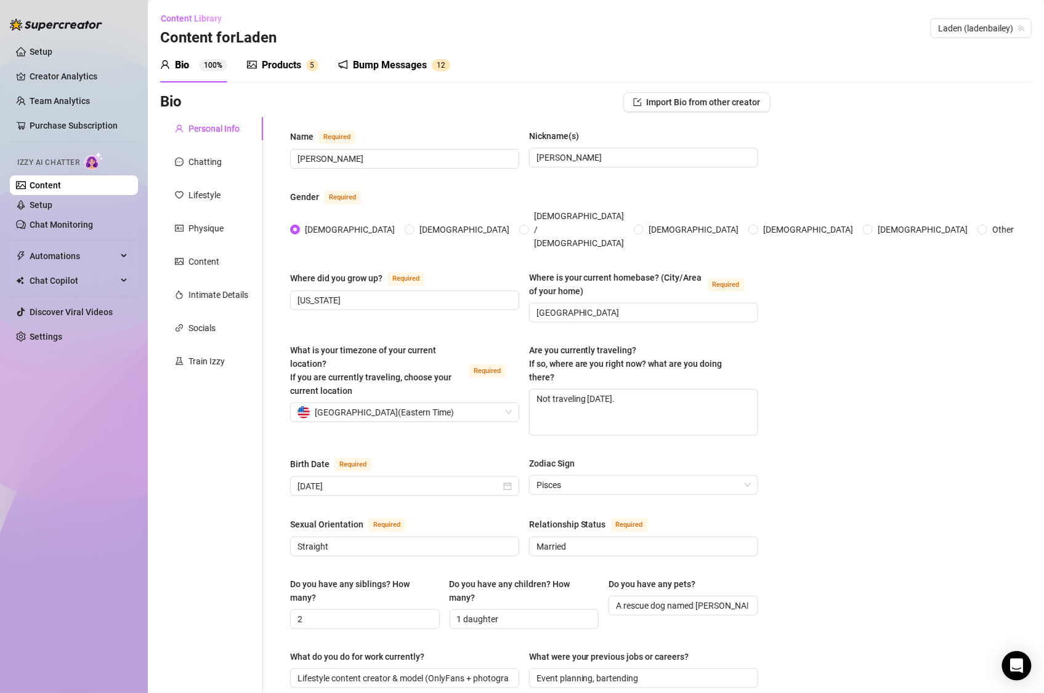
drag, startPoint x: 285, startPoint y: 72, endPoint x: 281, endPoint y: 78, distance: 7.2
click at [285, 71] on div "Products" at bounding box center [281, 65] width 39 height 15
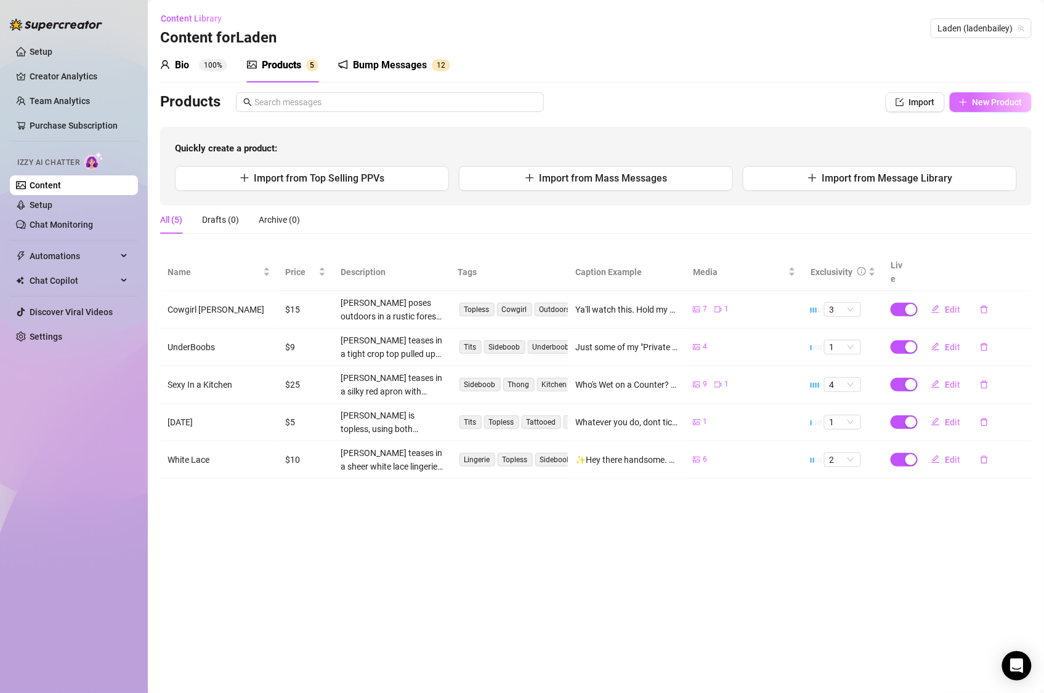
click at [965, 99] on icon "plus" at bounding box center [963, 102] width 9 height 9
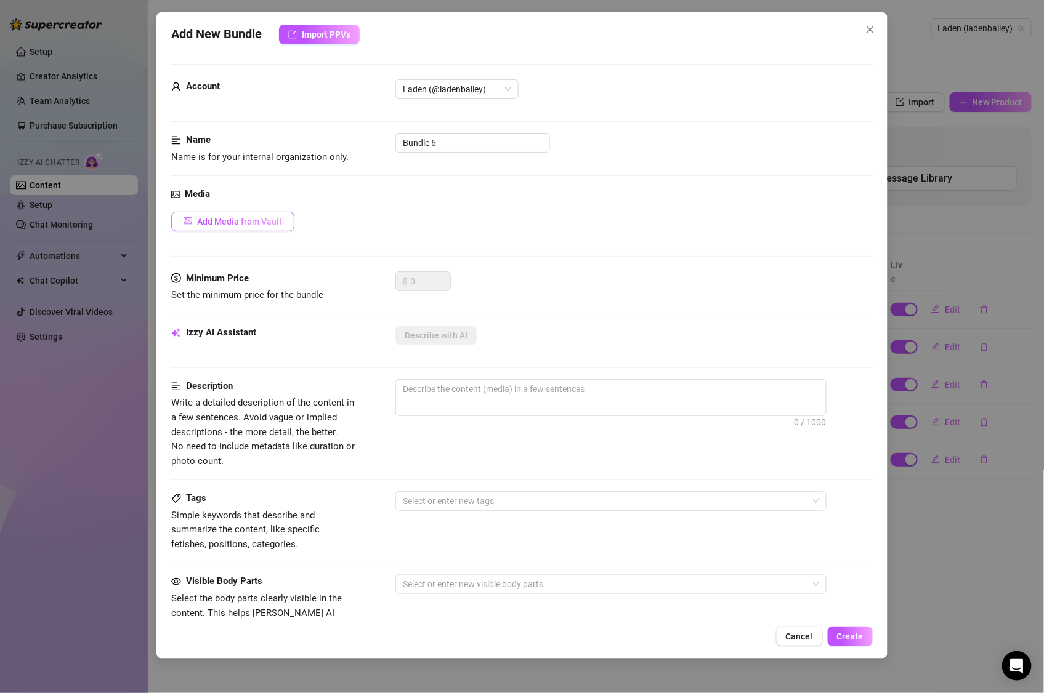
click at [235, 219] on span "Add Media from Vault" at bounding box center [239, 222] width 85 height 10
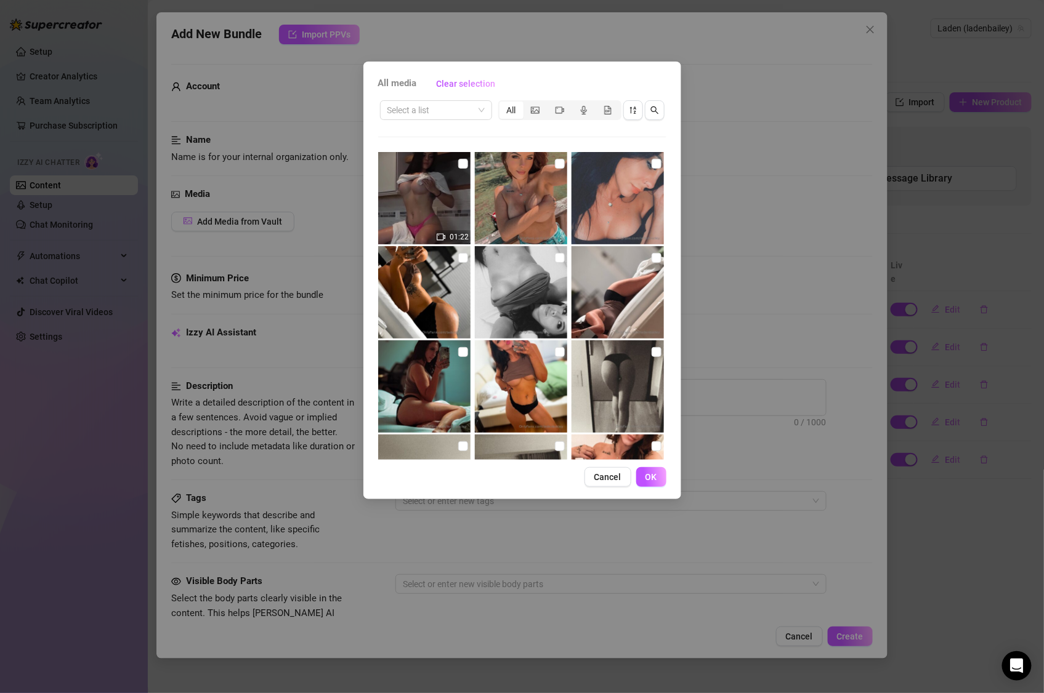
click at [419, 91] on div "All media Clear selection" at bounding box center [522, 84] width 288 height 20
click at [421, 108] on input "search" at bounding box center [430, 110] width 86 height 18
click at [627, 105] on button "button" at bounding box center [633, 110] width 20 height 20
click at [631, 107] on icon "sort-descending" at bounding box center [633, 110] width 9 height 9
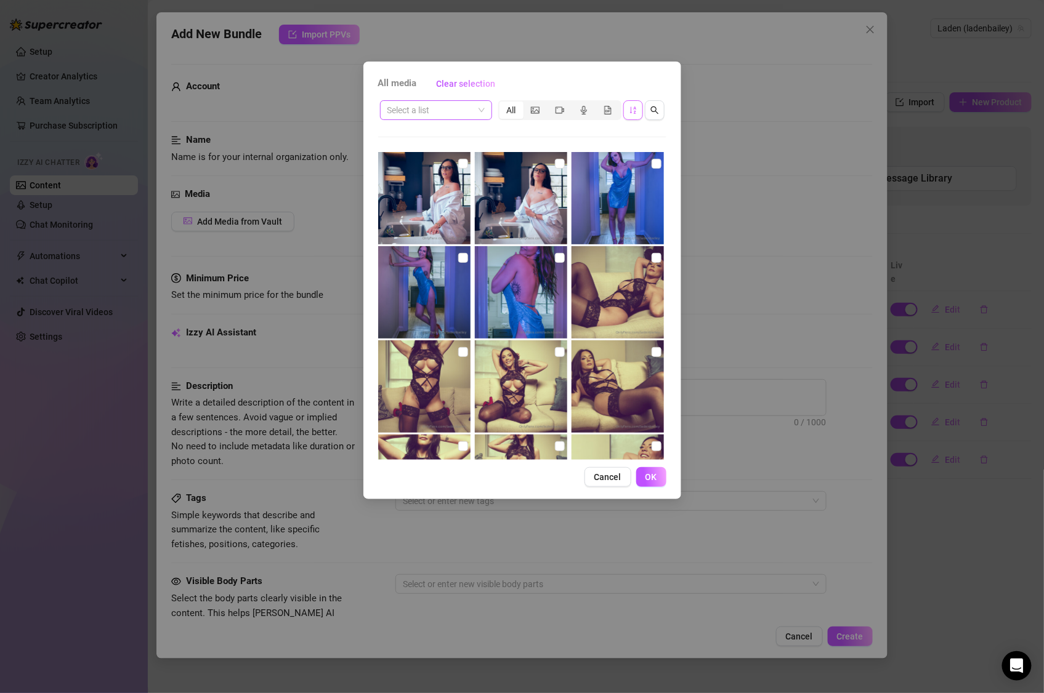
click at [485, 111] on div "Select a list" at bounding box center [436, 110] width 112 height 20
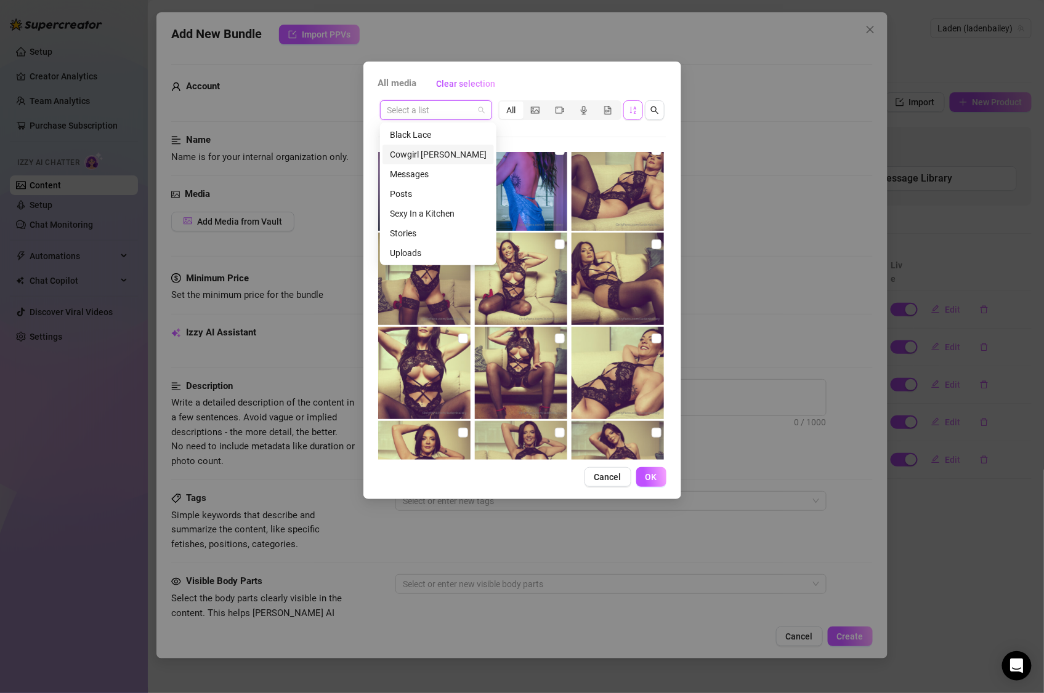
scroll to position [399, 0]
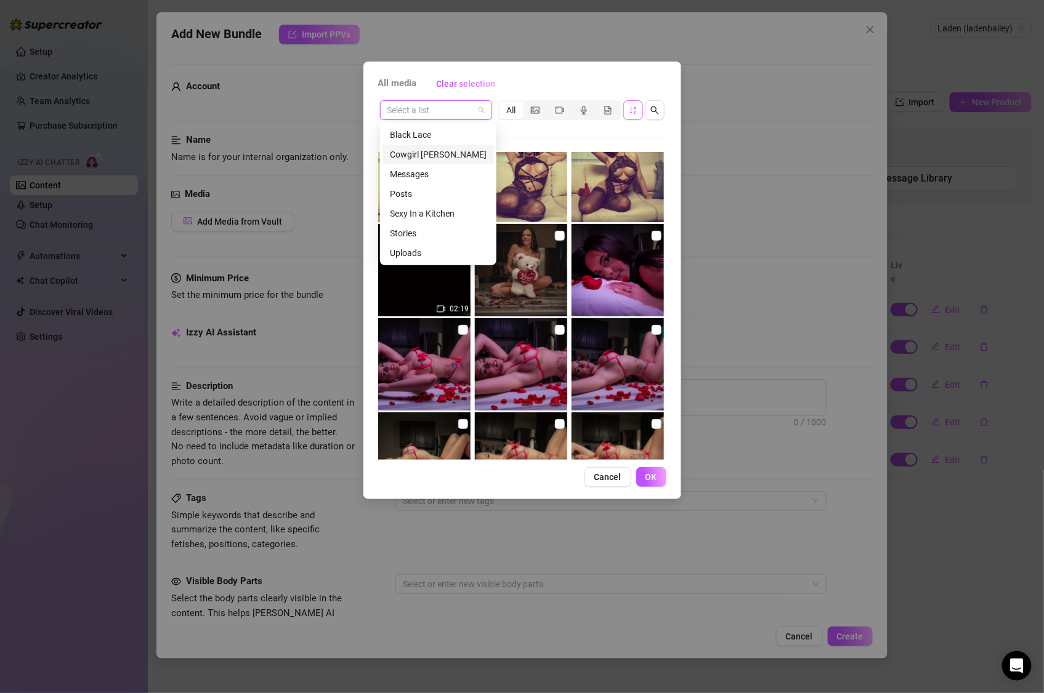
click at [671, 331] on div "All media Clear selection Select a list All 02:19 Cancel OK" at bounding box center [522, 281] width 318 height 438
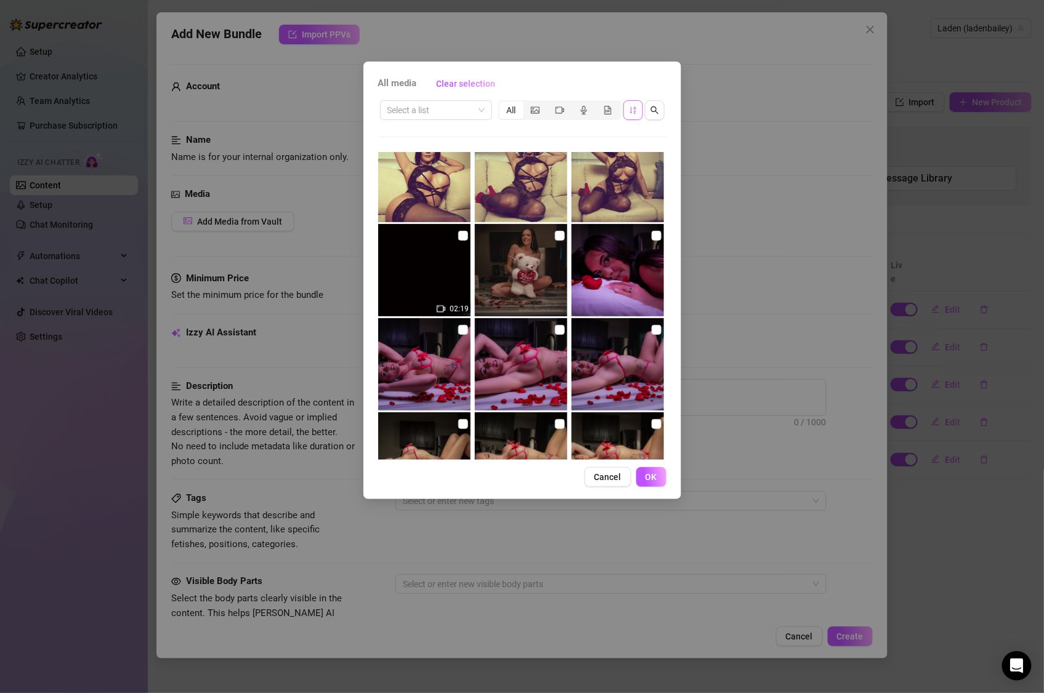
scroll to position [626, 0]
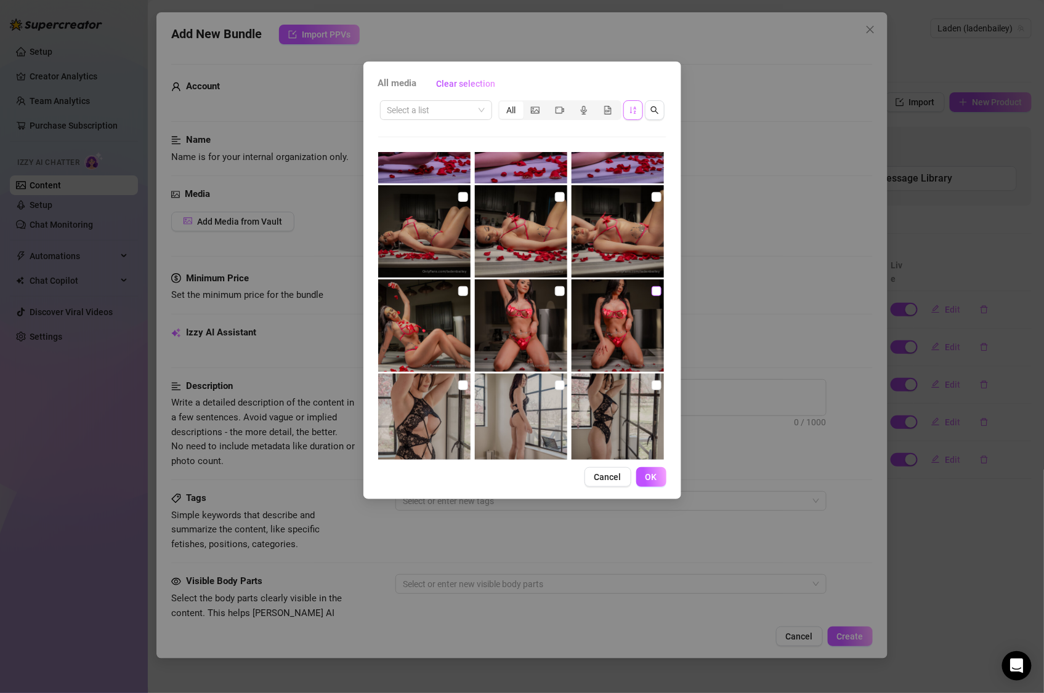
click at [651, 291] on input "checkbox" at bounding box center [656, 291] width 10 height 10
click at [651, 197] on input "checkbox" at bounding box center [656, 197] width 10 height 10
click at [556, 198] on input "checkbox" at bounding box center [560, 197] width 10 height 10
click at [468, 197] on img at bounding box center [424, 231] width 92 height 92
click at [465, 197] on input "checkbox" at bounding box center [463, 197] width 10 height 10
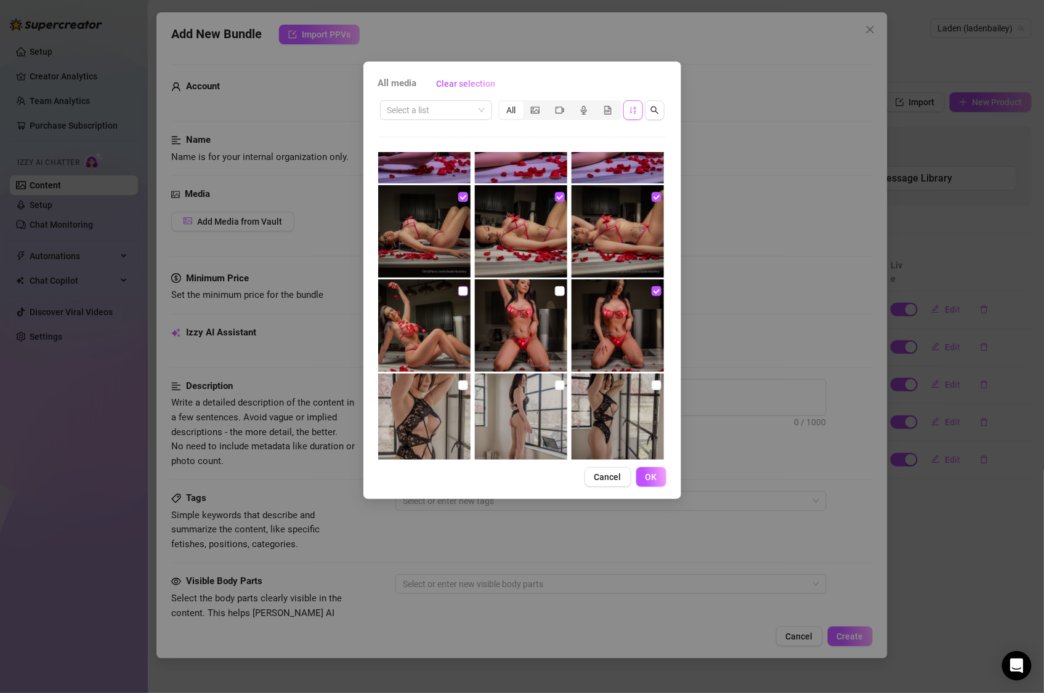
click at [458, 294] on input "checkbox" at bounding box center [463, 291] width 10 height 10
click at [555, 293] on input "checkbox" at bounding box center [560, 291] width 10 height 10
click at [656, 473] on span "OK" at bounding box center [651, 477] width 12 height 10
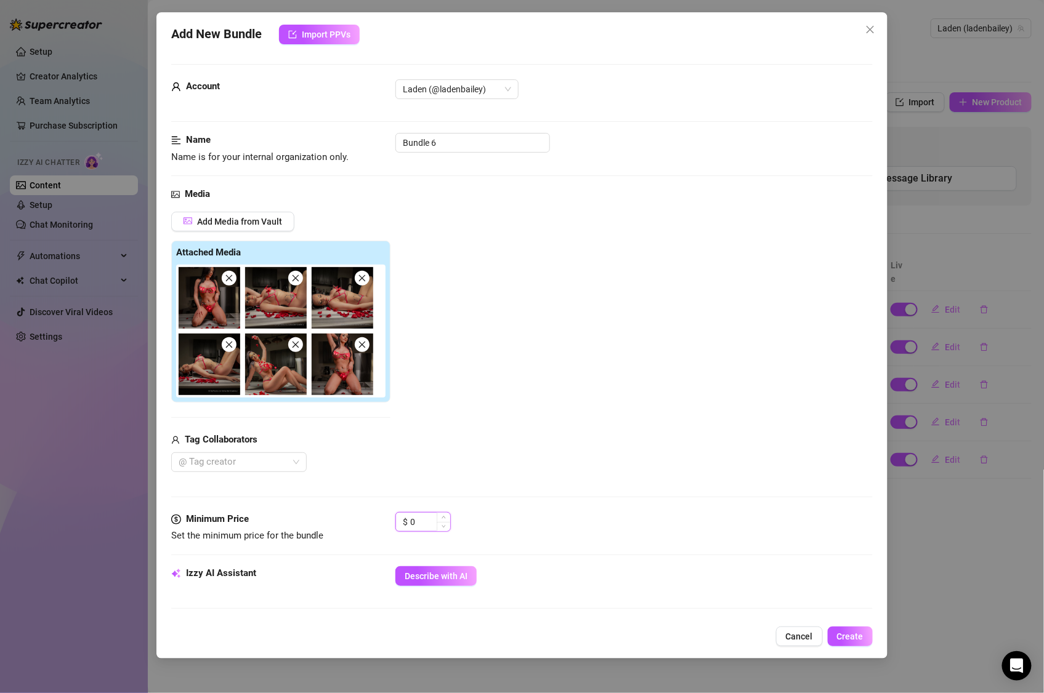
drag, startPoint x: 421, startPoint y: 529, endPoint x: 414, endPoint y: 526, distance: 7.7
click at [414, 526] on input "0" at bounding box center [430, 522] width 40 height 18
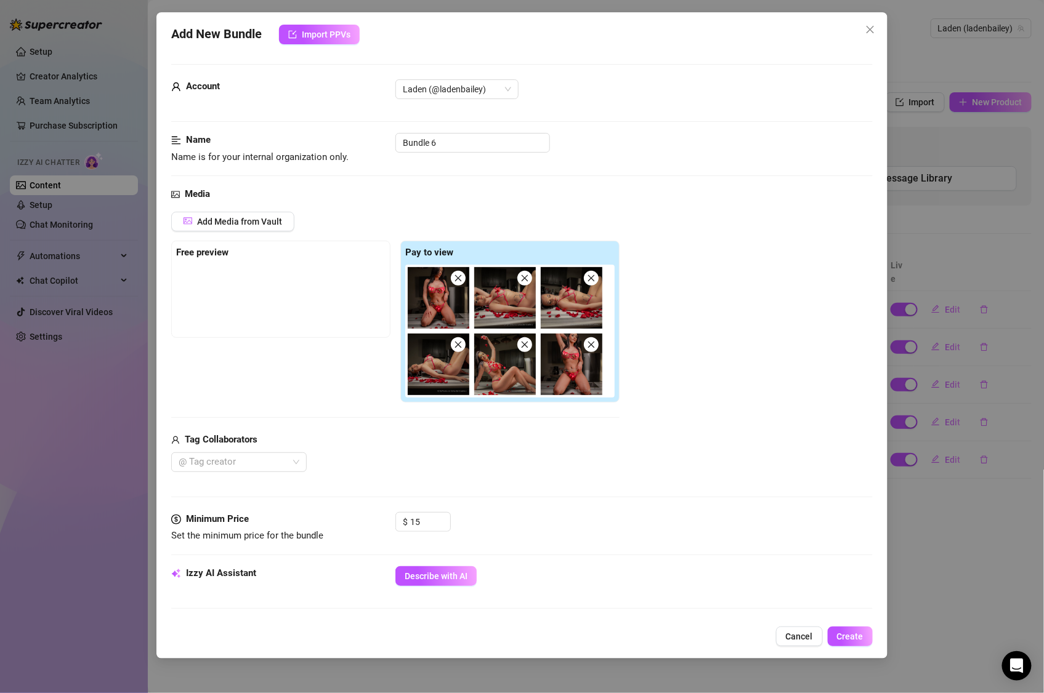
click at [473, 543] on div "$ 15" at bounding box center [633, 527] width 477 height 31
drag, startPoint x: 434, startPoint y: 142, endPoint x: 388, endPoint y: 142, distance: 46.2
click at [388, 142] on div "Name Name is for your internal organization only. Bundle 6" at bounding box center [521, 148] width 701 height 31
drag, startPoint x: 445, startPoint y: 142, endPoint x: 382, endPoint y: 124, distance: 64.5
click at [380, 139] on div "Name Name is for your internal organization only. Bundle 6" at bounding box center [521, 148] width 701 height 31
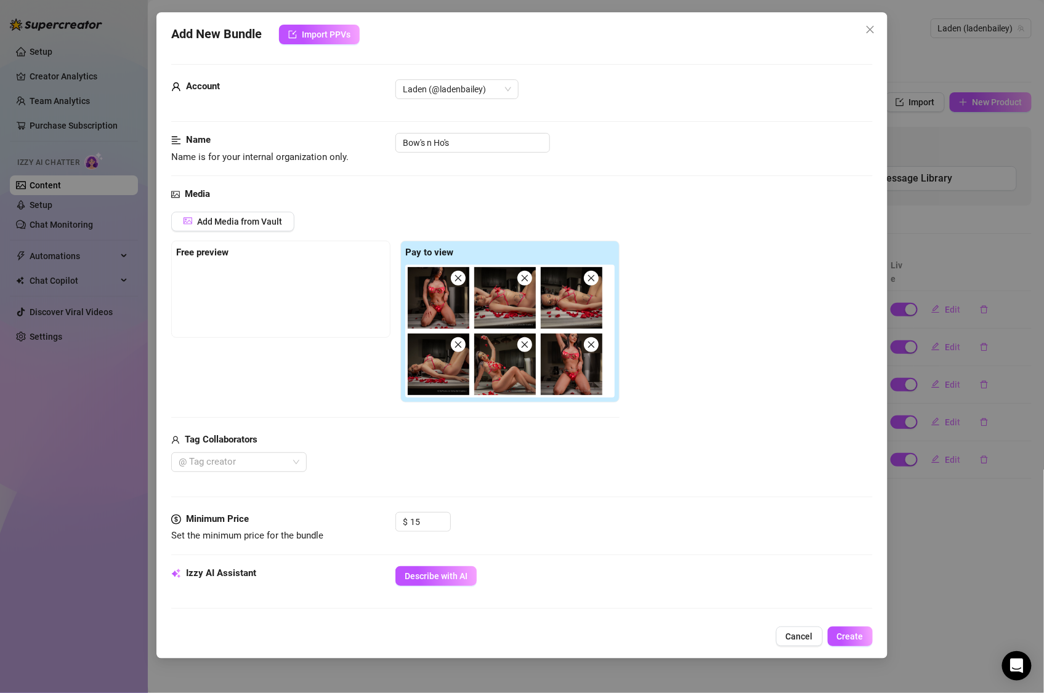
click at [734, 279] on div "Add Media from Vault Free preview Pay to view Tag Collaborators @ Tag creator" at bounding box center [521, 342] width 701 height 260
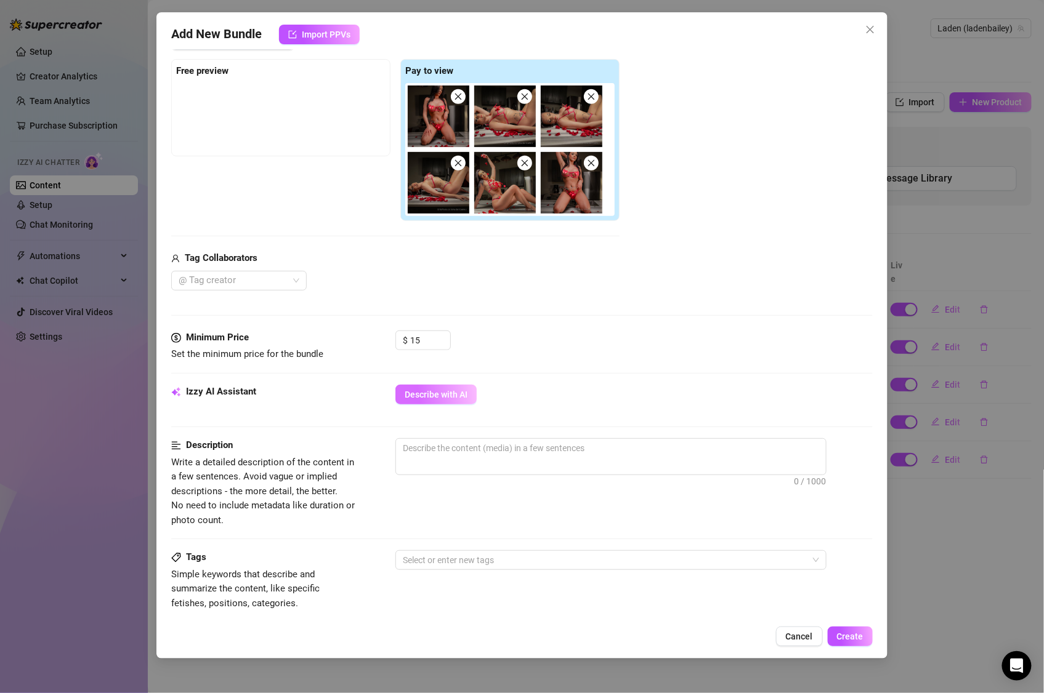
click at [456, 385] on button "Describe with AI" at bounding box center [435, 395] width 81 height 20
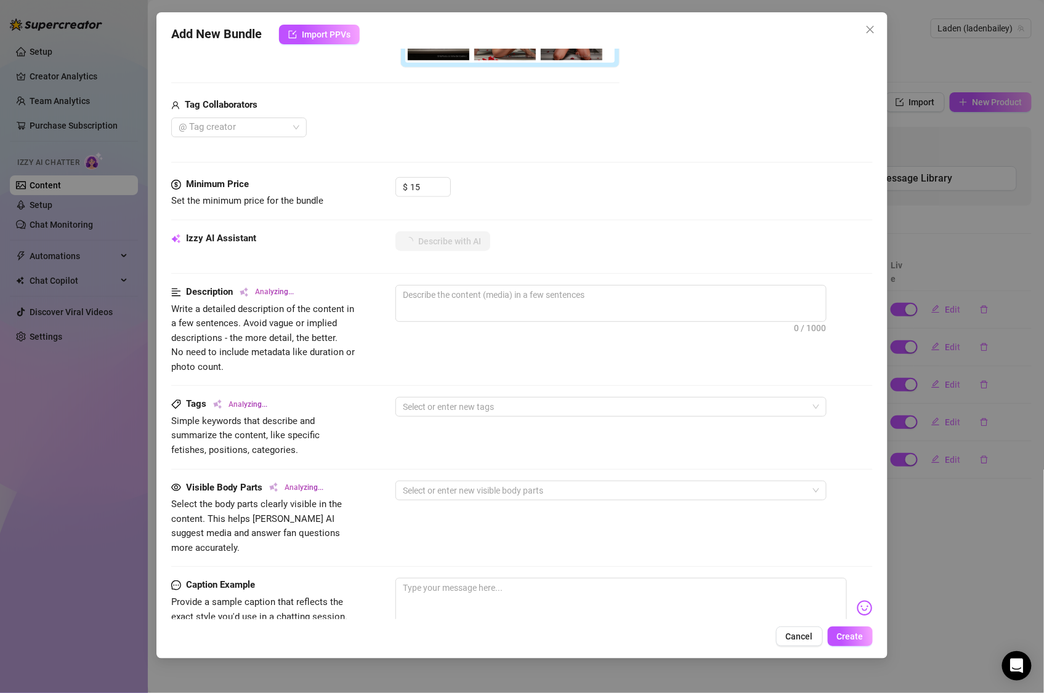
scroll to position [345, 0]
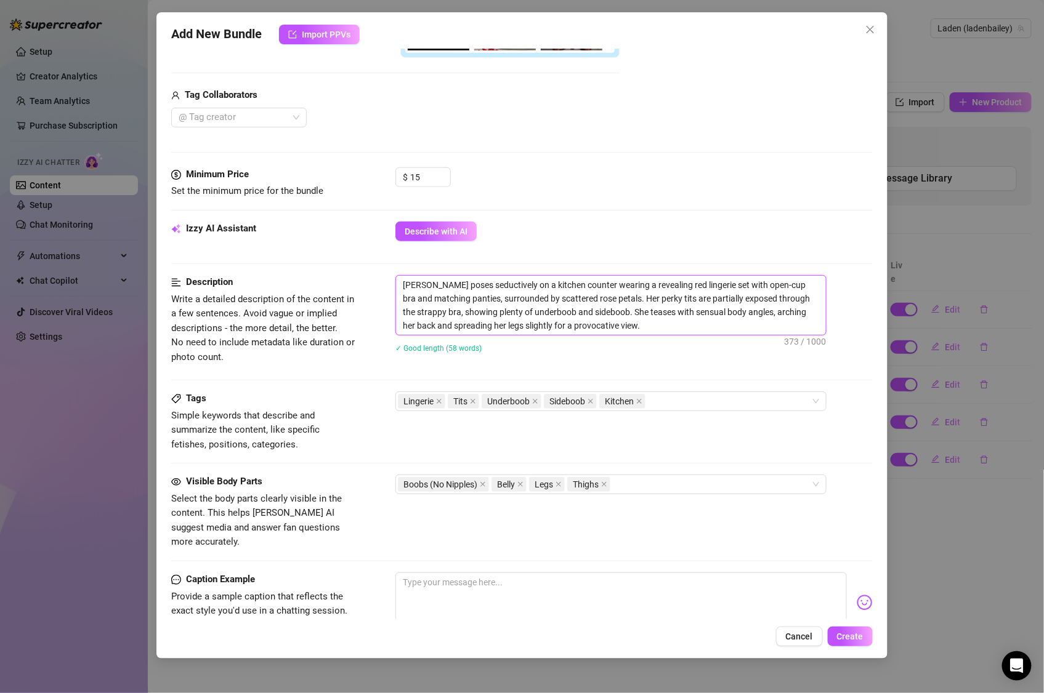
drag, startPoint x: 621, startPoint y: 315, endPoint x: 625, endPoint y: 326, distance: 11.9
click at [626, 326] on textarea "[PERSON_NAME] poses seductively on a kitchen counter wearing a revealing red li…" at bounding box center [611, 305] width 430 height 59
click at [489, 574] on textarea at bounding box center [620, 597] width 451 height 49
paste textarea "She teases with sensual body angles, arching her back and spreading her legs sl…"
click at [407, 573] on textarea ""She teases with sensual body angles, arching her back and spreading her legs s…" at bounding box center [620, 597] width 451 height 49
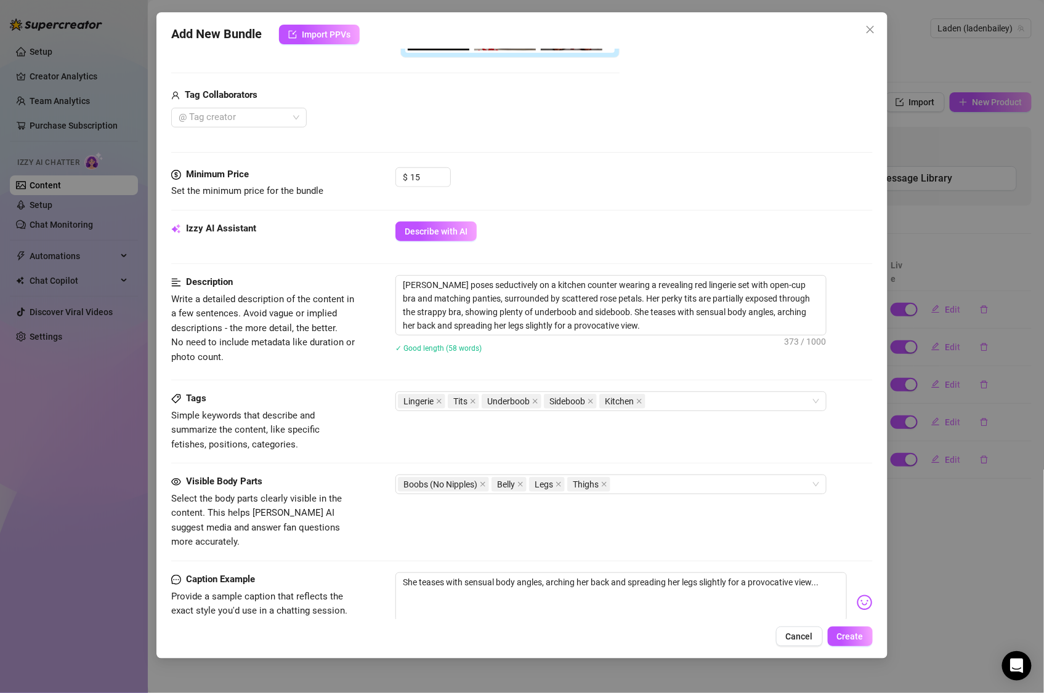
click at [837, 573] on div "She teases with sensual body angles, arching her back and spreading her legs sl…" at bounding box center [633, 603] width 477 height 60
click at [832, 573] on textarea "She teases with sensual body angles, arching her back and spreading her legs sl…" at bounding box center [620, 597] width 451 height 49
click at [856, 595] on img at bounding box center [864, 603] width 16 height 16
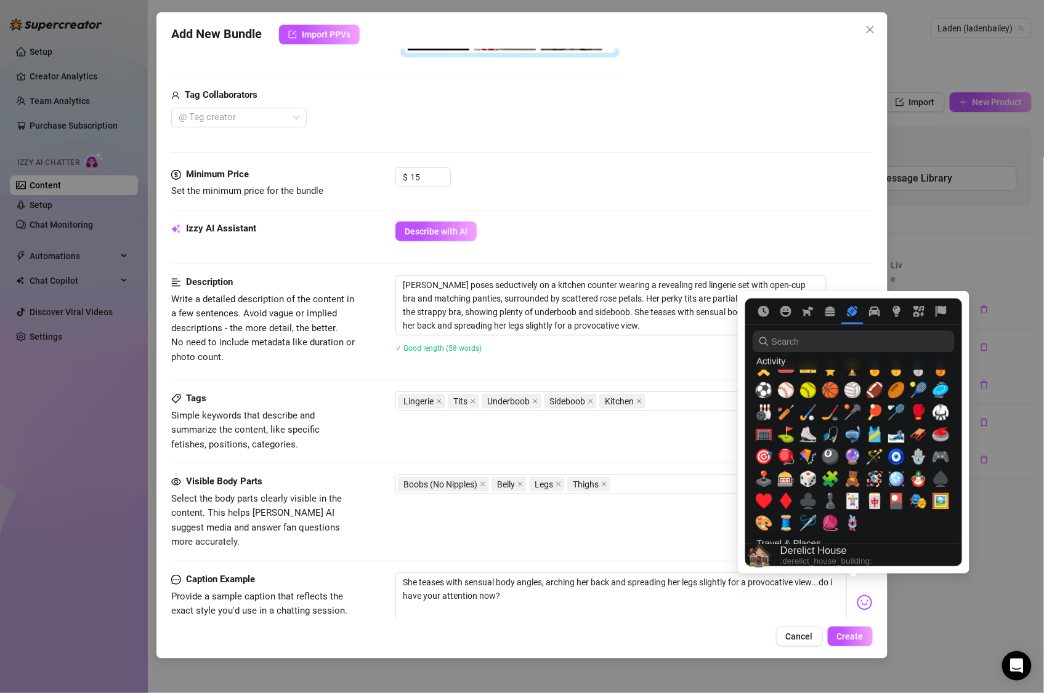
scroll to position [2604, 0]
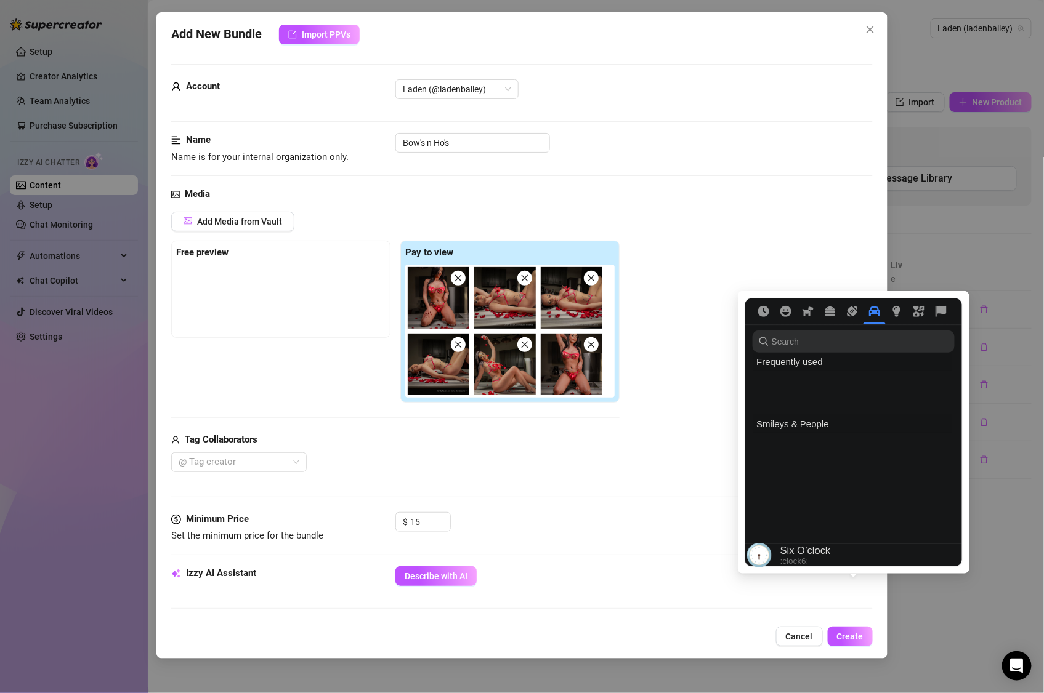
scroll to position [2641, 0]
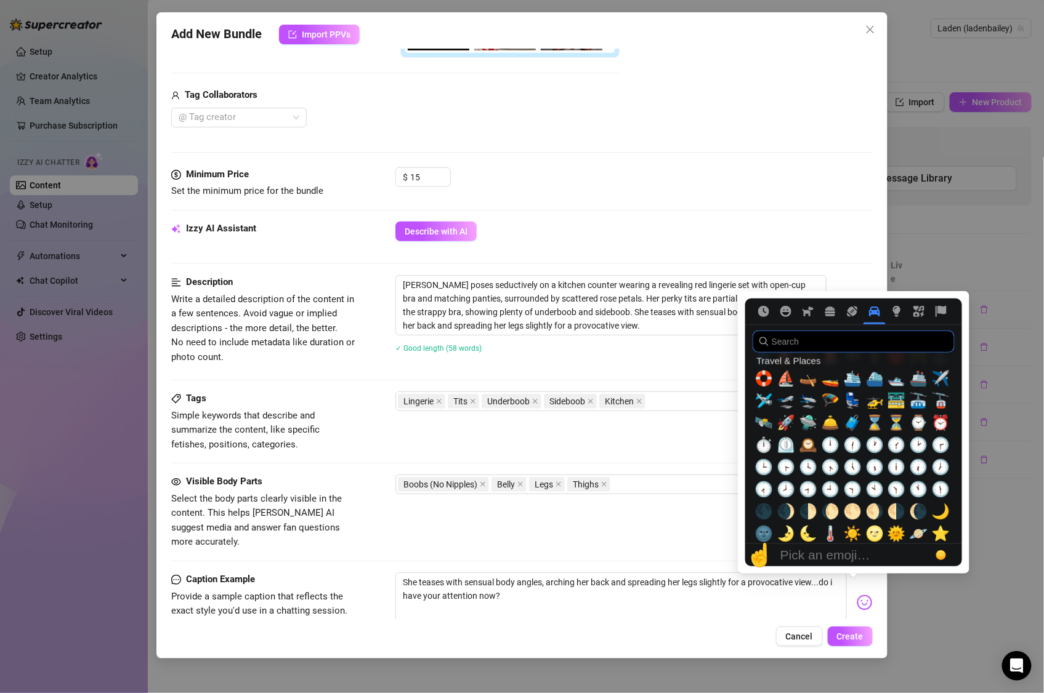
click at [834, 350] on input "search" at bounding box center [853, 342] width 202 height 22
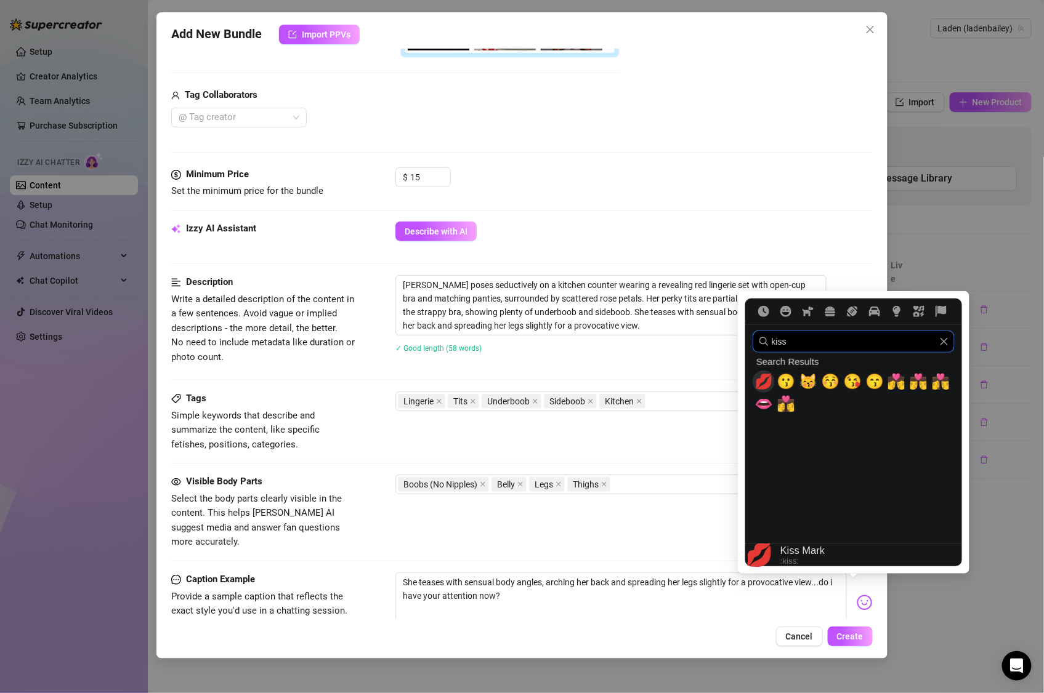
type input "kiss"
click at [768, 384] on span "💋" at bounding box center [763, 381] width 18 height 17
type textarea "She teases with sensual body angles, arching her back and spreading her legs sl…"
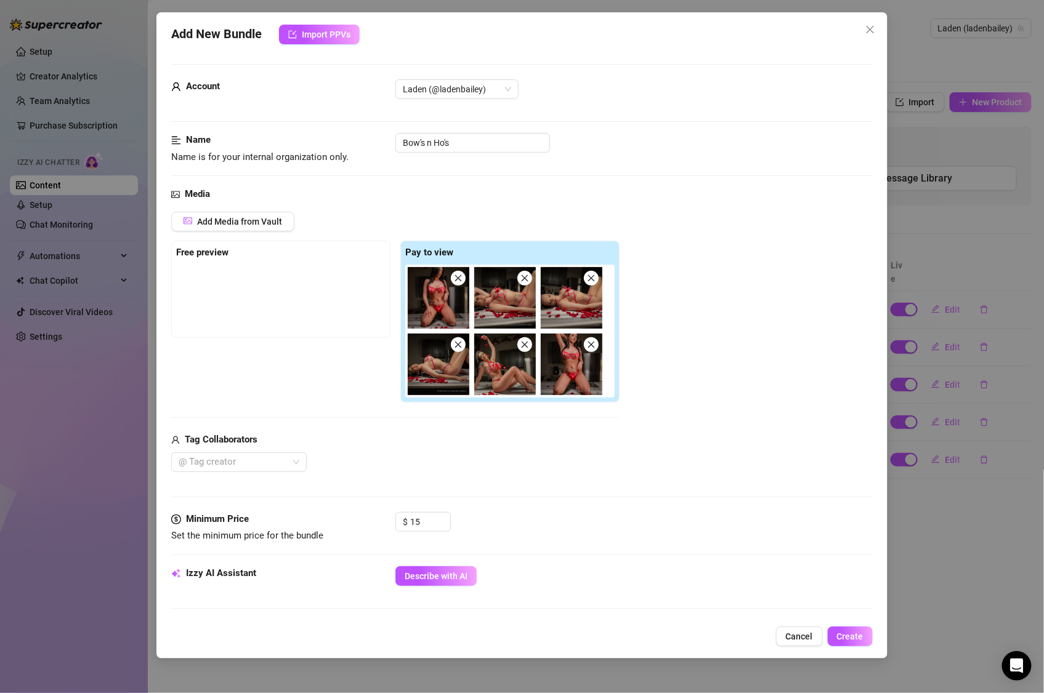
scroll to position [507, 0]
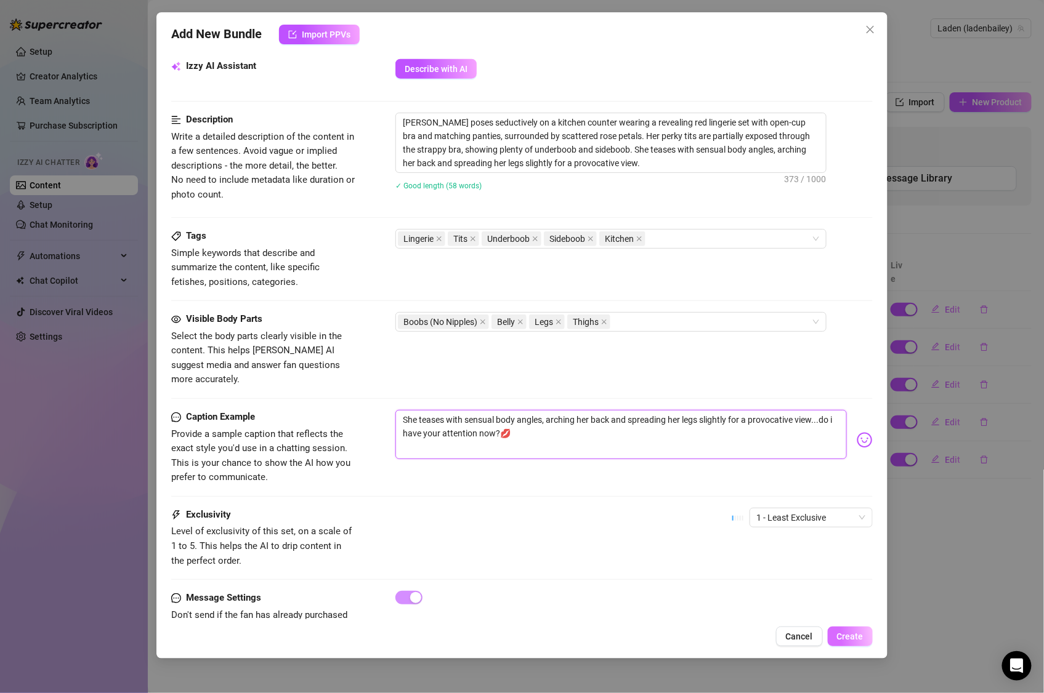
type textarea "She teases with sensual body angles, arching her back and spreading her legs sl…"
click at [862, 635] on span "Create" at bounding box center [850, 637] width 26 height 10
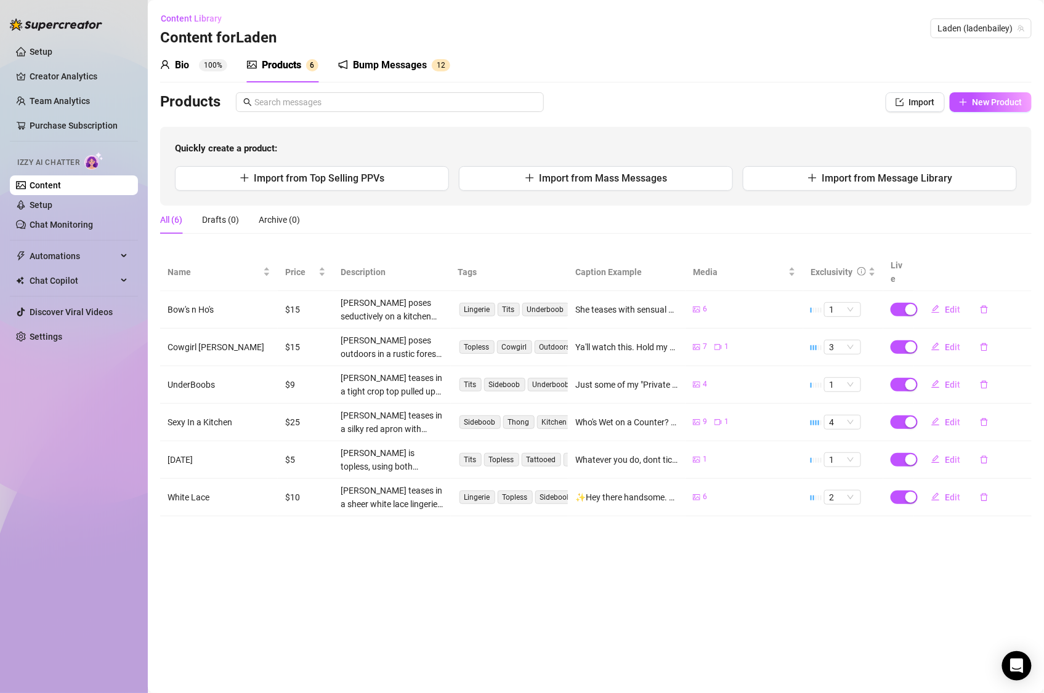
click at [290, 61] on div "Products" at bounding box center [281, 65] width 39 height 15
click at [288, 68] on div "Products" at bounding box center [281, 65] width 39 height 15
click at [983, 117] on div "Products Import New Product Quickly create a product: Import from Top Selling P…" at bounding box center [595, 148] width 871 height 113
click at [993, 102] on span "New Product" at bounding box center [997, 102] width 50 height 10
type textarea "Type your message here..."
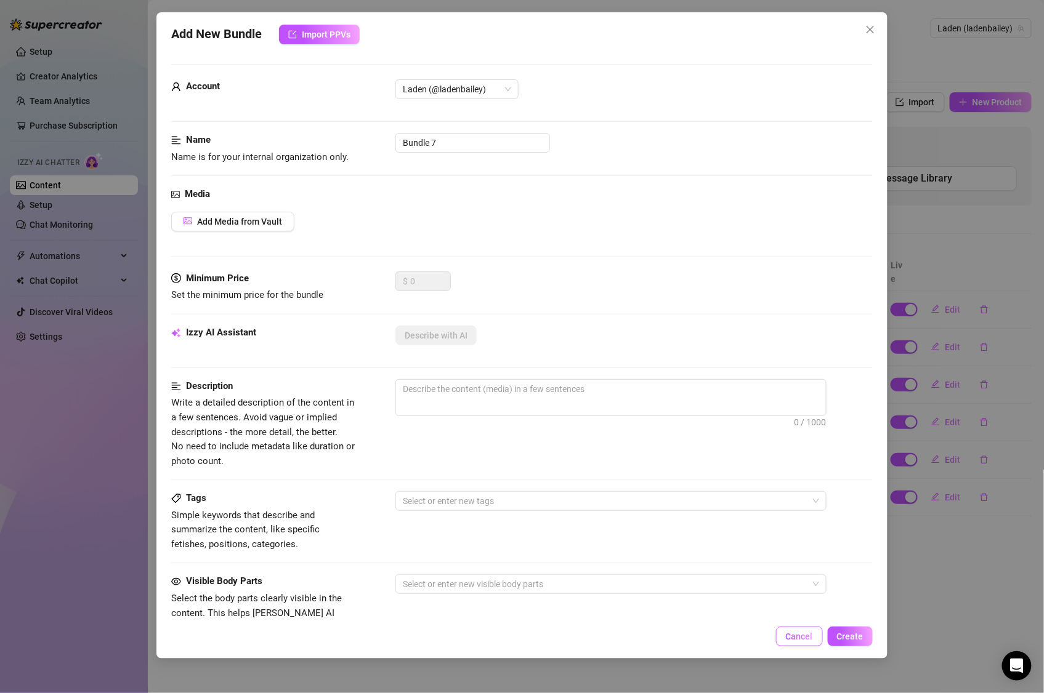
click at [808, 638] on span "Cancel" at bounding box center [799, 637] width 27 height 10
